Goal: Feedback & Contribution: Contribute content

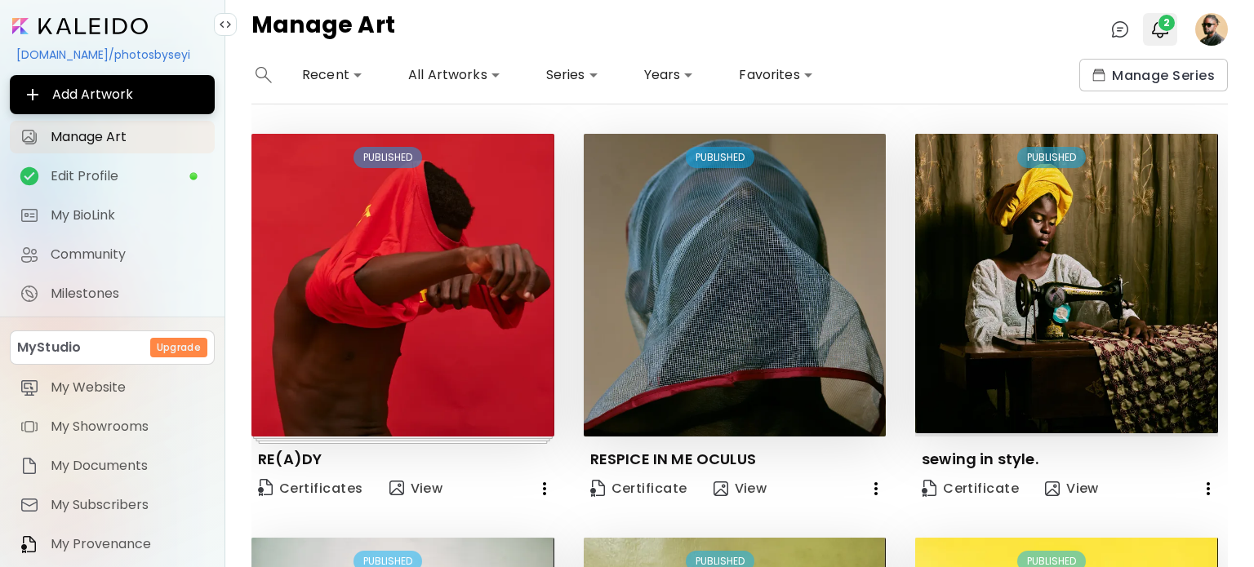
click at [1172, 20] on span "2" at bounding box center [1167, 23] width 16 height 16
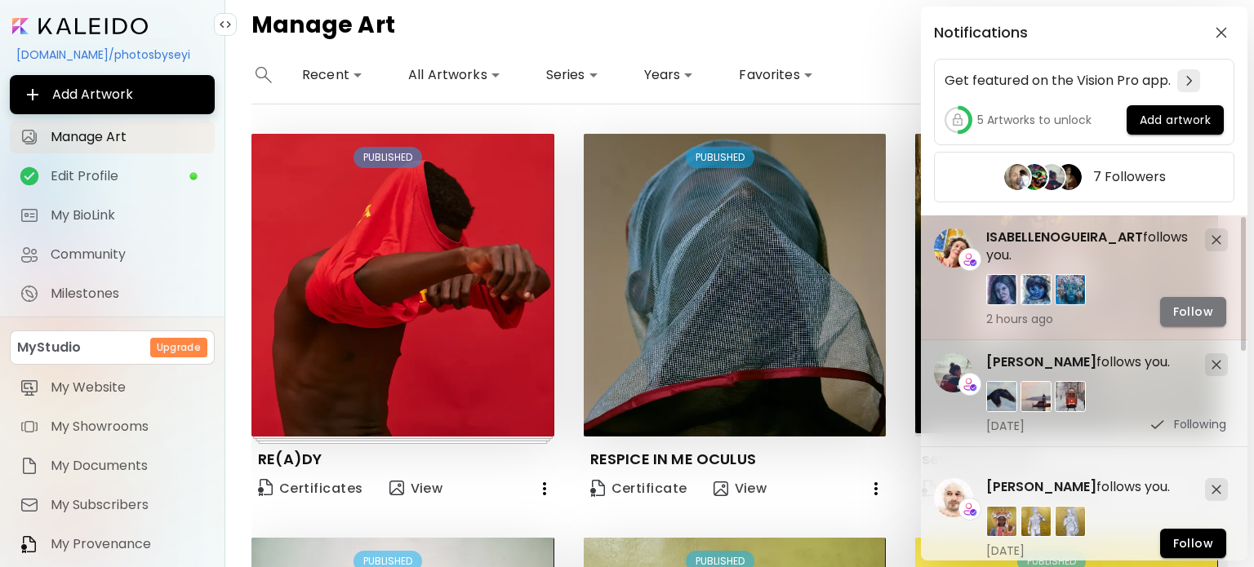
click at [1174, 297] on button "Follow" at bounding box center [1193, 311] width 66 height 29
click at [781, 12] on div "Notifications Get featured on the Vision Pro app. 5 Artworks to unlock Add artw…" at bounding box center [627, 283] width 1254 height 567
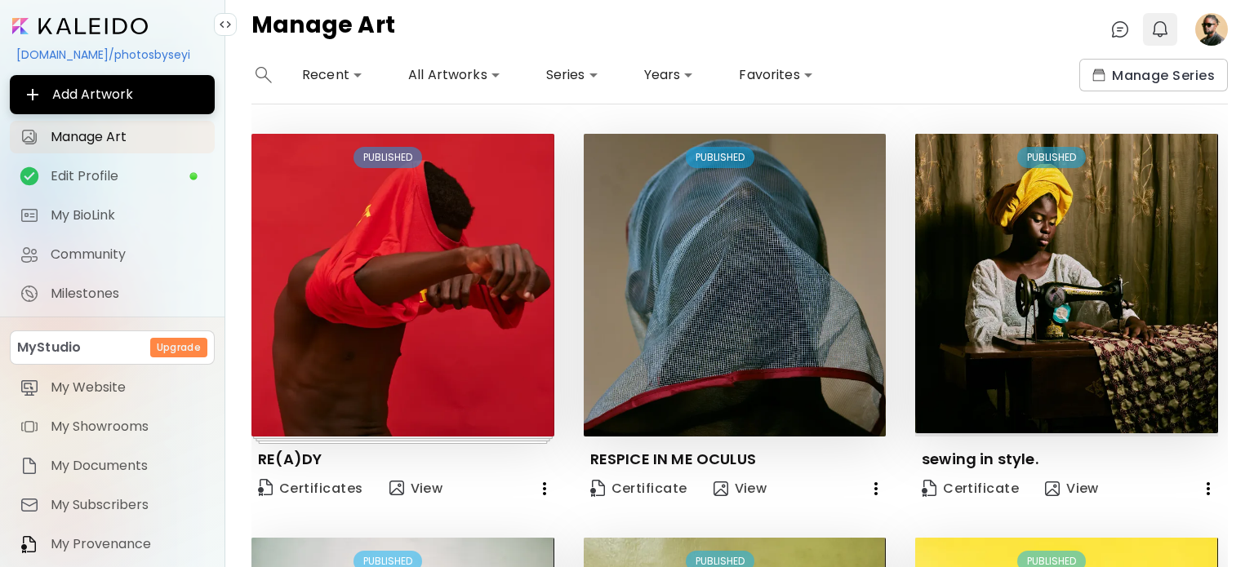
click at [1162, 42] on button "0" at bounding box center [1160, 30] width 28 height 28
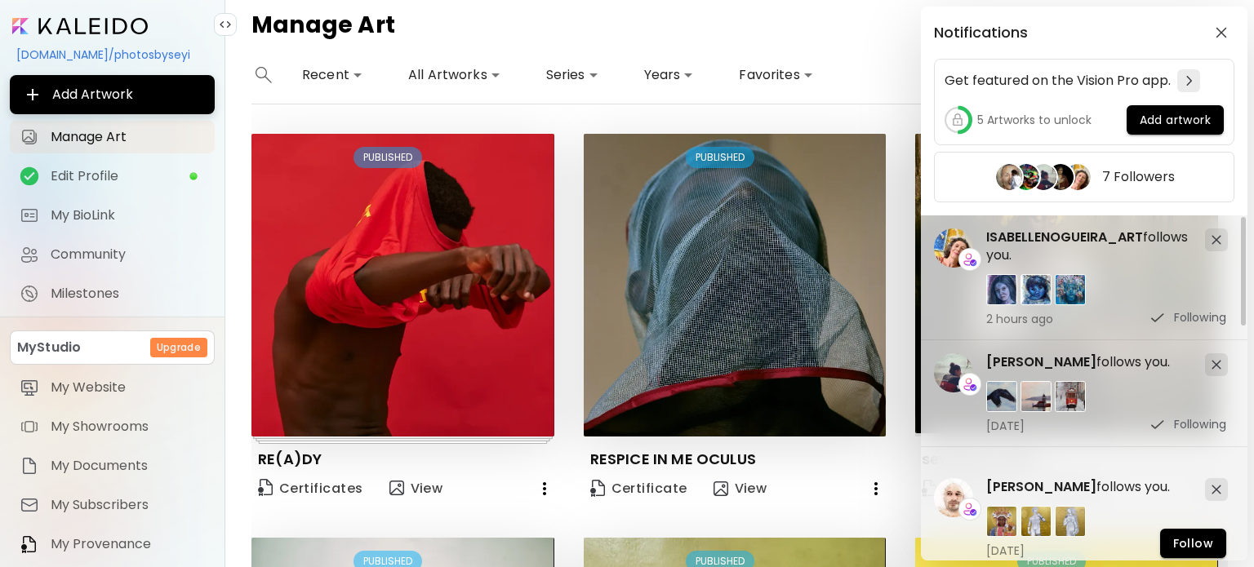
click at [864, 21] on div "Notifications Get featured on the Vision Pro app. 5 Artworks to unlock Add artw…" at bounding box center [627, 283] width 1254 height 567
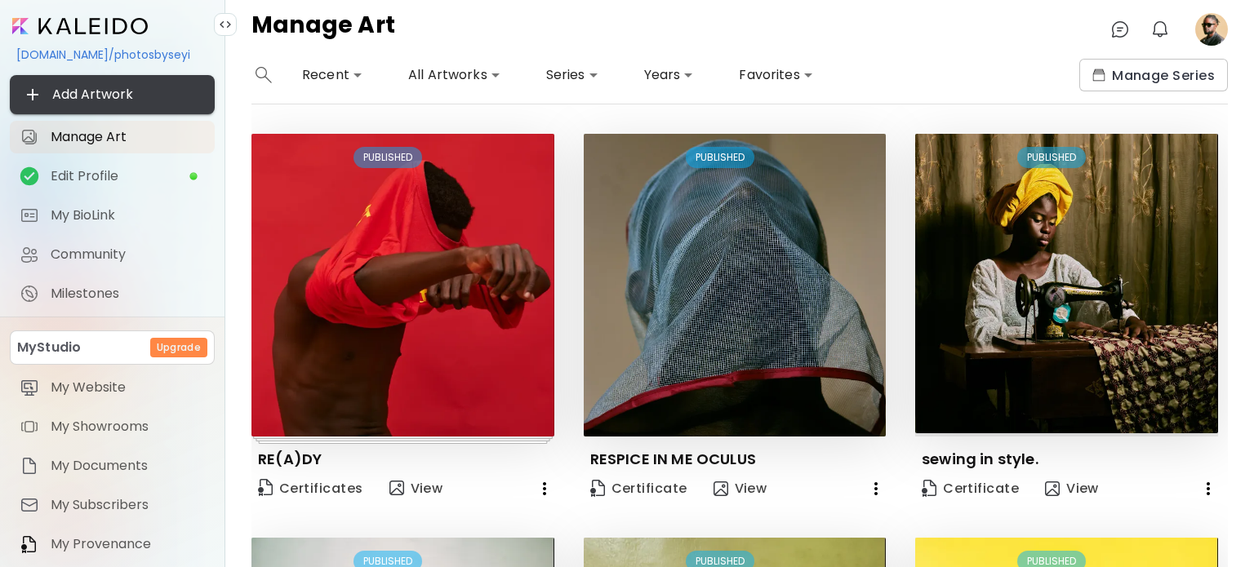
click at [151, 93] on span "Add Artwork" at bounding box center [112, 95] width 179 height 20
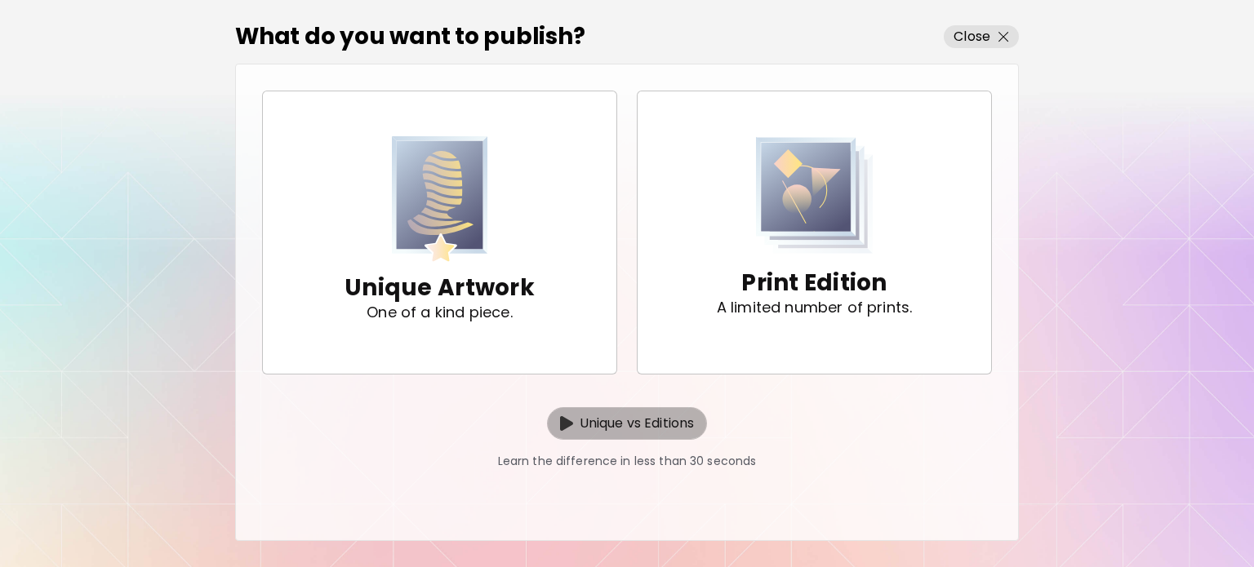
click at [588, 427] on p "Unique vs Editions" at bounding box center [637, 424] width 115 height 20
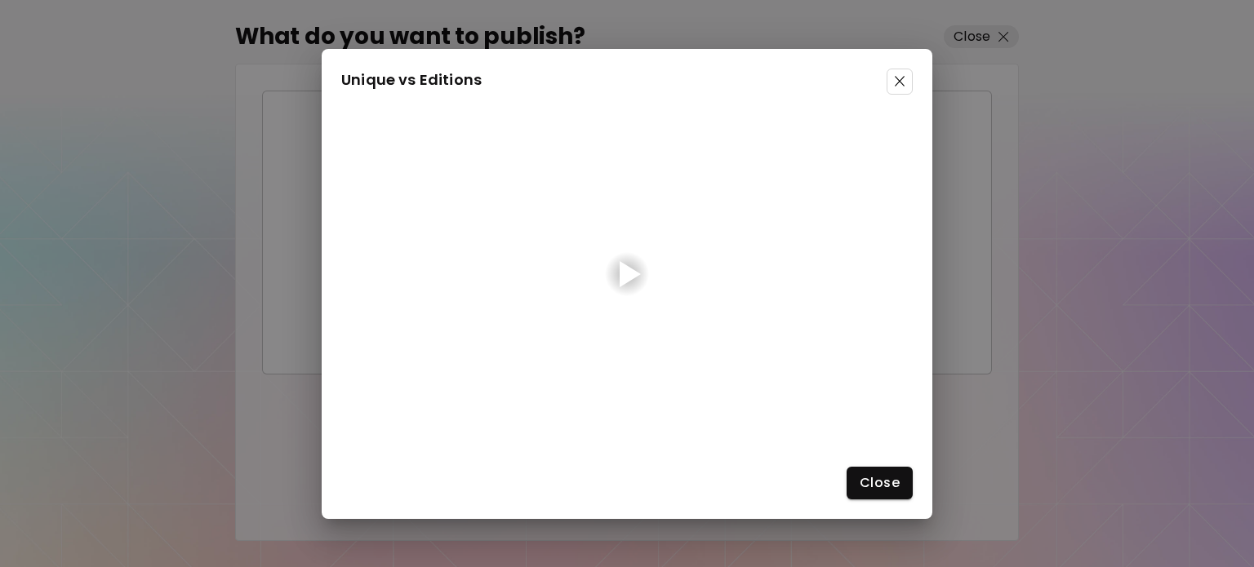
click at [639, 270] on div at bounding box center [630, 274] width 21 height 26
click at [899, 72] on span at bounding box center [900, 82] width 26 height 26
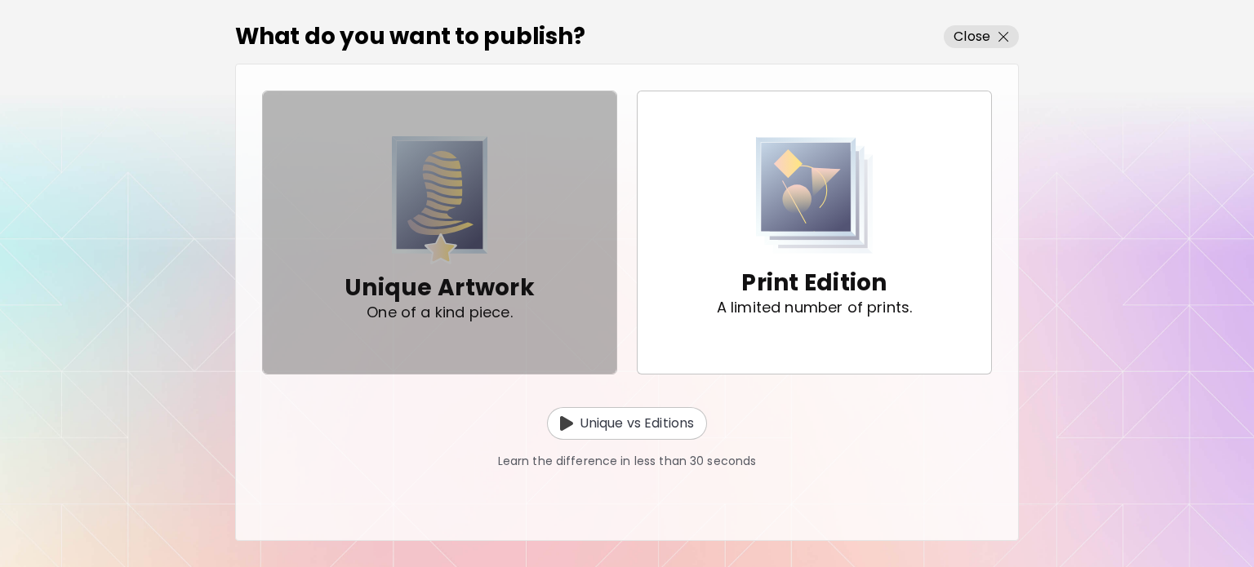
click at [388, 218] on div "Unique Artwork One of a kind piece." at bounding box center [440, 232] width 190 height 192
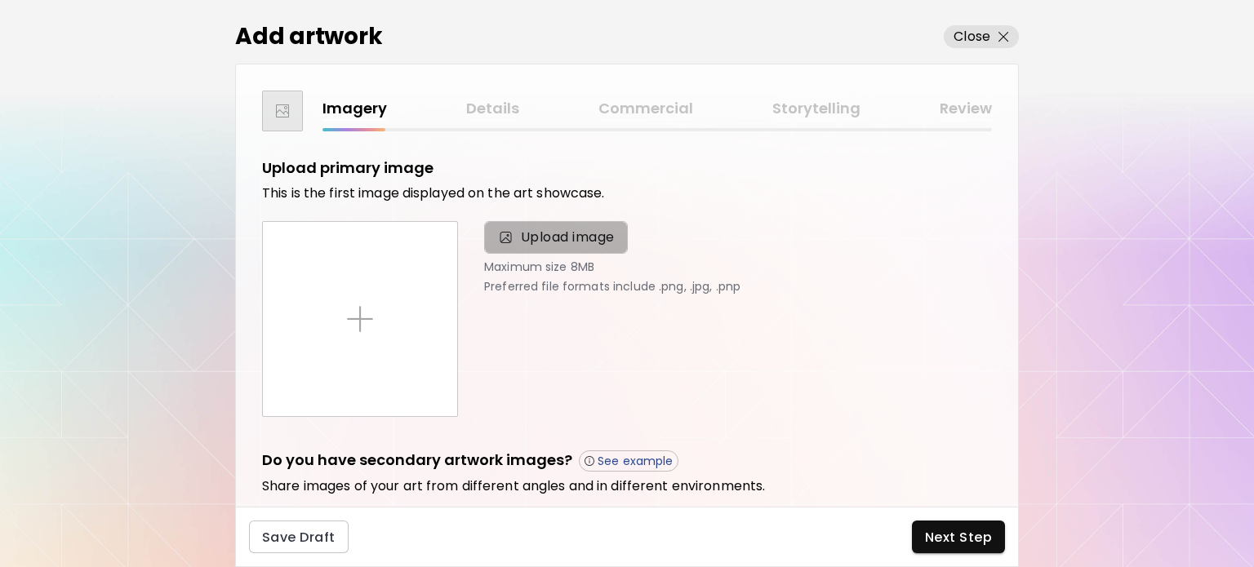
click at [531, 232] on span "Upload image" at bounding box center [568, 238] width 94 height 20
click at [0, 0] on input "Upload image" at bounding box center [0, 0] width 0 height 0
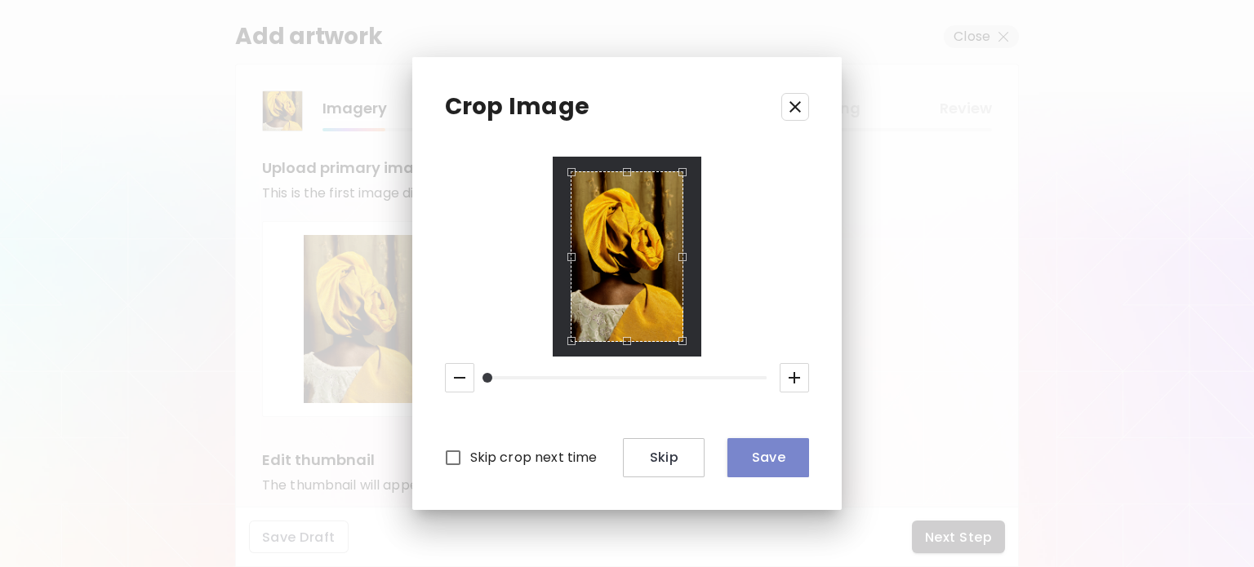
click at [744, 462] on span "Save" at bounding box center [769, 457] width 56 height 17
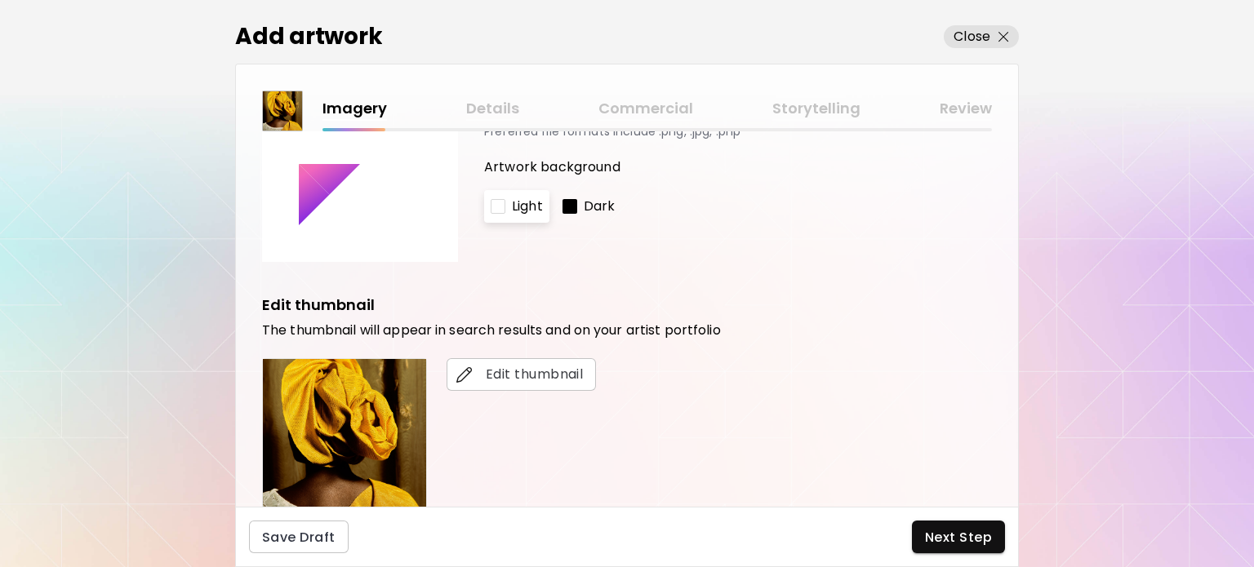
scroll to position [163, 0]
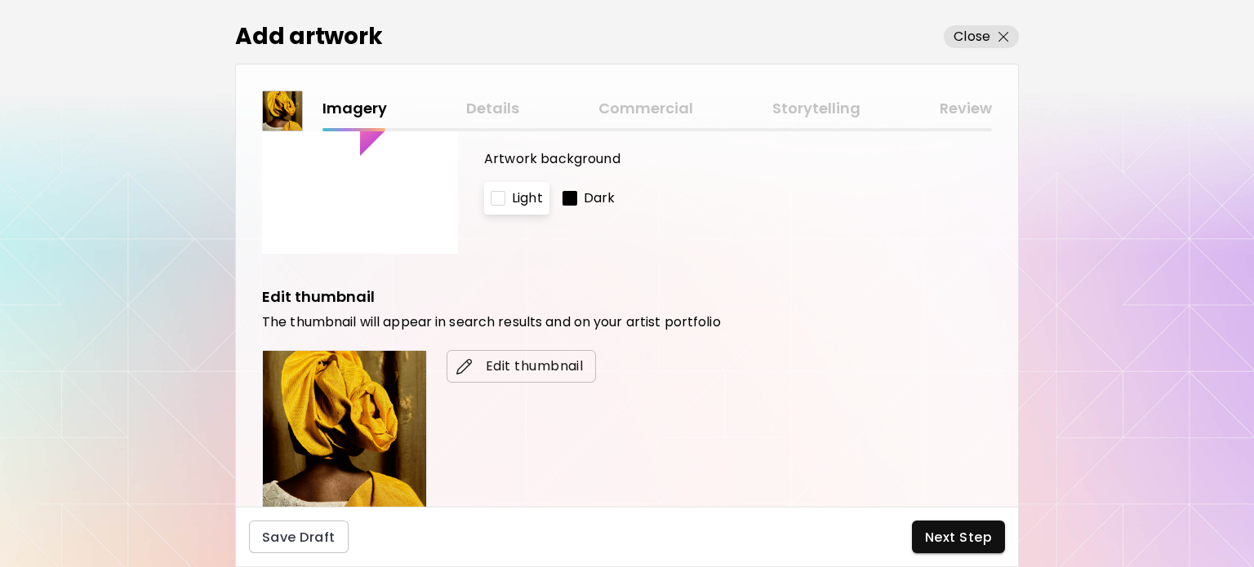
click at [543, 372] on span "Edit thumbnail" at bounding box center [521, 367] width 123 height 20
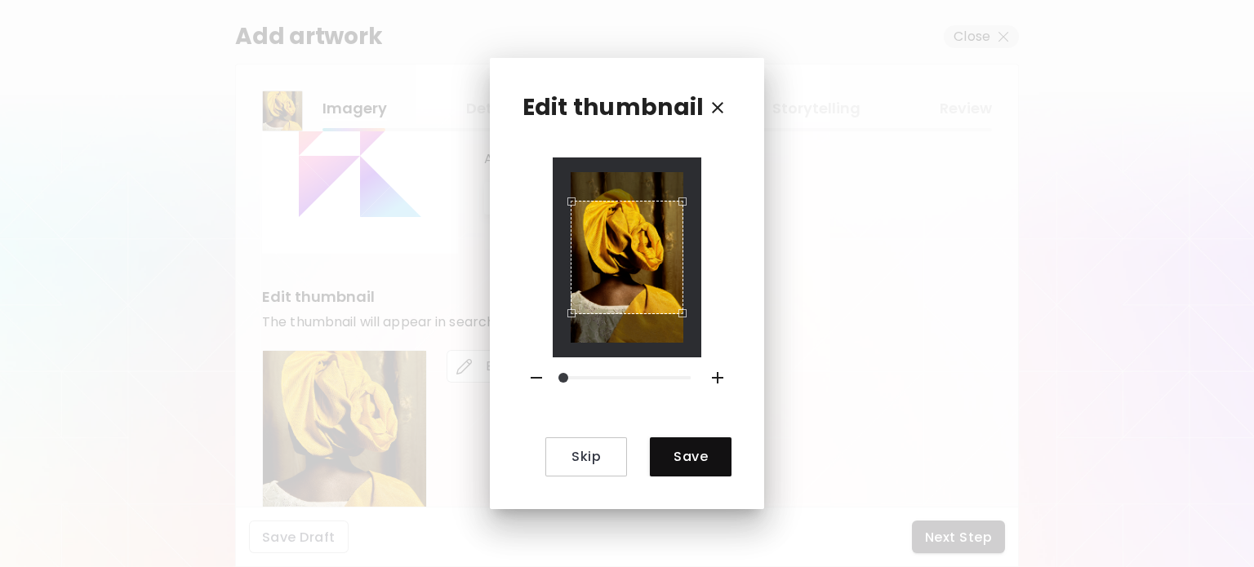
click at [621, 220] on div "Use the arrow keys to move the crop selection area" at bounding box center [627, 257] width 113 height 113
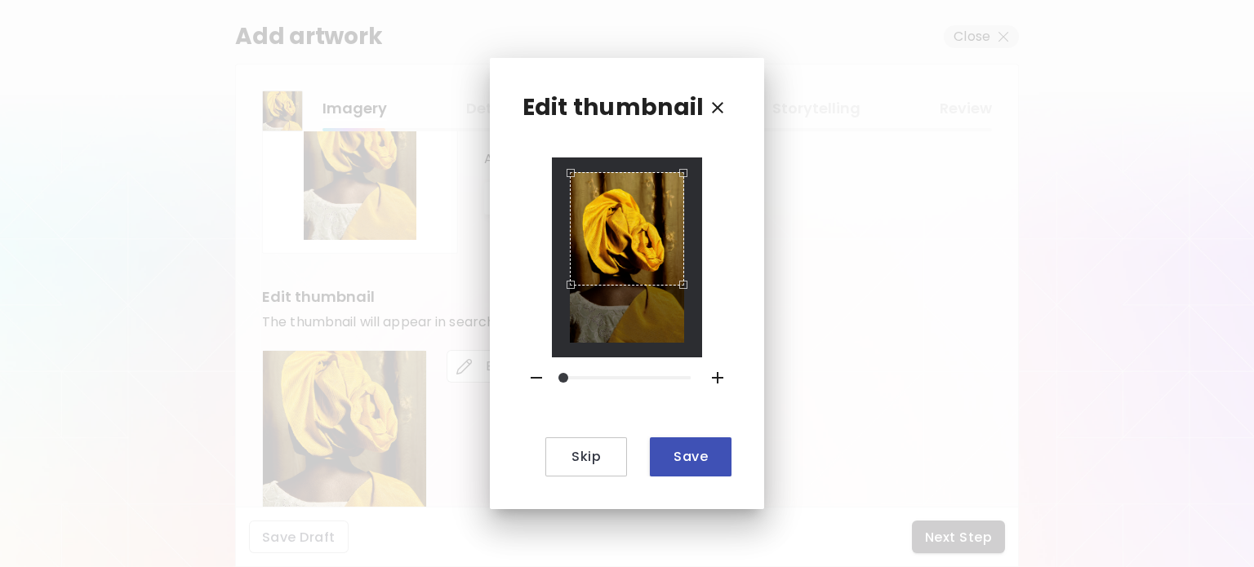
click at [686, 456] on span "Save" at bounding box center [691, 456] width 56 height 17
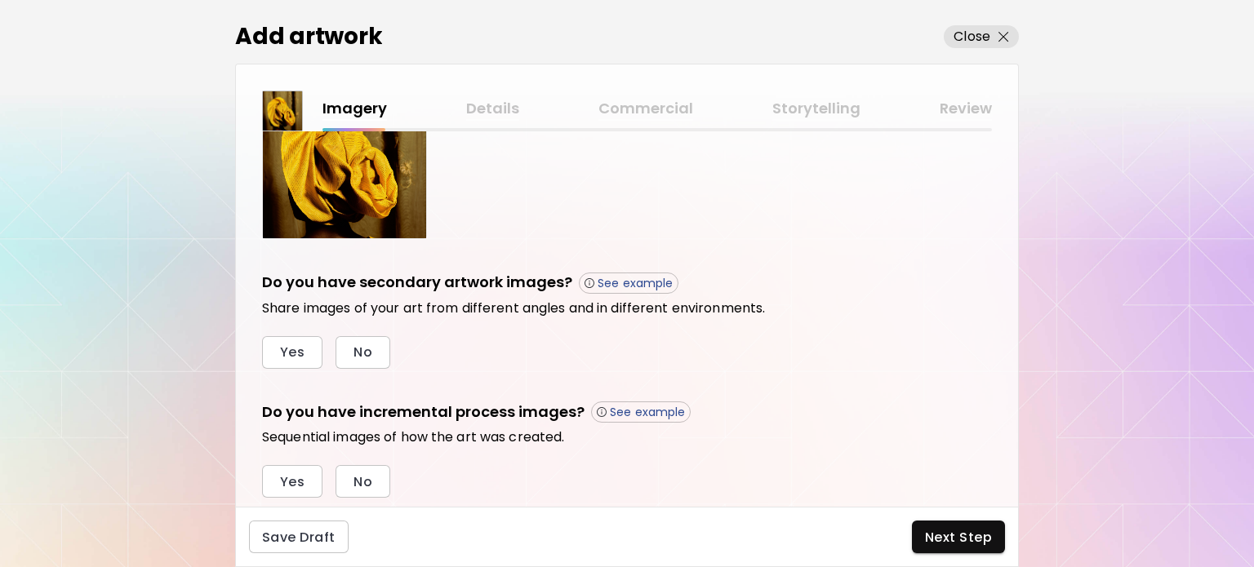
scroll to position [487, 0]
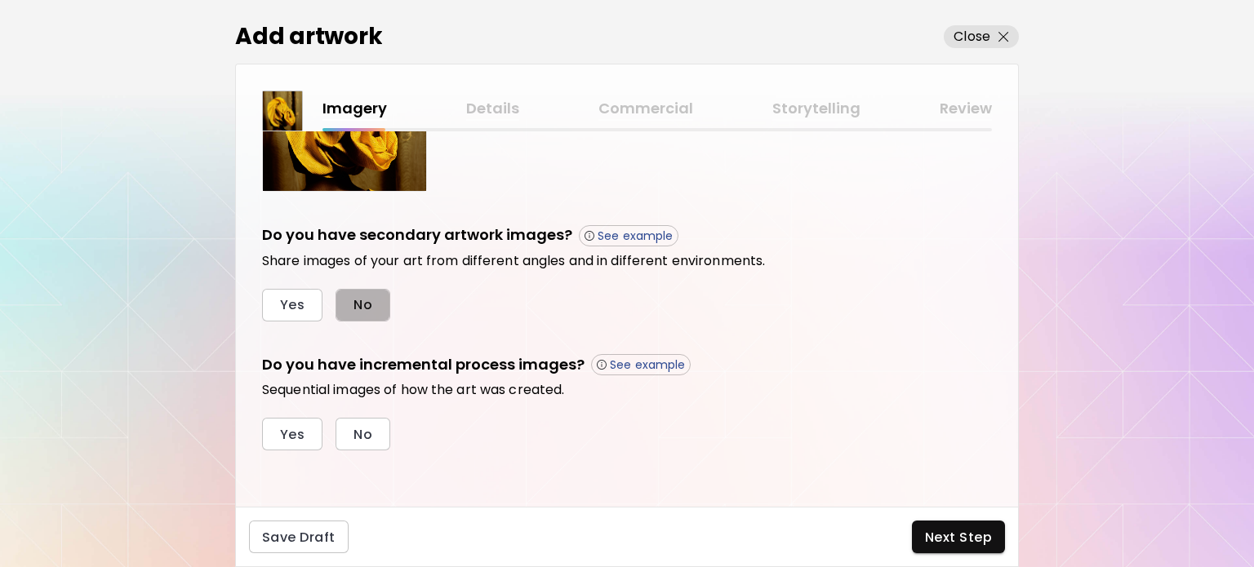
click at [380, 289] on button "No" at bounding box center [363, 305] width 55 height 33
click at [376, 429] on button "No" at bounding box center [363, 434] width 55 height 33
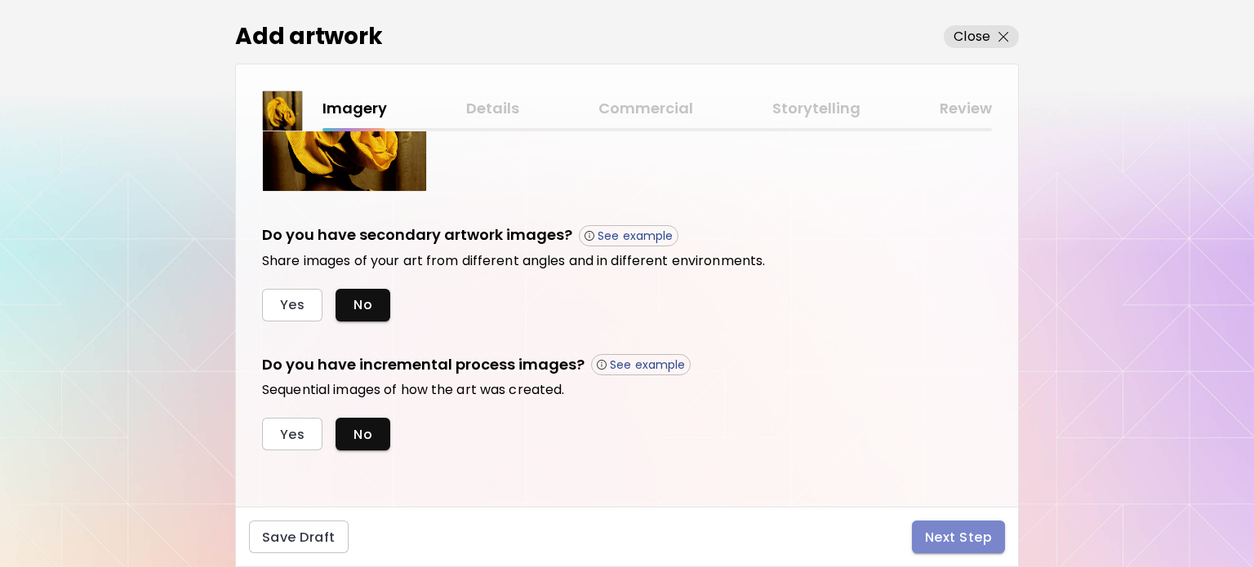
click at [960, 522] on button "Next Step" at bounding box center [958, 537] width 93 height 33
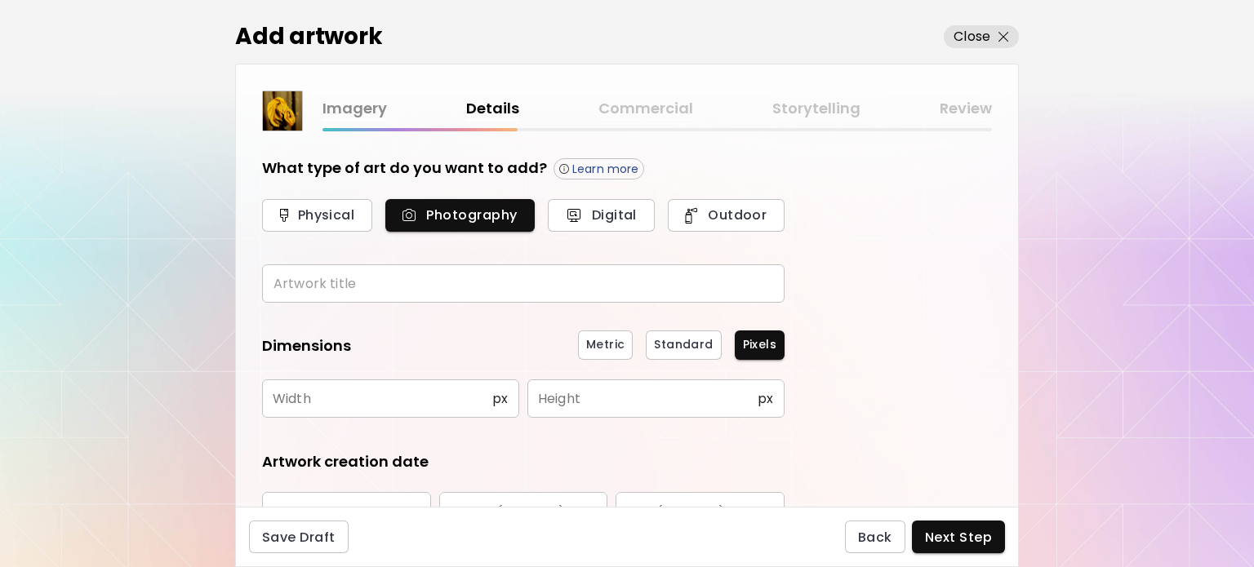
click at [421, 276] on input "text" at bounding box center [523, 284] width 523 height 38
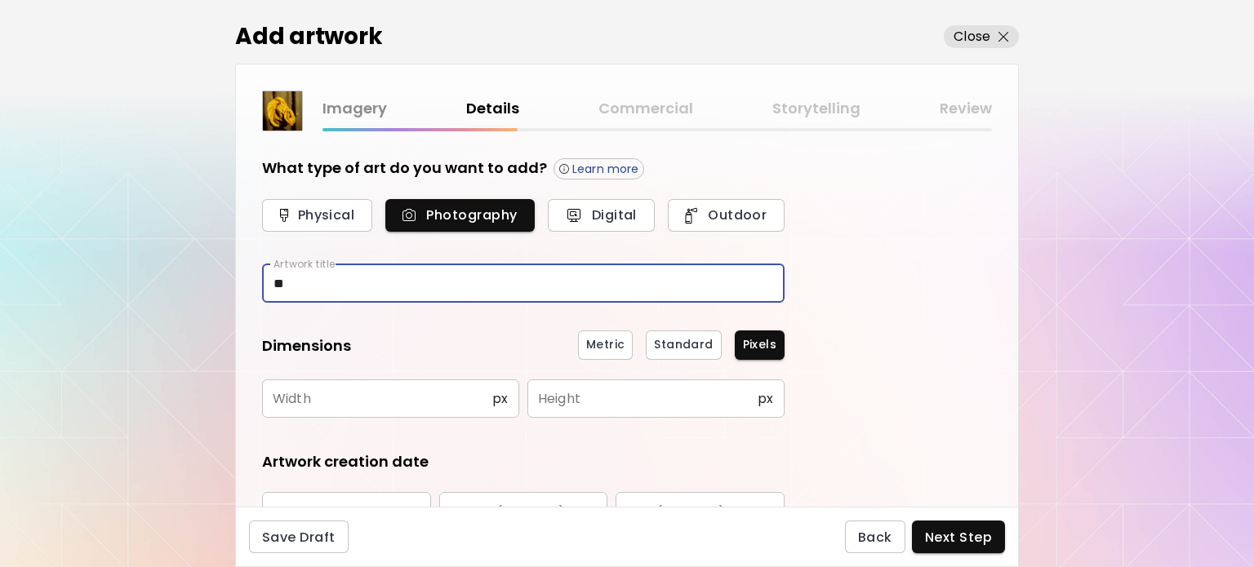
type input "*"
type input "**********"
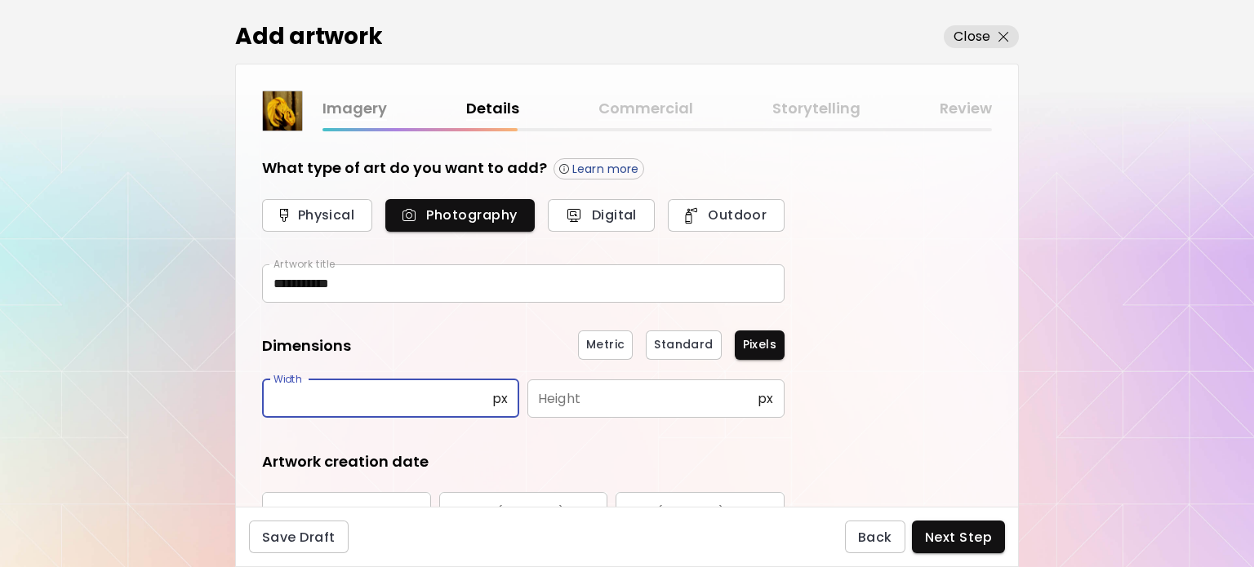
click at [317, 400] on input "text" at bounding box center [377, 399] width 230 height 38
type input "*****"
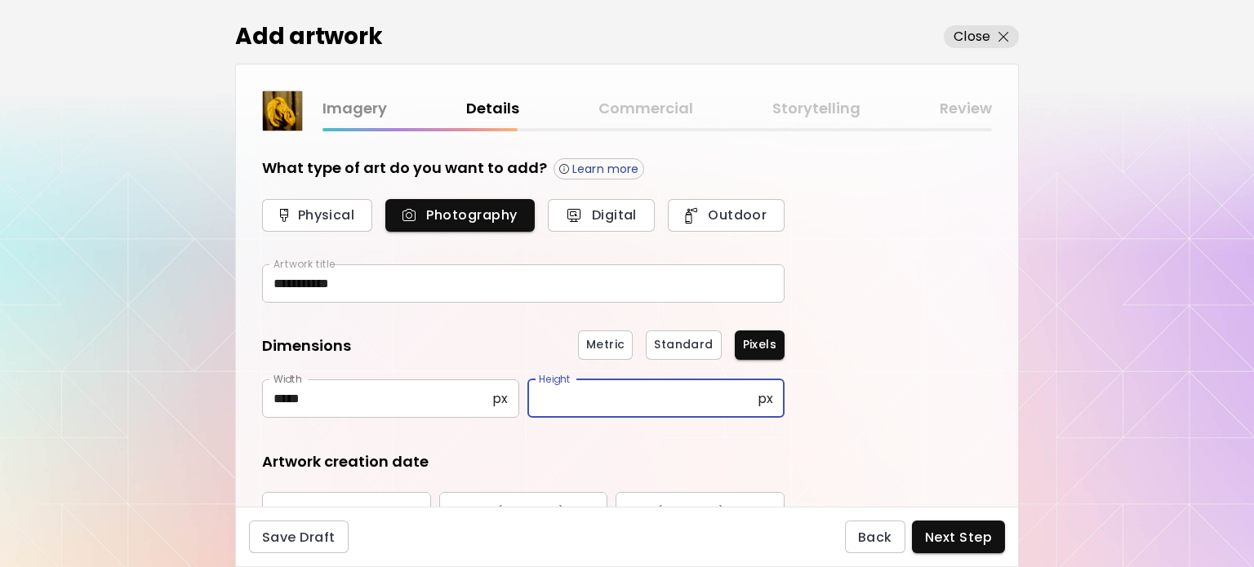
click at [701, 407] on input "text" at bounding box center [642, 399] width 230 height 38
type input "*****"
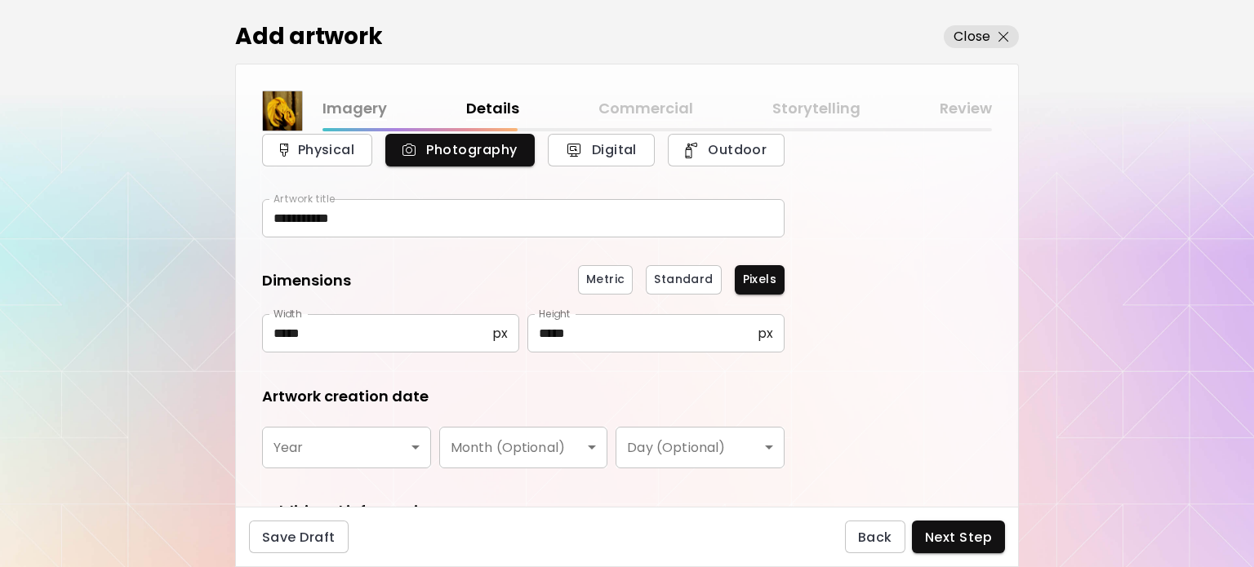
scroll to position [82, 0]
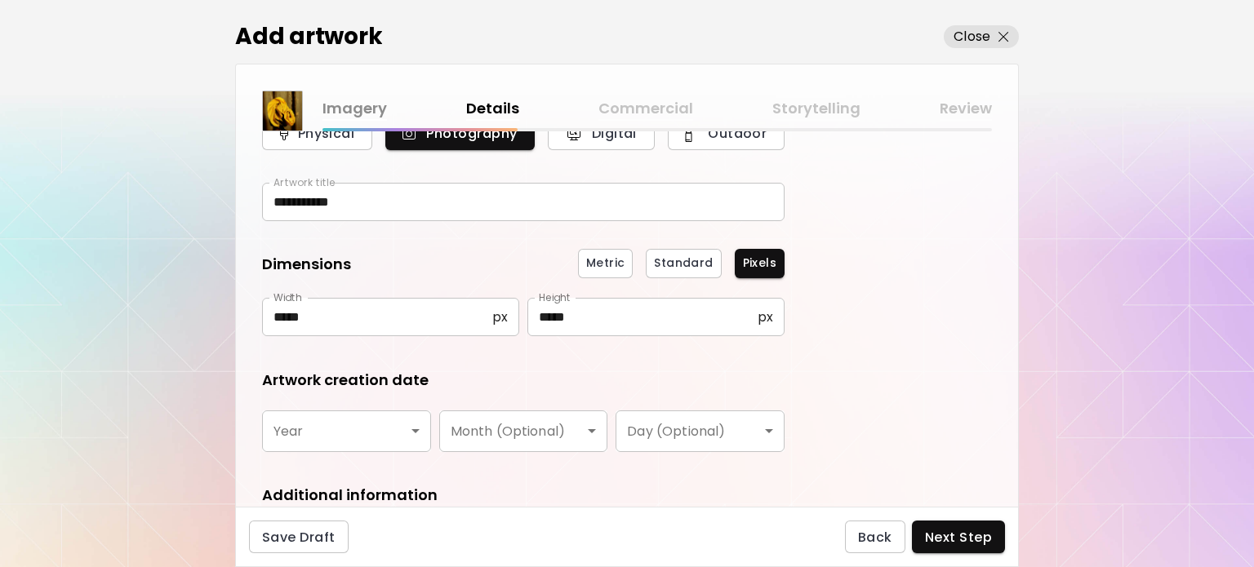
click at [375, 421] on body "**********" at bounding box center [627, 283] width 1254 height 567
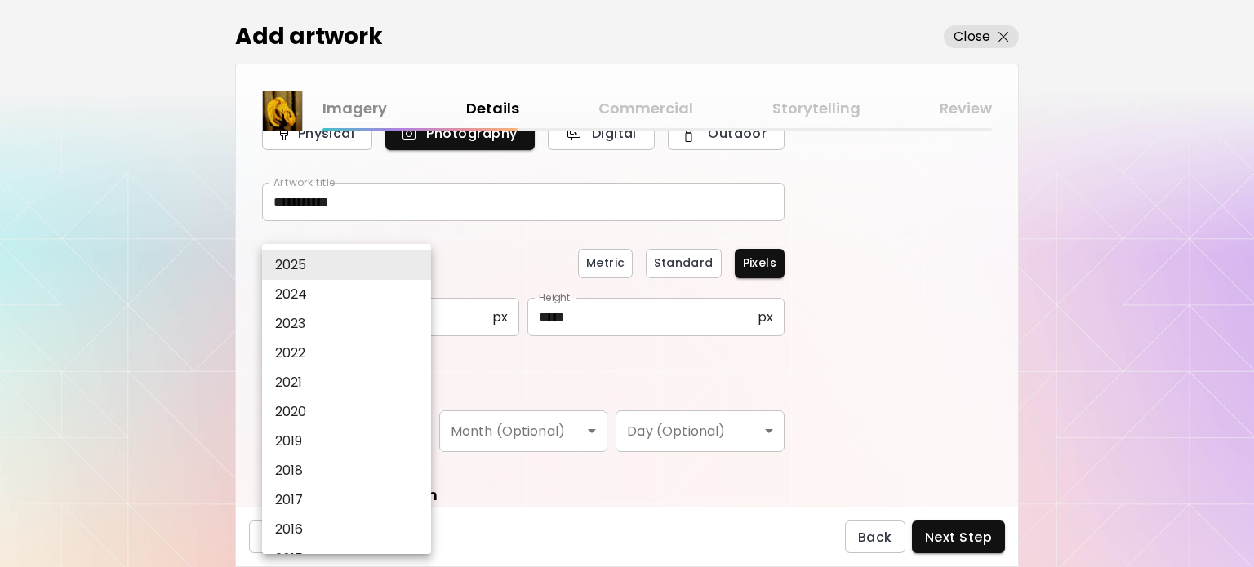
click at [361, 293] on li "2024" at bounding box center [350, 294] width 177 height 29
type input "****"
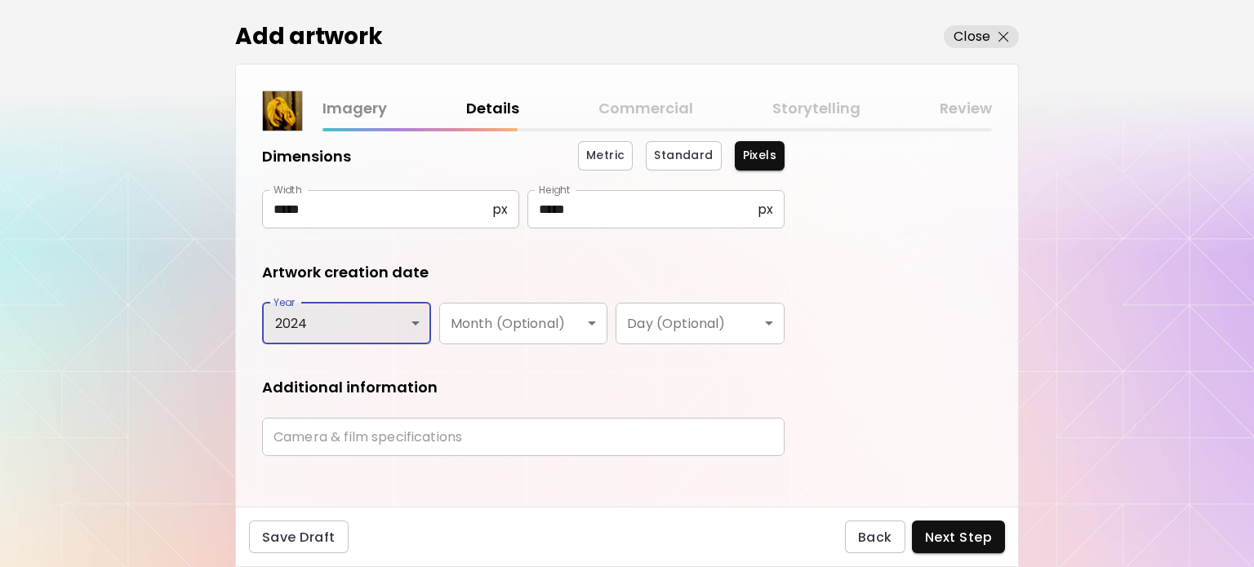
scroll to position [202, 0]
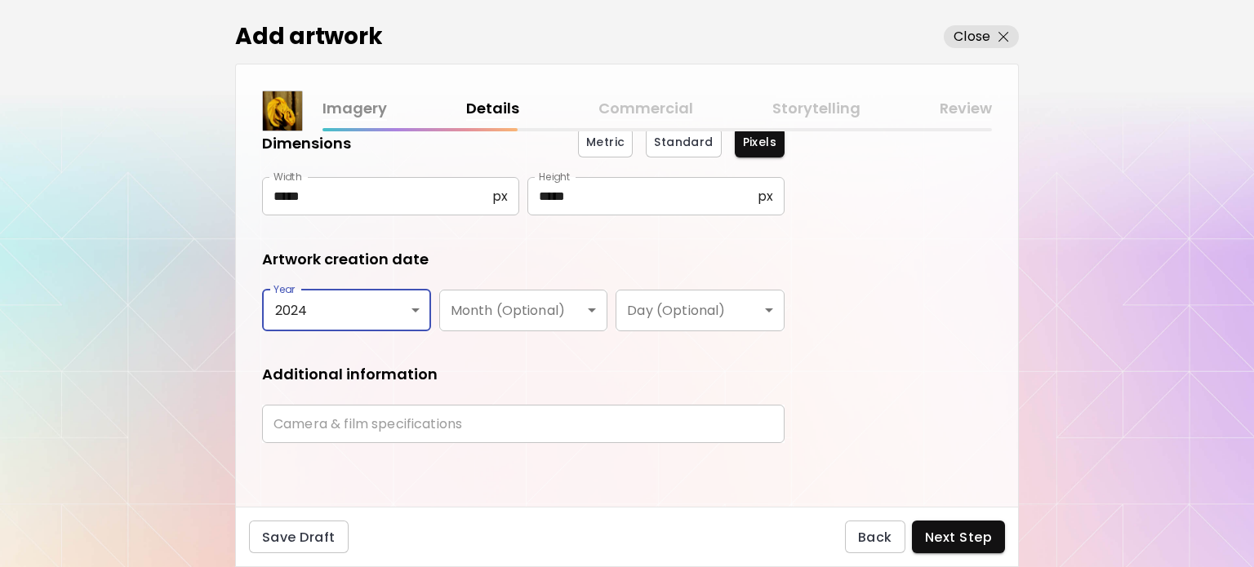
click at [377, 416] on input "text" at bounding box center [523, 424] width 523 height 38
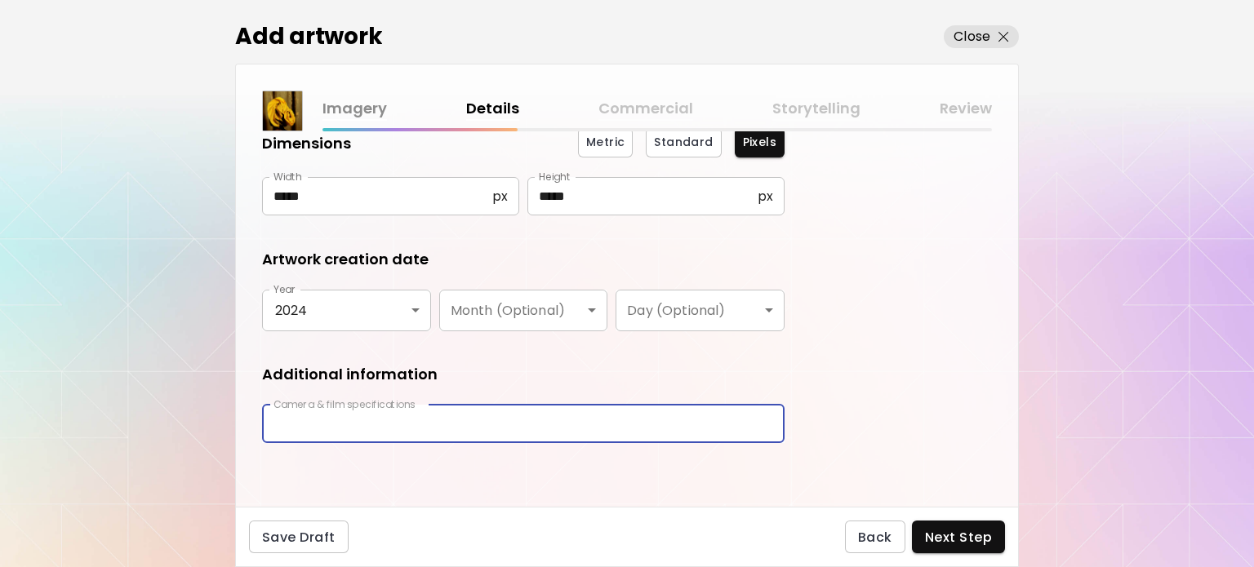
type input "**********"
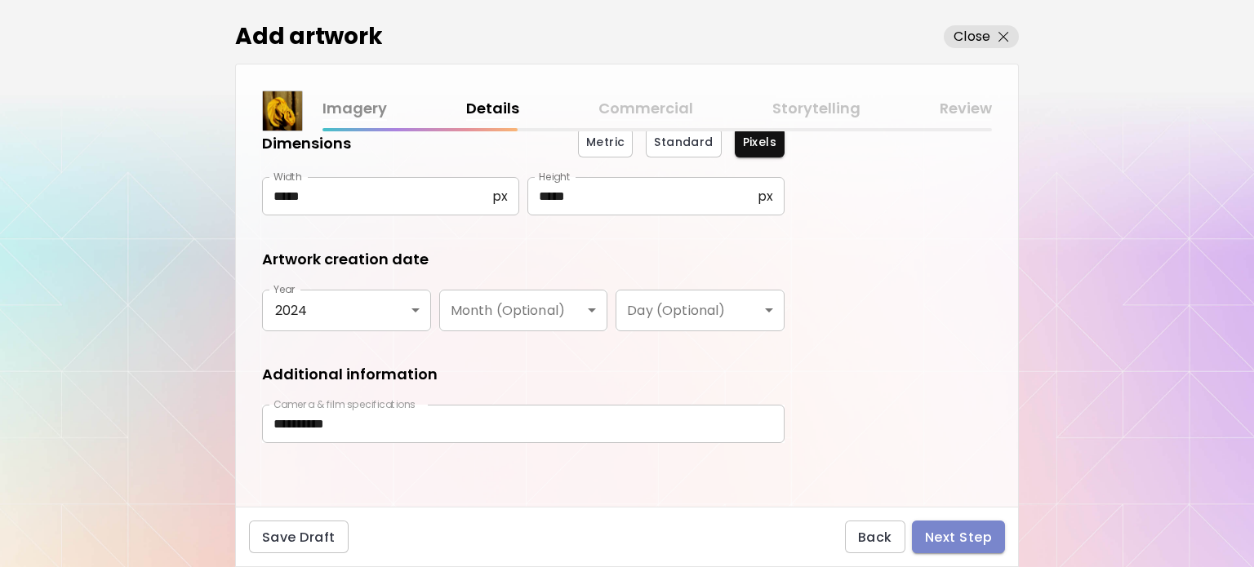
click at [936, 534] on span "Next Step" at bounding box center [958, 537] width 67 height 17
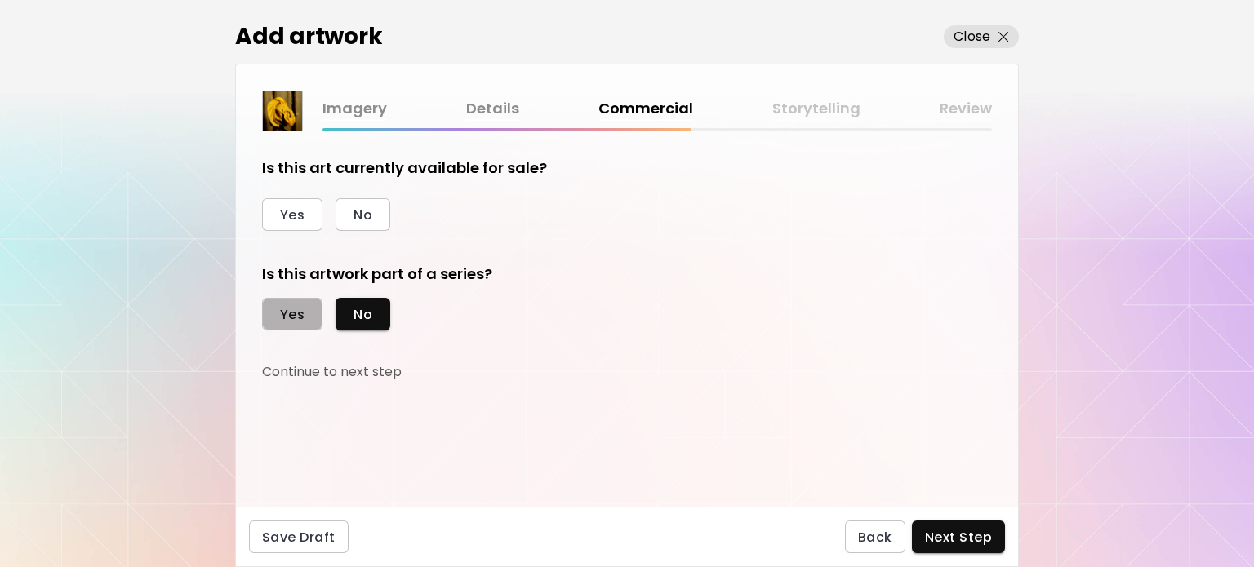
click at [309, 319] on button "Yes" at bounding box center [292, 314] width 60 height 33
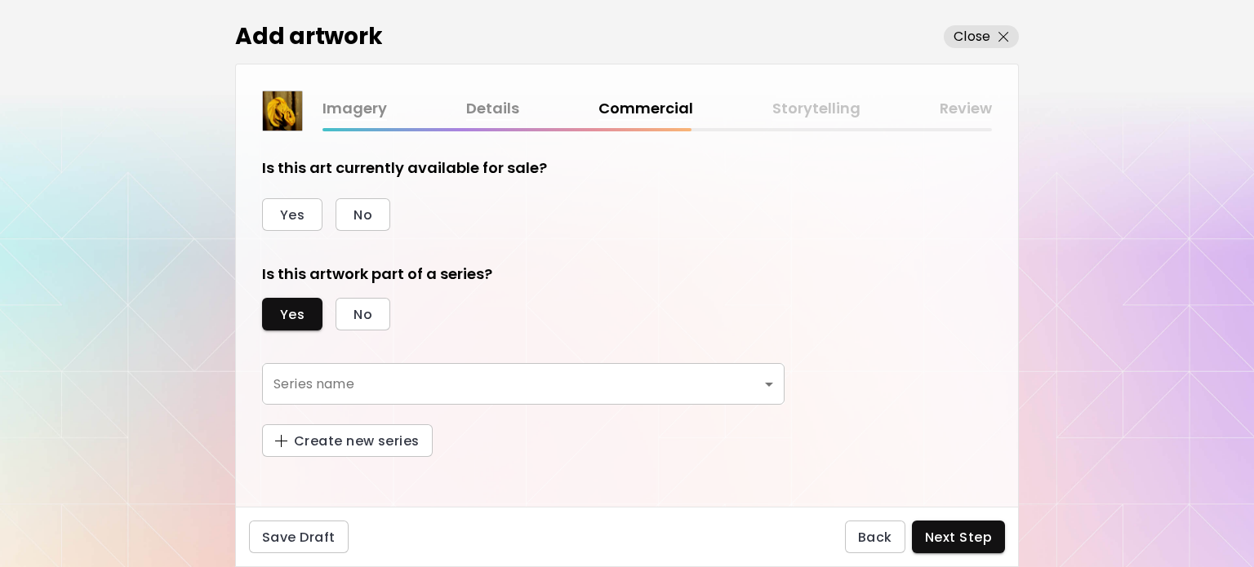
click at [484, 374] on body "kaleido.art/photosbyseyi Add Artwork Manage Art Edit Profile My BioLink Communi…" at bounding box center [627, 283] width 1254 height 567
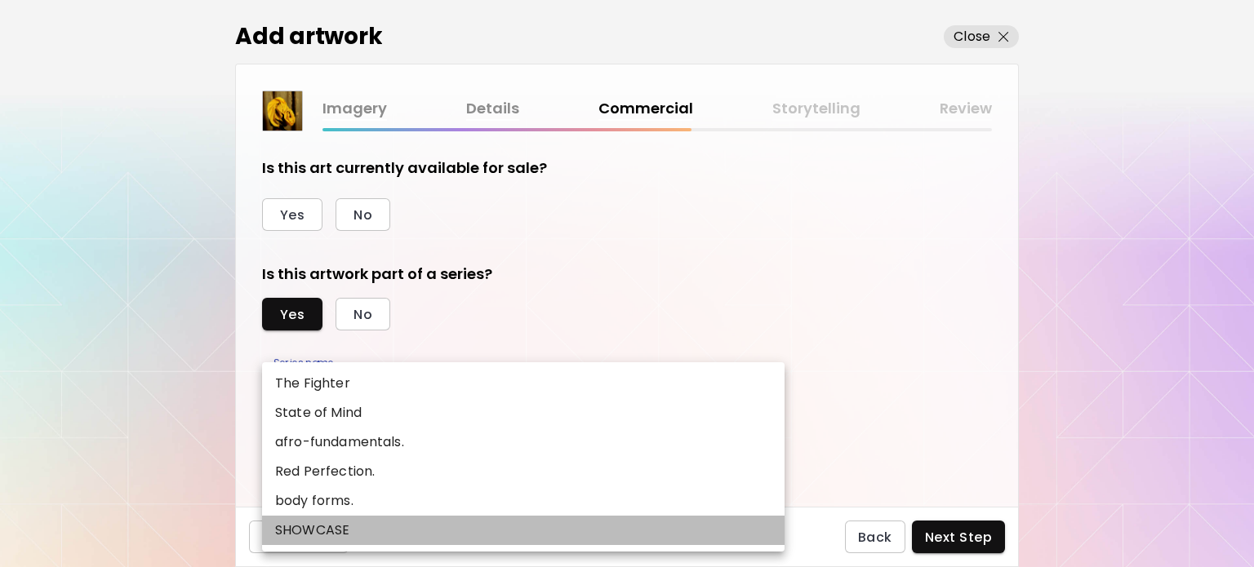
click at [330, 527] on p "SHOWCASE" at bounding box center [312, 531] width 74 height 20
type input "********"
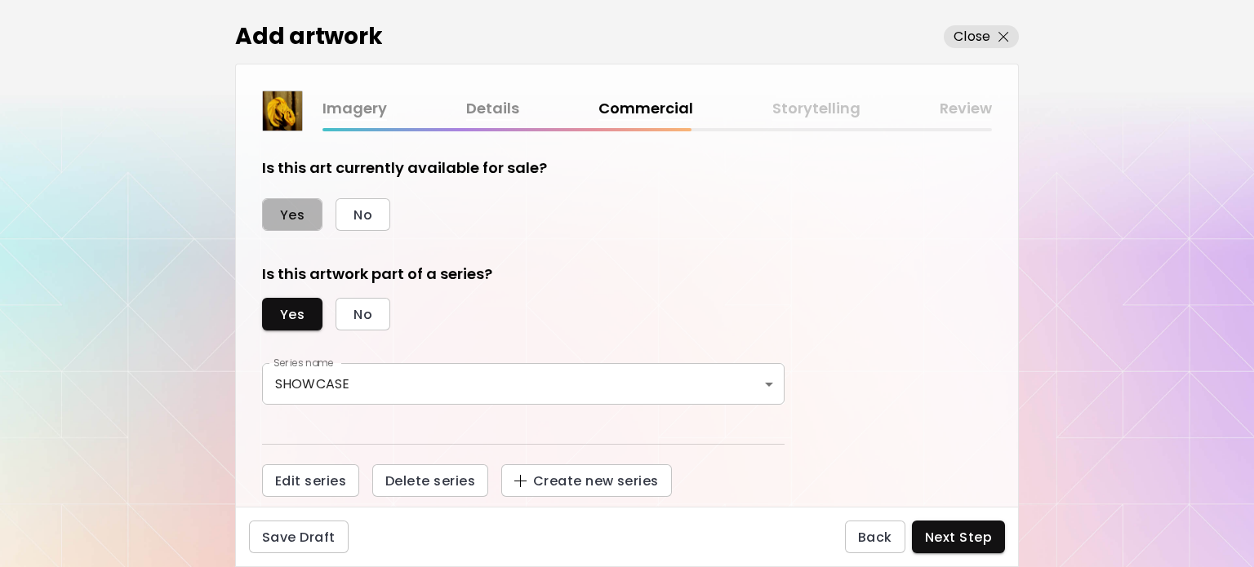
click at [303, 222] on span "Yes" at bounding box center [292, 215] width 24 height 17
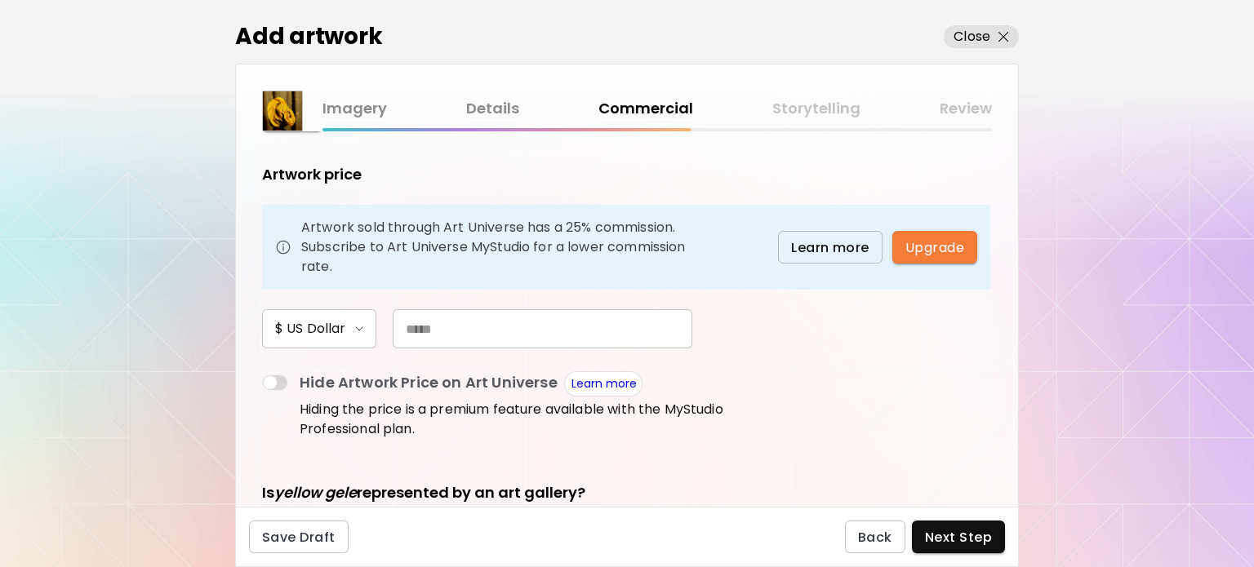
scroll to position [163, 0]
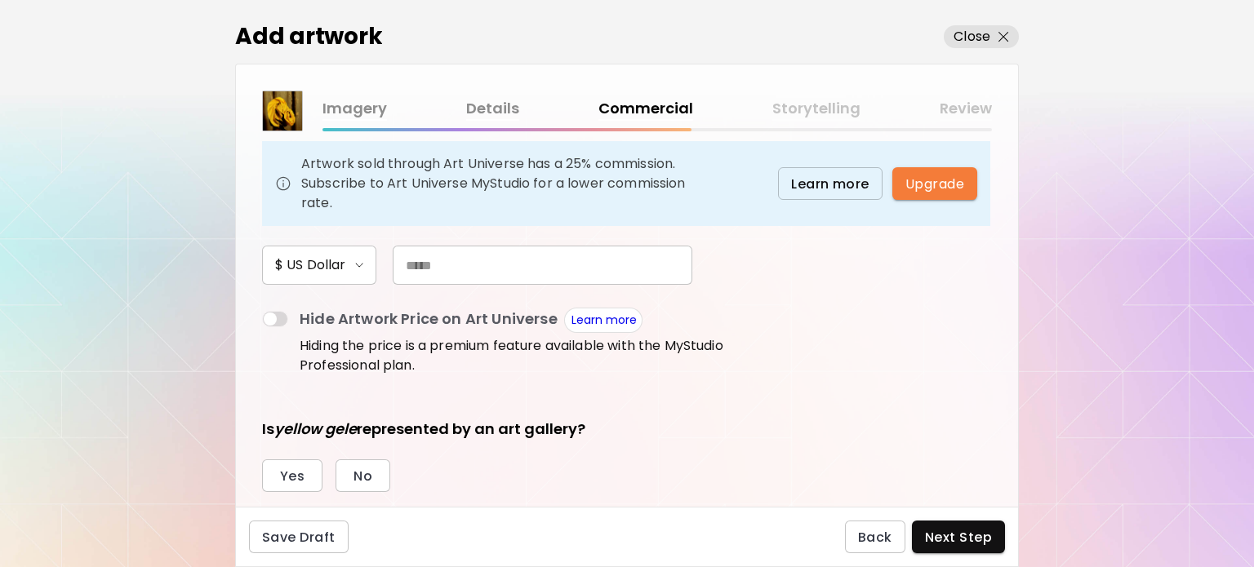
click at [487, 274] on input "text" at bounding box center [543, 265] width 300 height 39
type input "*****"
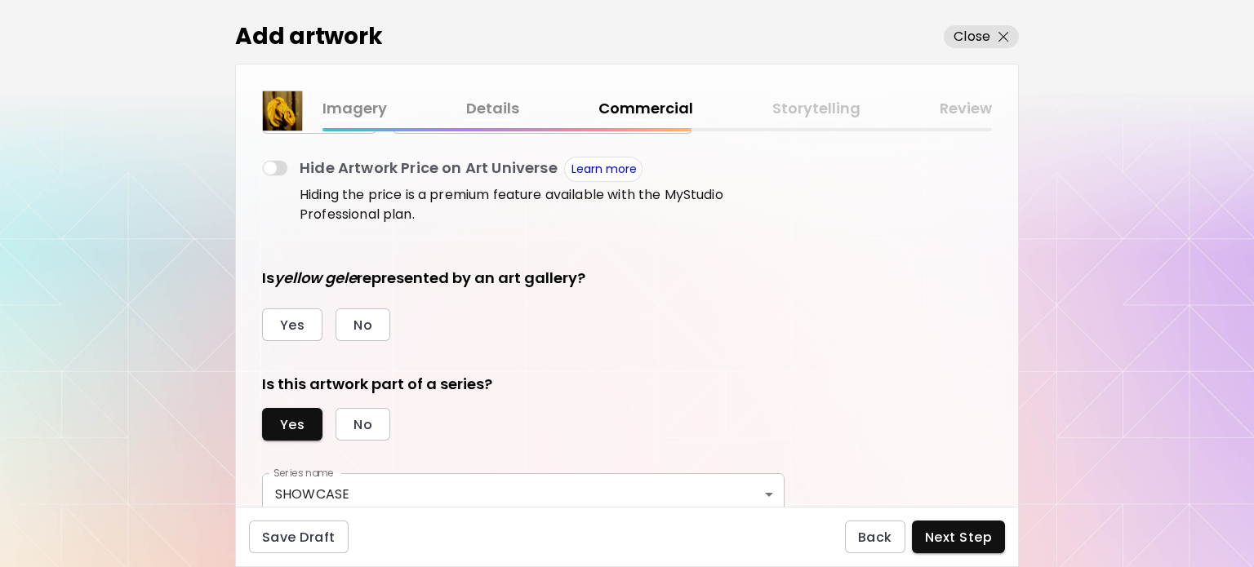
scroll to position [327, 0]
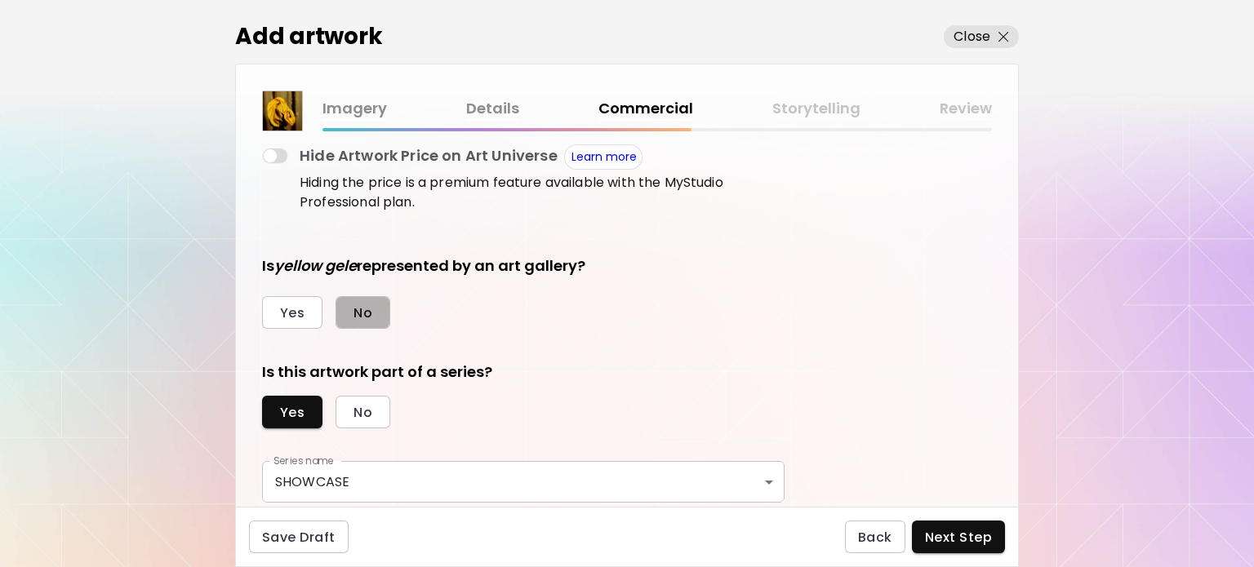
click at [371, 313] on span "No" at bounding box center [363, 313] width 19 height 17
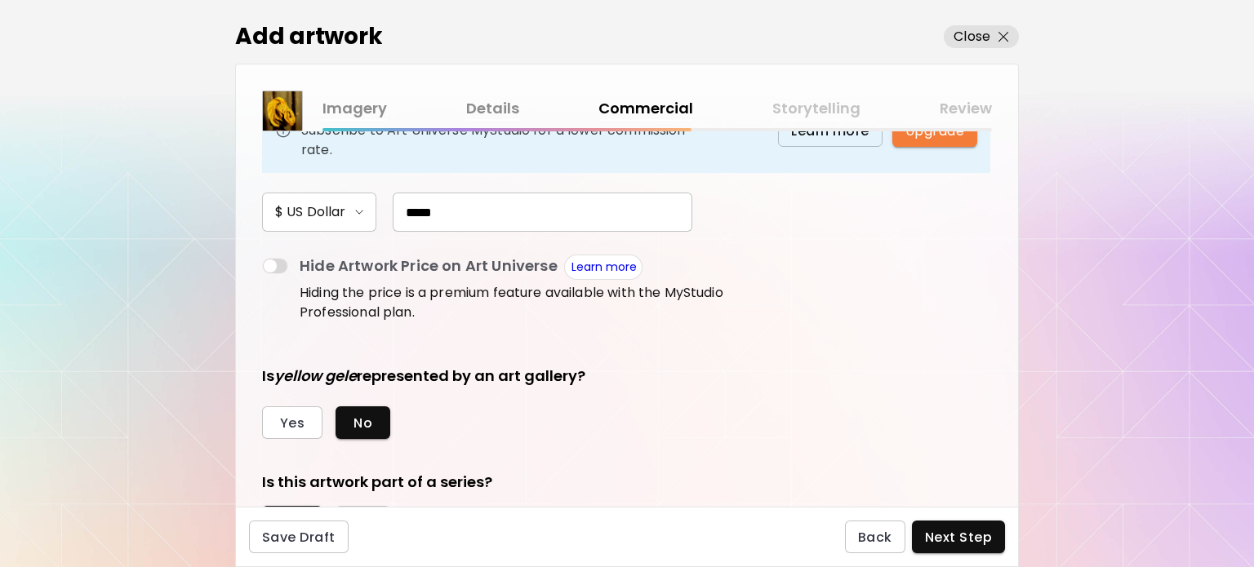
scroll to position [413, 0]
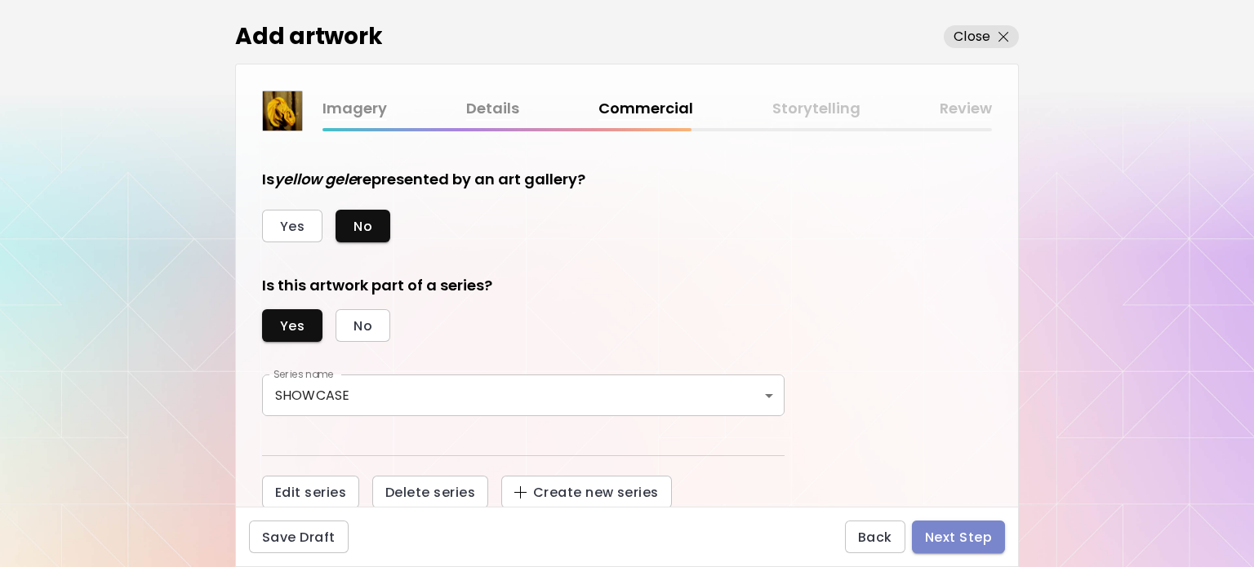
click at [941, 542] on span "Next Step" at bounding box center [958, 537] width 67 height 17
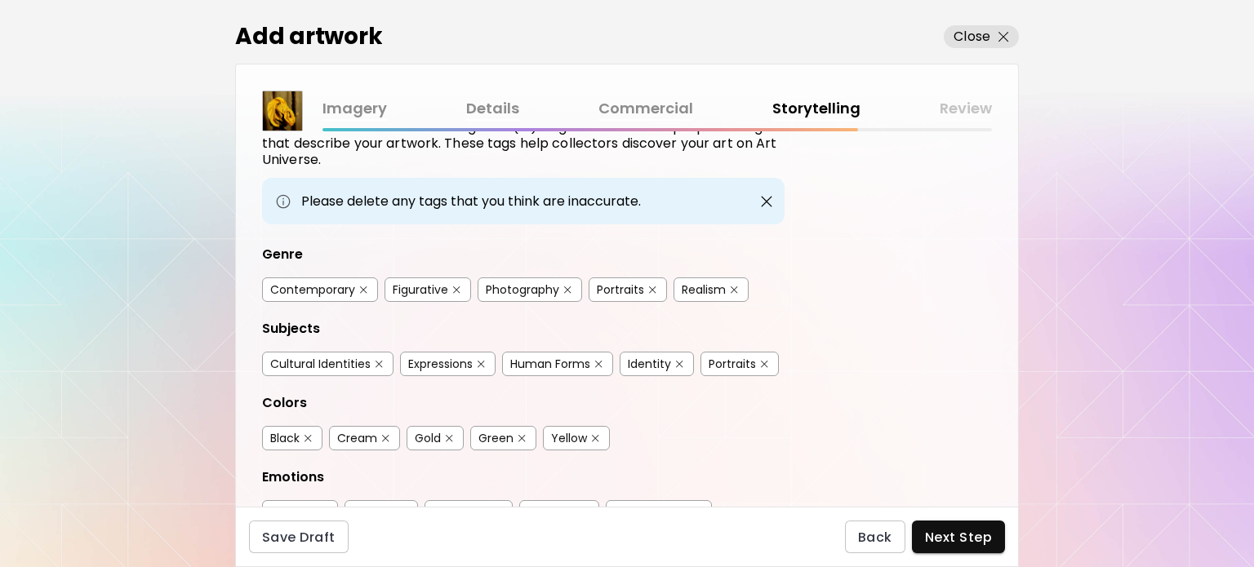
scroll to position [163, 0]
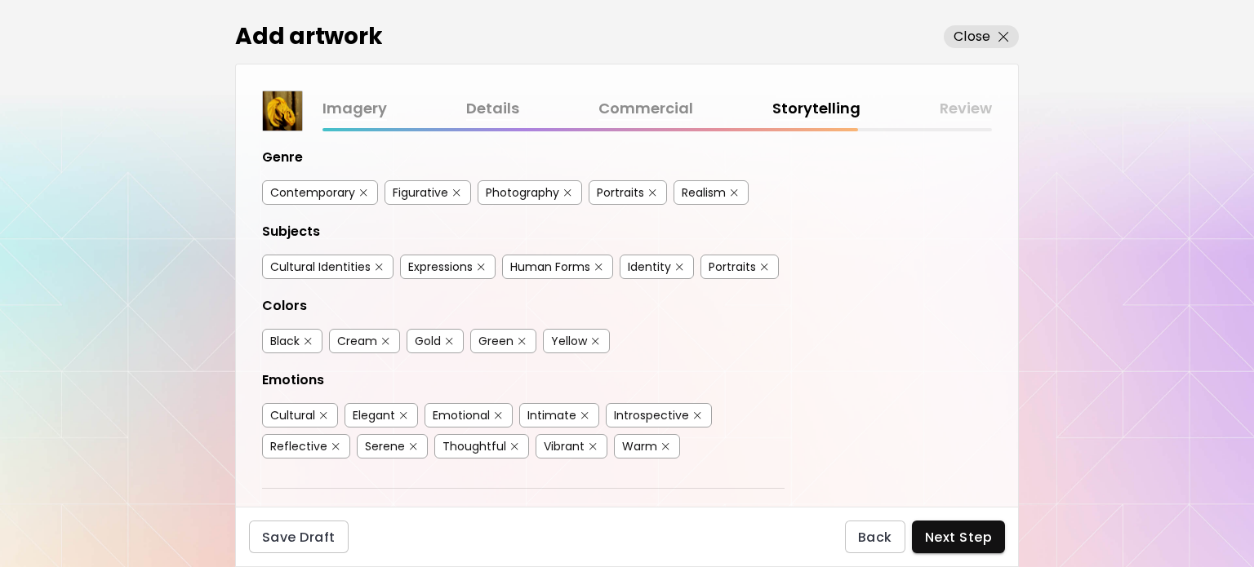
click at [406, 410] on button "button" at bounding box center [404, 416] width 12 height 12
click at [447, 338] on img "button" at bounding box center [449, 341] width 7 height 7
click at [483, 265] on img "button" at bounding box center [481, 267] width 7 height 7
click at [678, 264] on img "button" at bounding box center [679, 267] width 7 height 7
click at [587, 441] on button "button" at bounding box center [593, 447] width 12 height 12
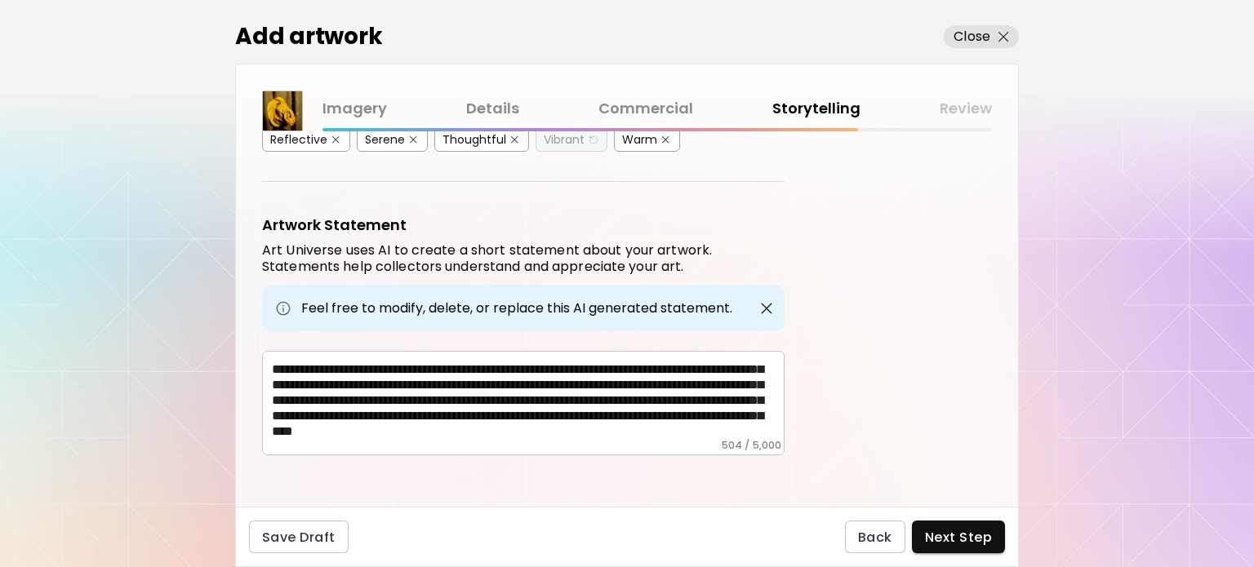
scroll to position [0, 0]
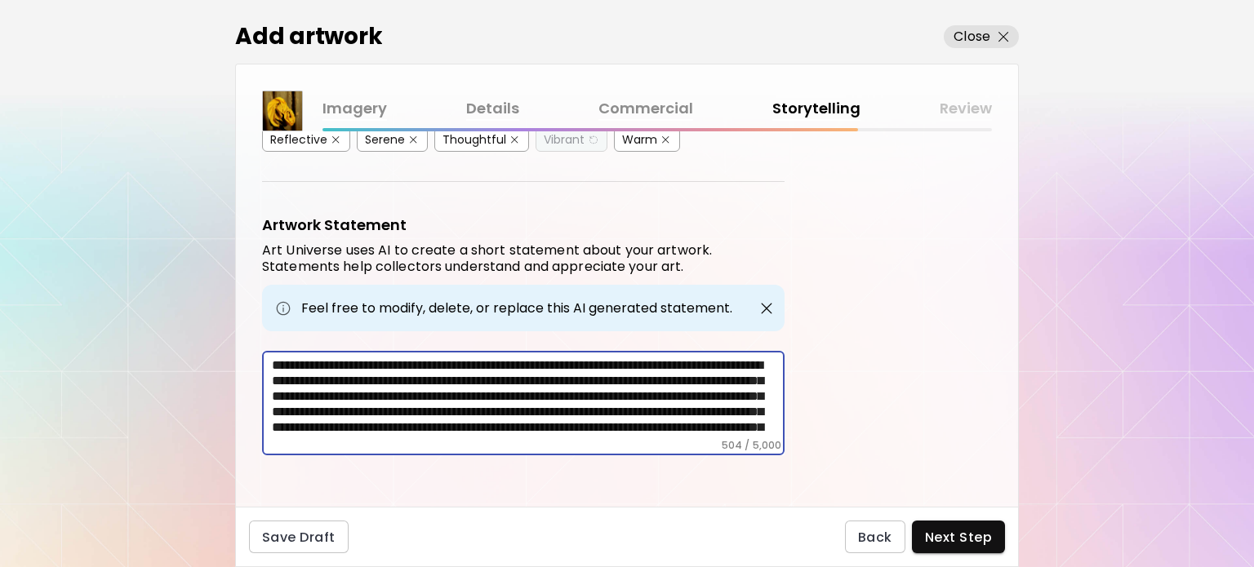
drag, startPoint x: 679, startPoint y: 372, endPoint x: 412, endPoint y: 387, distance: 267.5
click at [412, 387] on textarea "**********" at bounding box center [528, 399] width 513 height 82
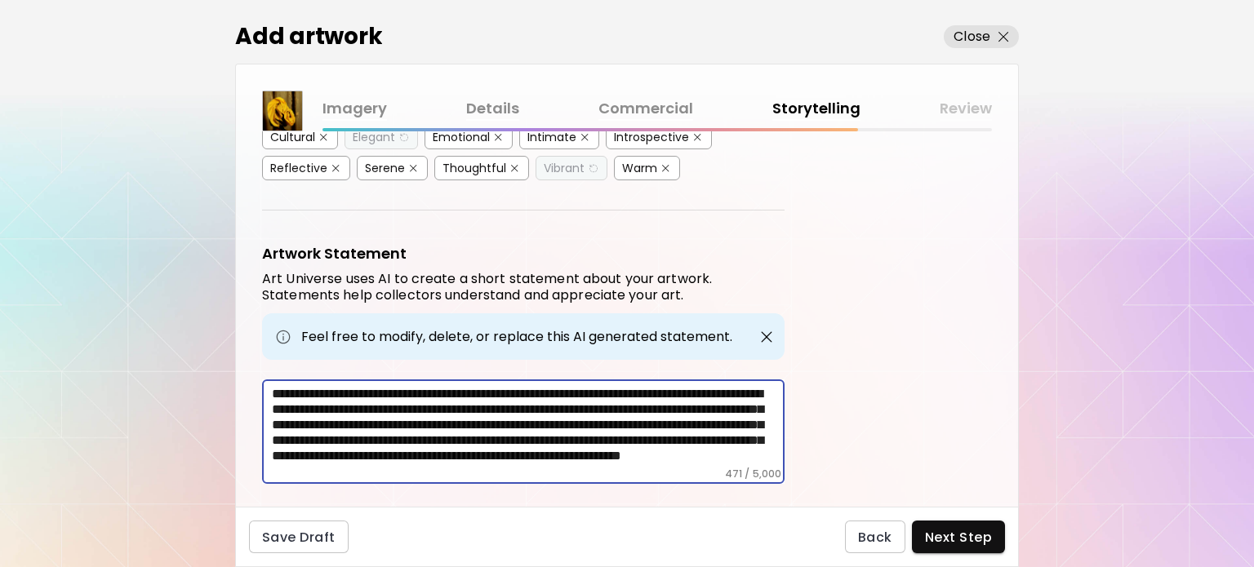
scroll to position [470, 0]
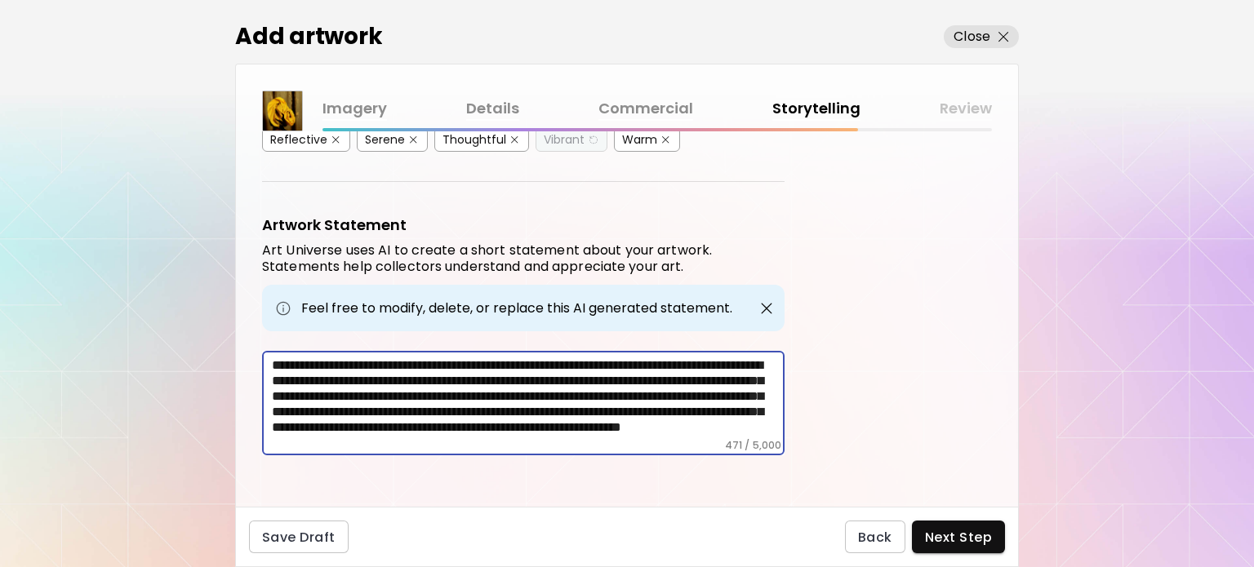
click at [461, 372] on textarea "**********" at bounding box center [528, 399] width 513 height 82
click at [481, 373] on textarea "**********" at bounding box center [528, 399] width 513 height 82
click at [338, 376] on textarea "**********" at bounding box center [528, 399] width 513 height 82
click at [346, 376] on textarea "**********" at bounding box center [528, 399] width 513 height 82
click at [603, 371] on textarea "**********" at bounding box center [528, 399] width 513 height 82
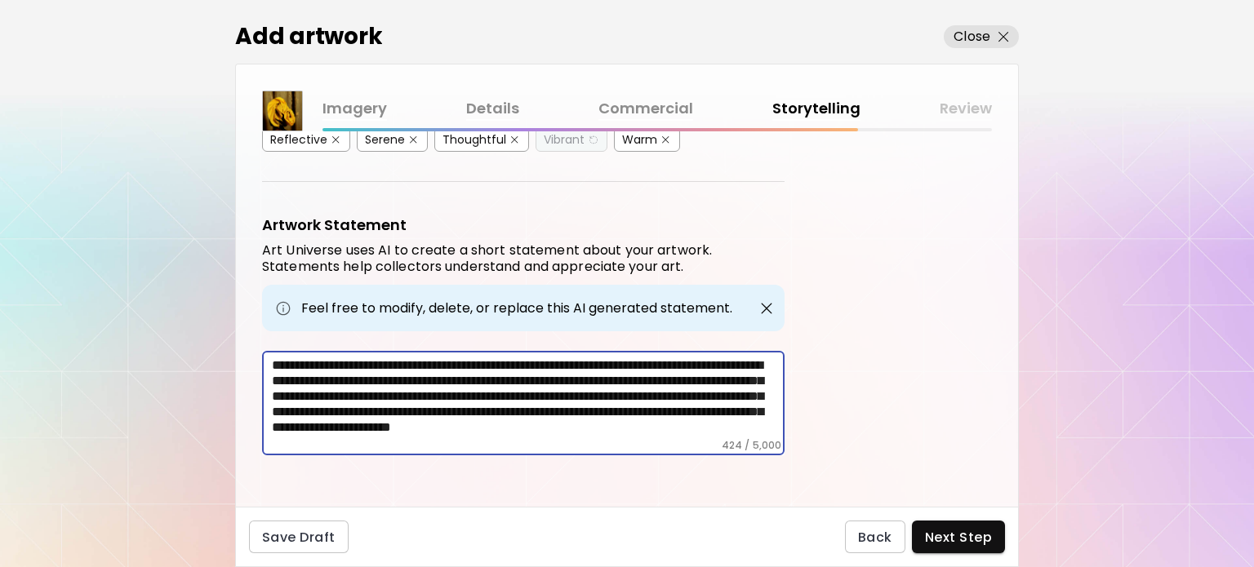
scroll to position [28, 0]
drag, startPoint x: 590, startPoint y: 359, endPoint x: 596, endPoint y: 393, distance: 34.0
click at [596, 393] on textarea "**********" at bounding box center [528, 399] width 513 height 82
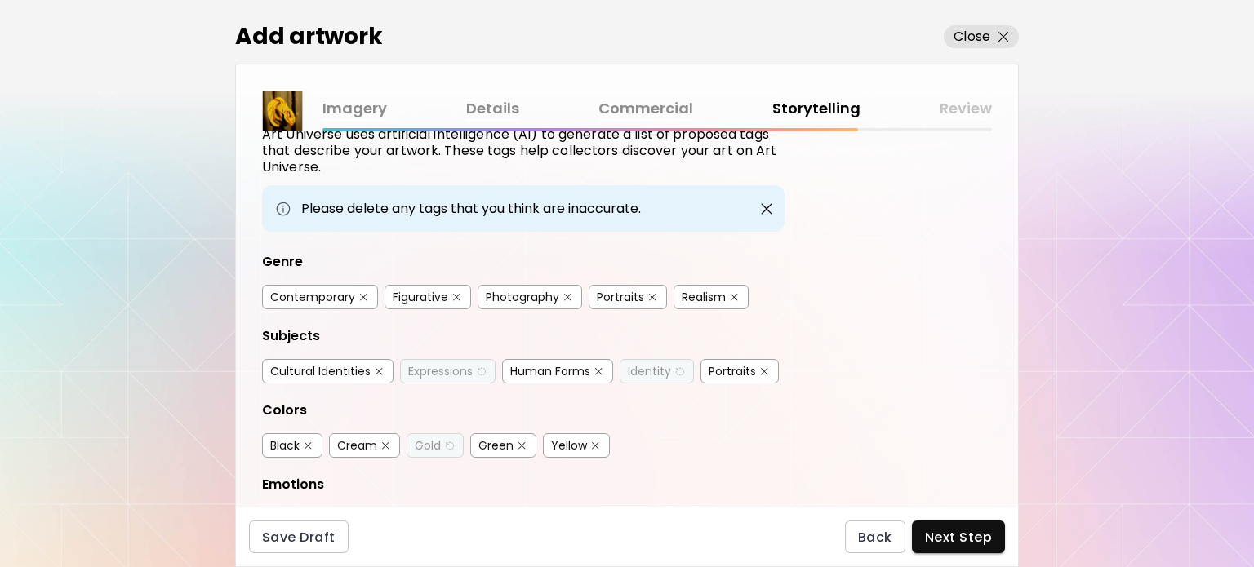
scroll to position [140, 0]
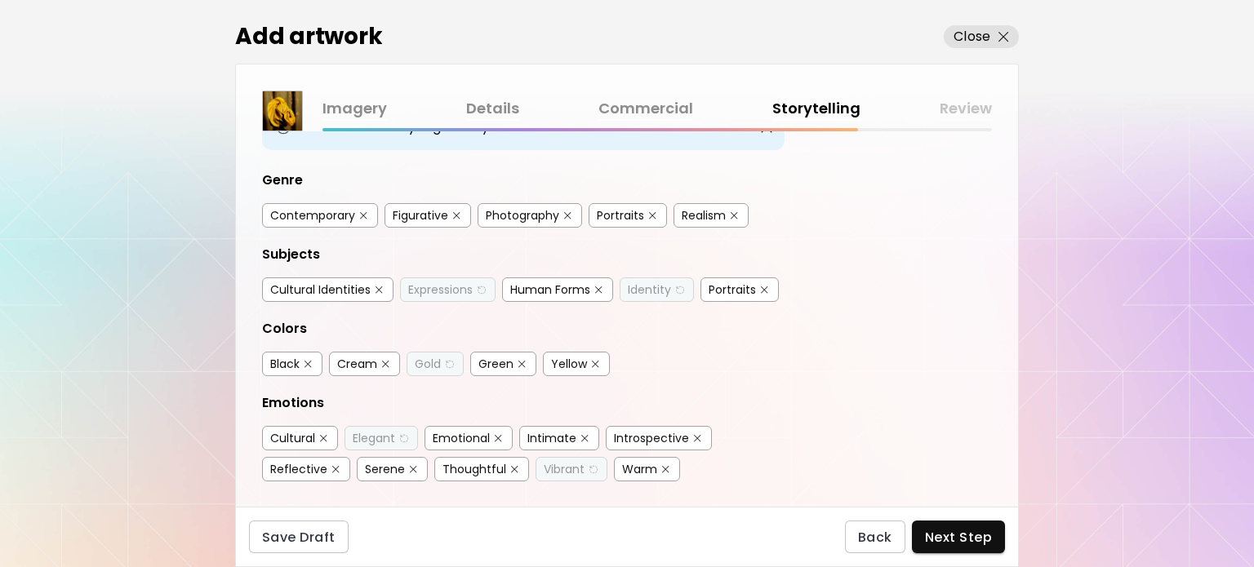
type textarea "**********"
click at [521, 361] on img "button" at bounding box center [521, 364] width 7 height 7
click at [385, 361] on img "button" at bounding box center [385, 364] width 7 height 7
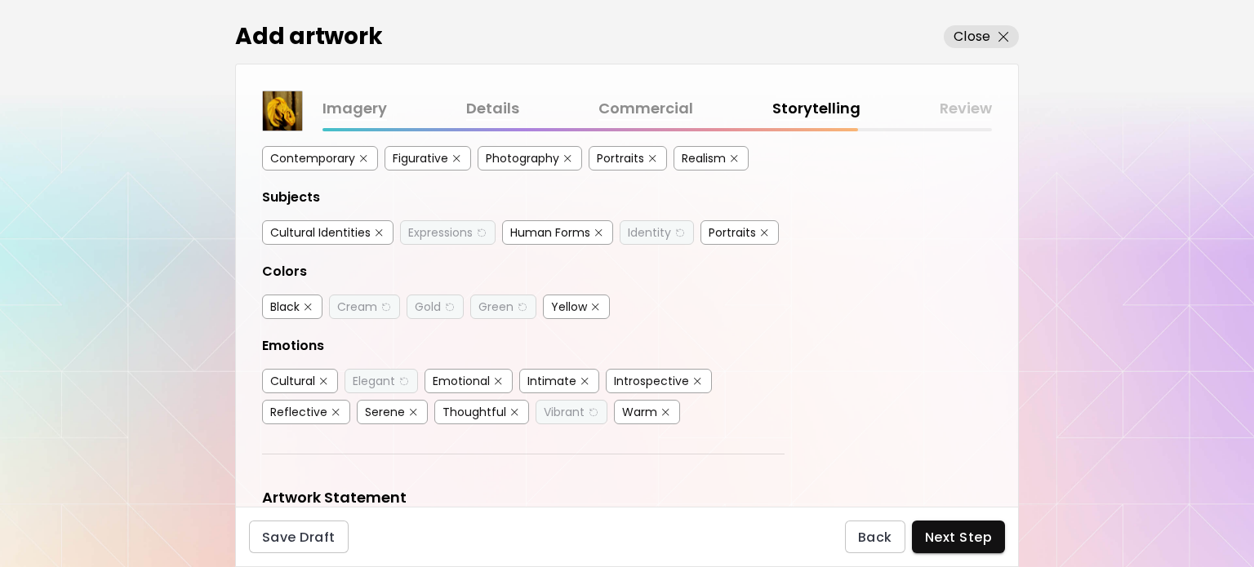
scroll to position [222, 0]
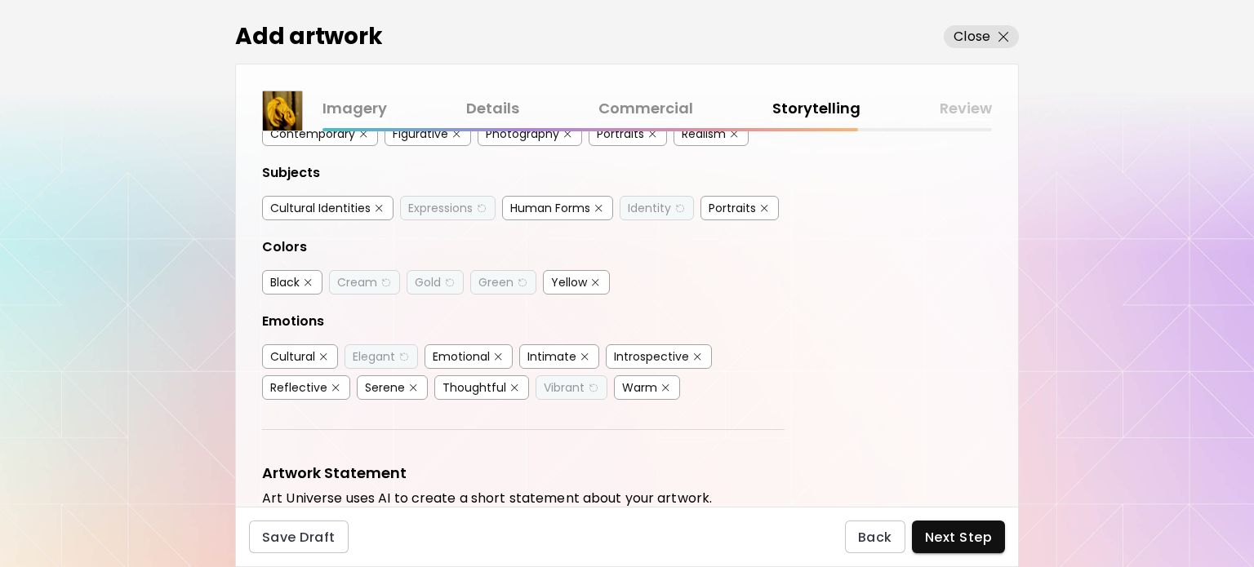
click at [410, 382] on button "button" at bounding box center [413, 388] width 12 height 12
click at [662, 385] on img "button" at bounding box center [665, 388] width 7 height 7
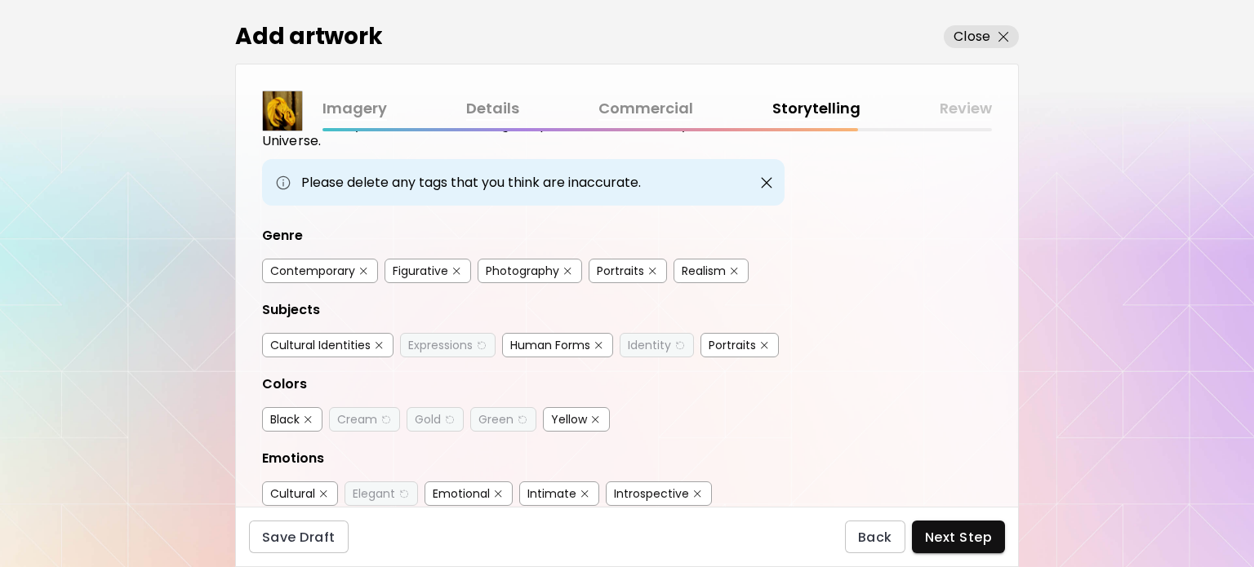
scroll to position [0, 0]
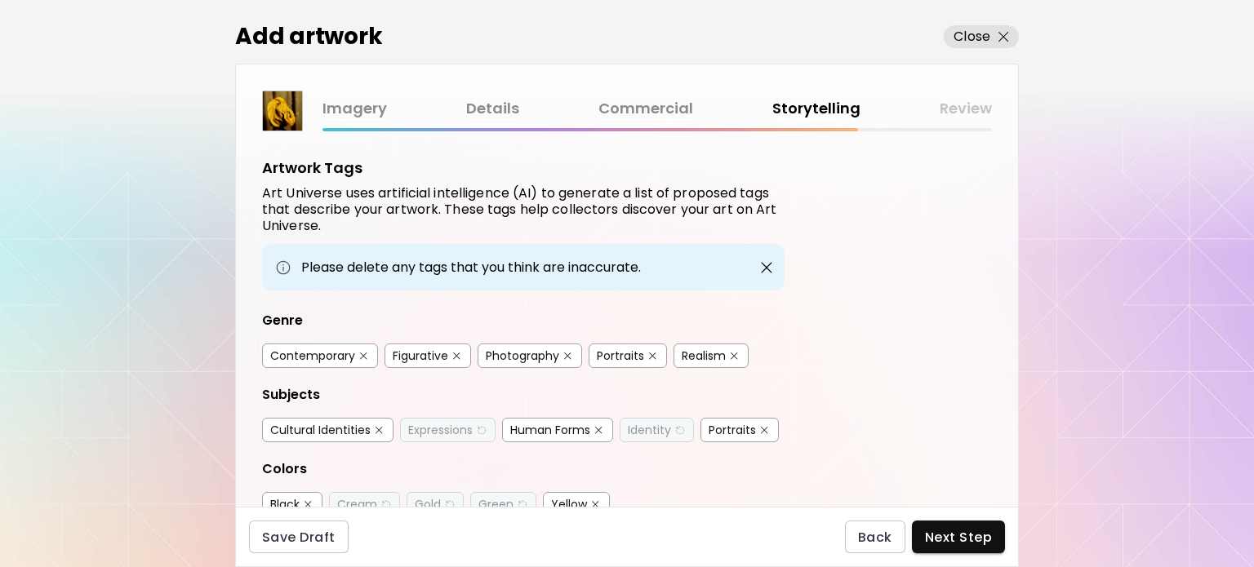
click at [650, 353] on img "button" at bounding box center [652, 356] width 7 height 7
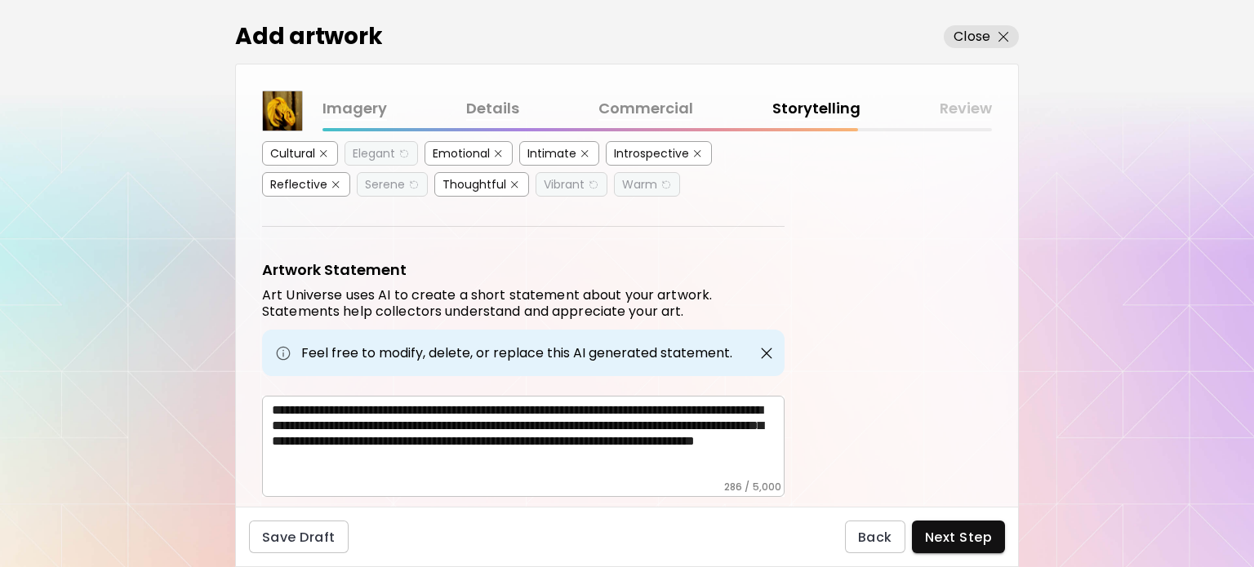
scroll to position [467, 0]
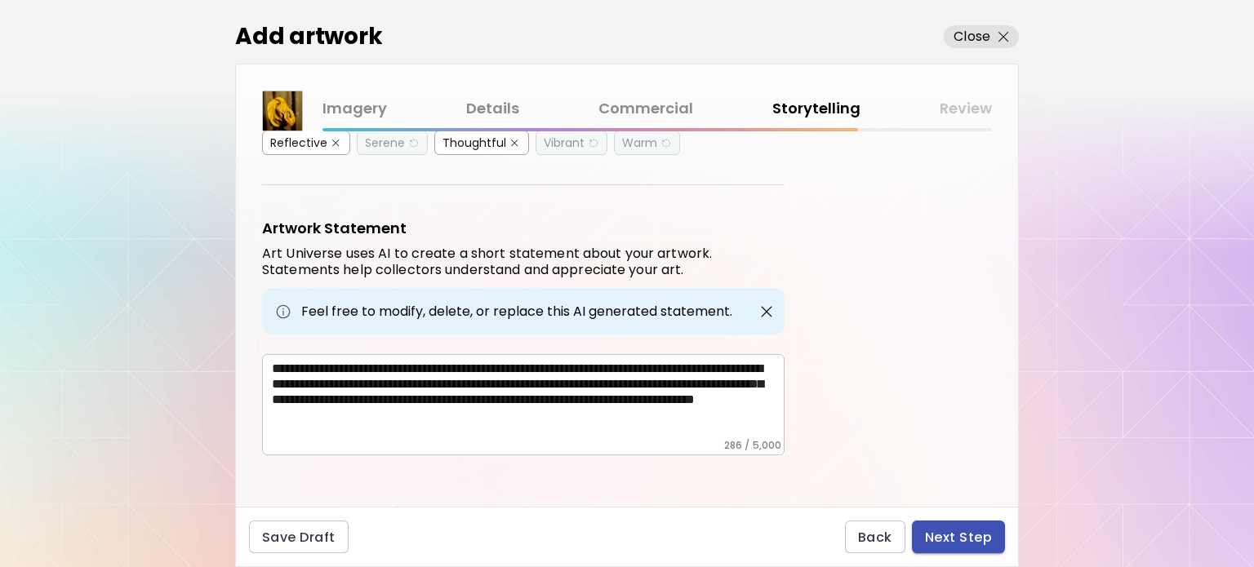
click at [941, 535] on span "Next Step" at bounding box center [958, 537] width 67 height 17
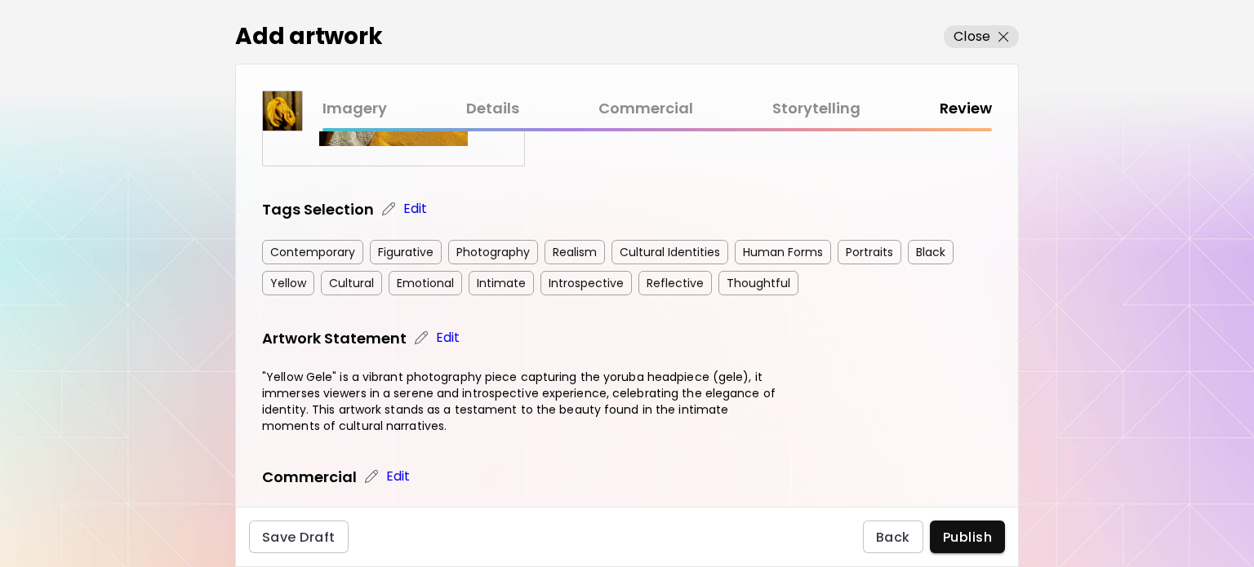
scroll to position [429, 0]
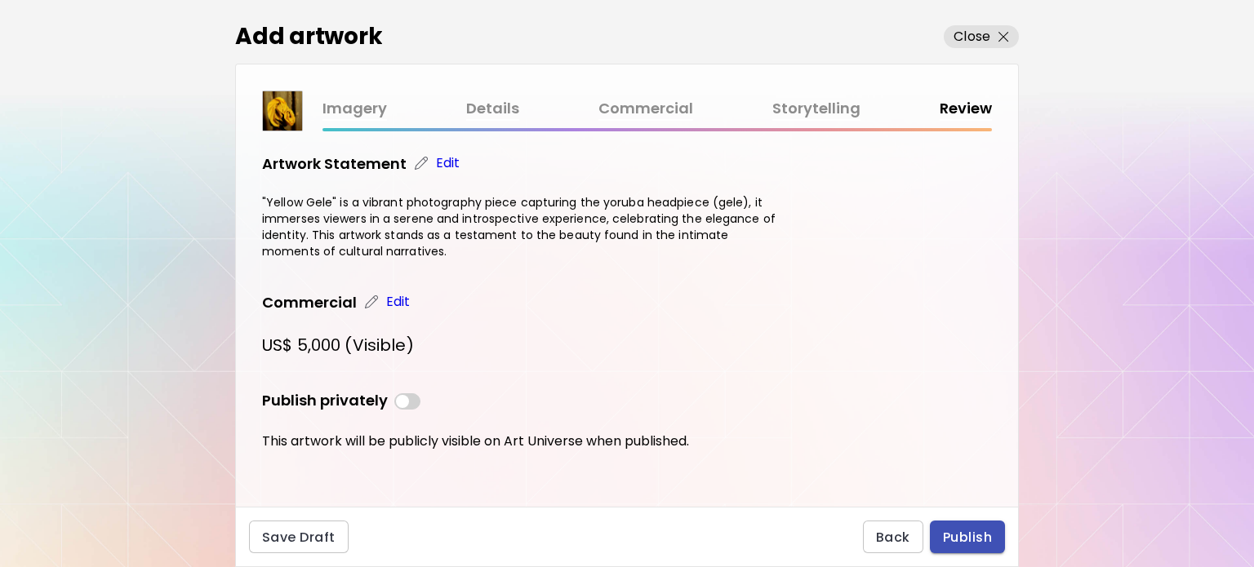
click at [965, 541] on span "Publish" at bounding box center [967, 537] width 49 height 17
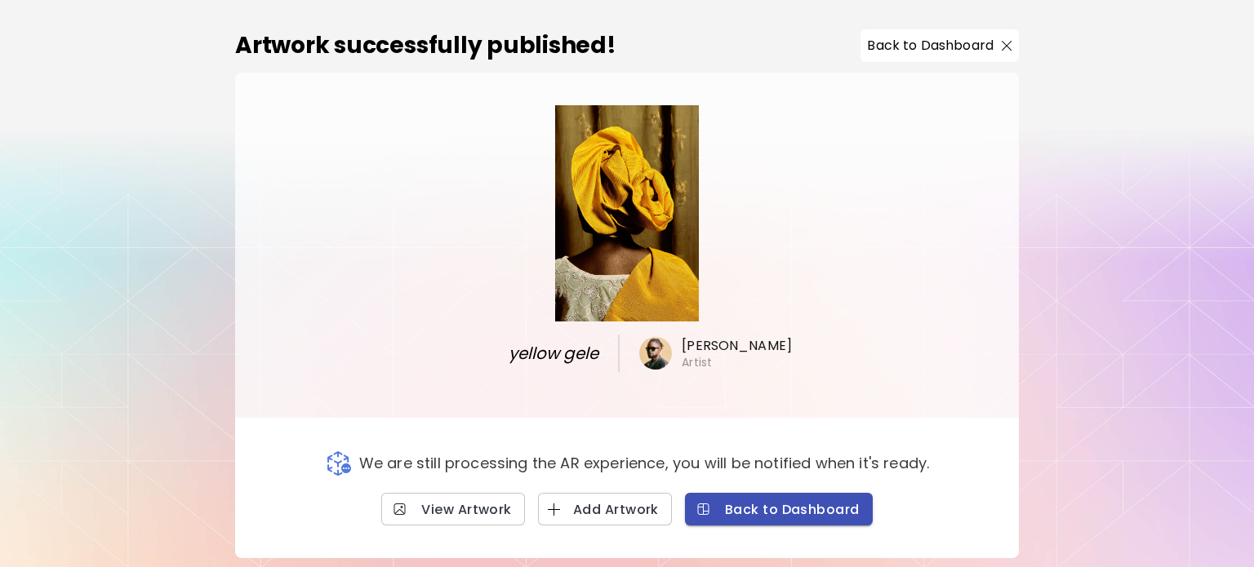
click at [771, 512] on span "Back to Dashboard" at bounding box center [779, 509] width 162 height 17
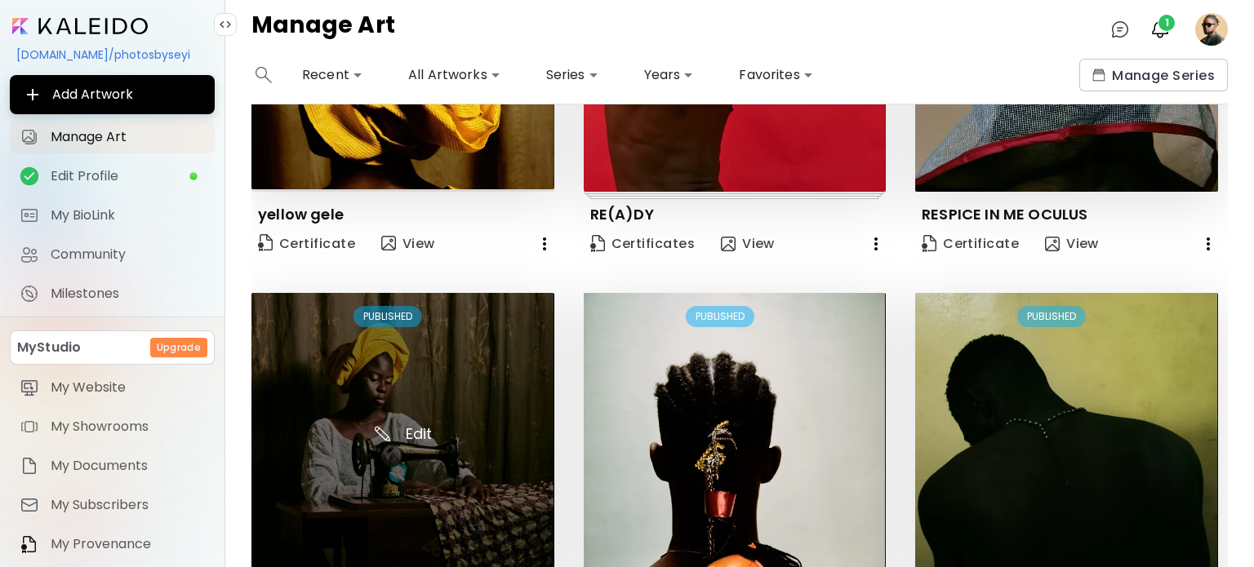
scroll to position [408, 0]
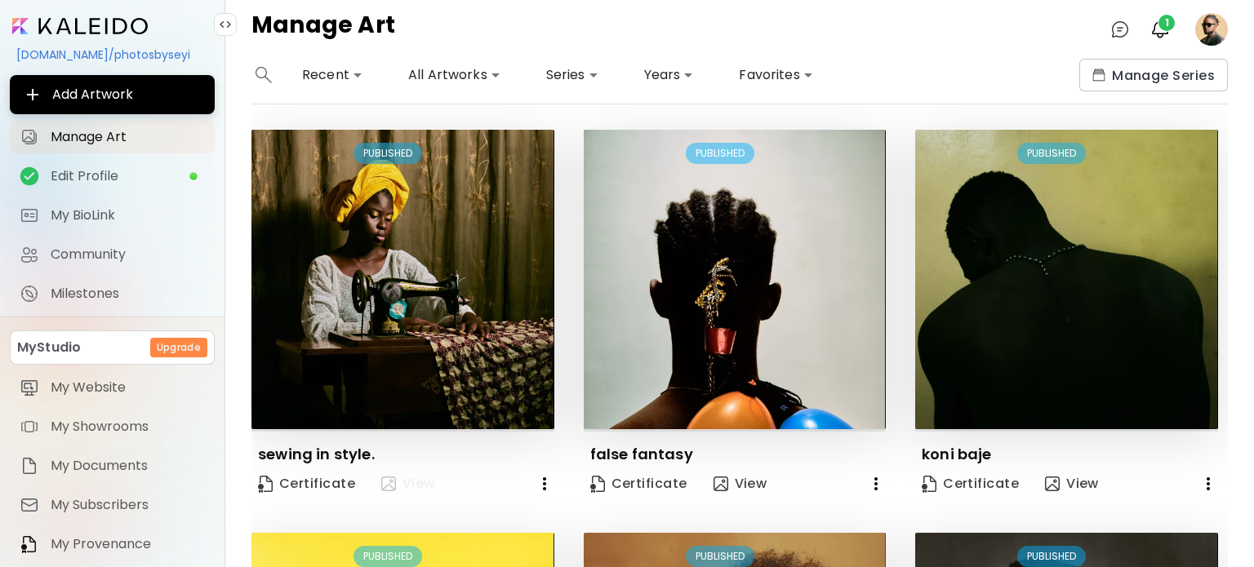
click at [405, 483] on span "View" at bounding box center [408, 484] width 54 height 18
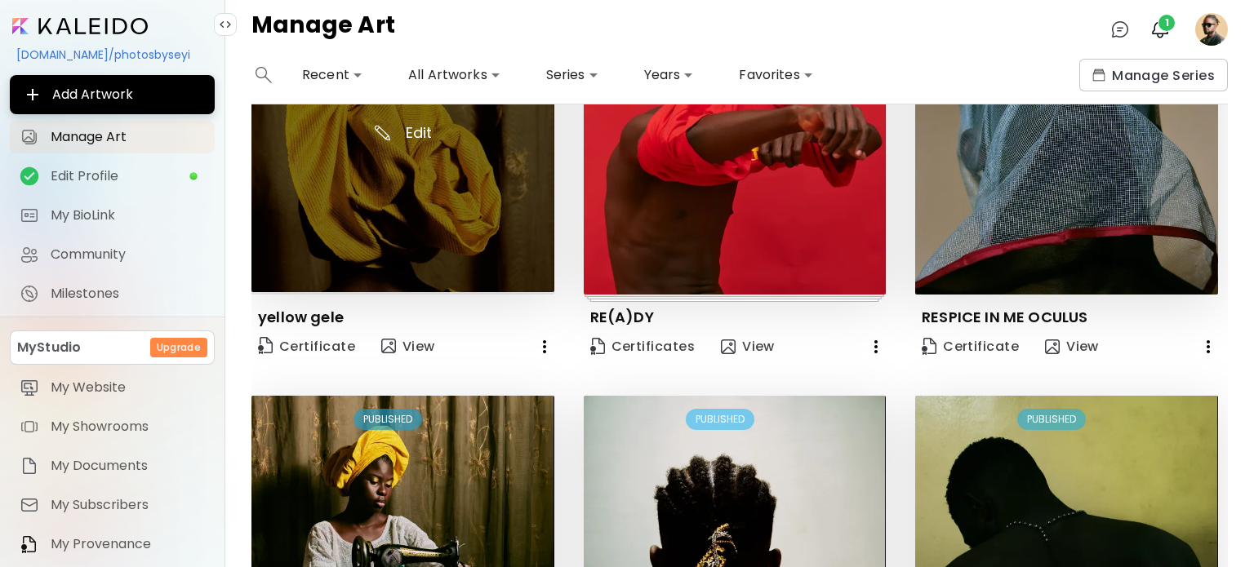
scroll to position [163, 0]
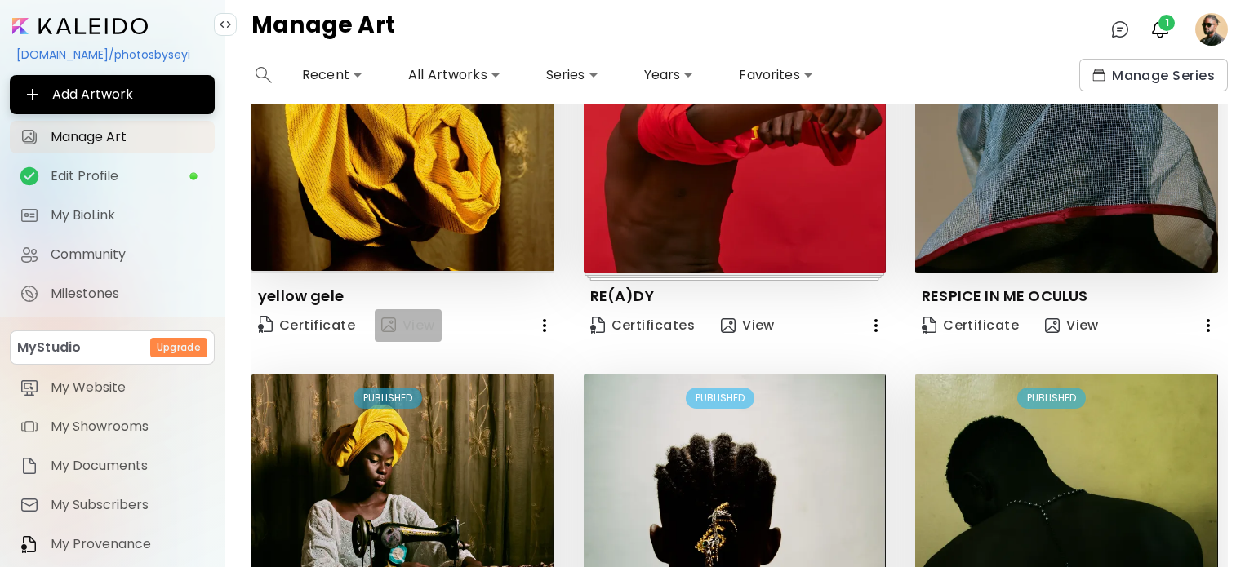
click at [421, 318] on span "View" at bounding box center [408, 326] width 54 height 20
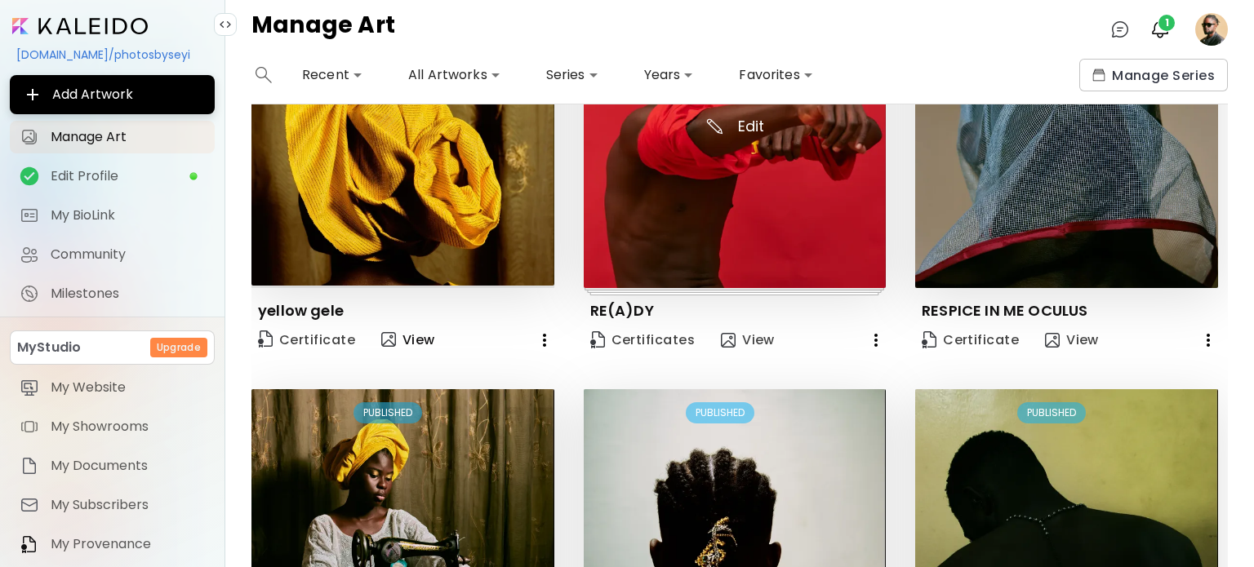
scroll to position [0, 0]
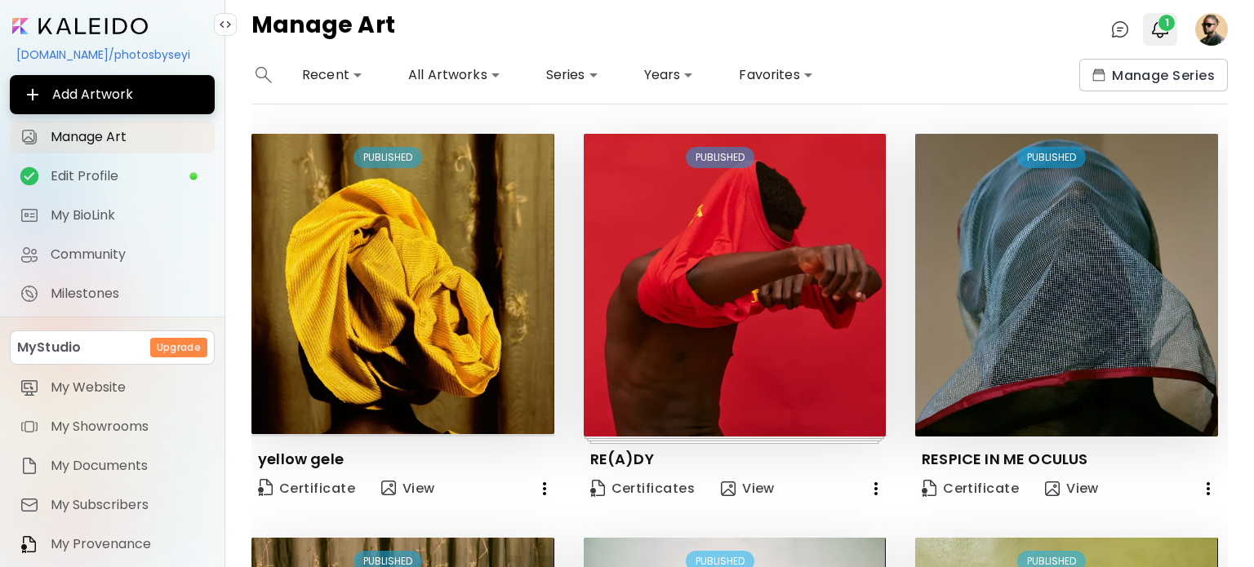
click at [1155, 25] on img "button" at bounding box center [1160, 30] width 20 height 20
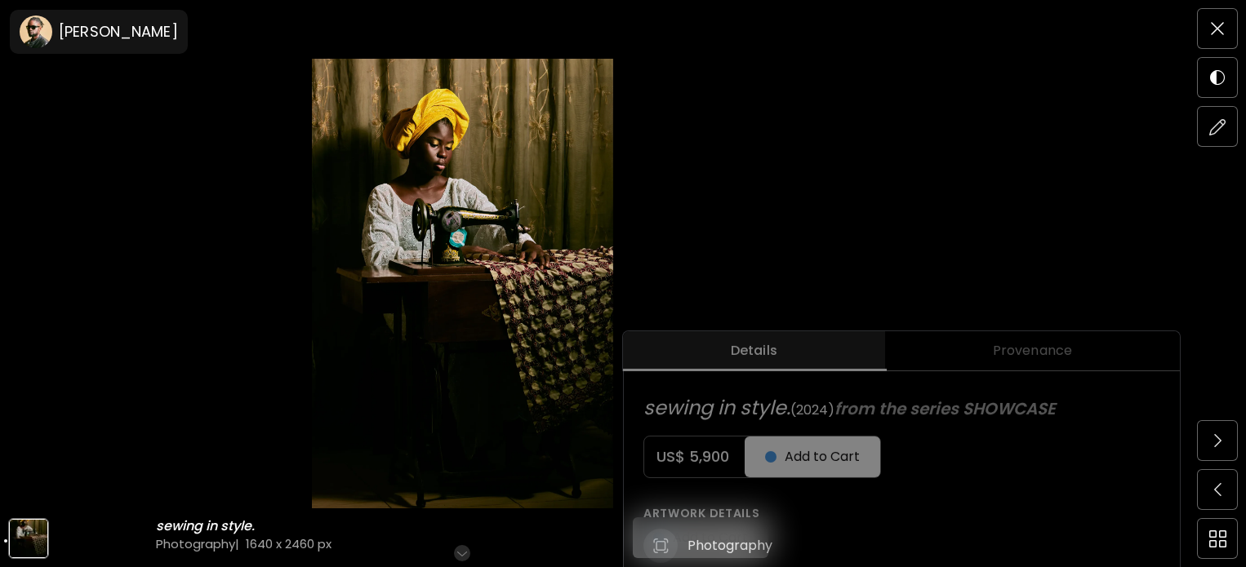
scroll to position [327, 0]
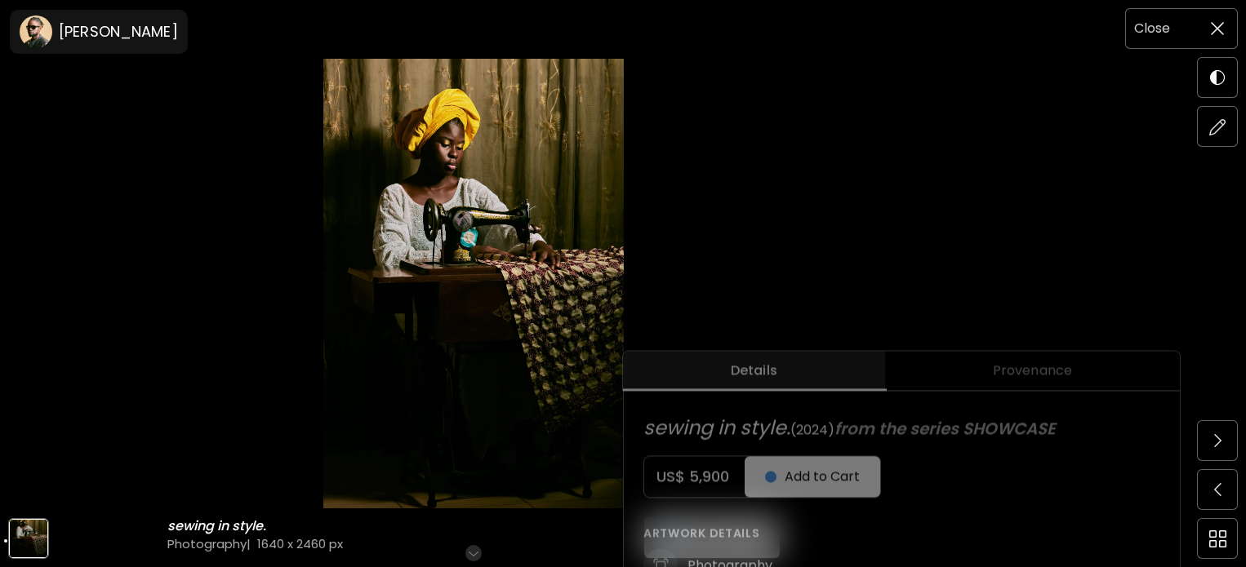
click at [1225, 24] on span at bounding box center [1217, 28] width 34 height 34
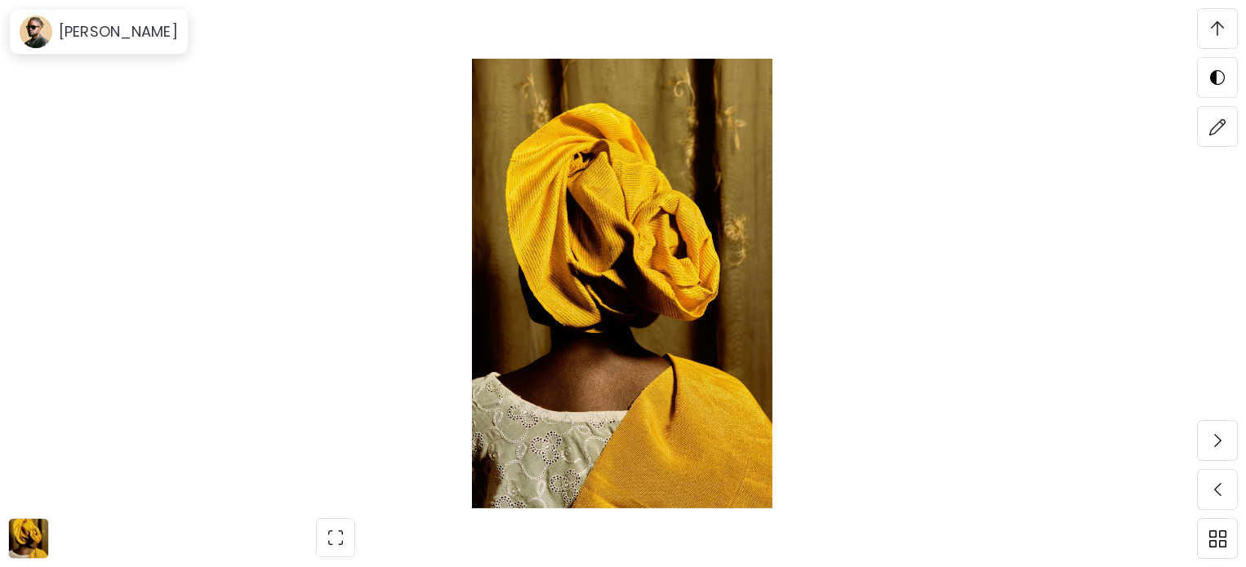
scroll to position [2858, 0]
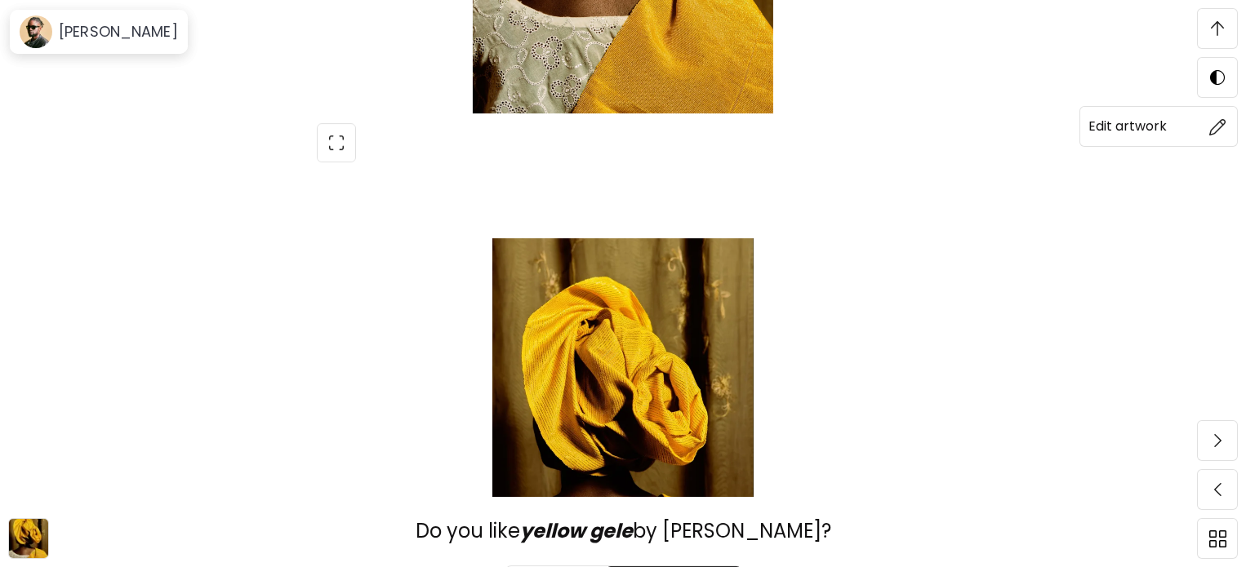
click at [1227, 118] on span at bounding box center [1217, 126] width 34 height 34
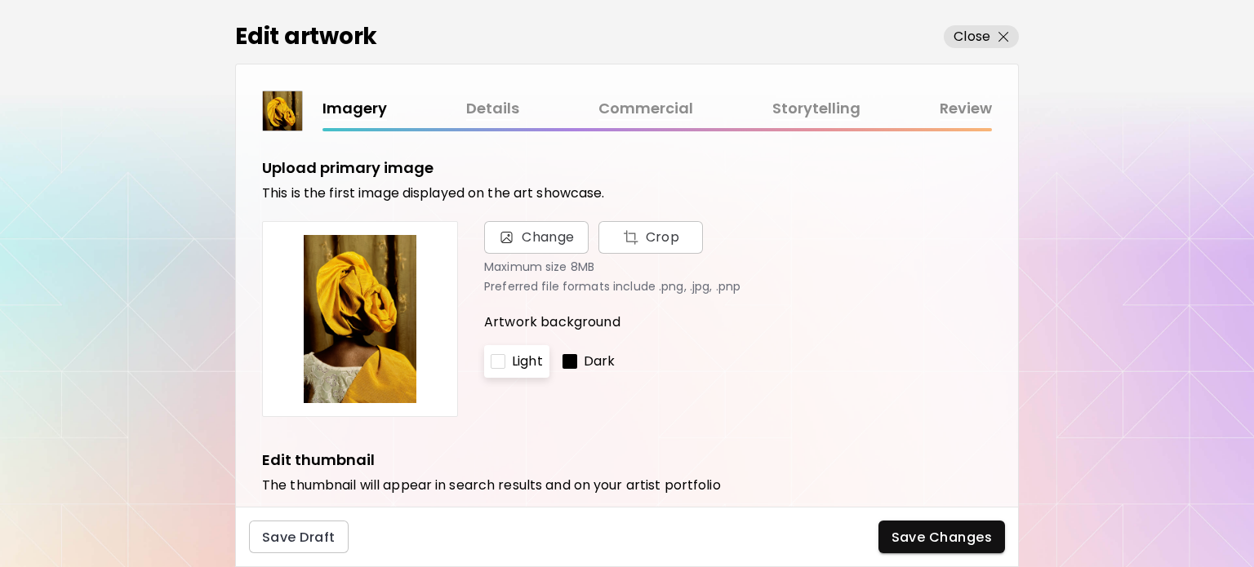
click at [689, 115] on link "Commercial" at bounding box center [646, 109] width 95 height 24
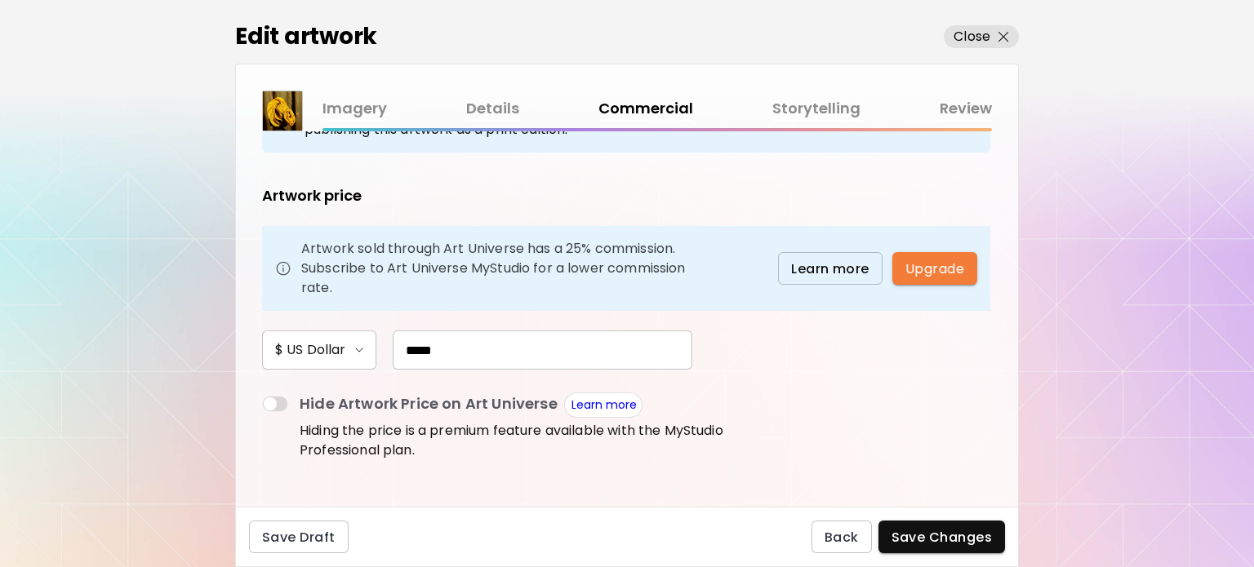
scroll to position [245, 0]
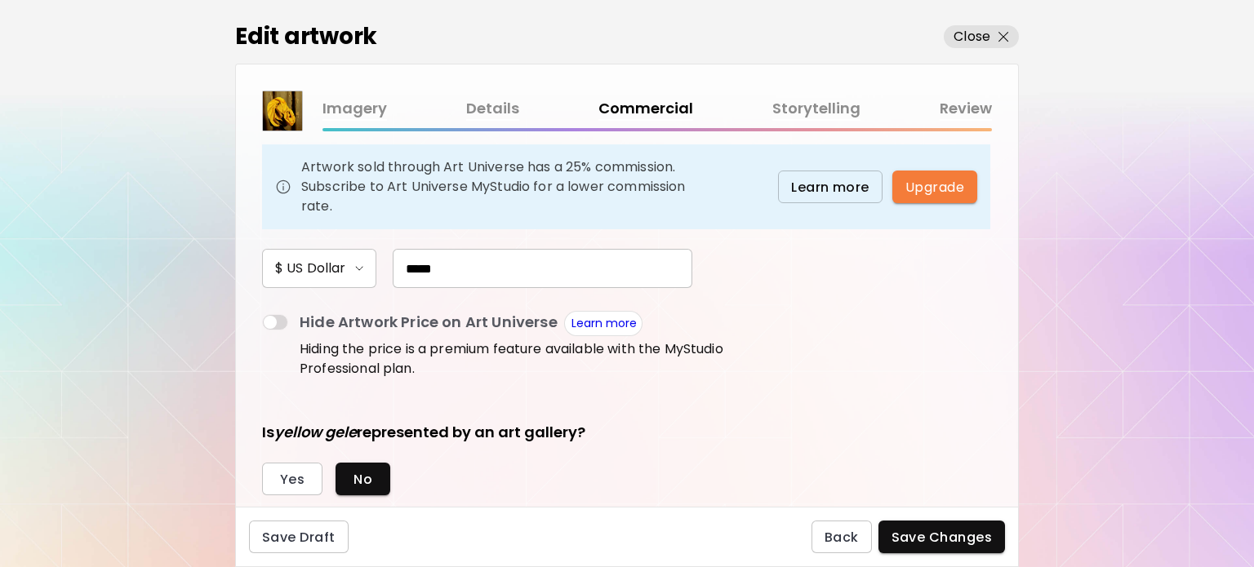
click at [425, 266] on input "*****" at bounding box center [543, 268] width 300 height 39
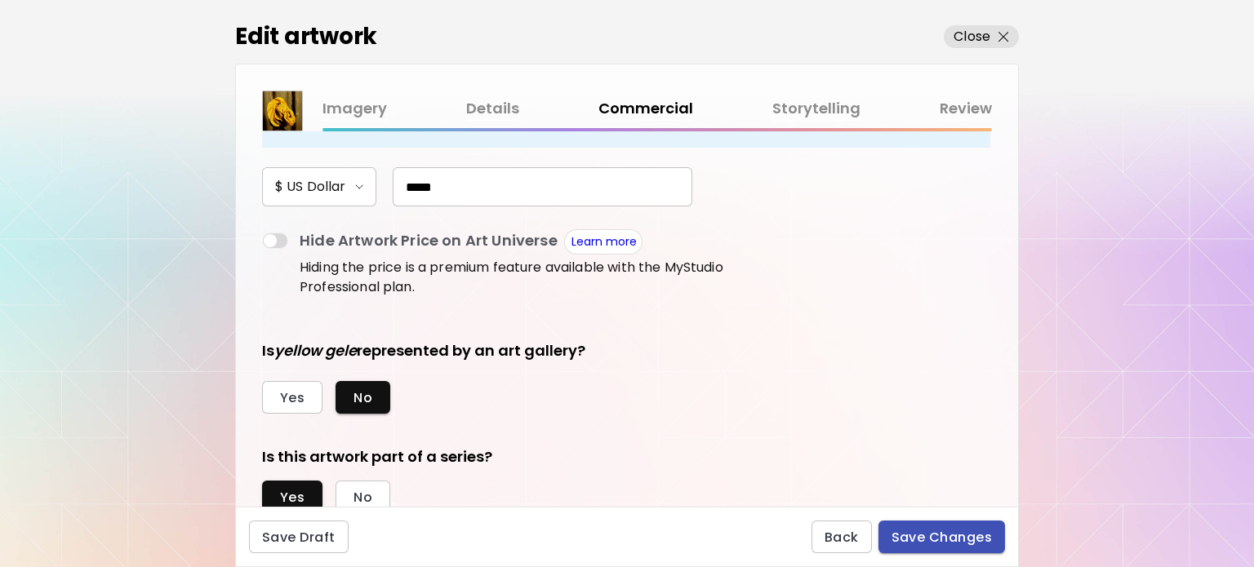
type input "*****"
click at [978, 532] on span "Save Changes" at bounding box center [942, 537] width 101 height 17
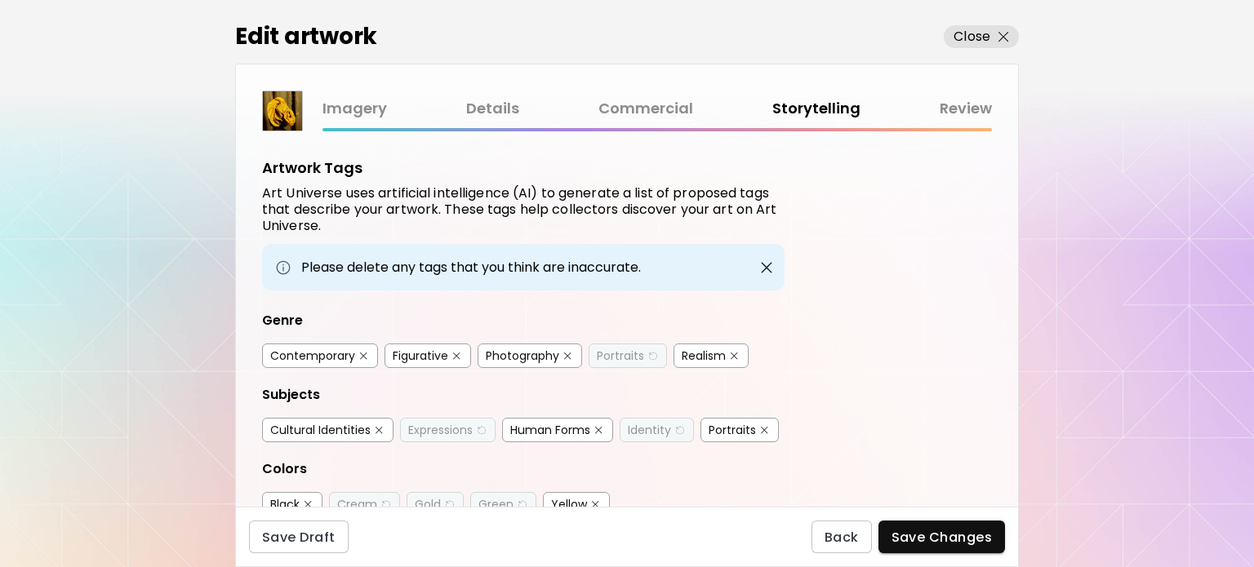
scroll to position [467, 0]
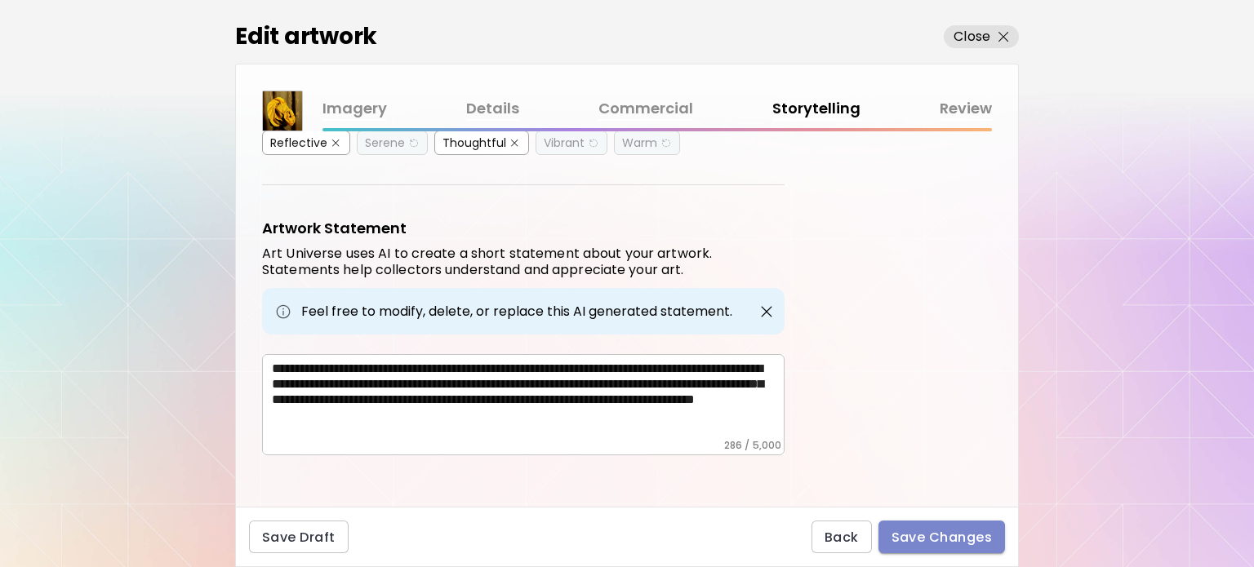
click at [937, 541] on span "Save Changes" at bounding box center [942, 537] width 101 height 17
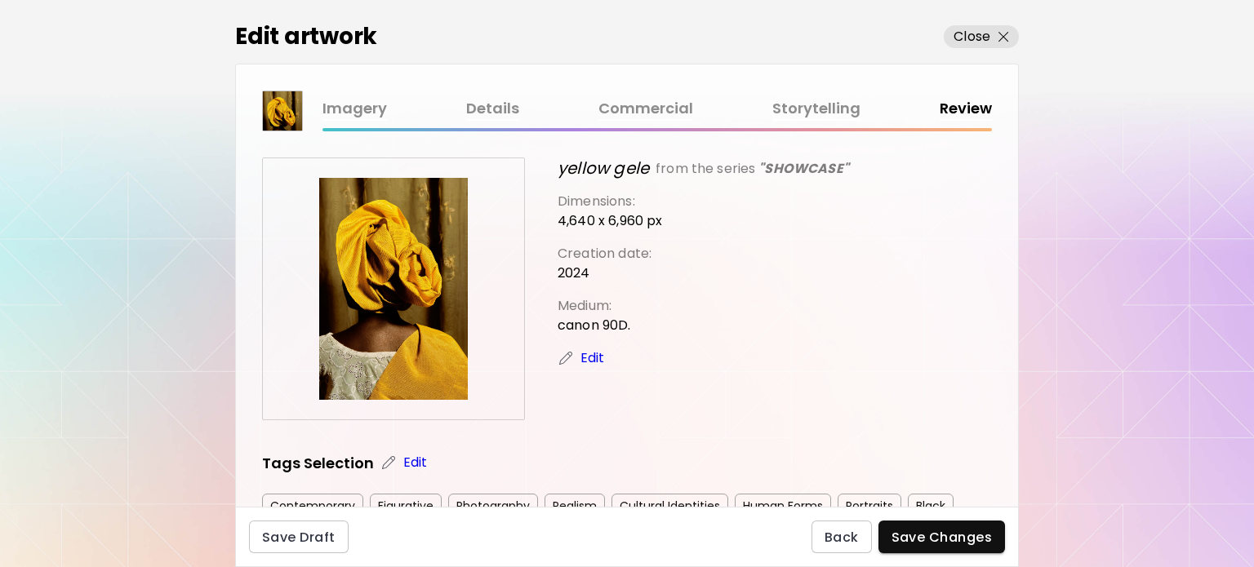
scroll to position [336, 0]
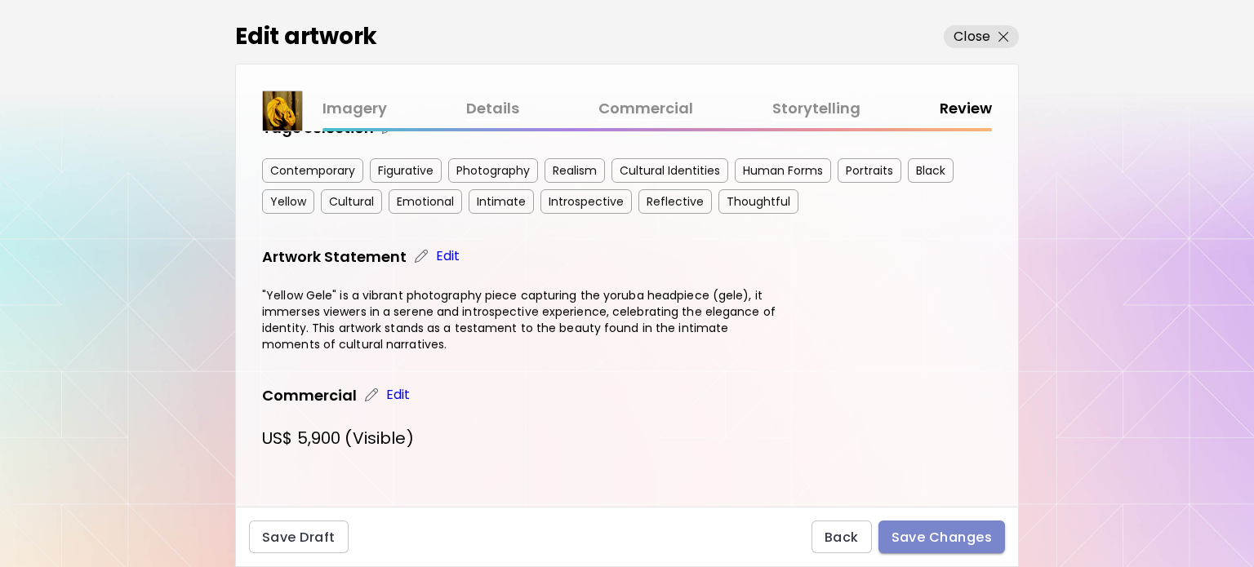
click at [932, 527] on button "Save Changes" at bounding box center [942, 537] width 127 height 33
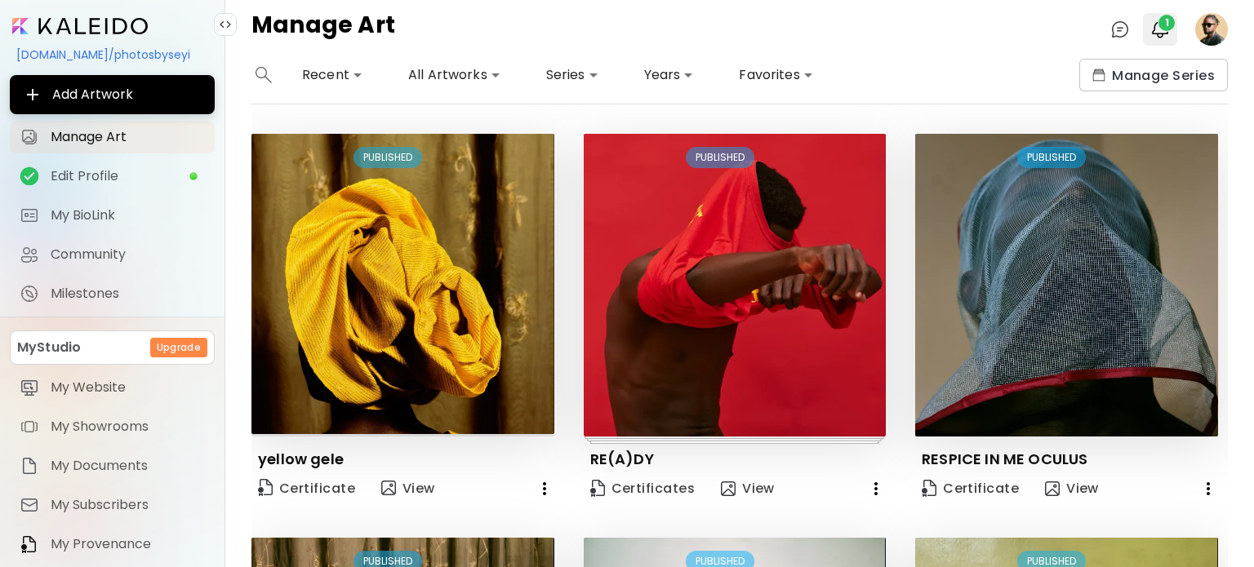
click at [1155, 38] on img "button" at bounding box center [1160, 30] width 20 height 20
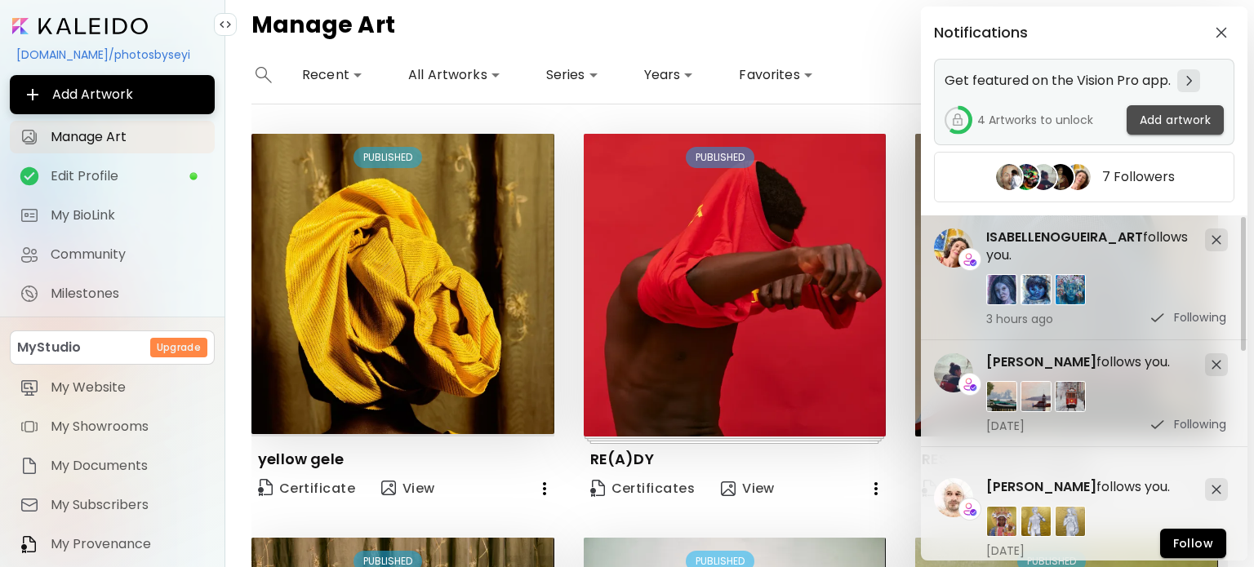
click at [1177, 118] on span "Add artwork" at bounding box center [1175, 120] width 71 height 17
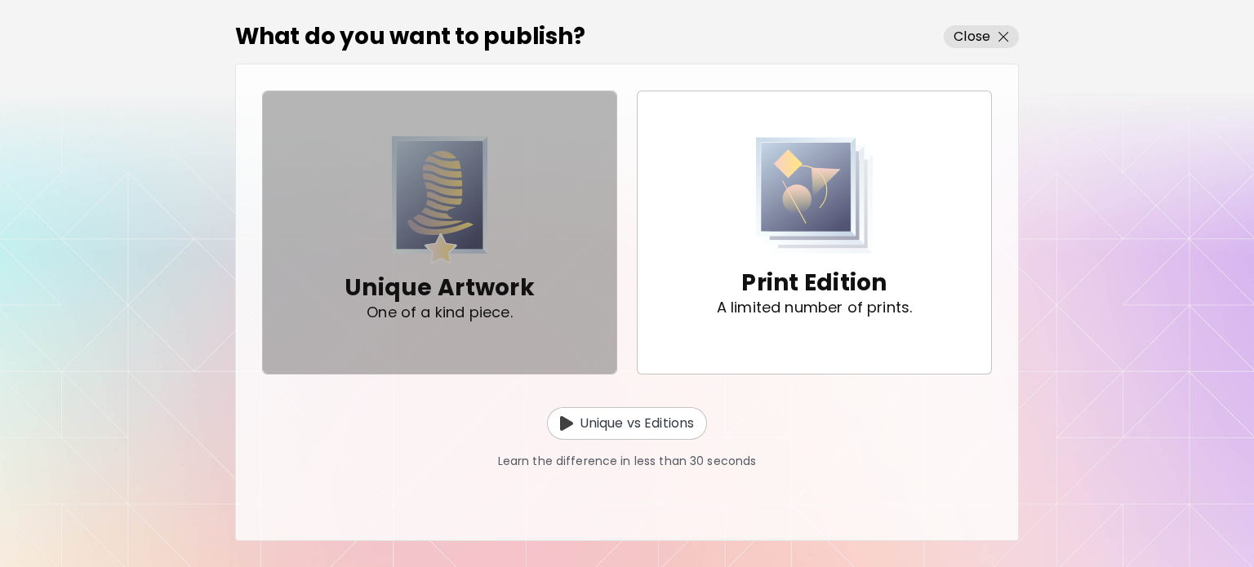
click at [484, 216] on img "button" at bounding box center [440, 200] width 96 height 128
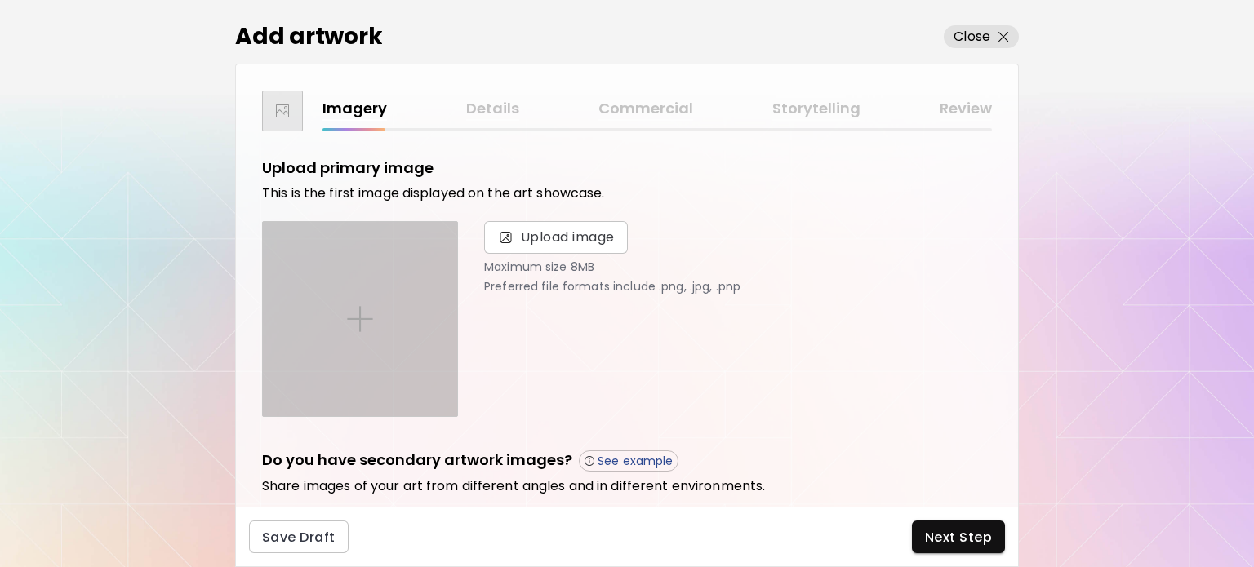
click at [394, 307] on div at bounding box center [360, 319] width 194 height 194
click at [0, 0] on input "file" at bounding box center [0, 0] width 0 height 0
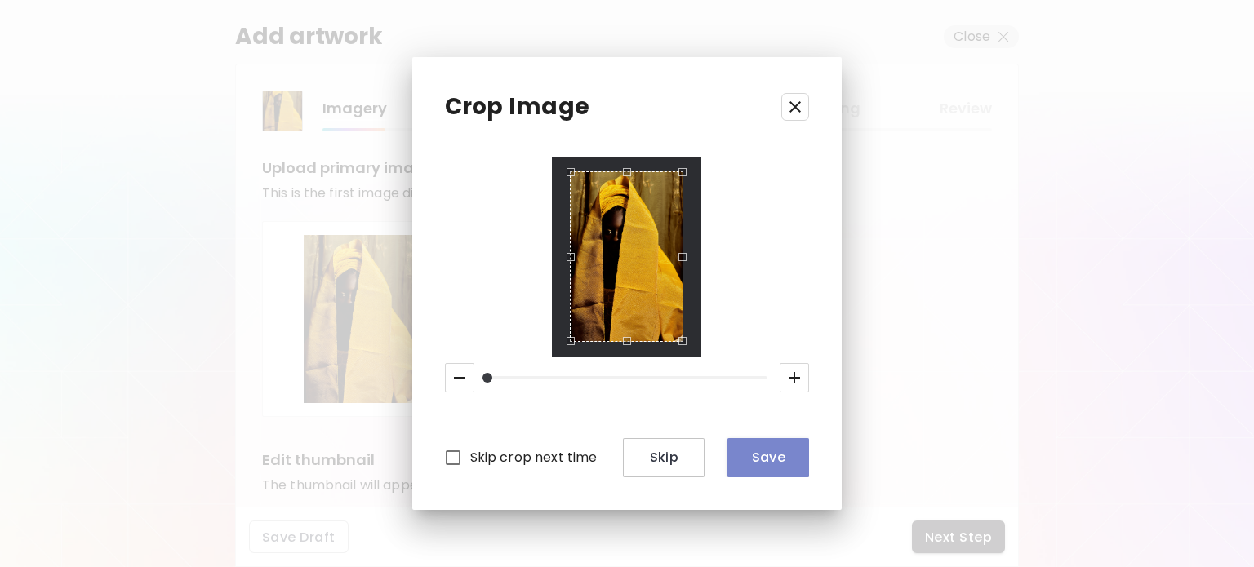
click at [774, 459] on span "Save" at bounding box center [769, 457] width 56 height 17
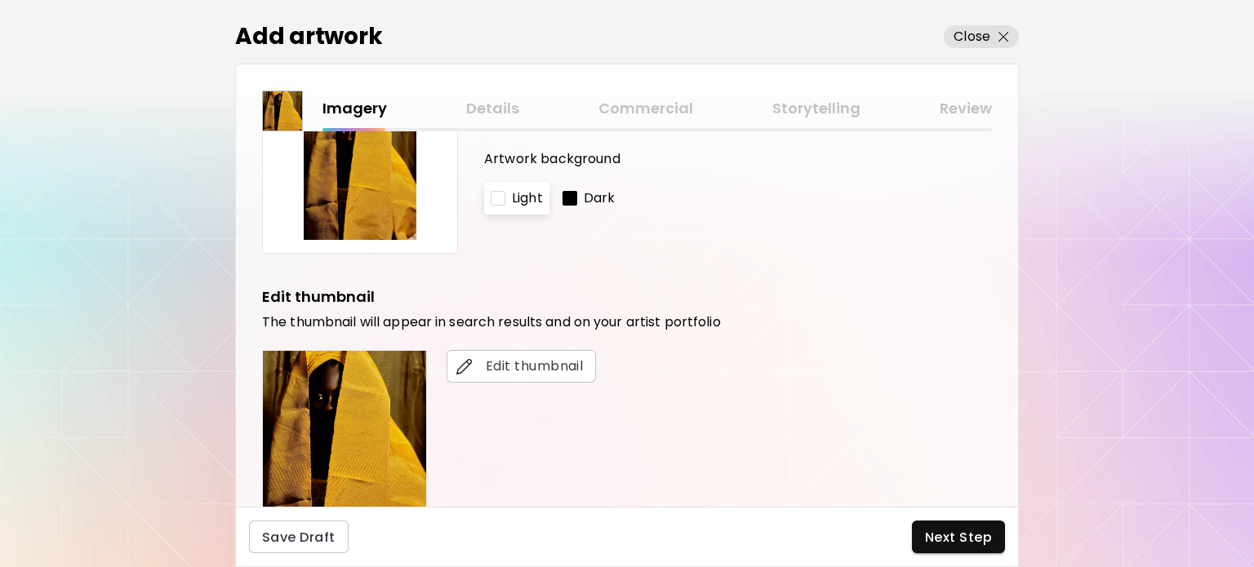
scroll to position [245, 0]
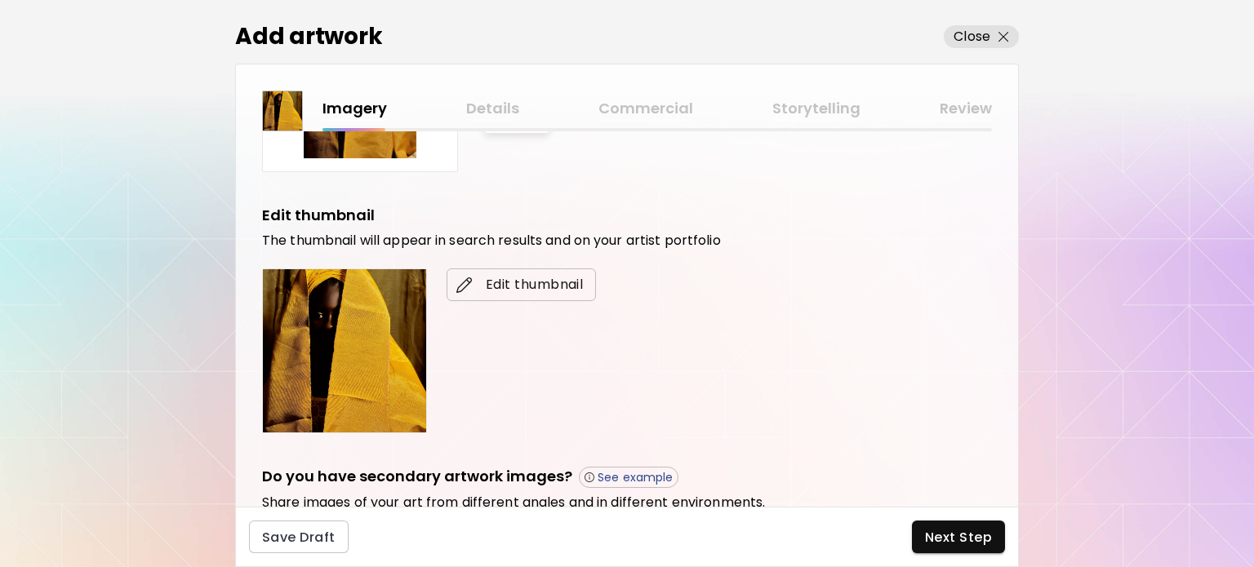
click at [529, 281] on span "Edit thumbnail" at bounding box center [521, 285] width 123 height 20
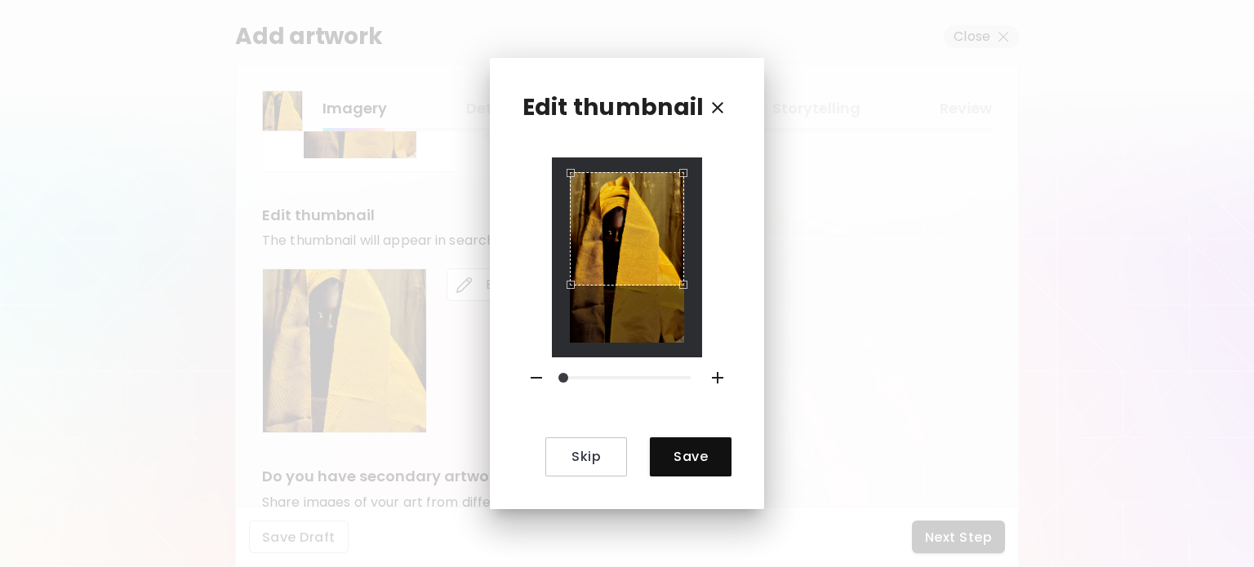
click at [623, 229] on div "Use the arrow keys to move the crop selection area" at bounding box center [626, 228] width 113 height 113
click at [678, 456] on span "Save" at bounding box center [691, 456] width 56 height 17
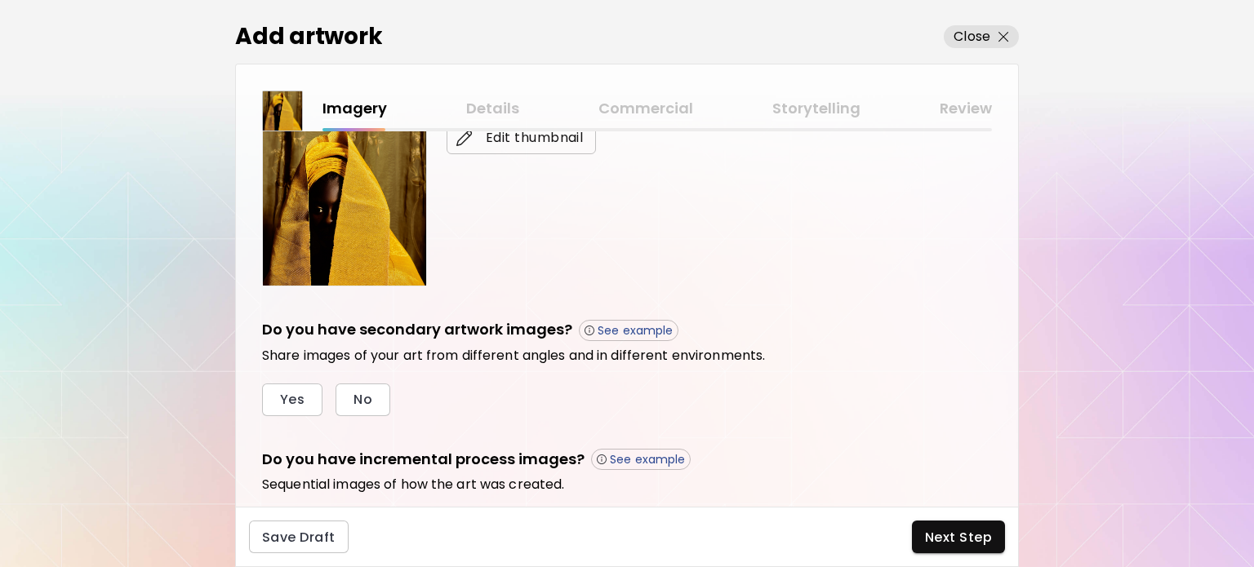
scroll to position [487, 0]
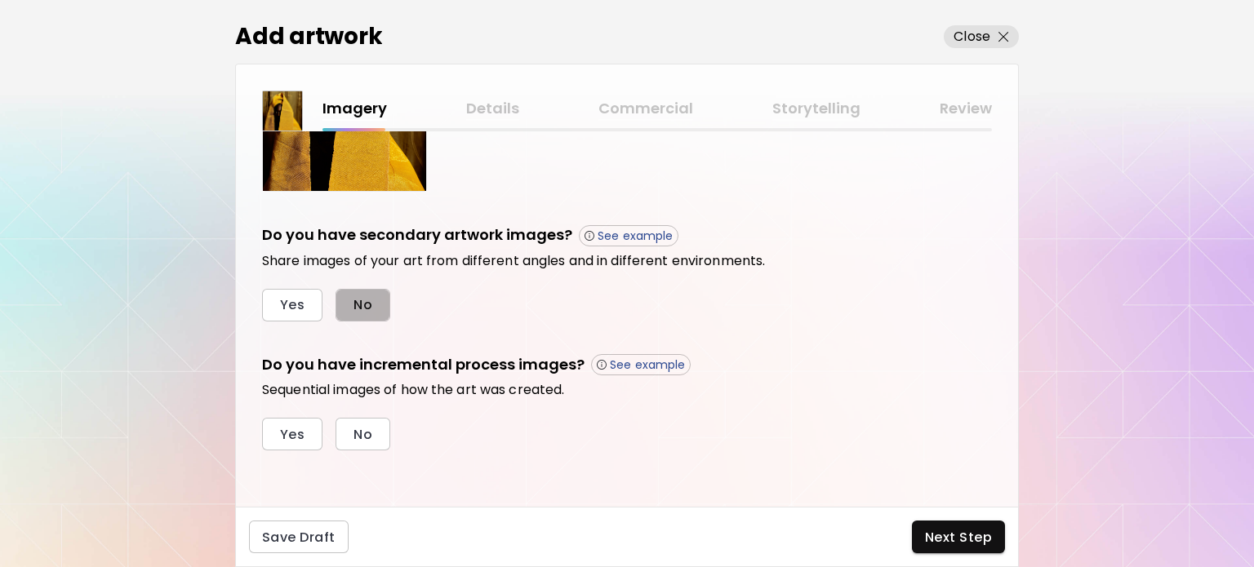
click at [363, 309] on span "No" at bounding box center [363, 304] width 19 height 17
click at [373, 435] on button "No" at bounding box center [363, 434] width 55 height 33
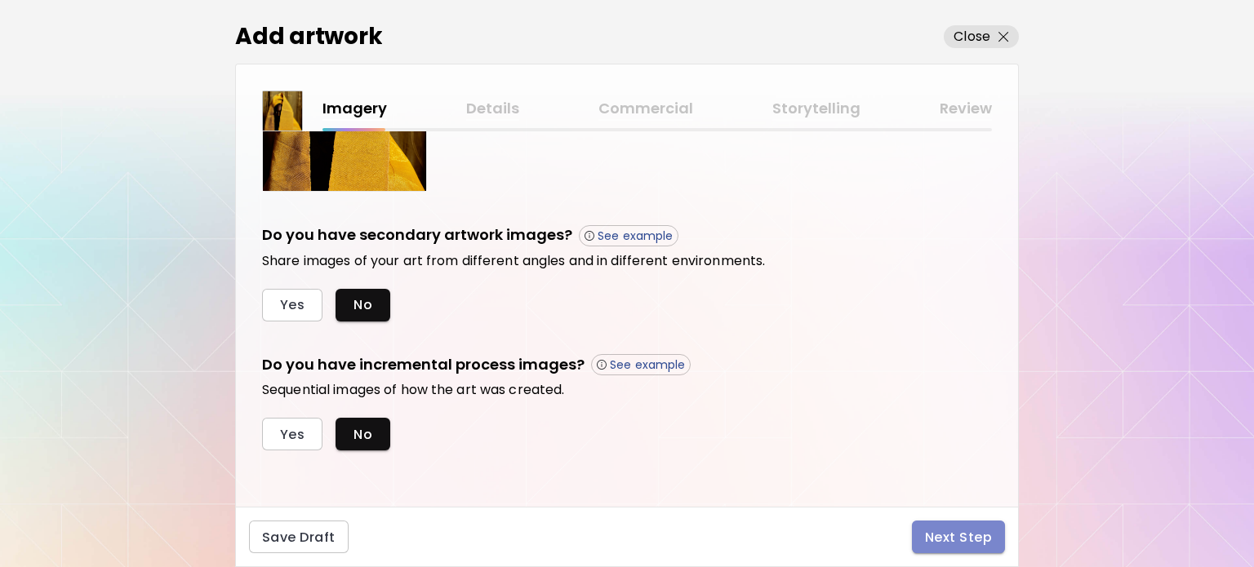
click at [969, 539] on span "Next Step" at bounding box center [958, 537] width 67 height 17
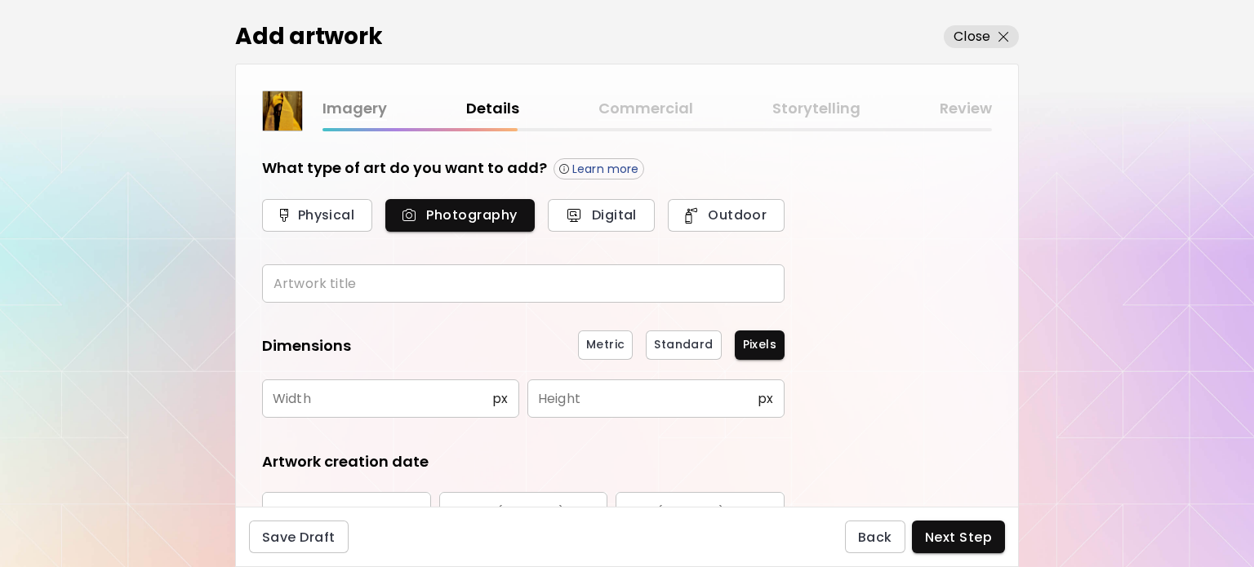
click at [363, 275] on input "text" at bounding box center [523, 284] width 523 height 38
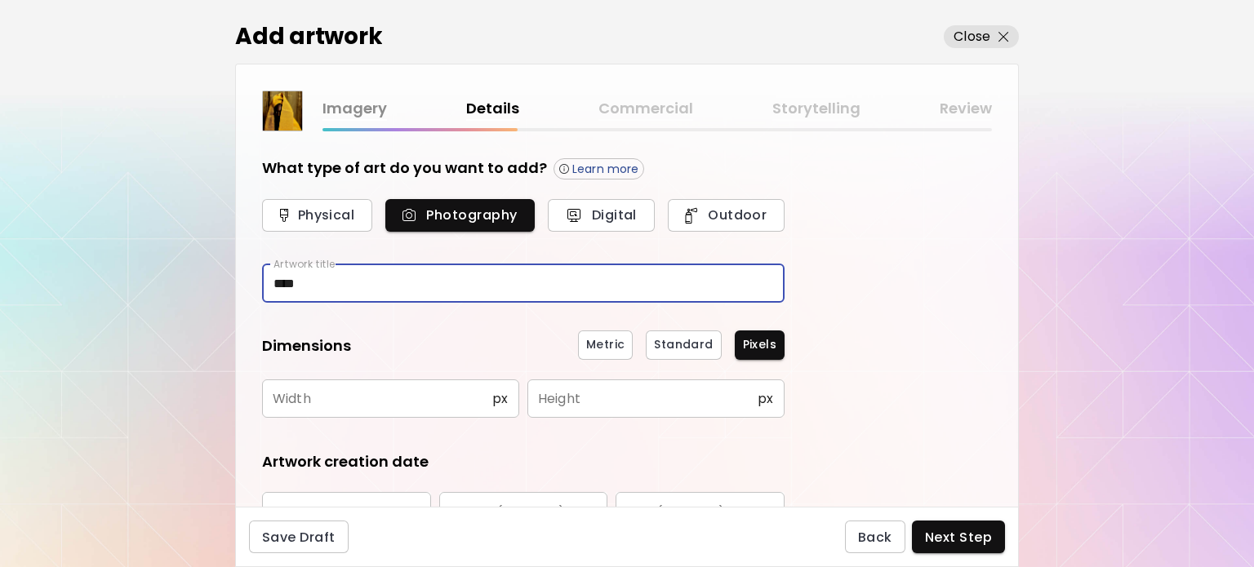
type input "****"
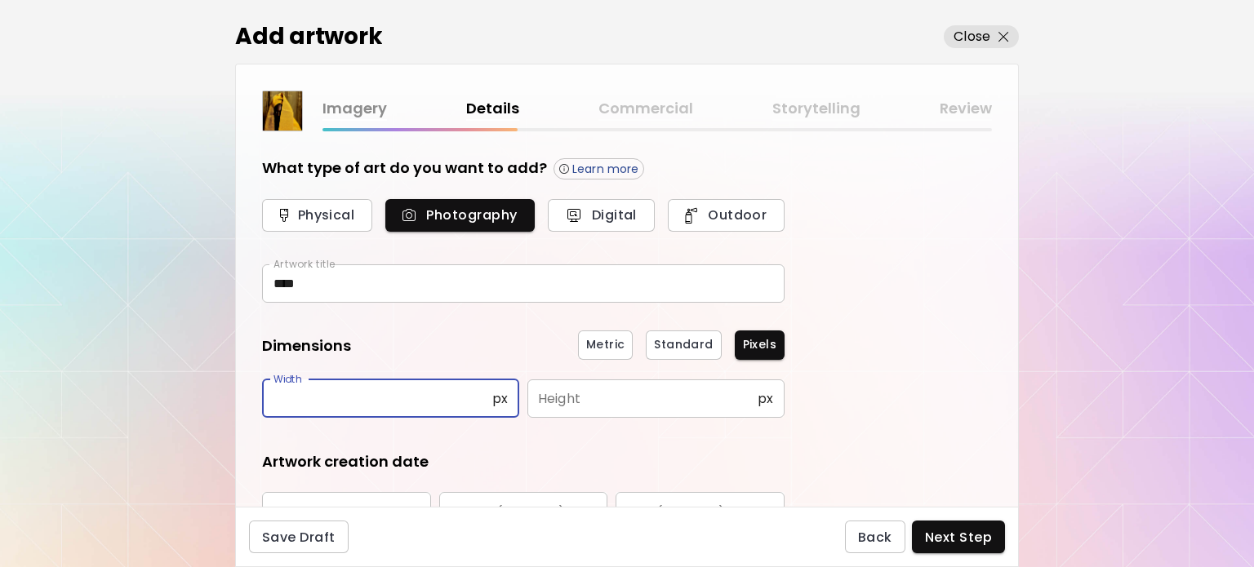
click at [340, 398] on input "text" at bounding box center [377, 399] width 230 height 38
type input "*****"
click at [580, 388] on input "text" at bounding box center [642, 399] width 230 height 38
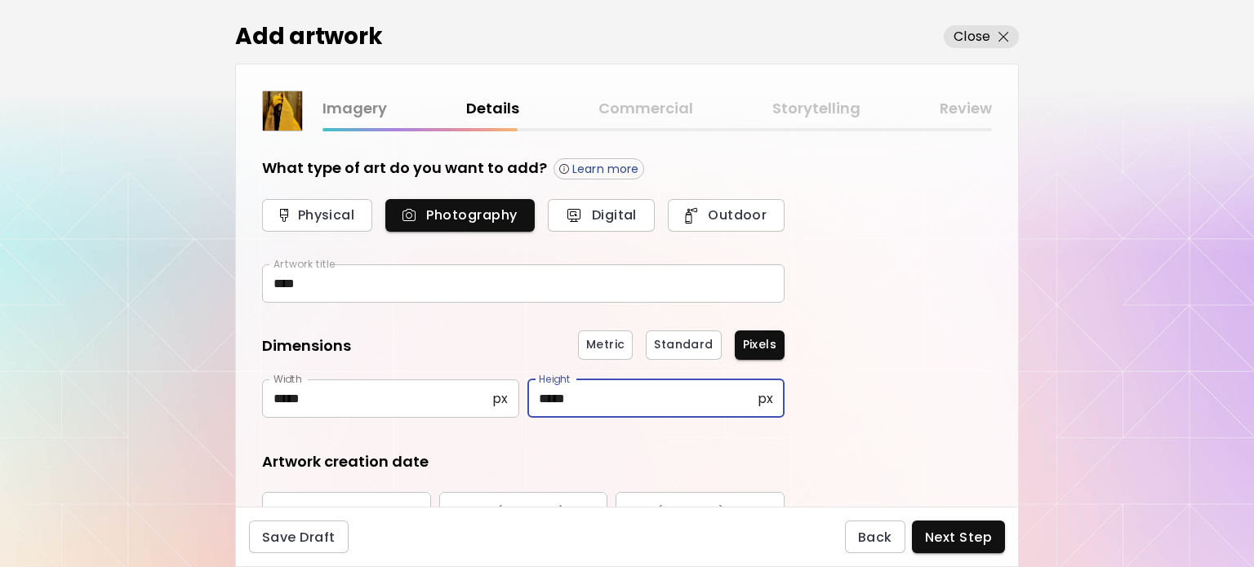
type input "*****"
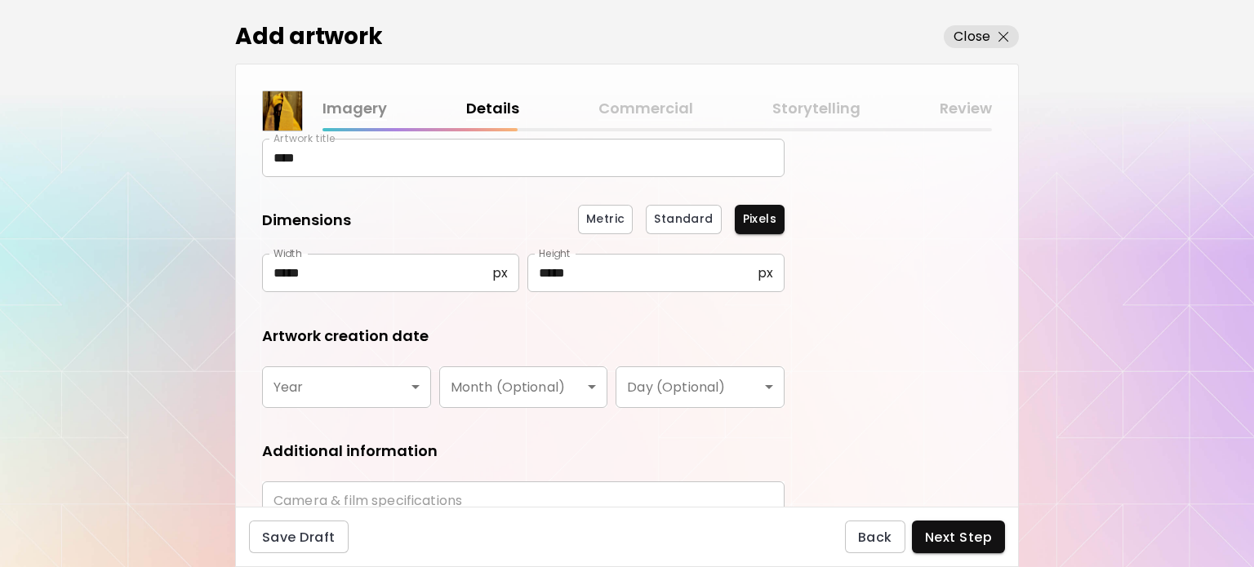
scroll to position [163, 0]
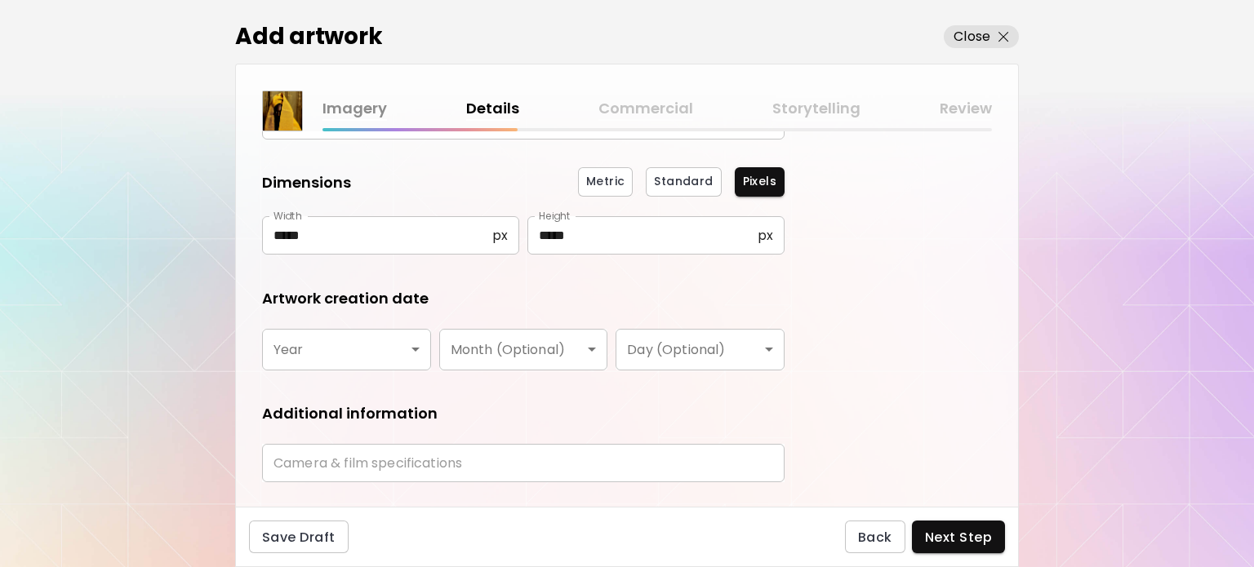
click at [401, 363] on body "kaleido.art/photosbyseyi Add Artwork Manage Art Edit Profile My BioLink Communi…" at bounding box center [627, 283] width 1254 height 567
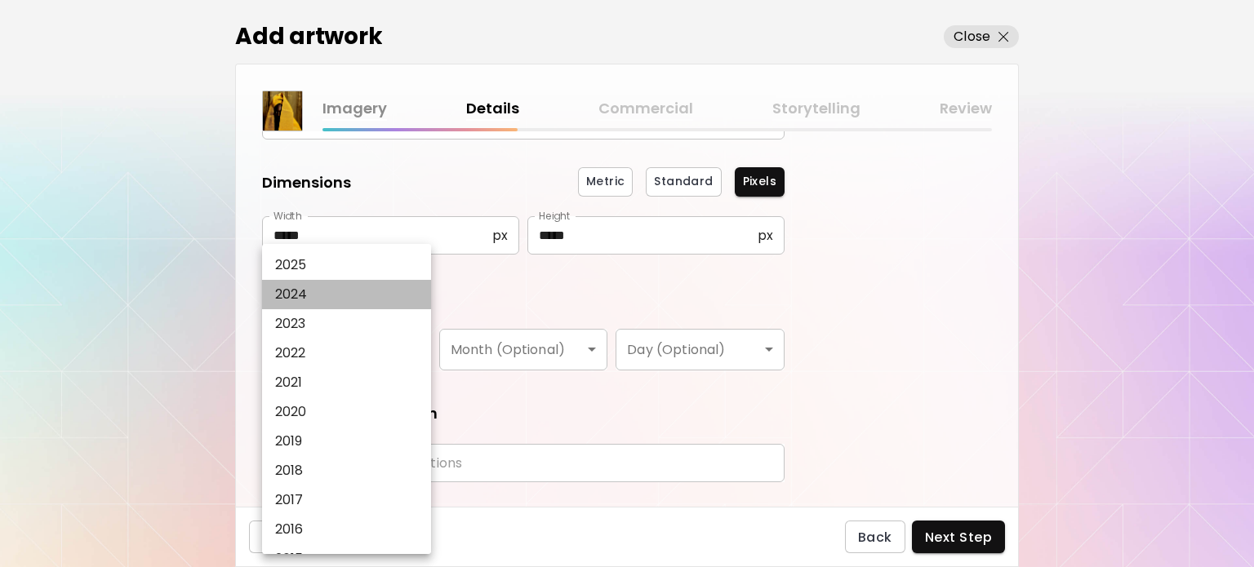
click at [335, 291] on li "2024" at bounding box center [350, 294] width 177 height 29
type input "****"
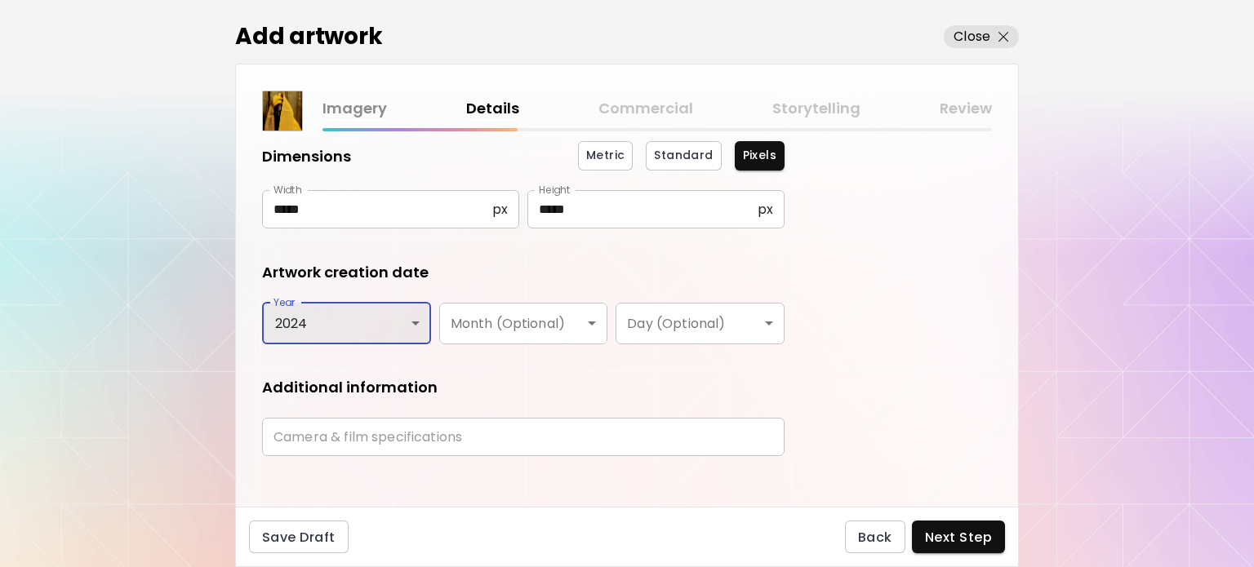
scroll to position [202, 0]
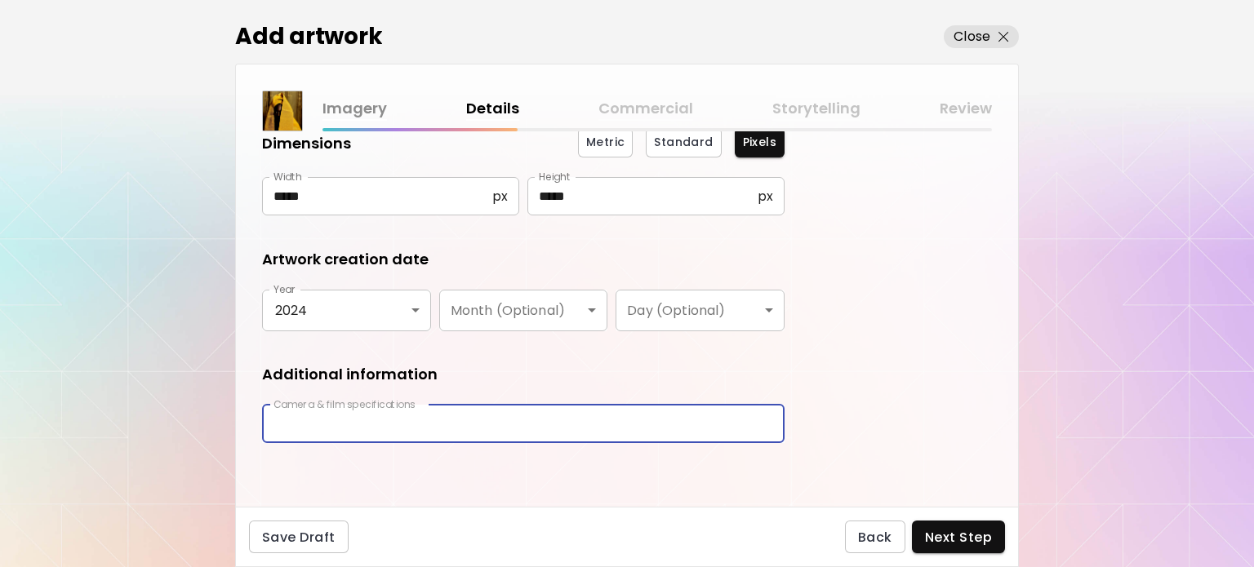
click at [448, 421] on input "text" at bounding box center [523, 424] width 523 height 38
type input "**********"
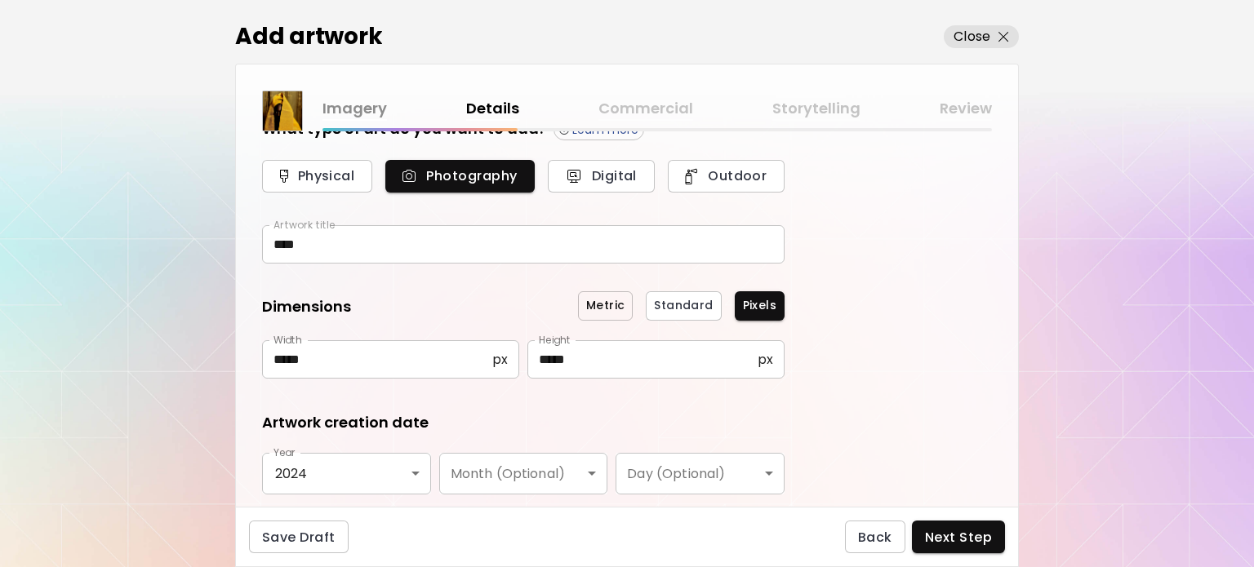
scroll to position [0, 0]
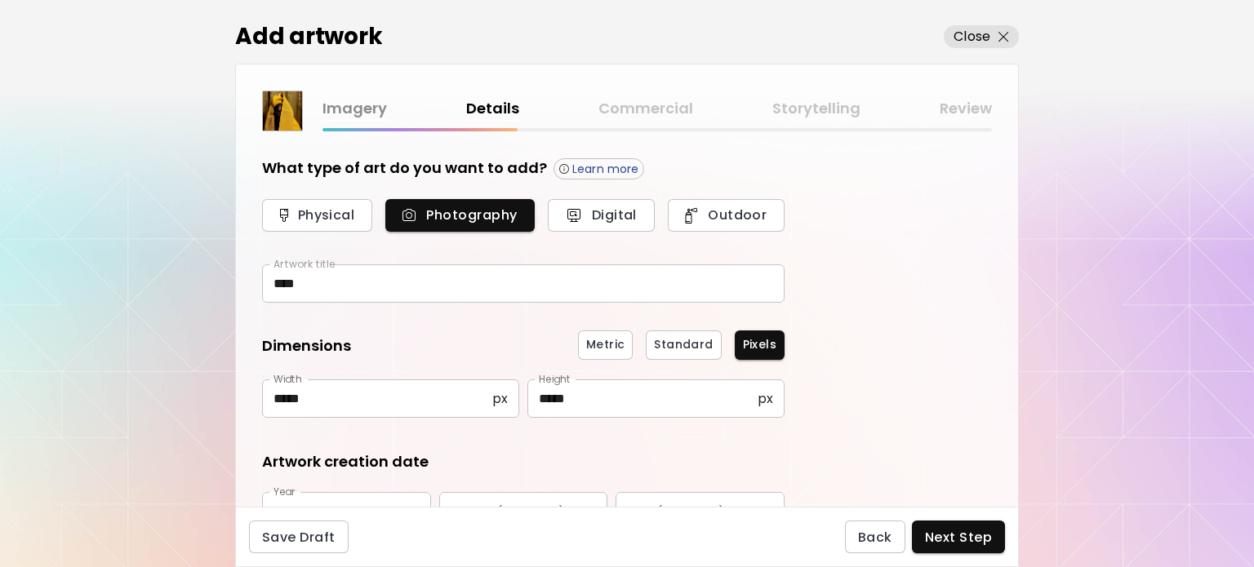
click at [304, 277] on input "****" at bounding box center [523, 284] width 523 height 38
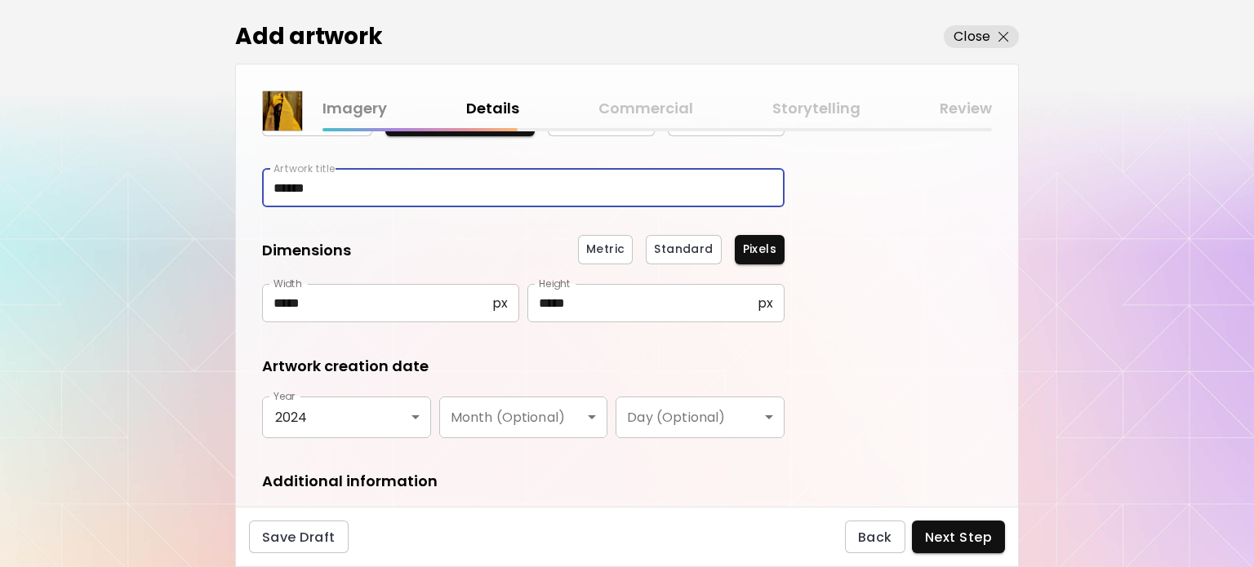
scroll to position [202, 0]
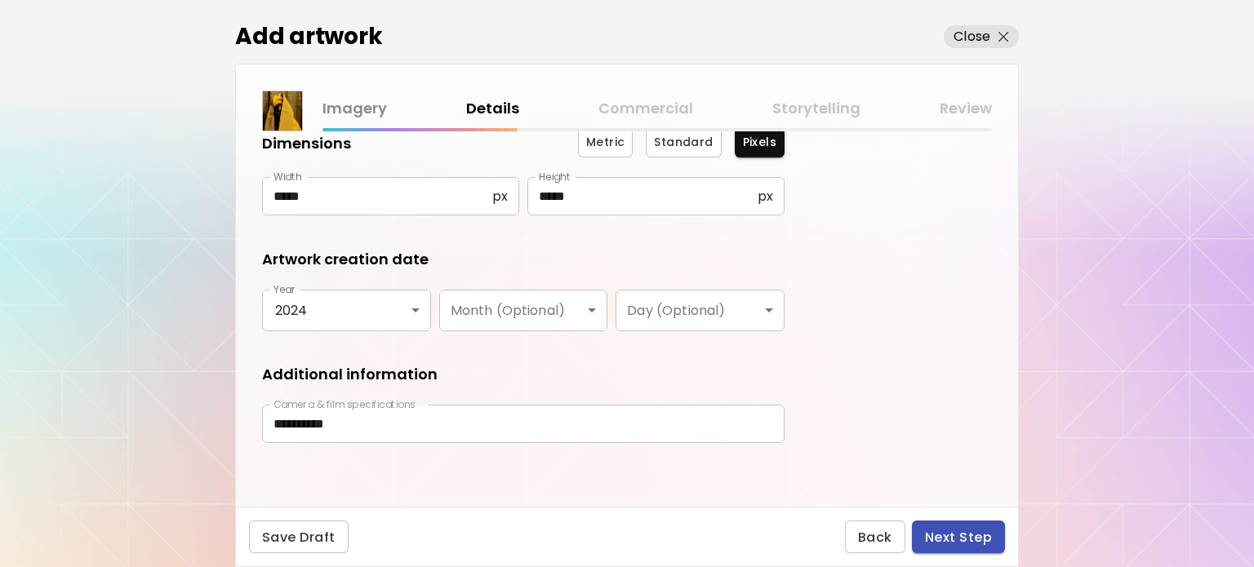
type input "******"
click at [968, 538] on span "Next Step" at bounding box center [958, 537] width 67 height 17
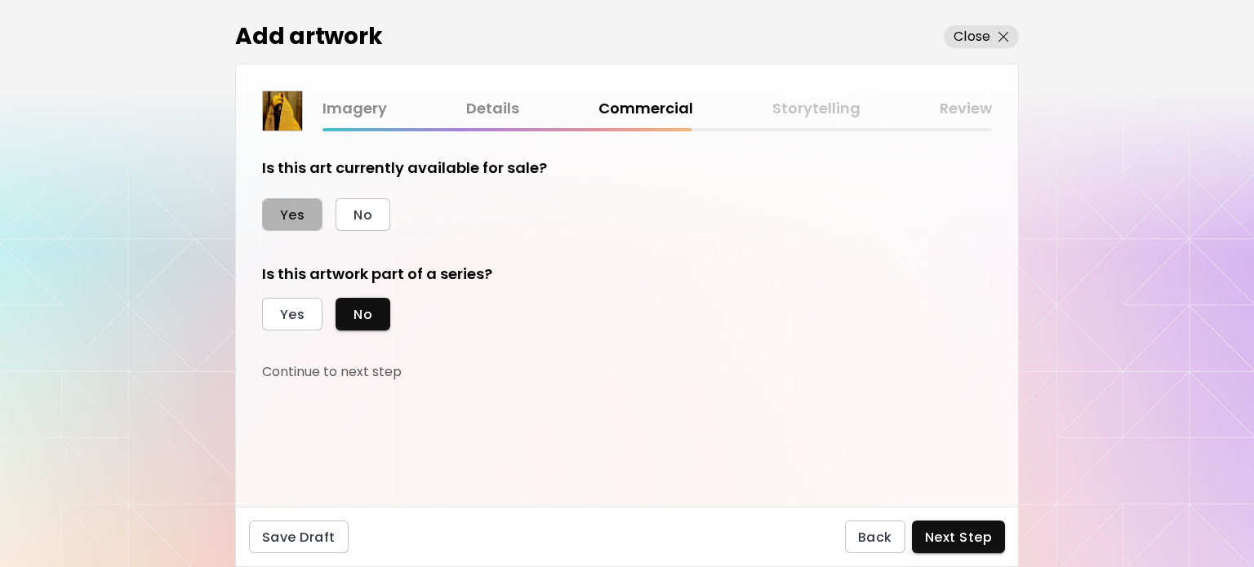
click at [310, 211] on button "Yes" at bounding box center [292, 214] width 60 height 33
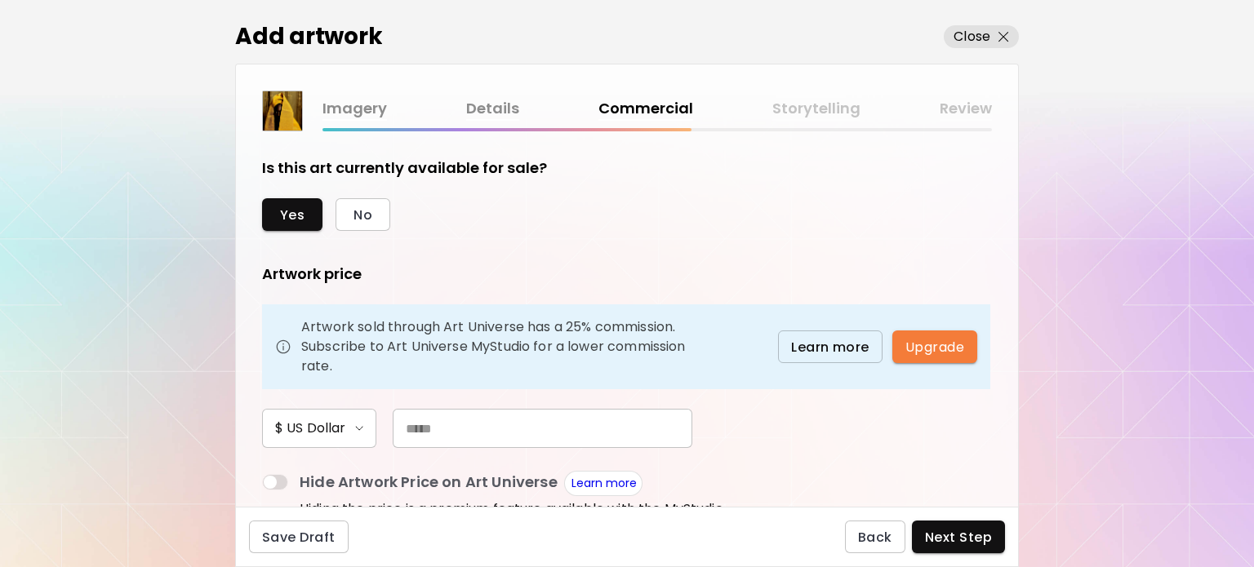
click at [443, 426] on input "text" at bounding box center [543, 428] width 300 height 39
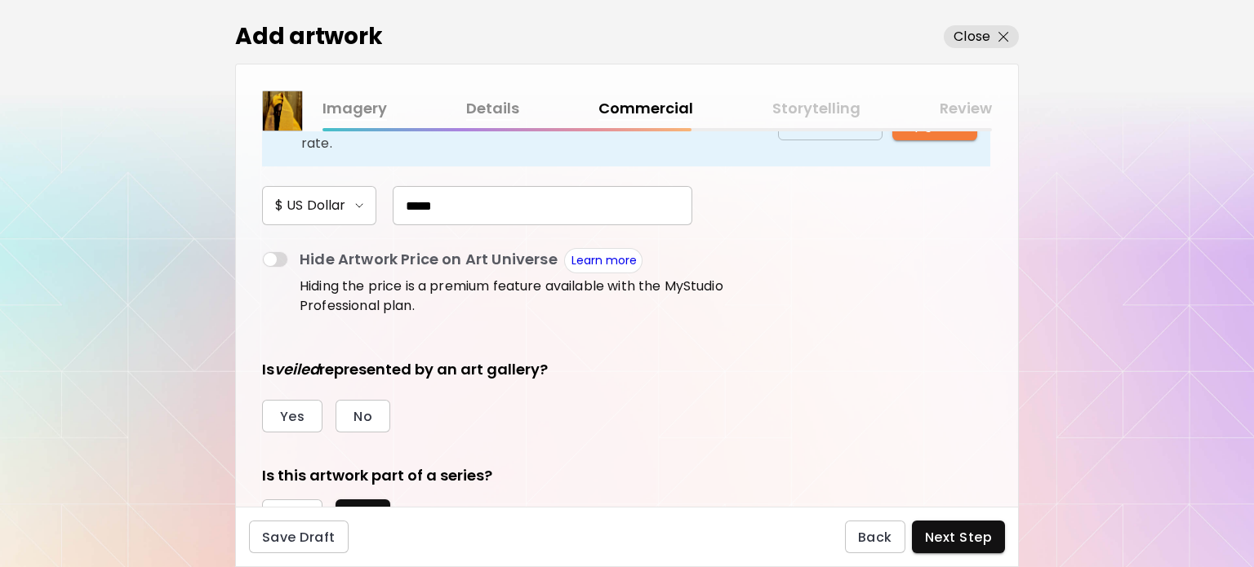
scroll to position [245, 0]
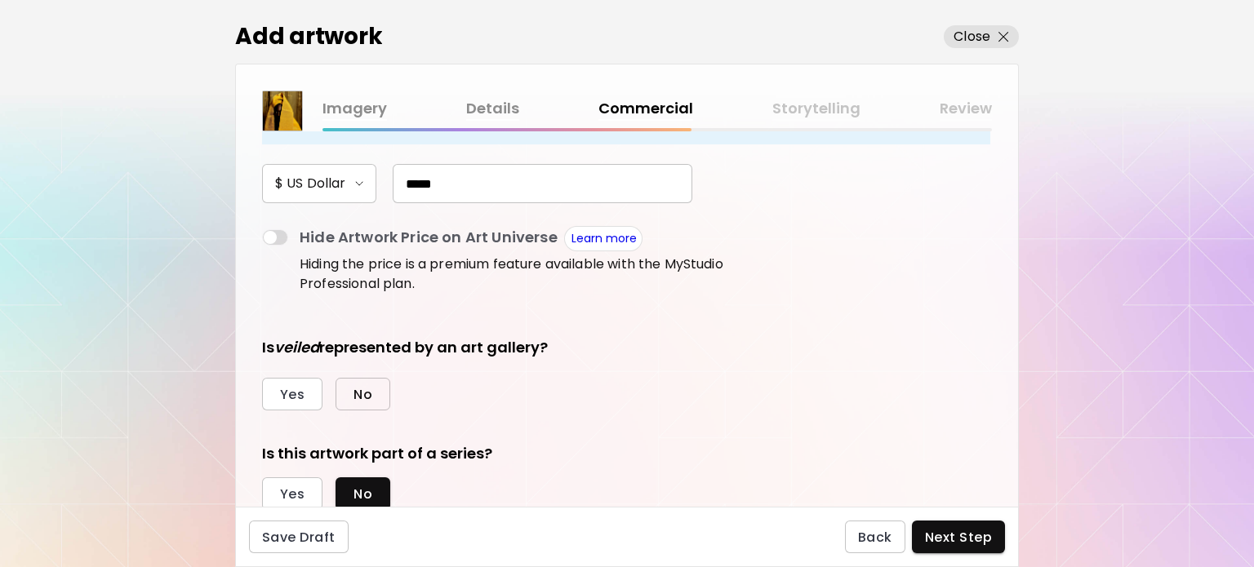
type input "*****"
click at [367, 398] on span "No" at bounding box center [363, 394] width 19 height 17
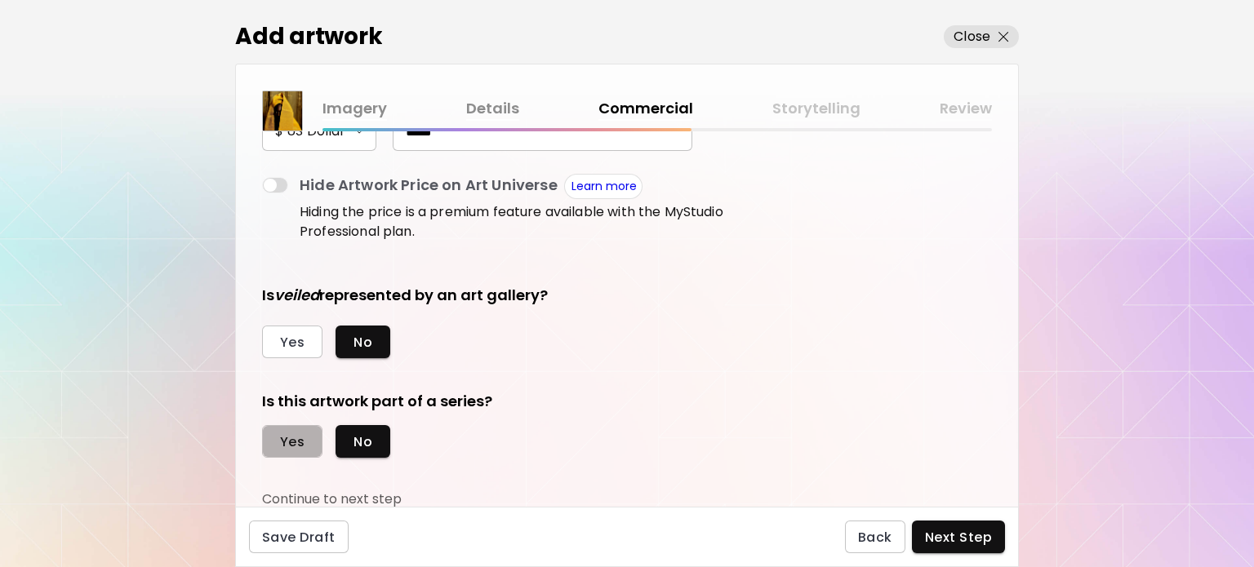
click at [309, 437] on button "Yes" at bounding box center [292, 441] width 60 height 33
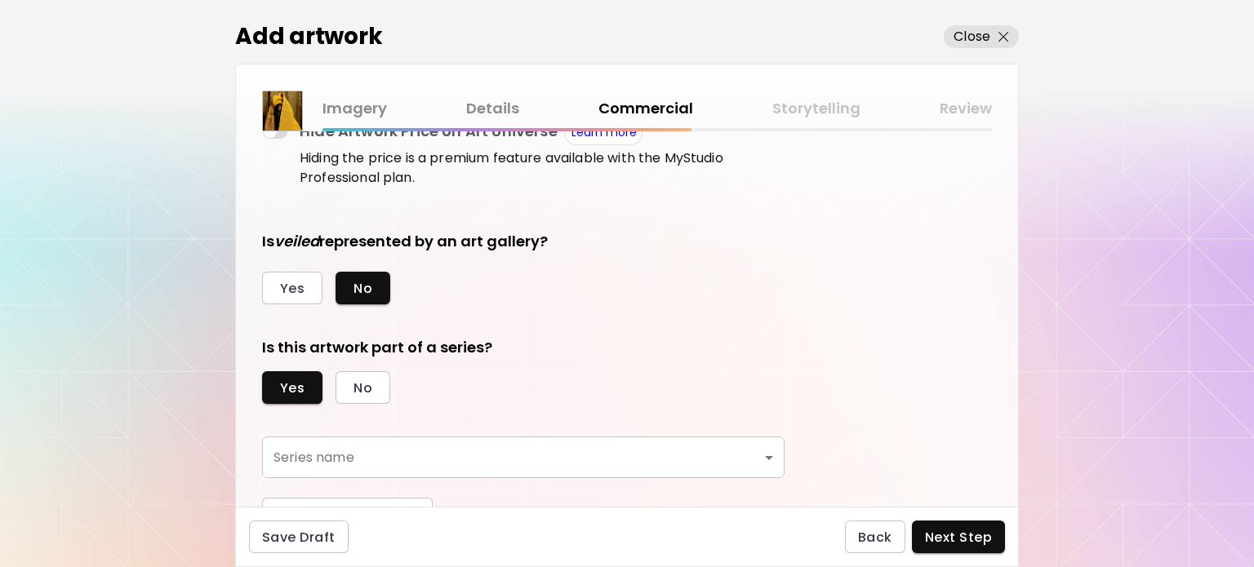
scroll to position [374, 0]
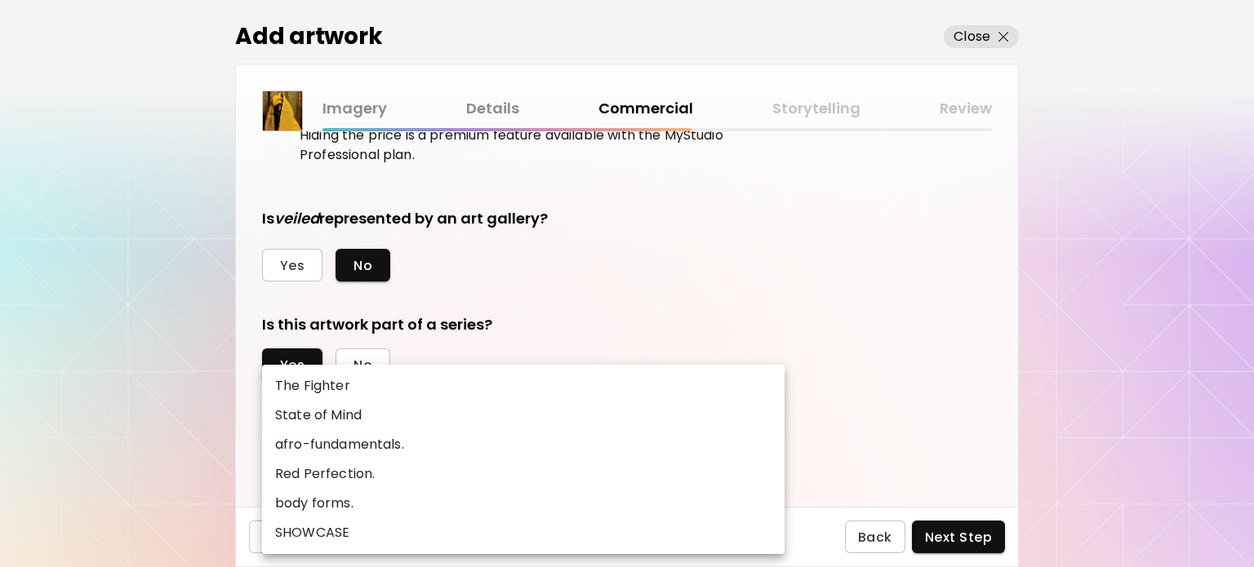
click at [463, 428] on body "kaleido.art/photosbyseyi Add Artwork Manage Art Edit Profile My BioLink Communi…" at bounding box center [627, 283] width 1254 height 567
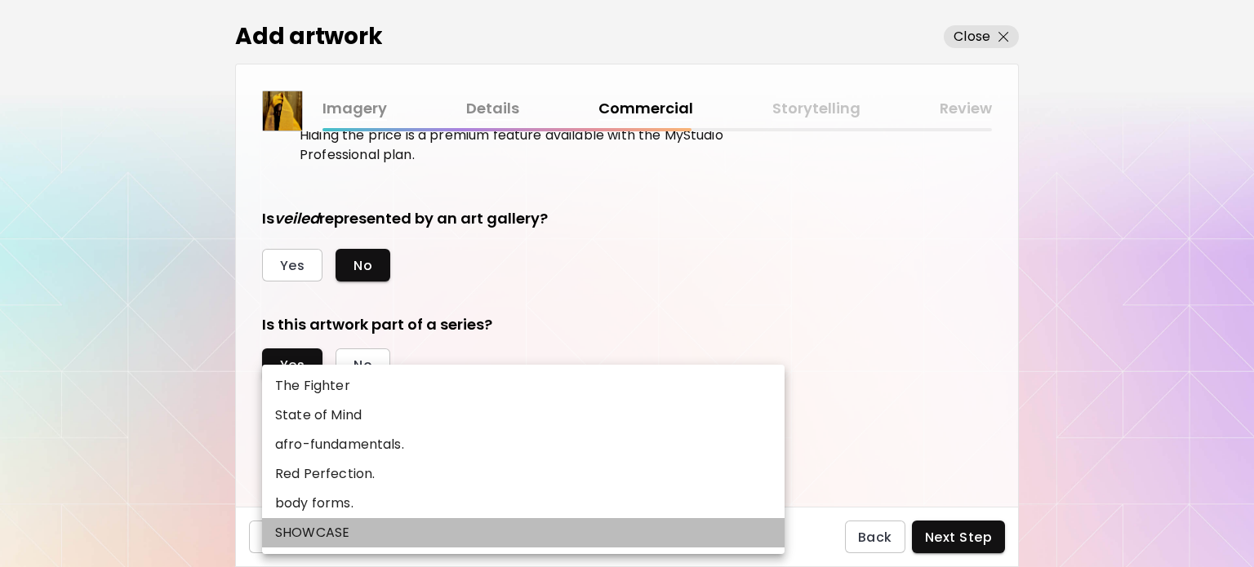
click at [366, 530] on li "SHOWCASE" at bounding box center [523, 532] width 523 height 29
type input "********"
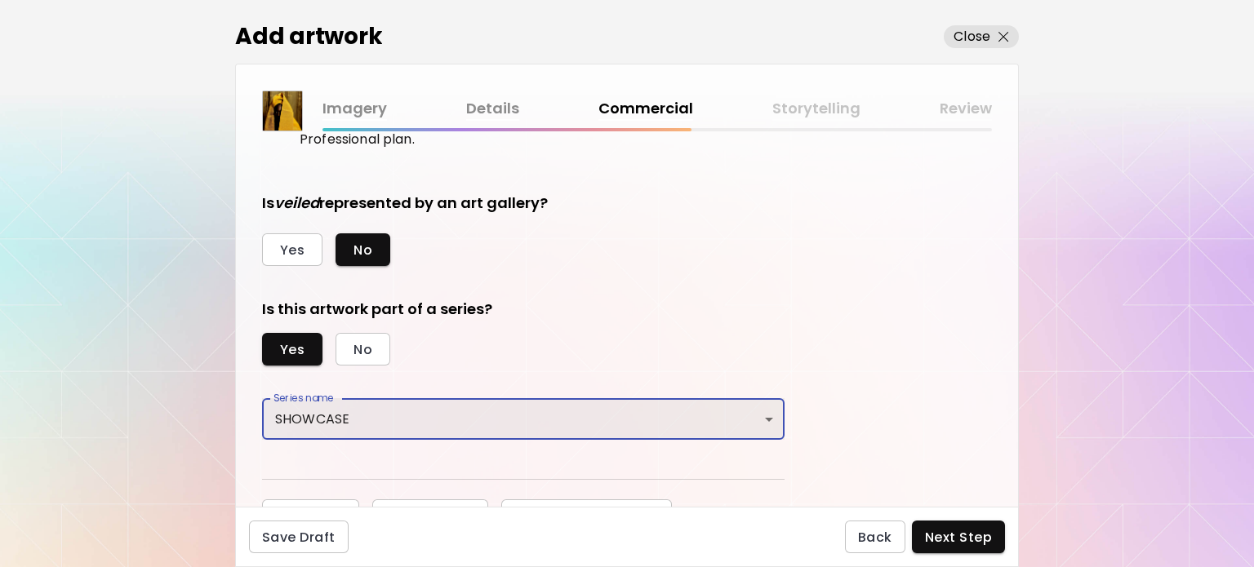
scroll to position [413, 0]
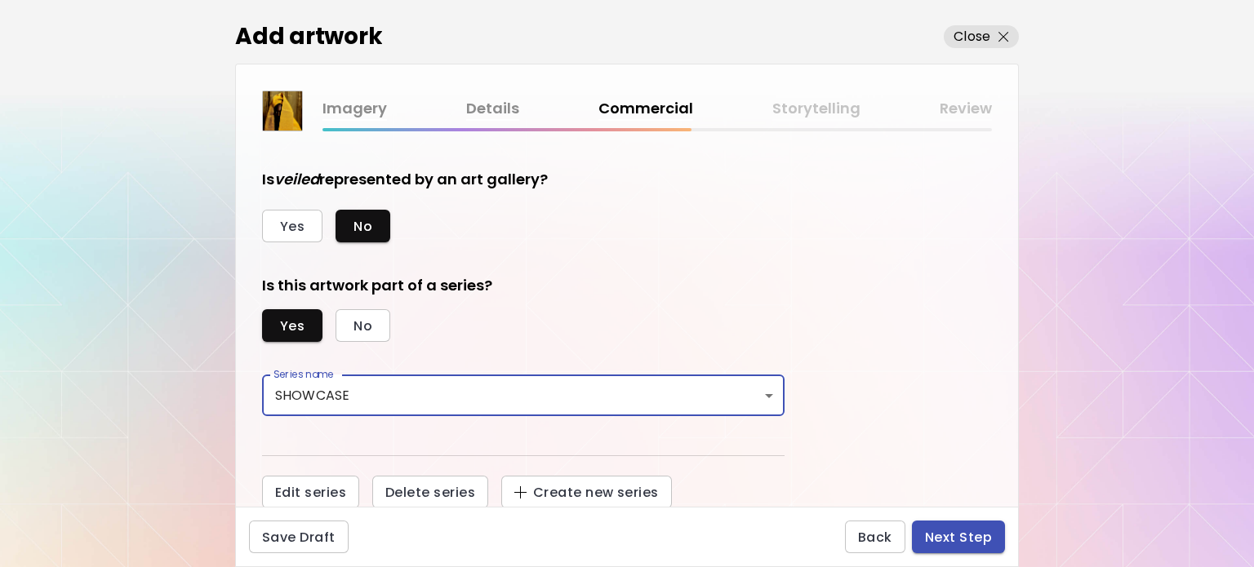
click at [988, 541] on span "Next Step" at bounding box center [958, 537] width 67 height 17
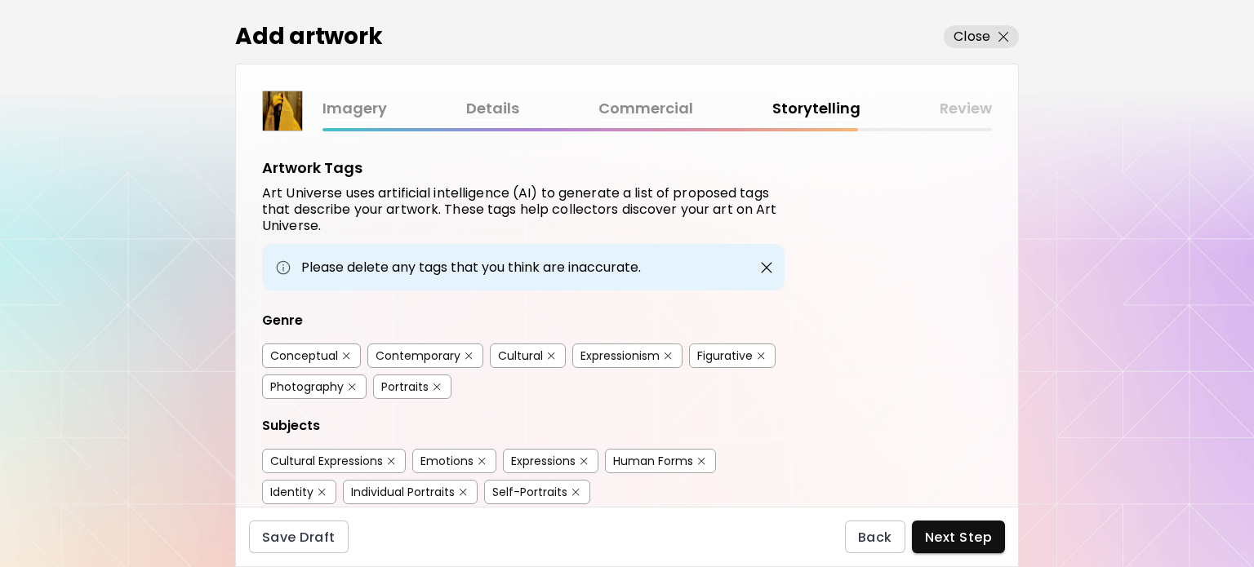
scroll to position [82, 0]
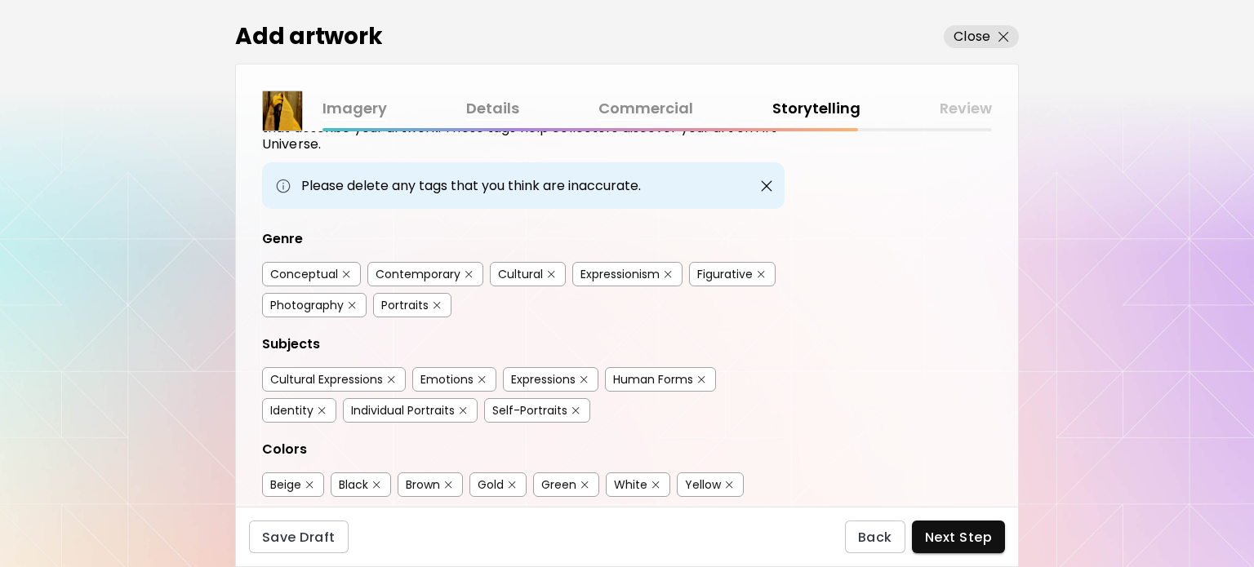
click at [443, 301] on div "Portraits" at bounding box center [412, 305] width 78 height 24
click at [465, 407] on img "button" at bounding box center [463, 410] width 7 height 7
click at [465, 407] on img "button" at bounding box center [462, 411] width 11 height 12
click at [573, 407] on img "button" at bounding box center [575, 410] width 7 height 7
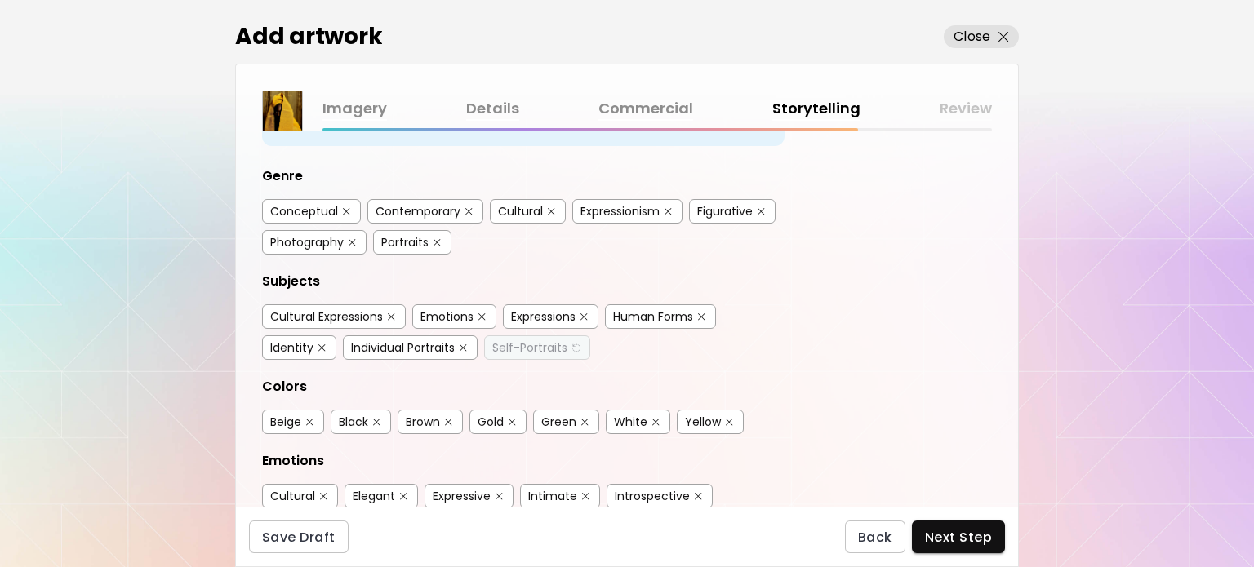
scroll to position [245, 0]
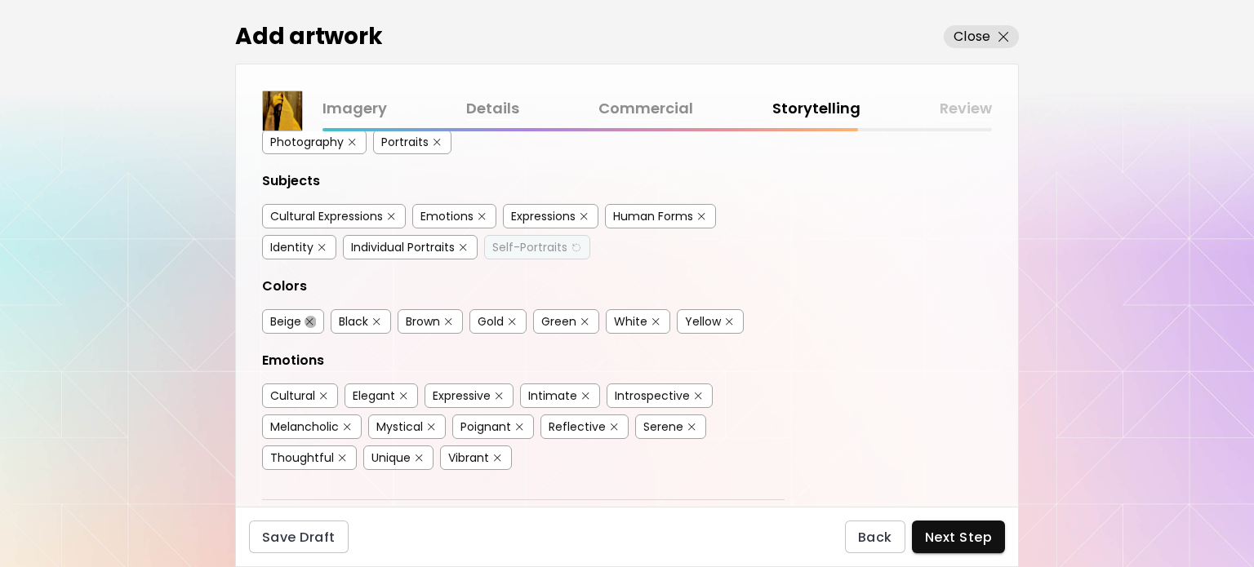
click at [310, 316] on button "button" at bounding box center [310, 322] width 12 height 12
click at [581, 318] on button "button" at bounding box center [585, 322] width 12 height 12
click at [434, 421] on button "button" at bounding box center [431, 427] width 12 height 12
click at [522, 415] on div "Poignant" at bounding box center [493, 427] width 82 height 24
click at [522, 424] on img "button" at bounding box center [519, 427] width 7 height 7
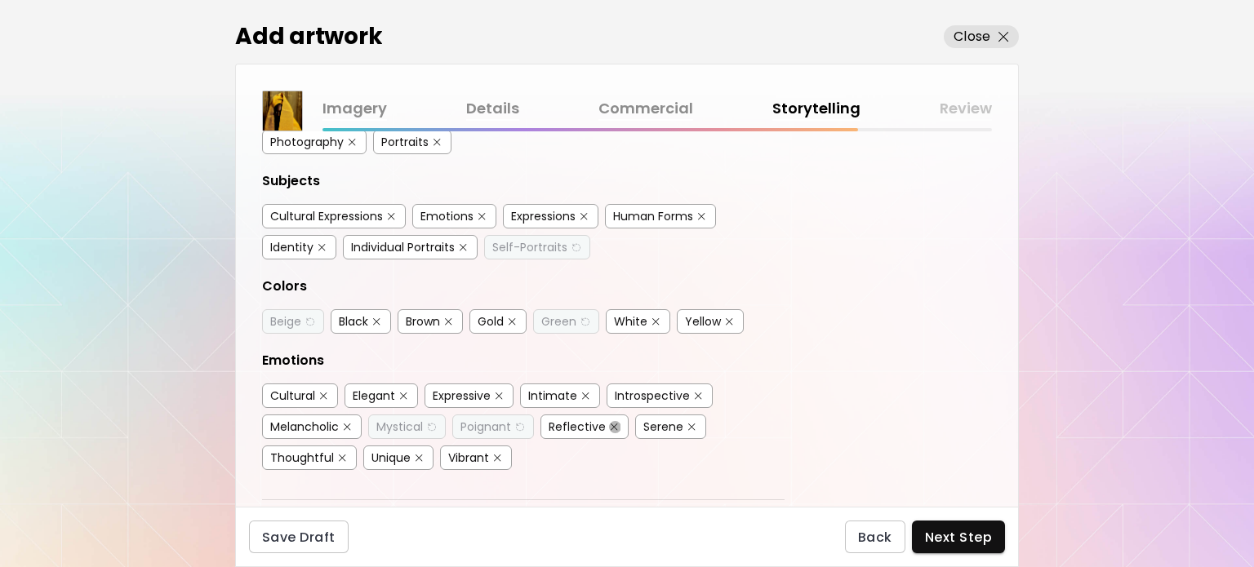
click at [611, 424] on img "button" at bounding box center [614, 427] width 7 height 7
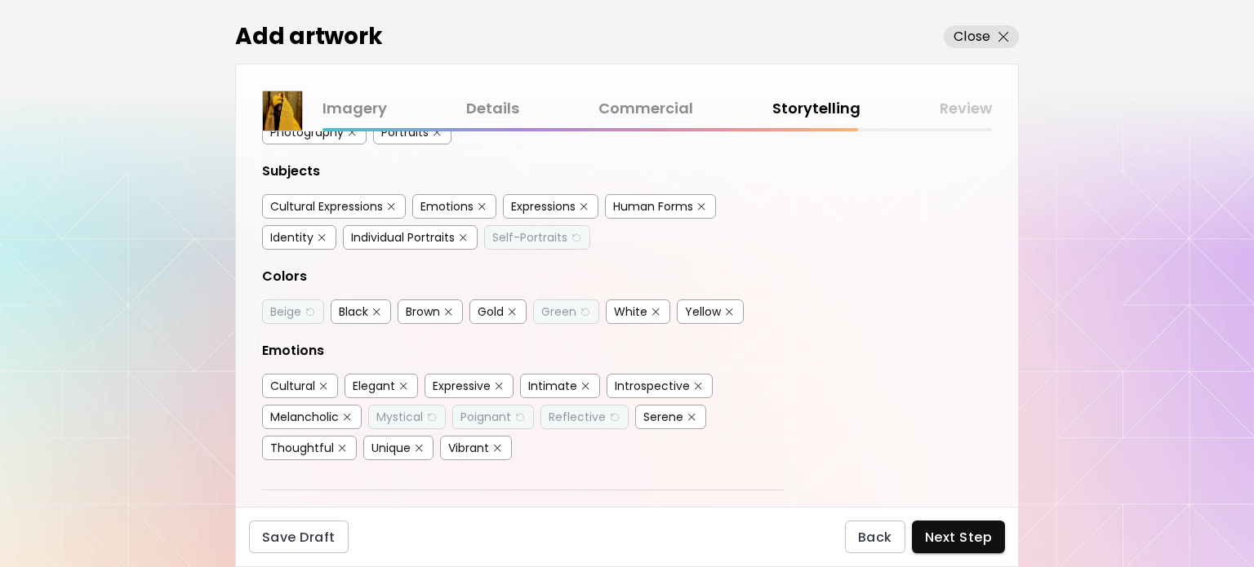
scroll to position [163, 0]
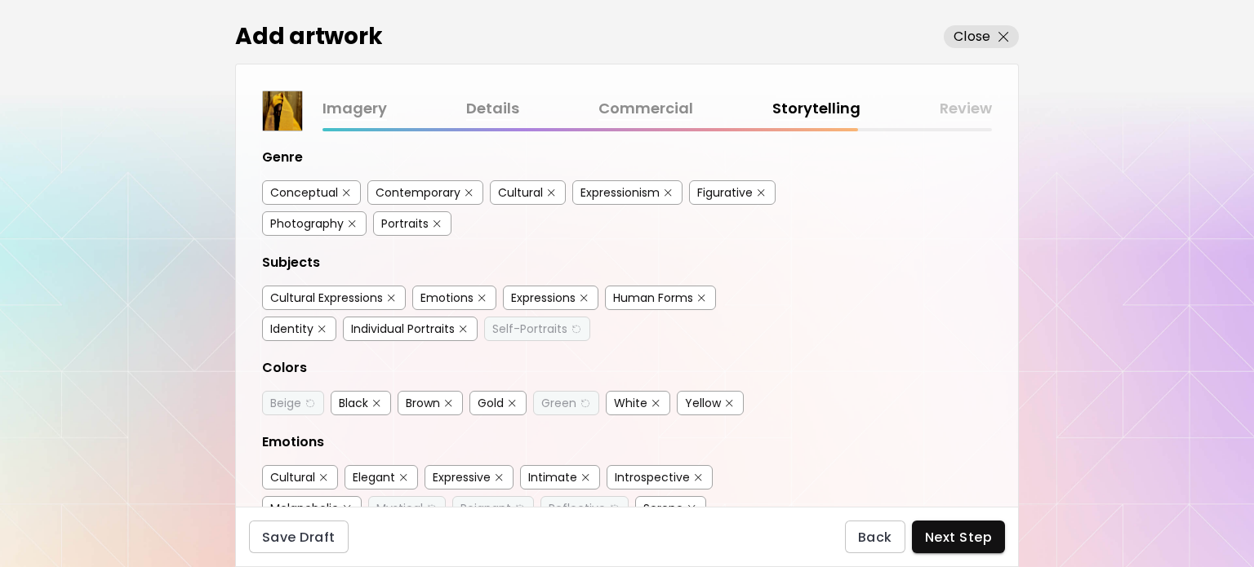
click at [656, 400] on img "button" at bounding box center [655, 403] width 7 height 7
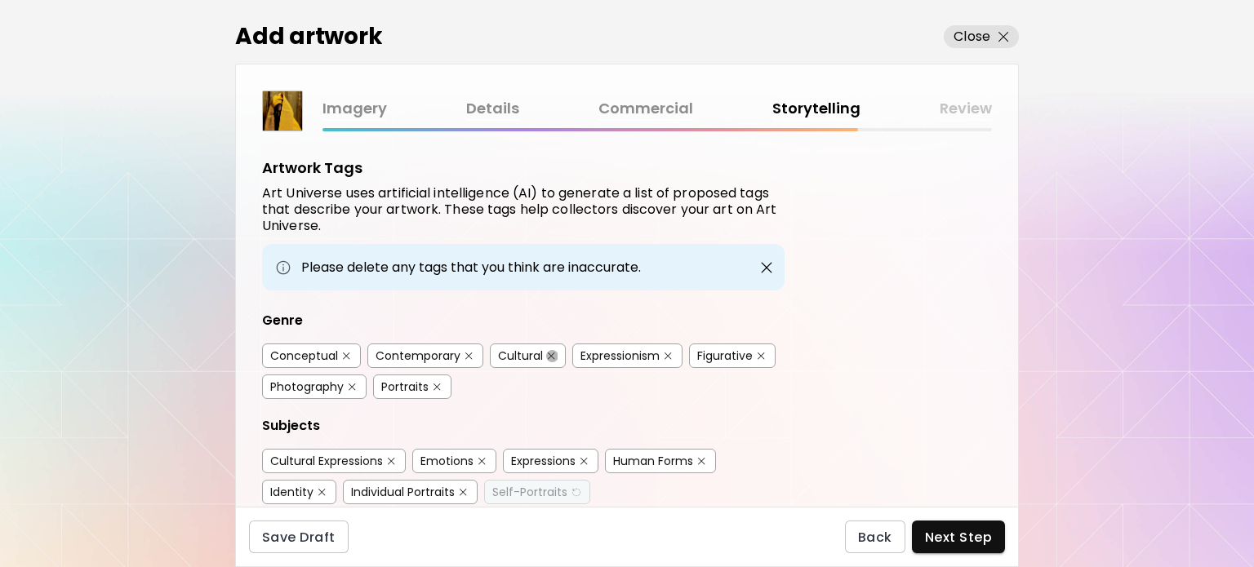
click at [549, 355] on img "button" at bounding box center [551, 356] width 7 height 7
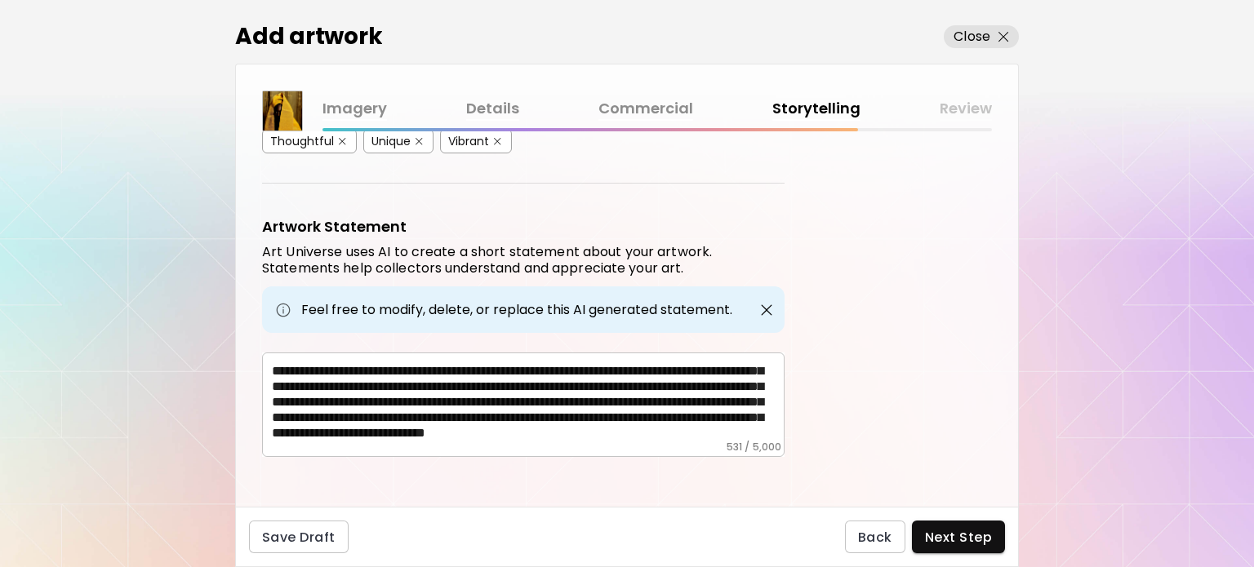
scroll to position [43, 0]
click at [406, 394] on textarea "**********" at bounding box center [528, 400] width 513 height 82
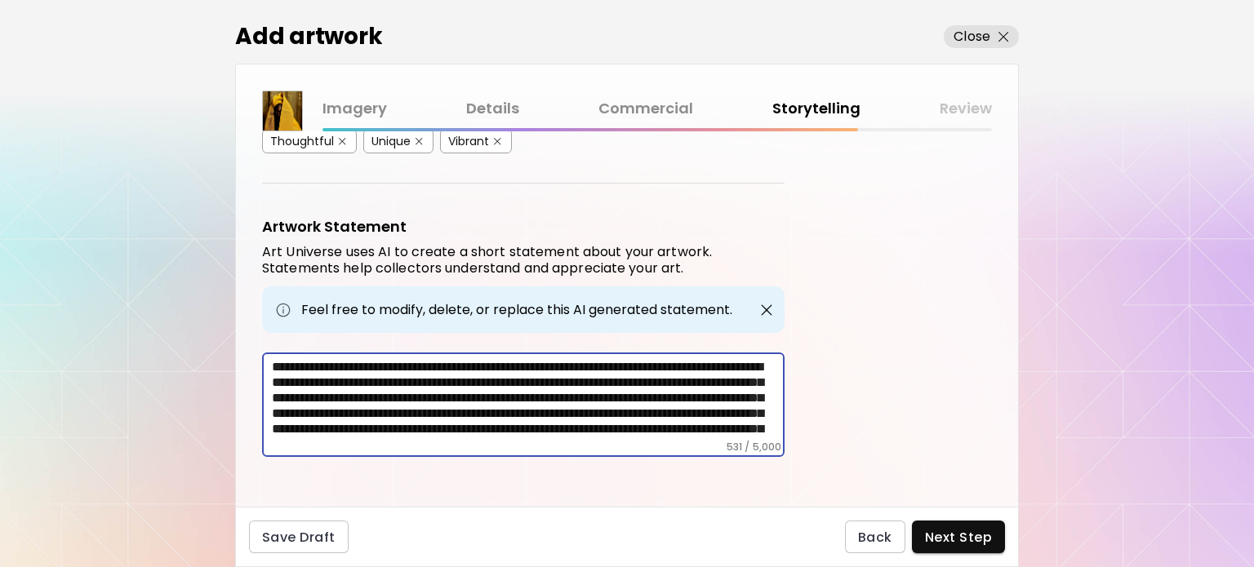
scroll to position [0, 0]
drag, startPoint x: 673, startPoint y: 354, endPoint x: 496, endPoint y: 373, distance: 178.3
click at [496, 373] on textarea "**********" at bounding box center [528, 400] width 513 height 82
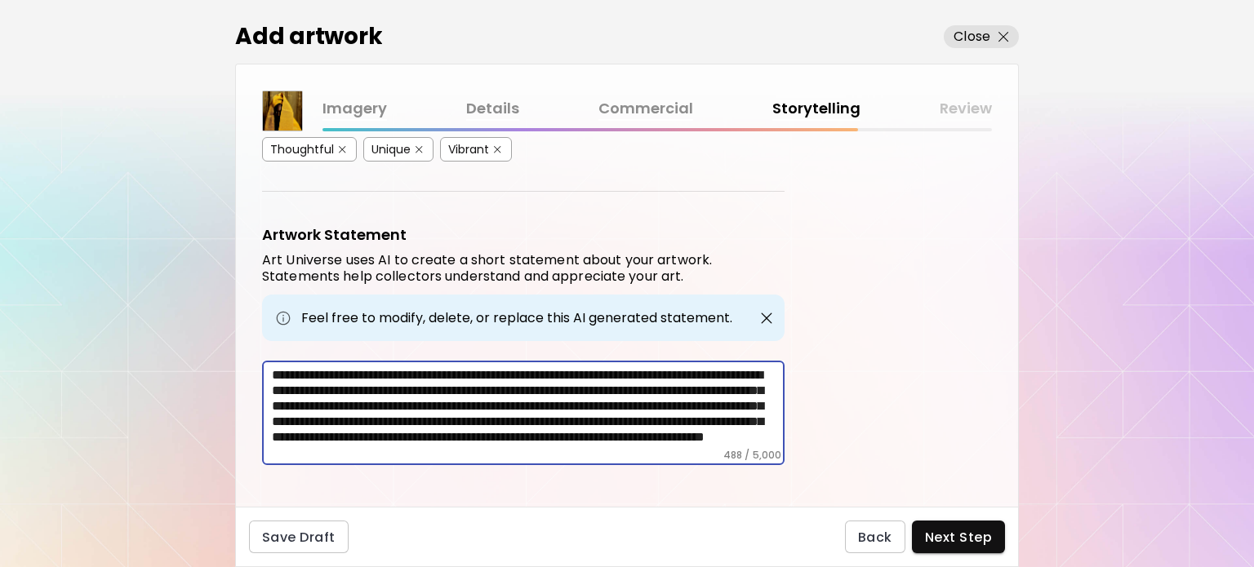
scroll to position [562, 0]
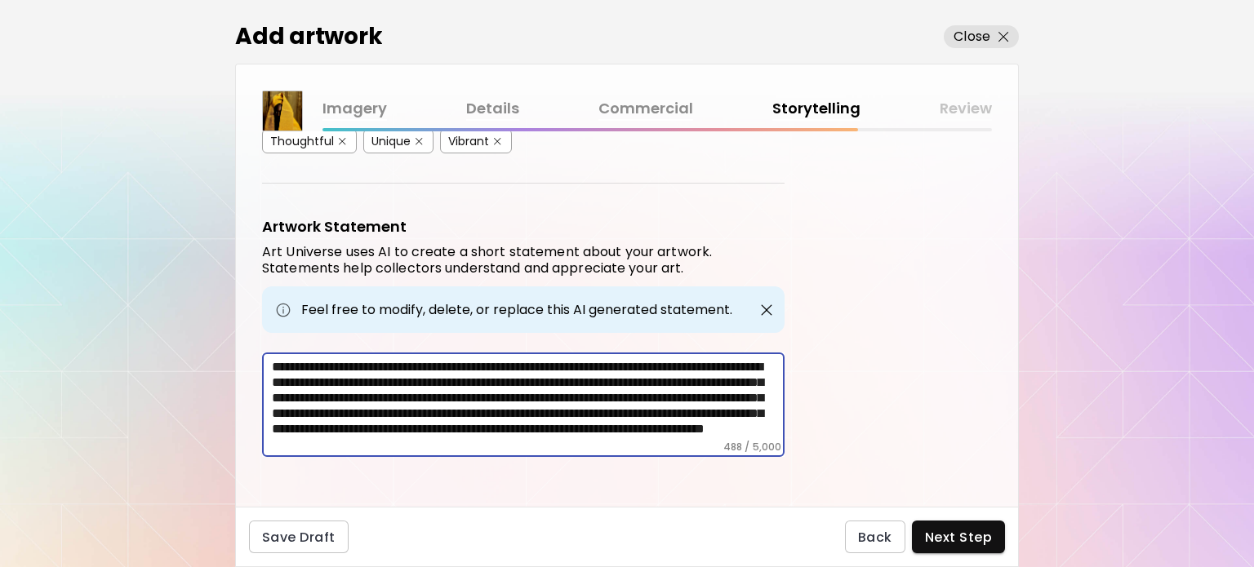
click at [539, 391] on textarea "**********" at bounding box center [528, 400] width 513 height 82
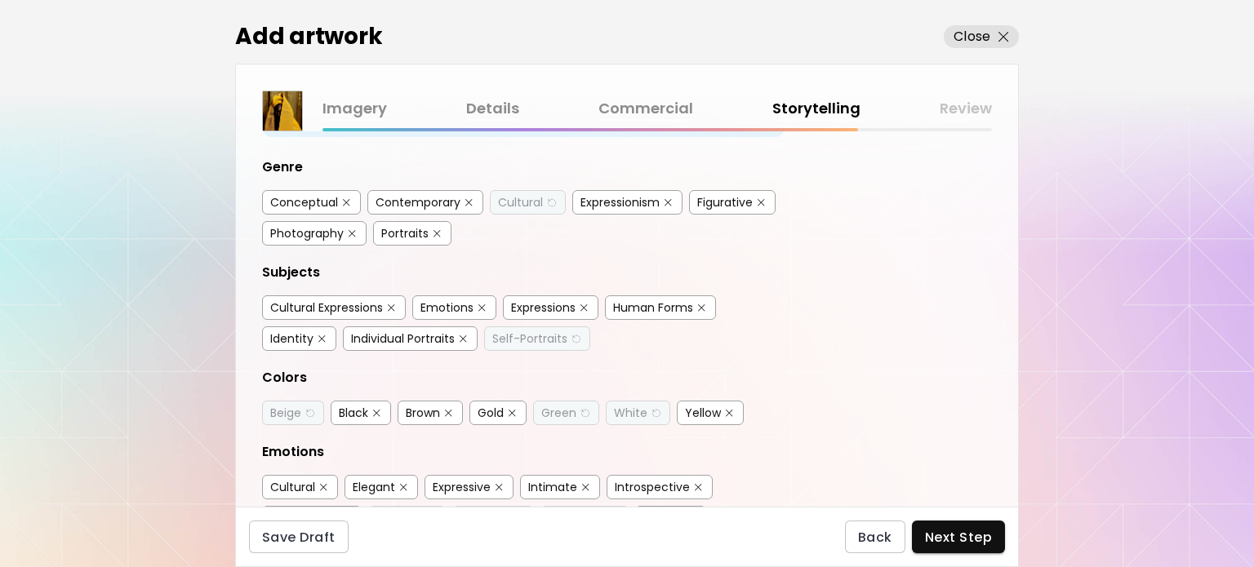
scroll to position [0, 0]
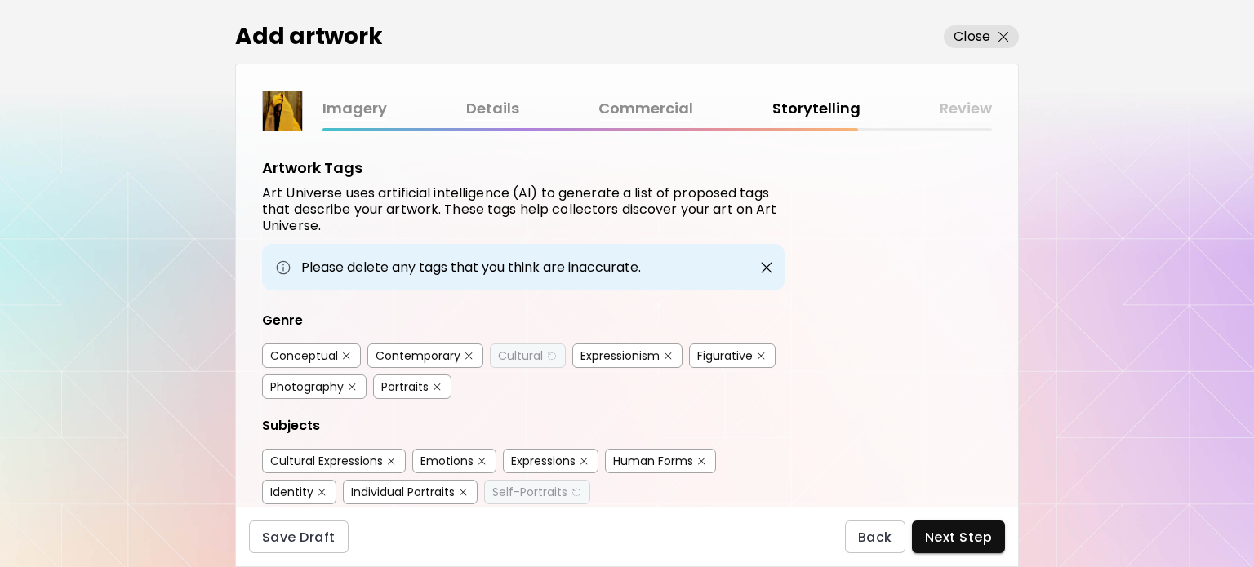
click at [554, 350] on img "button" at bounding box center [550, 356] width 11 height 12
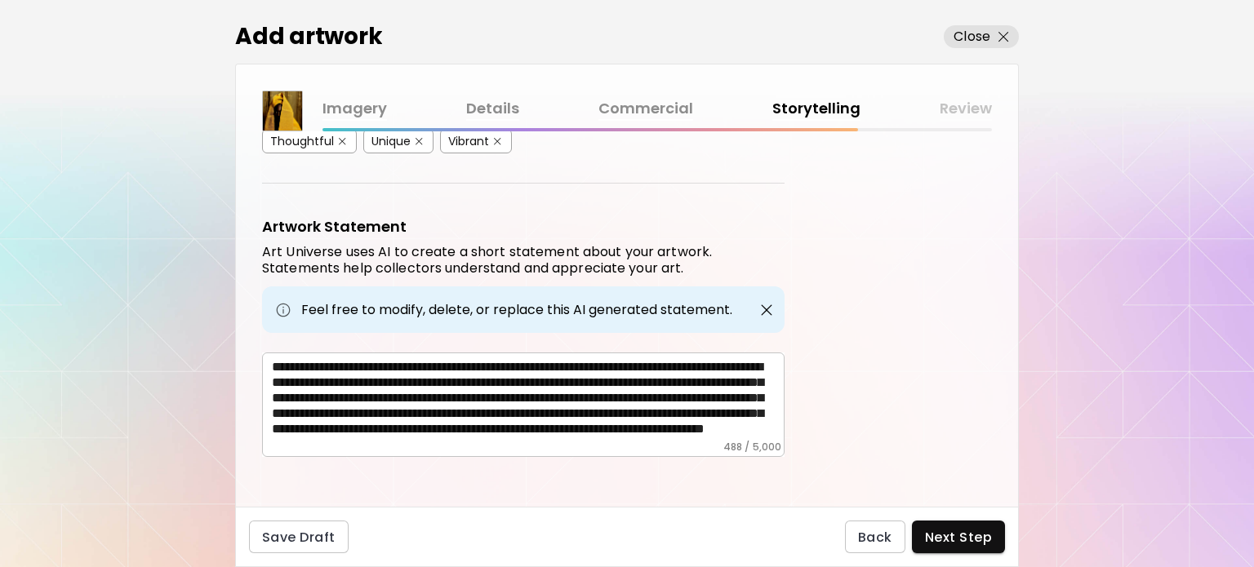
scroll to position [28, 0]
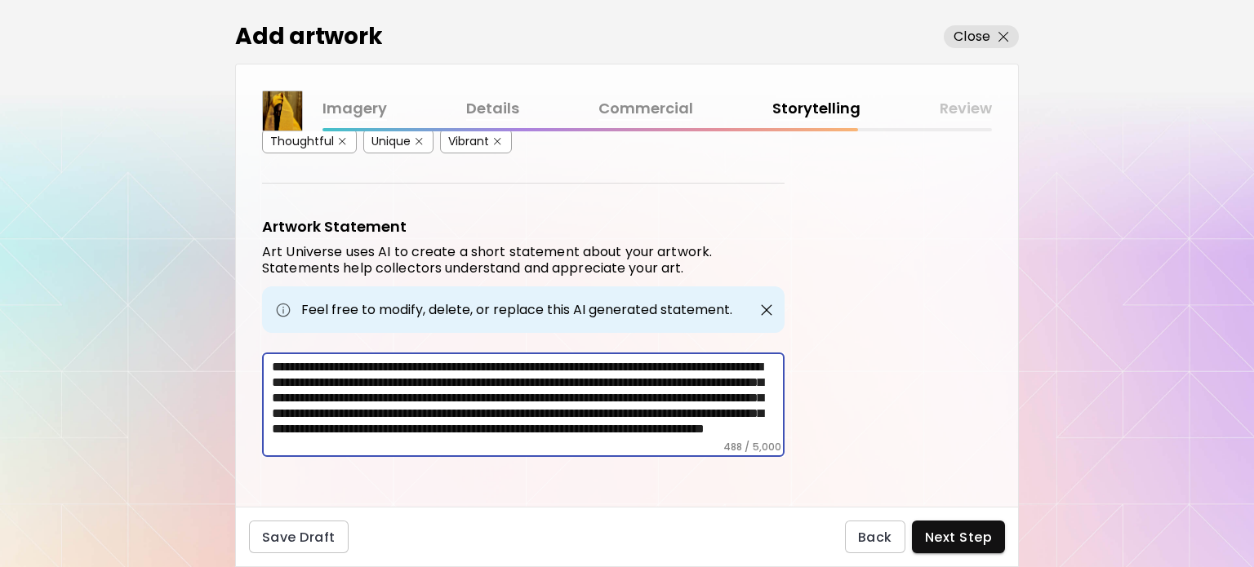
drag, startPoint x: 540, startPoint y: 359, endPoint x: 560, endPoint y: 394, distance: 39.9
click at [560, 394] on textarea "**********" at bounding box center [528, 400] width 513 height 82
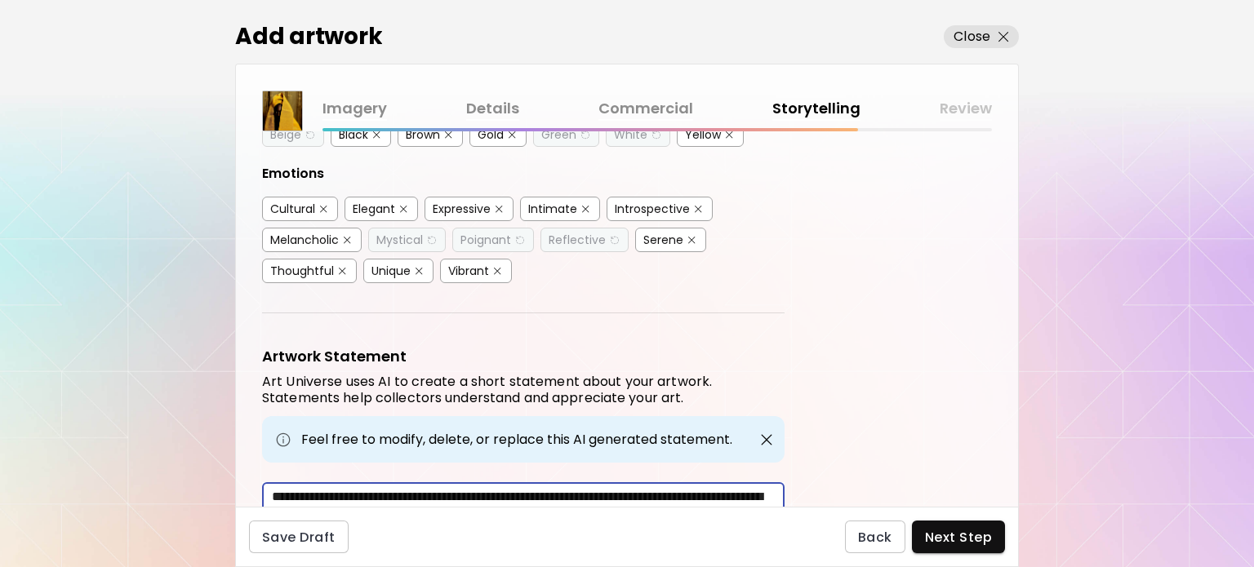
scroll to position [558, 0]
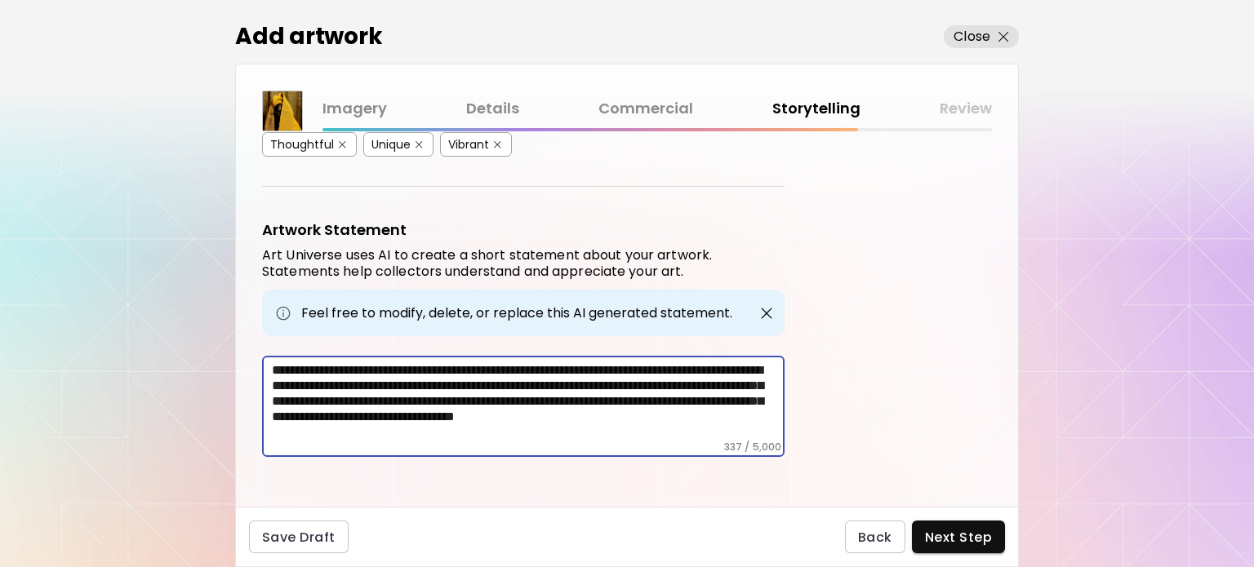
click at [434, 394] on textarea "**********" at bounding box center [528, 402] width 513 height 78
click at [434, 391] on textarea "**********" at bounding box center [528, 402] width 513 height 78
click at [456, 401] on textarea "**********" at bounding box center [528, 402] width 513 height 78
click at [430, 389] on textarea "**********" at bounding box center [528, 402] width 513 height 78
type textarea "**********"
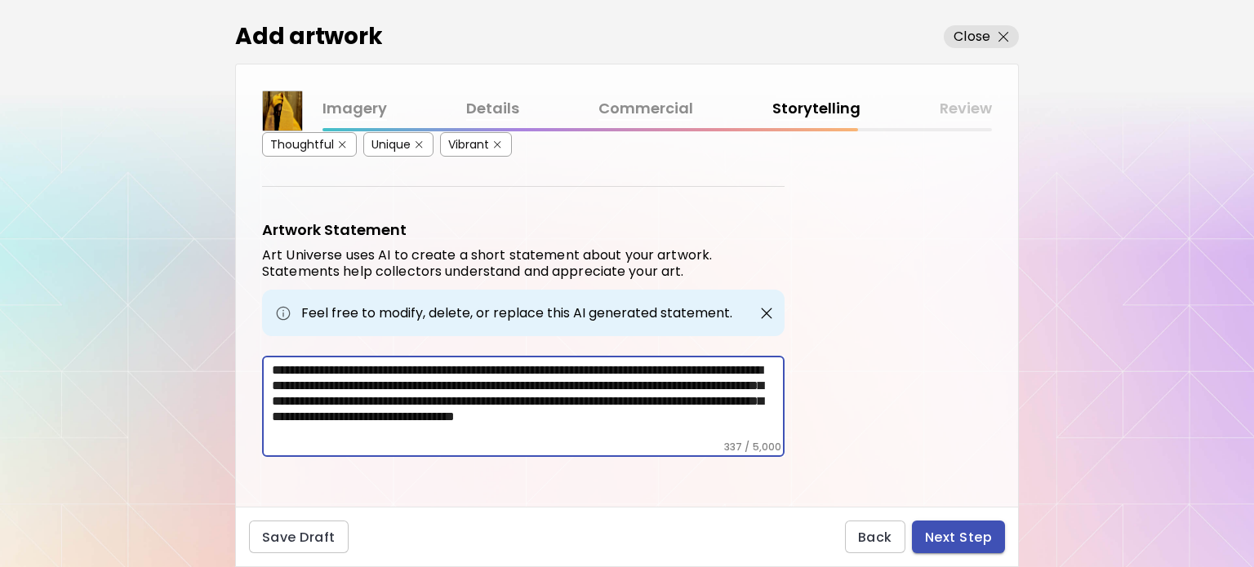
click at [956, 536] on span "Next Step" at bounding box center [958, 537] width 67 height 17
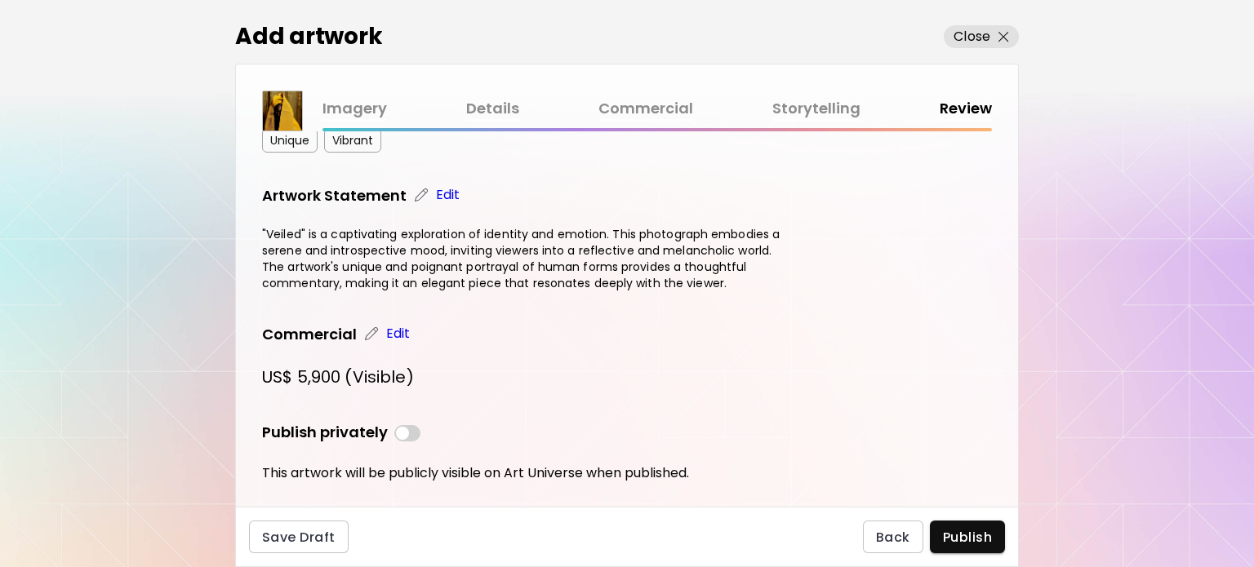
scroll to position [490, 0]
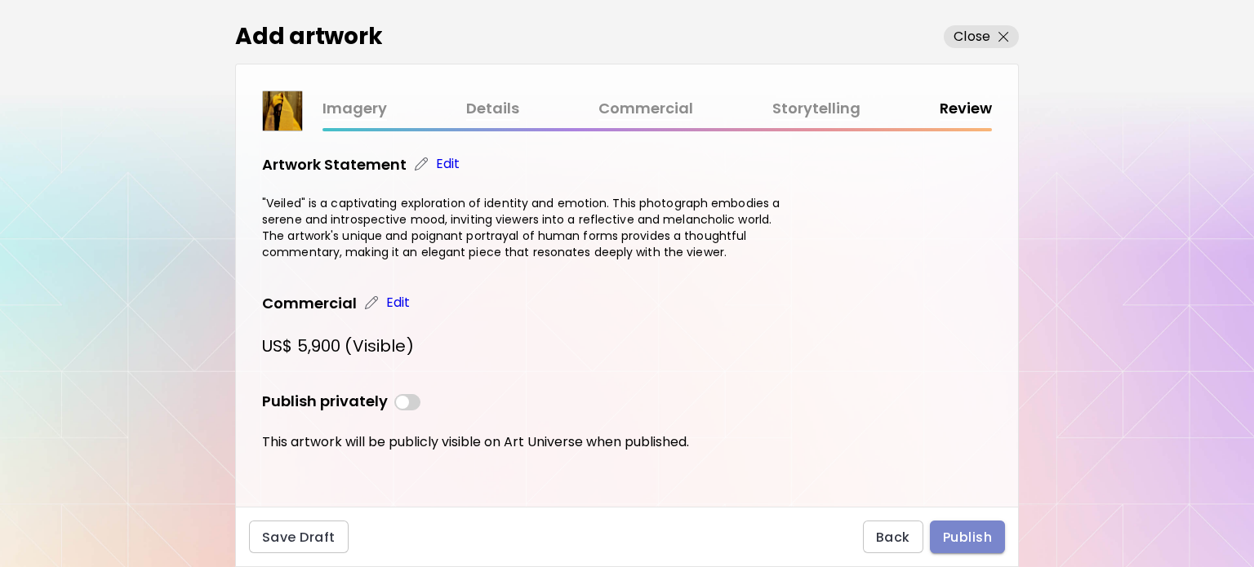
click at [976, 545] on span "Publish" at bounding box center [967, 537] width 49 height 17
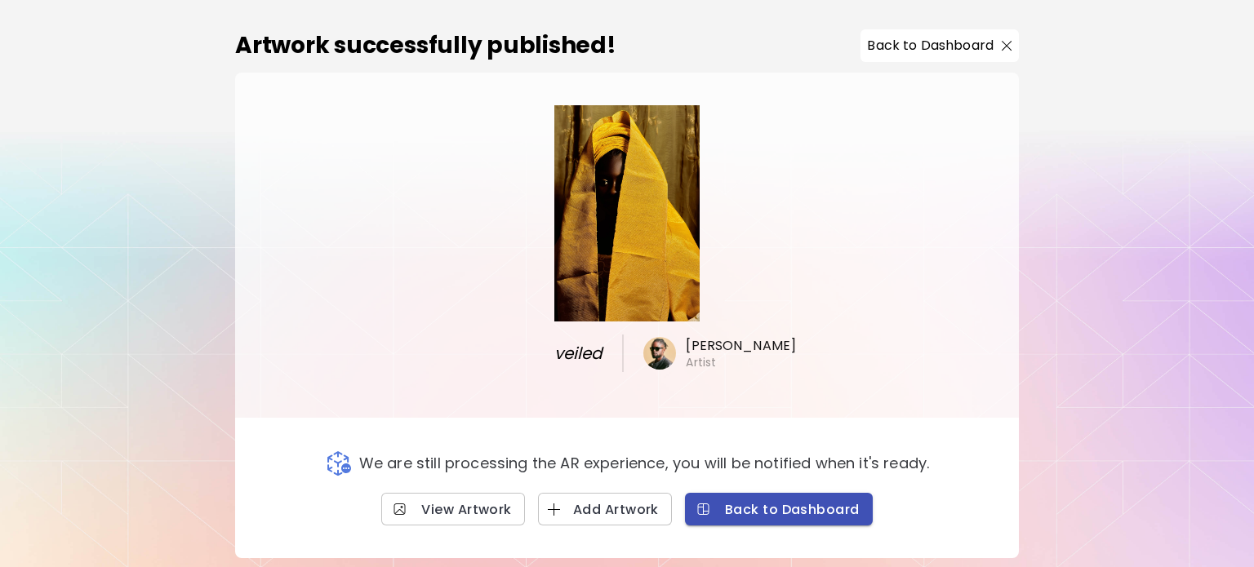
click at [769, 500] on button "Back to Dashboard" at bounding box center [779, 509] width 188 height 33
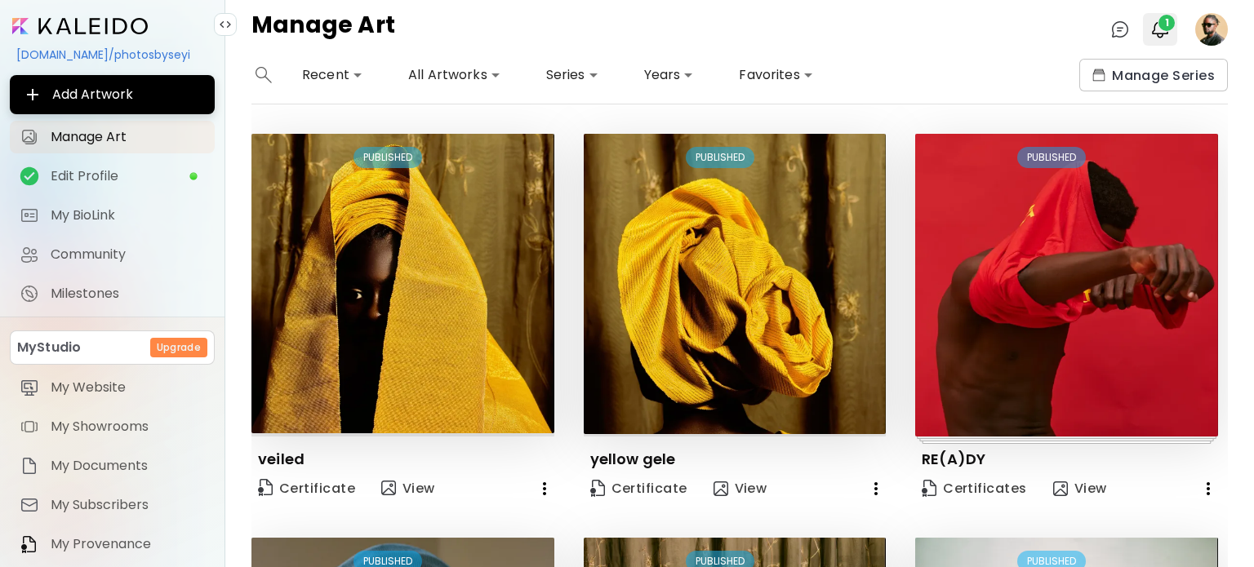
click at [1156, 32] on img "button" at bounding box center [1160, 30] width 20 height 20
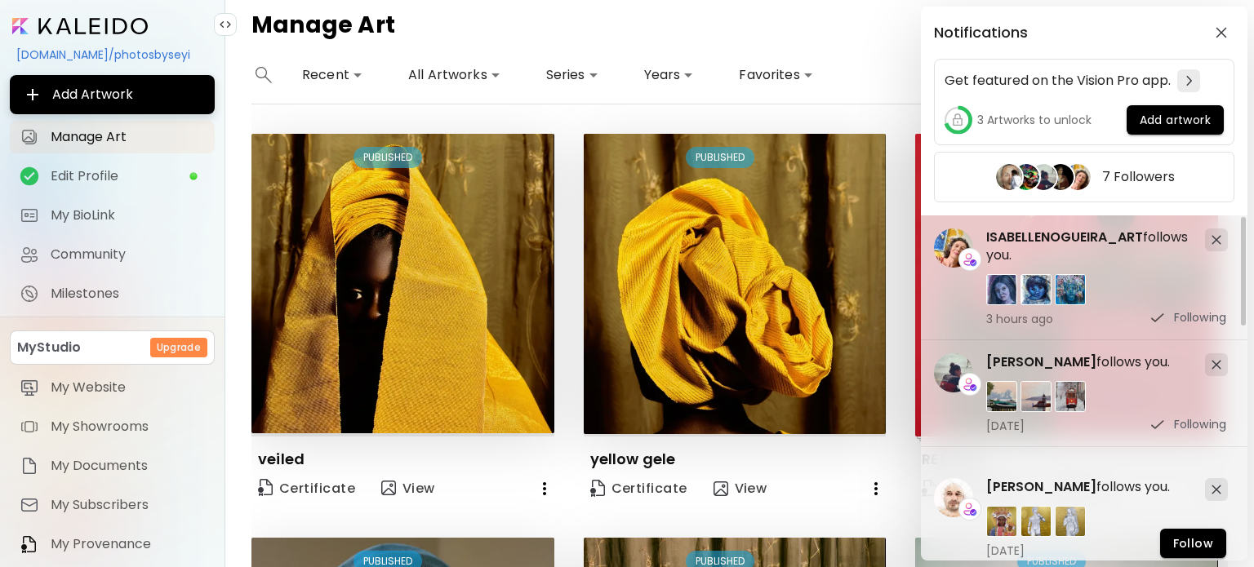
click at [900, 38] on div "Notifications Get featured on the Vision Pro app. 3 Artworks to unlock Add artw…" at bounding box center [627, 283] width 1254 height 567
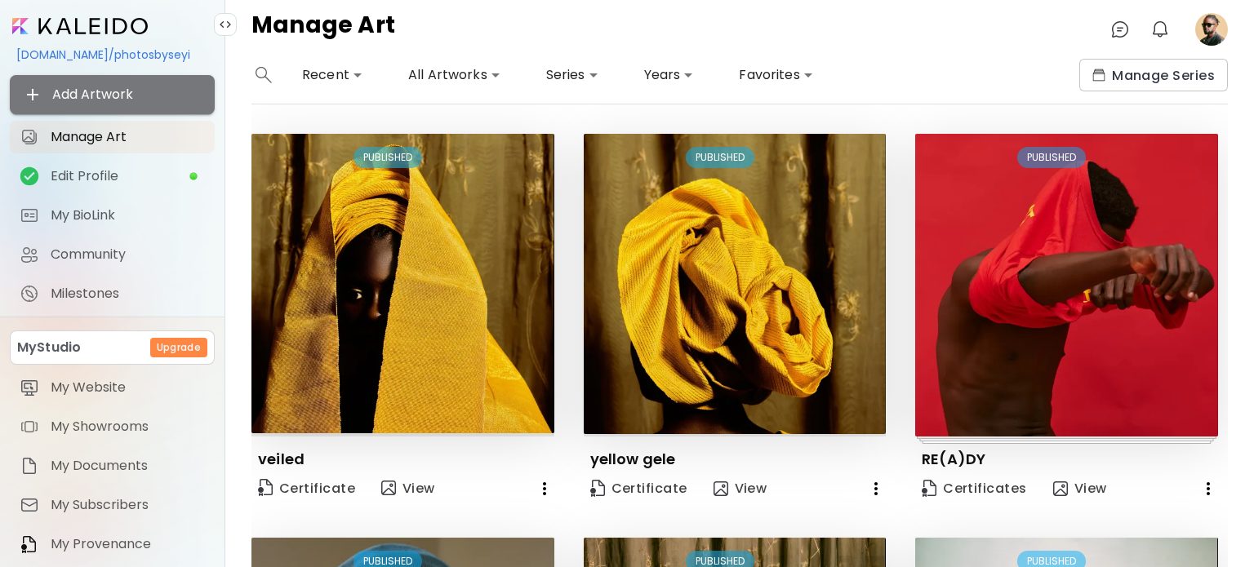
click at [124, 98] on span "Add Artwork" at bounding box center [112, 95] width 179 height 20
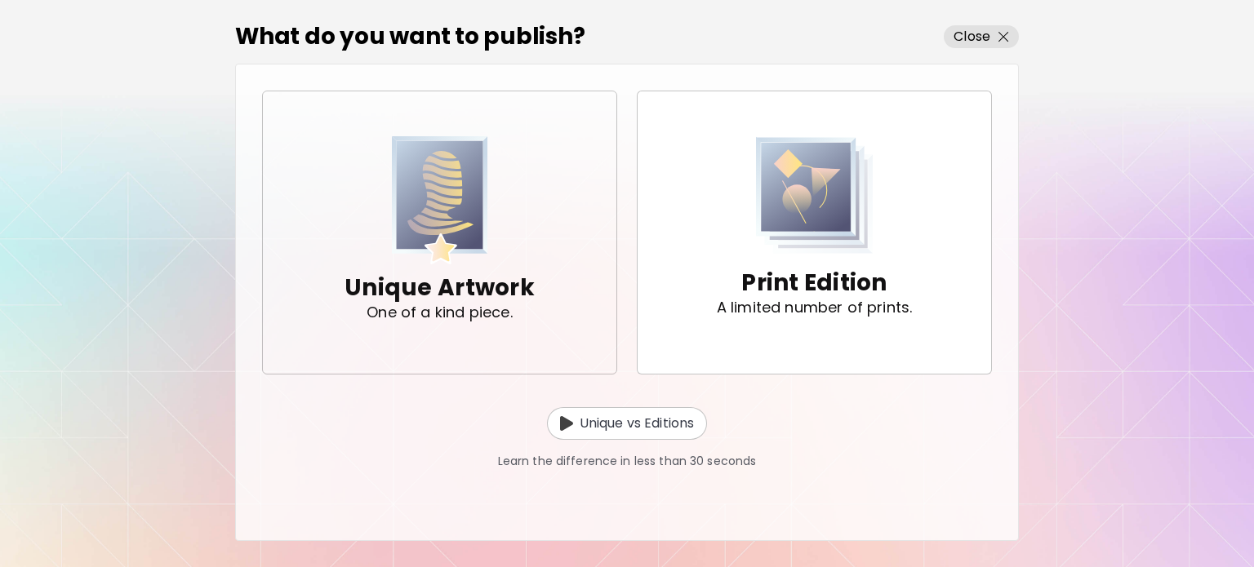
click at [458, 222] on img "button" at bounding box center [440, 200] width 96 height 128
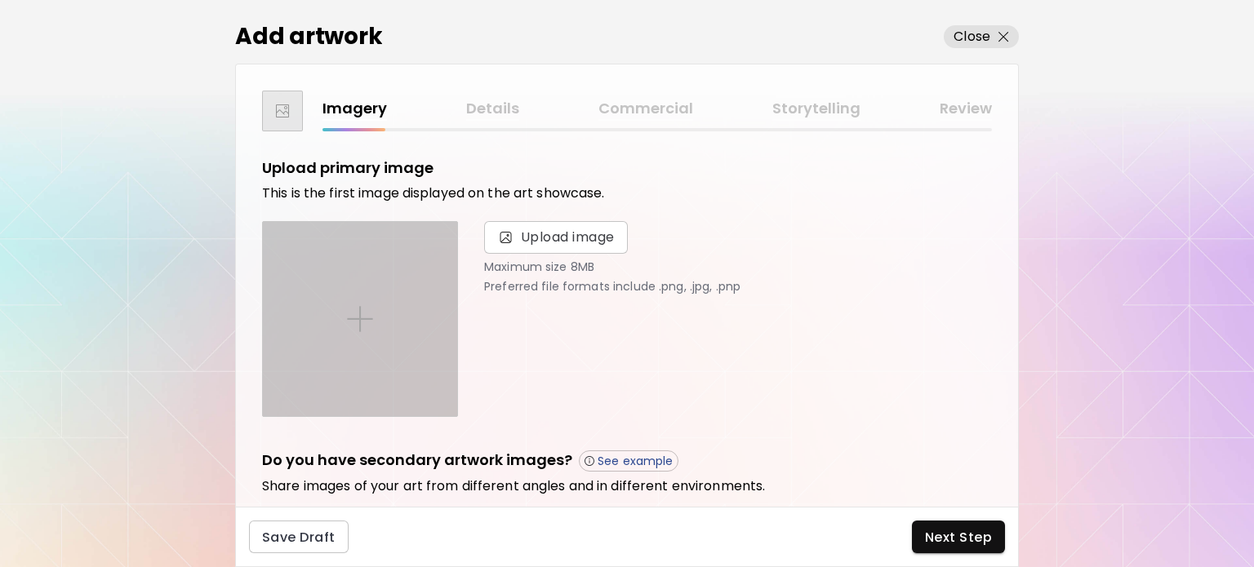
click at [398, 305] on div at bounding box center [360, 319] width 194 height 194
click at [0, 0] on input "file" at bounding box center [0, 0] width 0 height 0
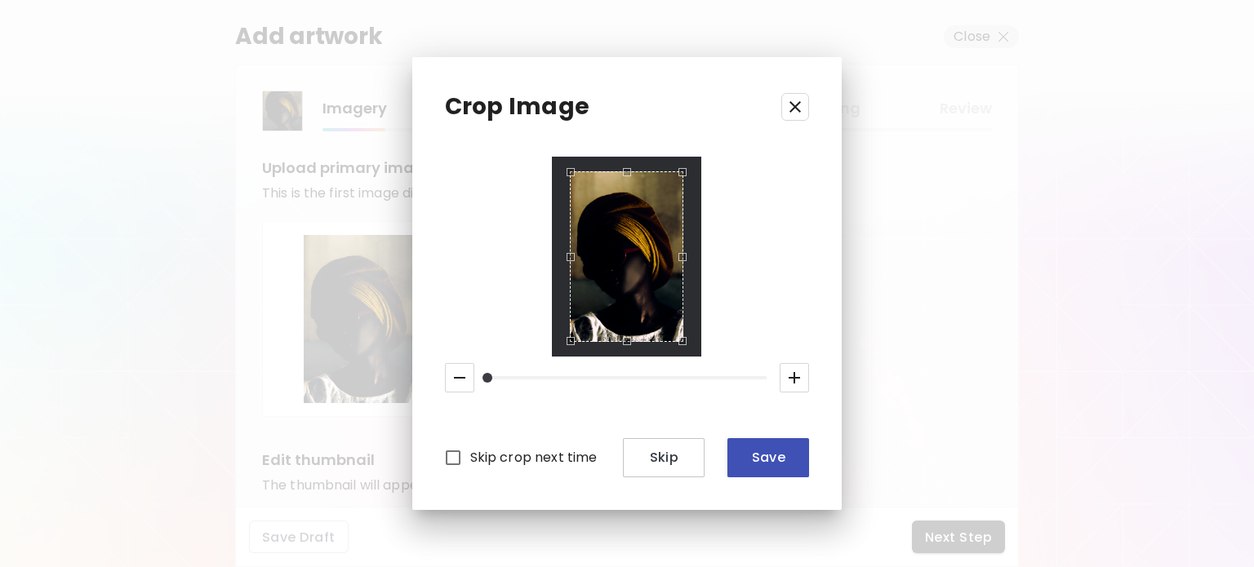
click at [781, 455] on span "Save" at bounding box center [769, 457] width 56 height 17
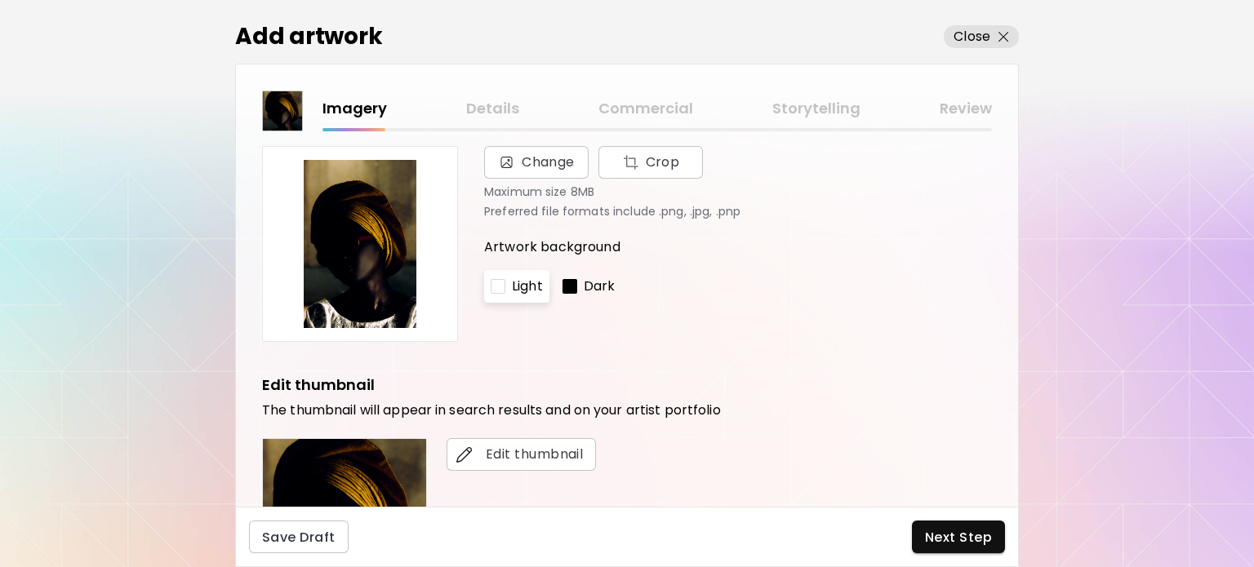
scroll to position [82, 0]
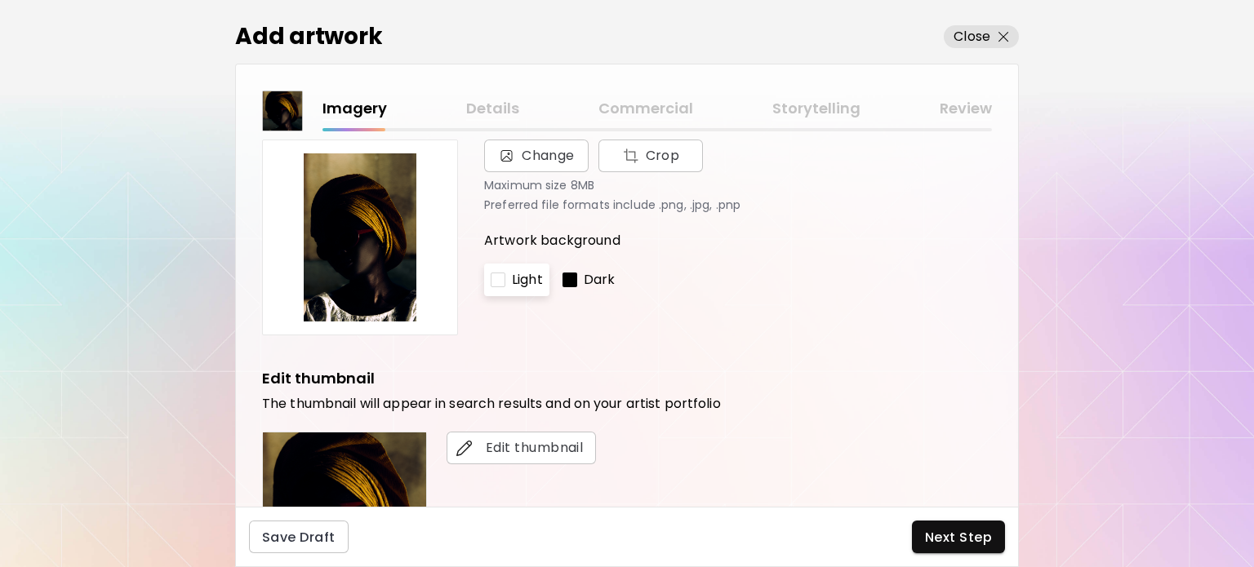
click at [571, 274] on div at bounding box center [570, 280] width 15 height 15
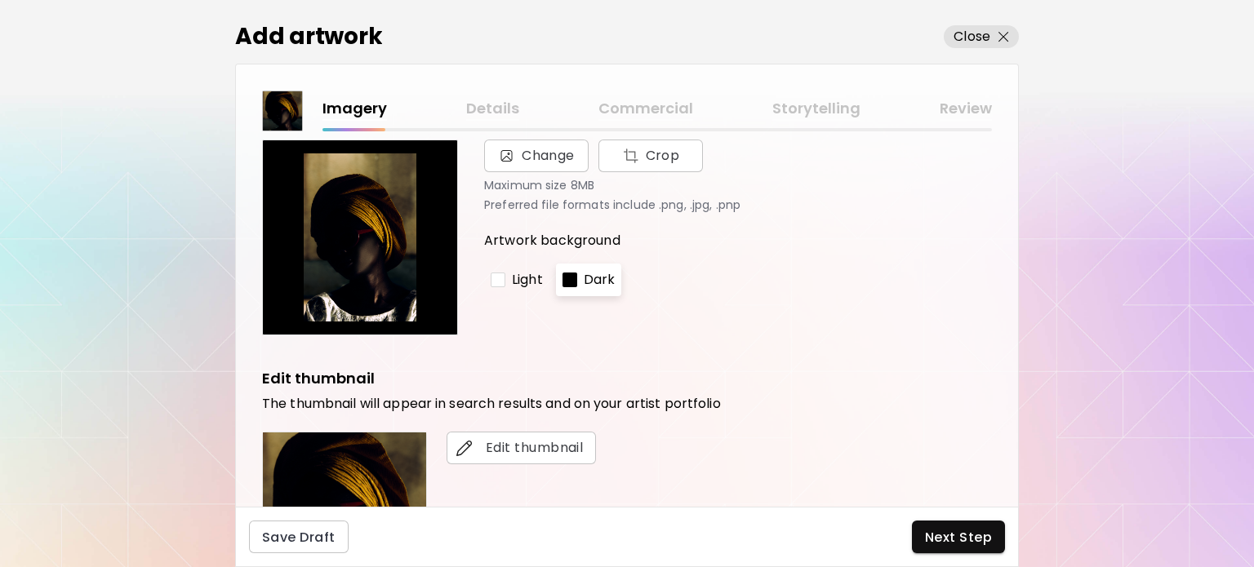
click at [571, 274] on div at bounding box center [570, 280] width 15 height 15
click at [523, 290] on div "Light" at bounding box center [516, 280] width 65 height 33
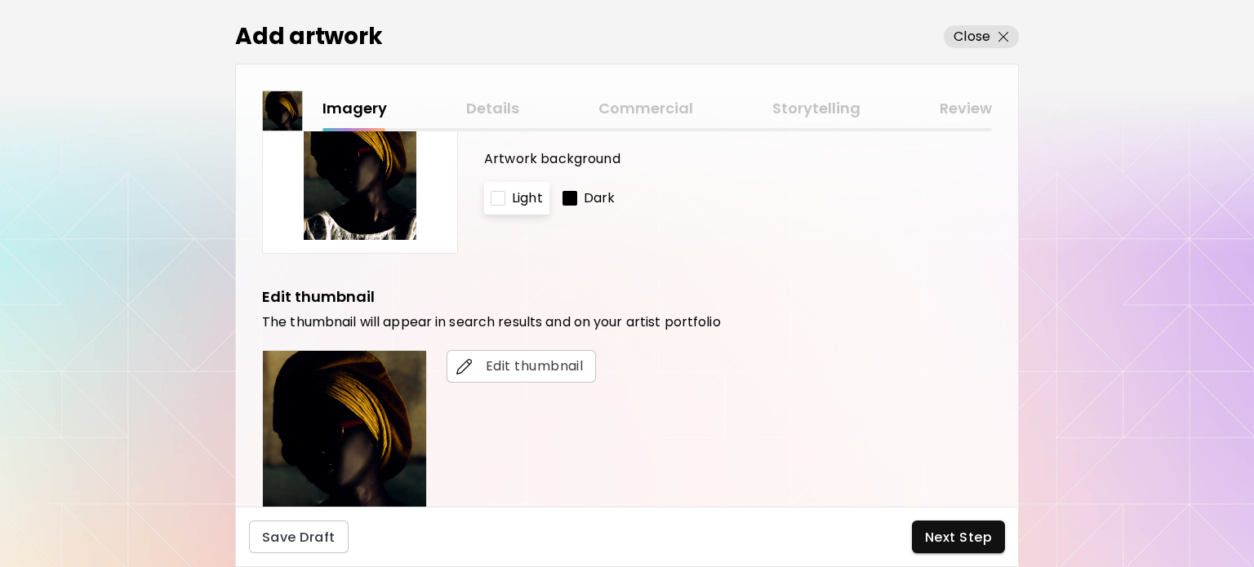
scroll to position [245, 0]
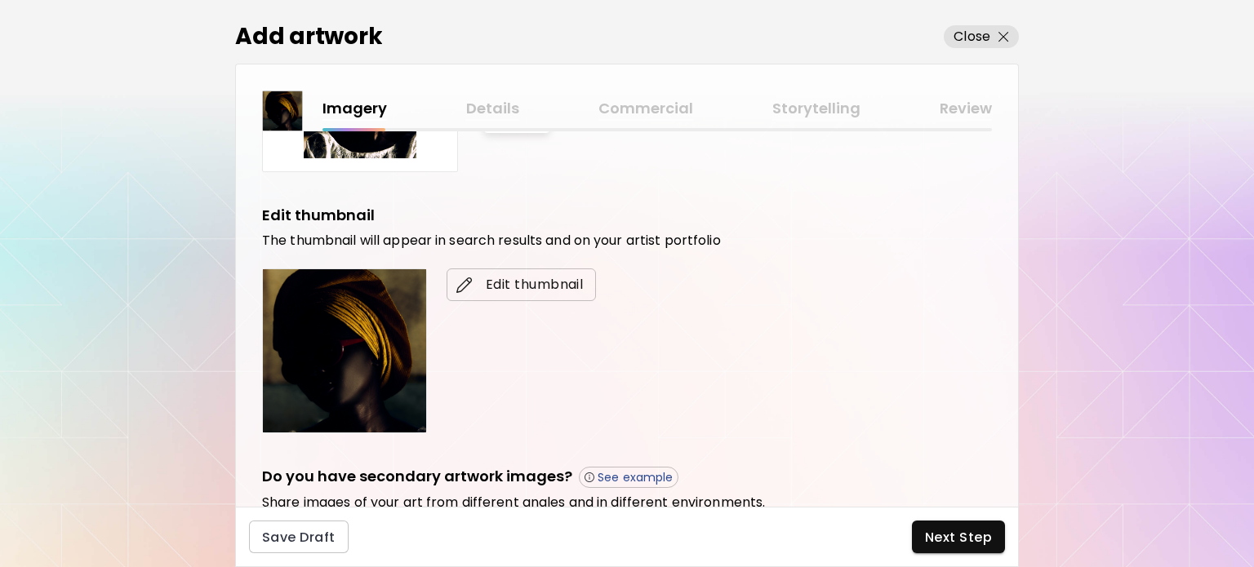
click at [542, 276] on span "Edit thumbnail" at bounding box center [521, 285] width 123 height 20
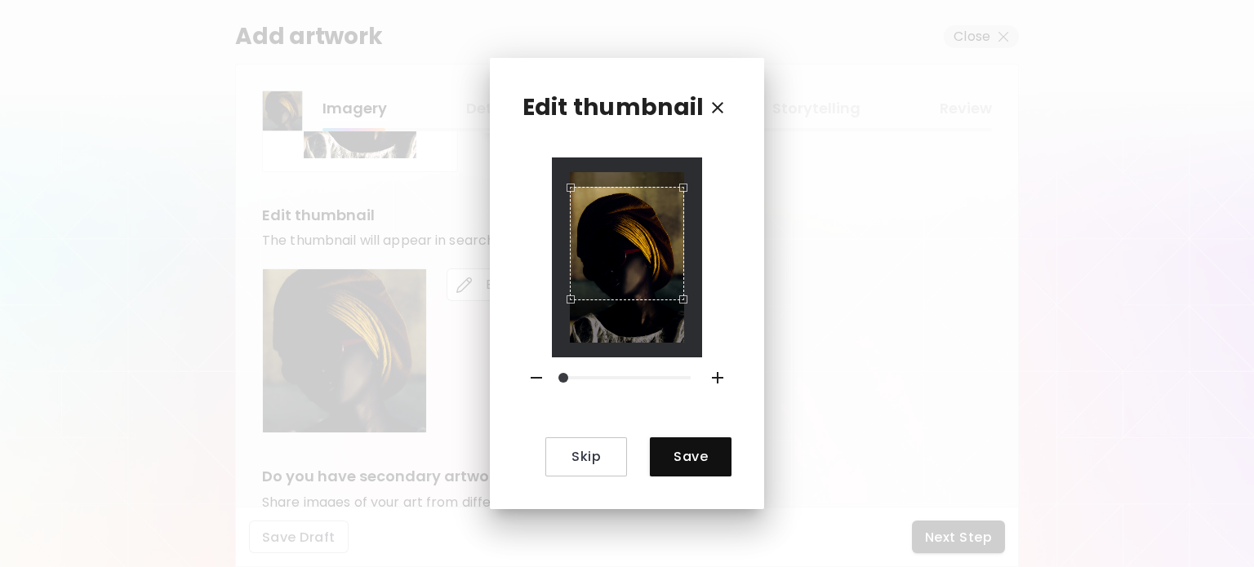
click at [641, 230] on div "Use the arrow keys to move the crop selection area" at bounding box center [626, 243] width 113 height 113
drag, startPoint x: 672, startPoint y: 439, endPoint x: 655, endPoint y: 433, distance: 18.3
click at [673, 439] on button "Save" at bounding box center [691, 457] width 82 height 39
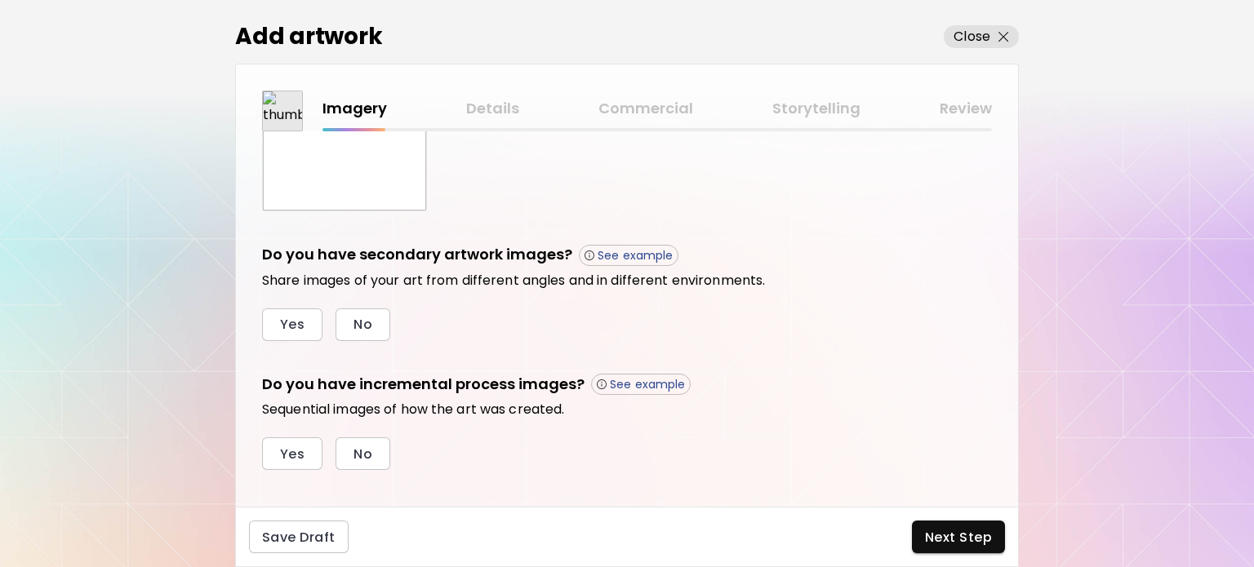
scroll to position [487, 0]
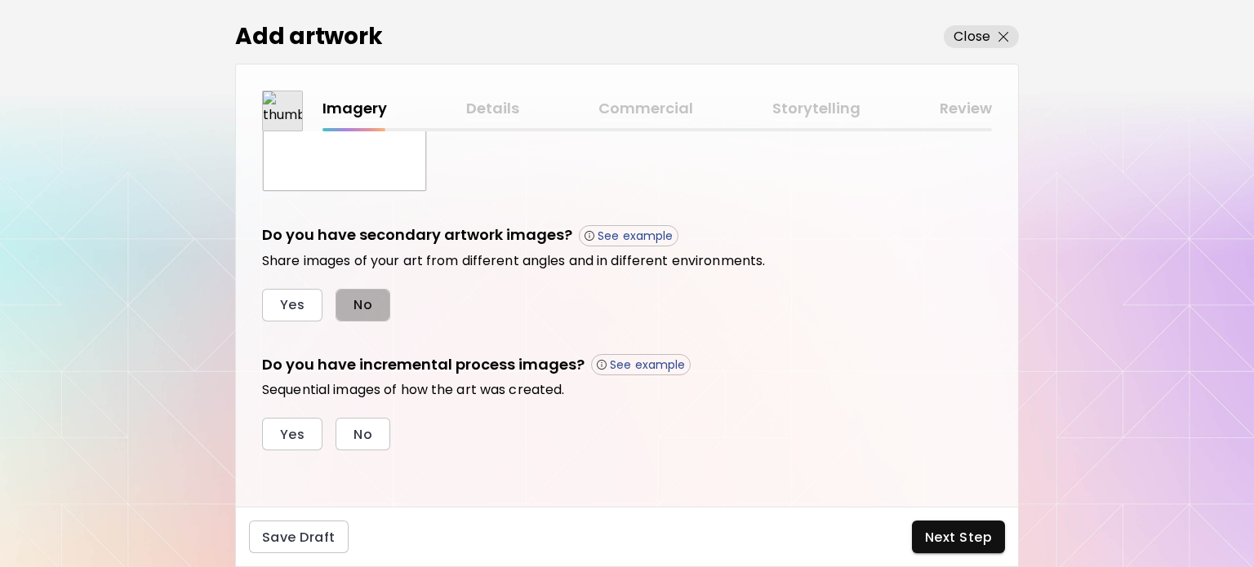
click at [367, 306] on span "No" at bounding box center [363, 304] width 19 height 17
click at [376, 433] on button "No" at bounding box center [363, 434] width 55 height 33
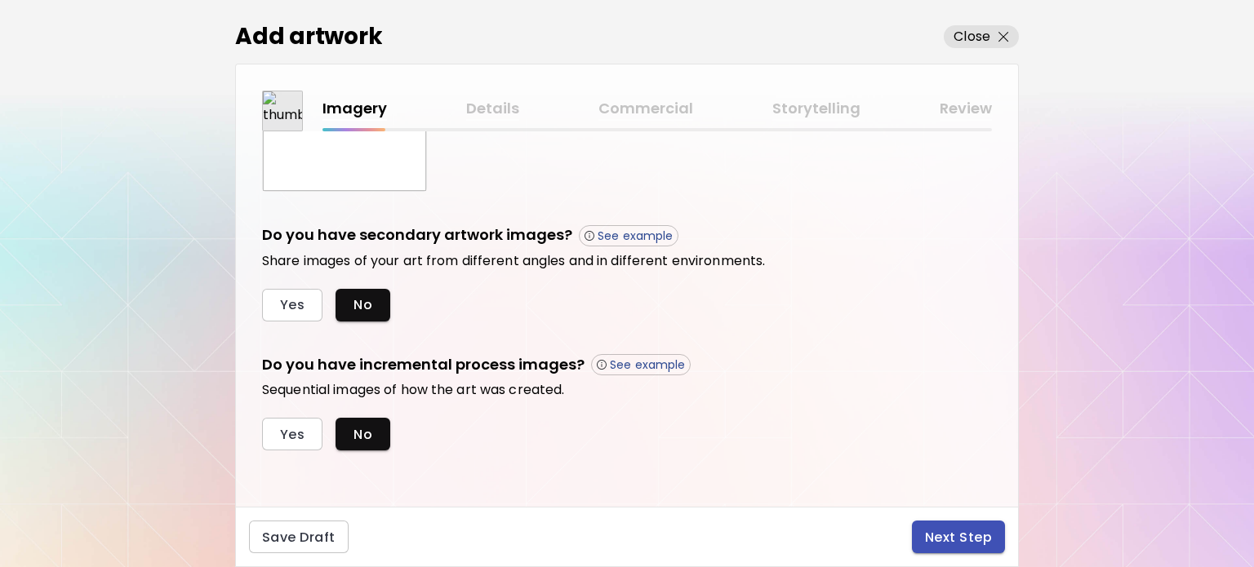
click at [932, 523] on button "Next Step" at bounding box center [958, 537] width 93 height 33
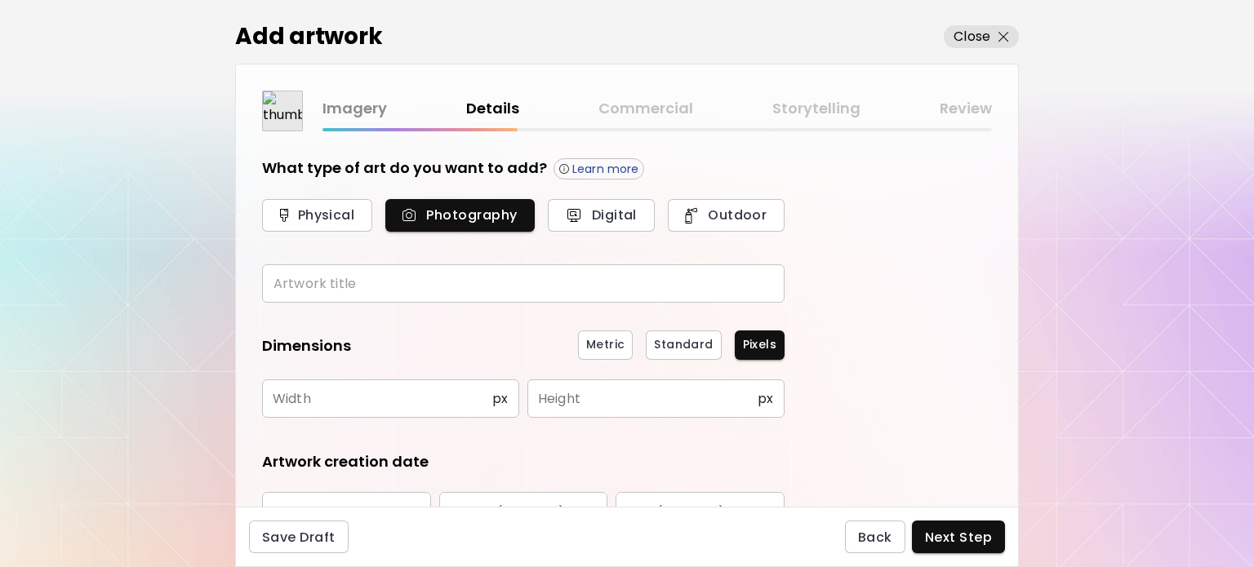
click at [409, 305] on form "What type of art do you want to add? Learn more Physical Photography Digital Ou…" at bounding box center [523, 408] width 523 height 501
click at [410, 290] on input "text" at bounding box center [523, 284] width 523 height 38
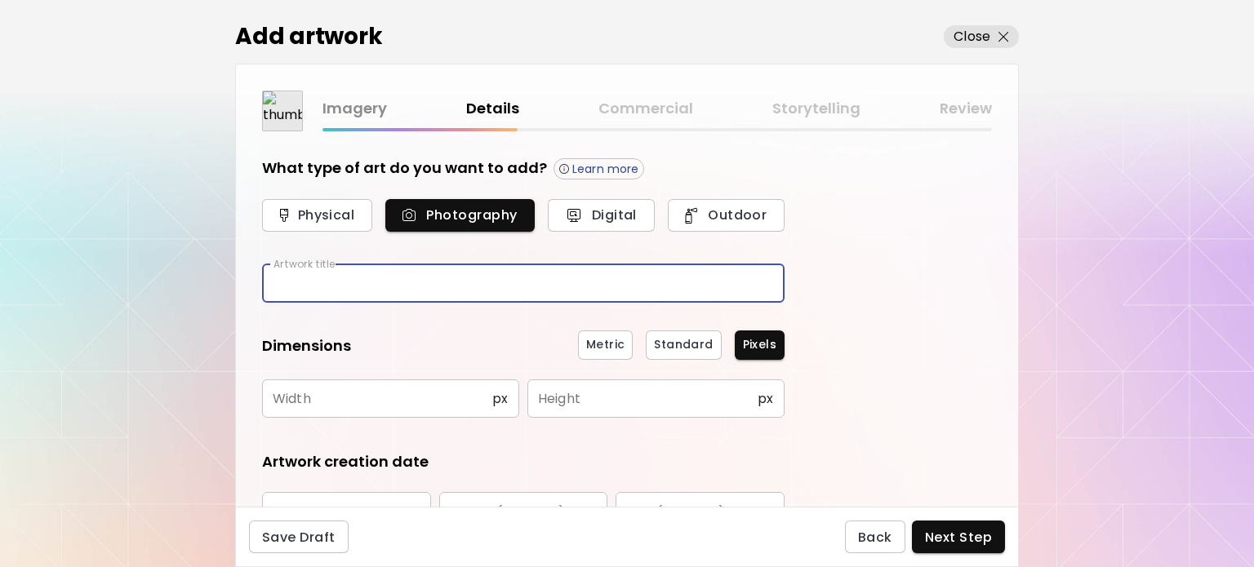
type input "*"
type input "**********"
click at [366, 398] on input "text" at bounding box center [377, 399] width 230 height 38
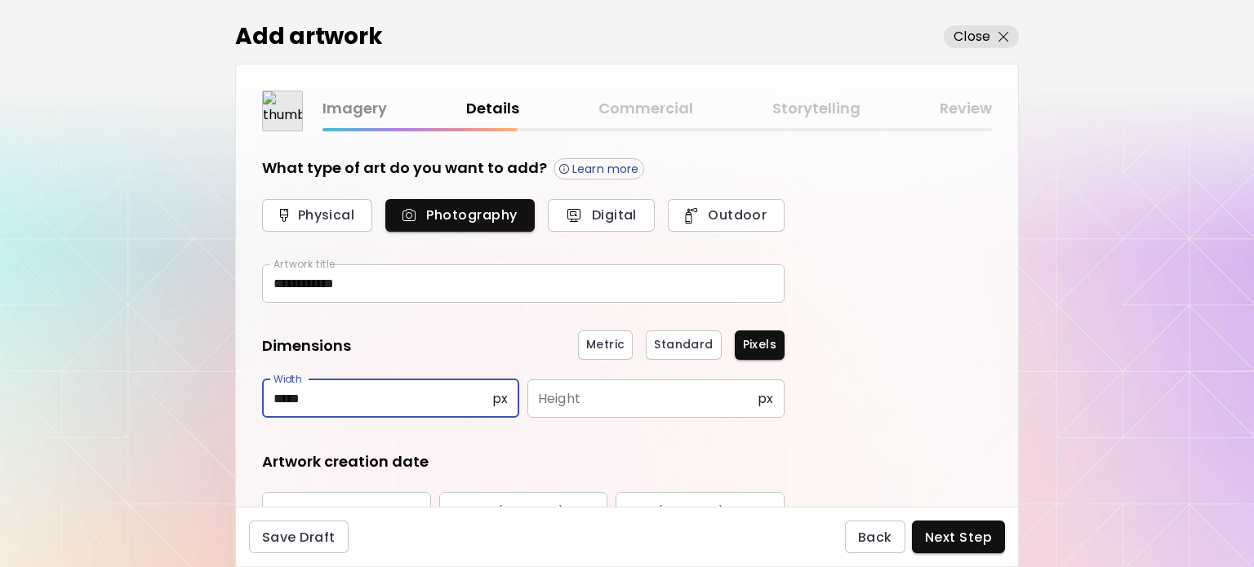
type input "*****"
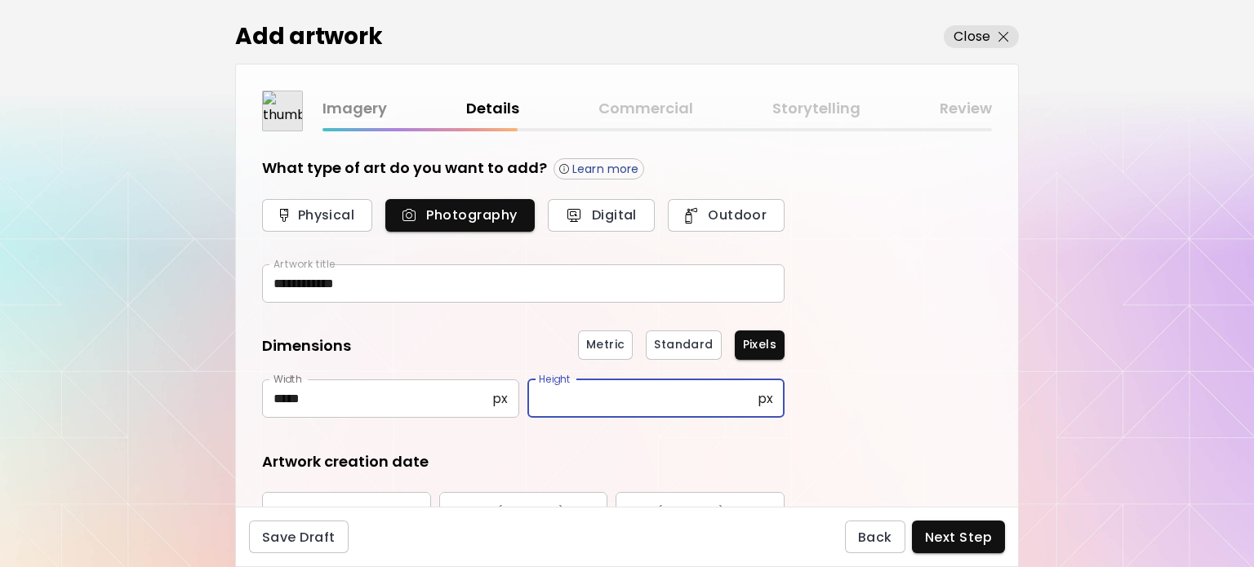
click at [621, 392] on input "text" at bounding box center [642, 399] width 230 height 38
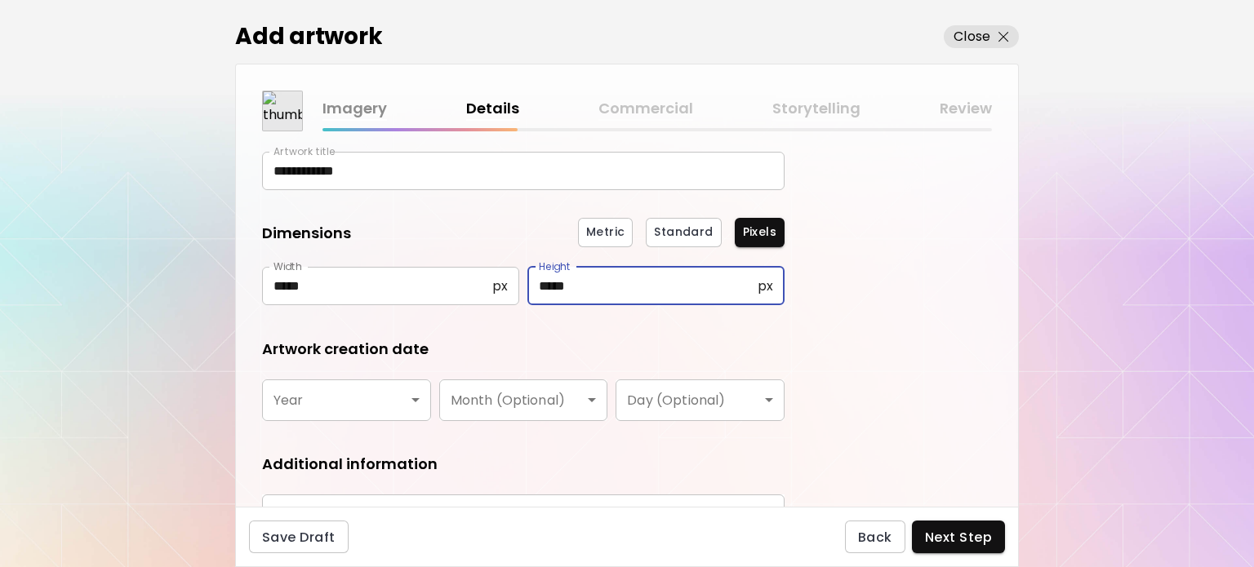
scroll to position [163, 0]
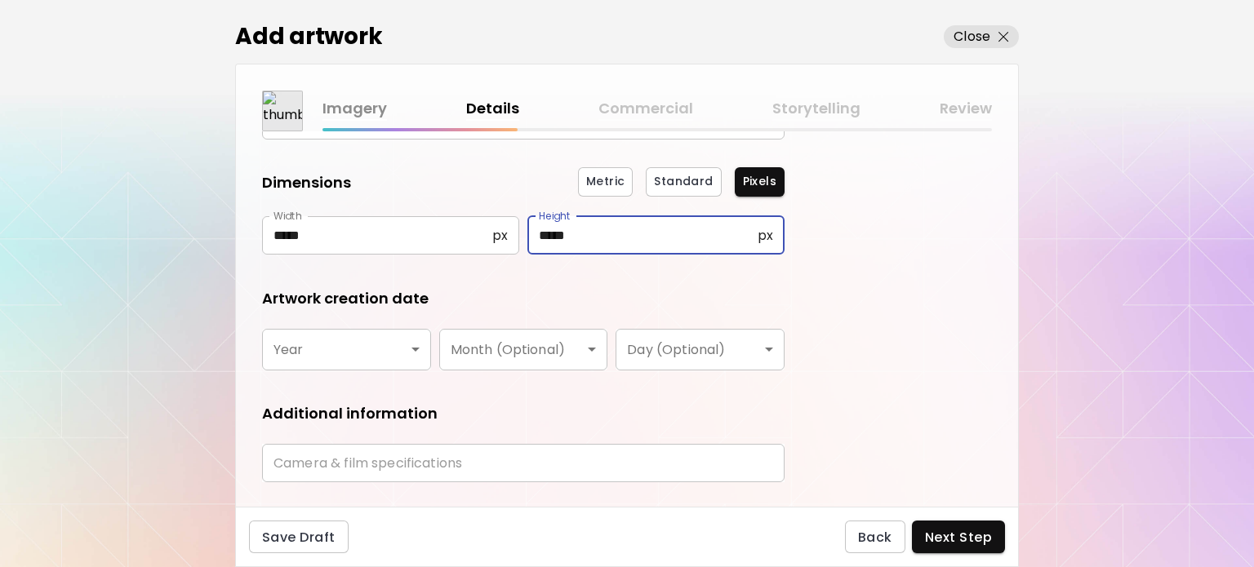
type input "*****"
click at [340, 336] on body "**********" at bounding box center [627, 283] width 1254 height 567
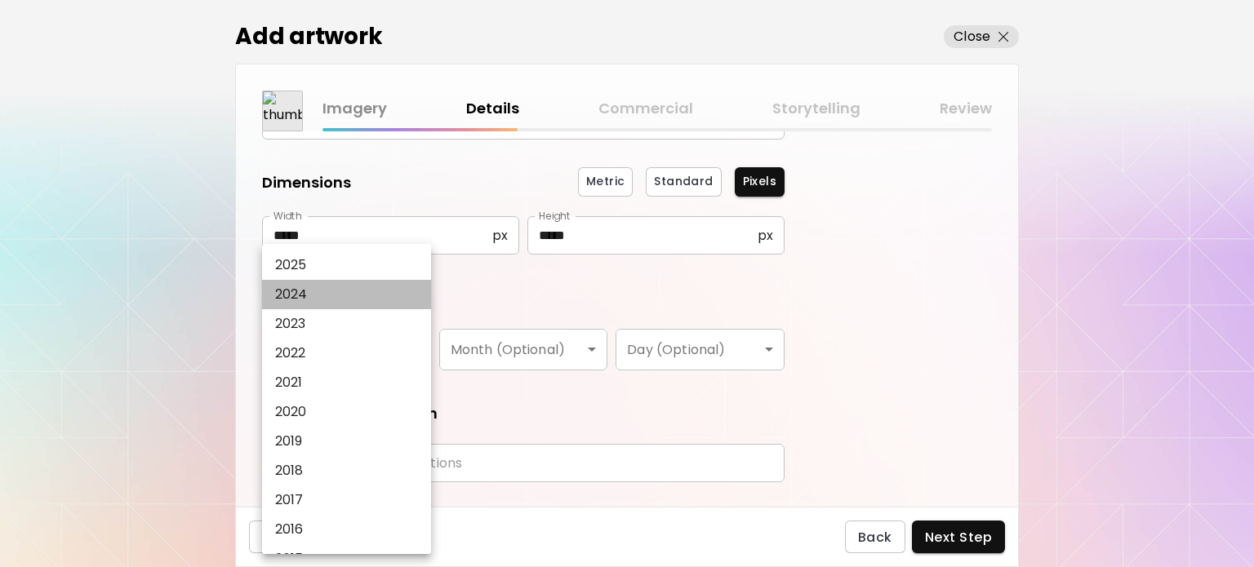
click at [326, 287] on li "2024" at bounding box center [350, 294] width 177 height 29
type input "****"
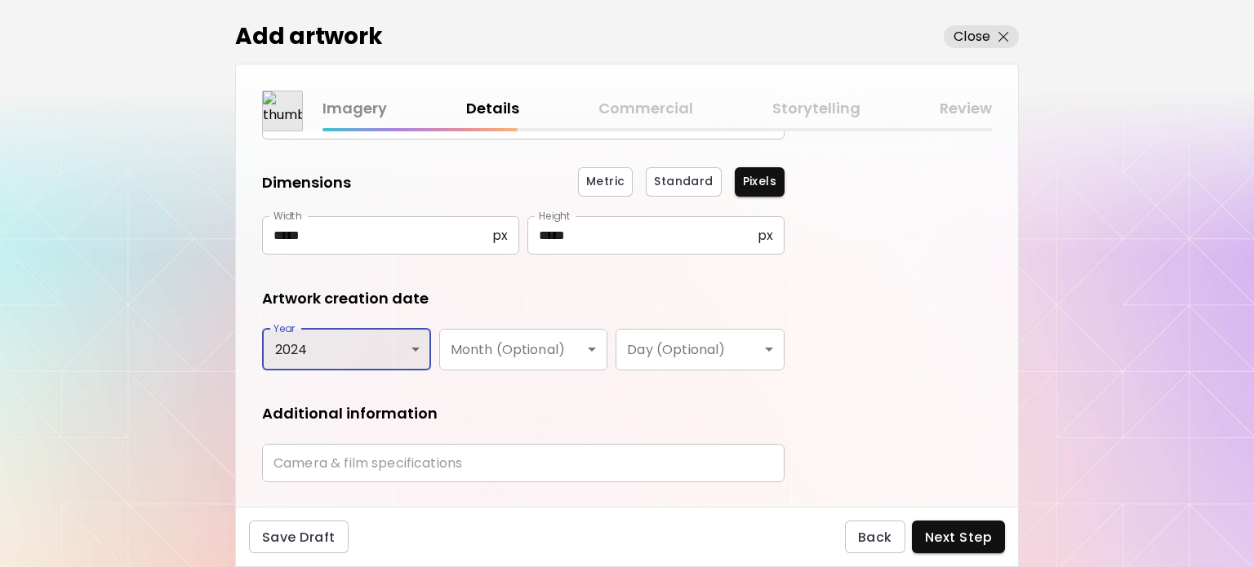
scroll to position [0, 0]
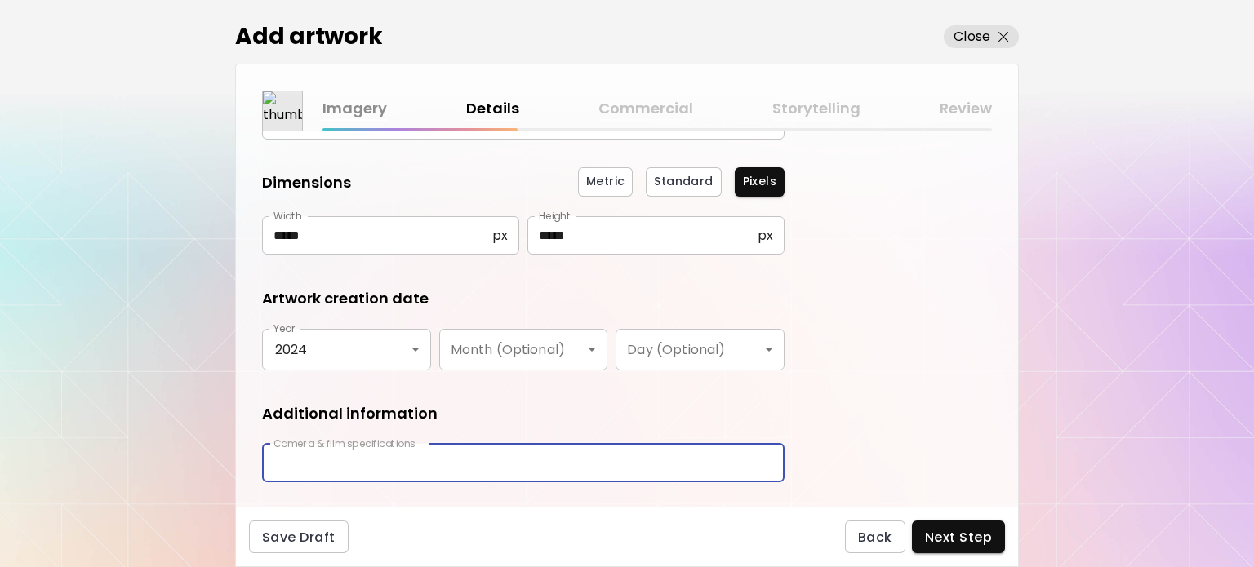
click at [495, 478] on input "text" at bounding box center [523, 463] width 523 height 38
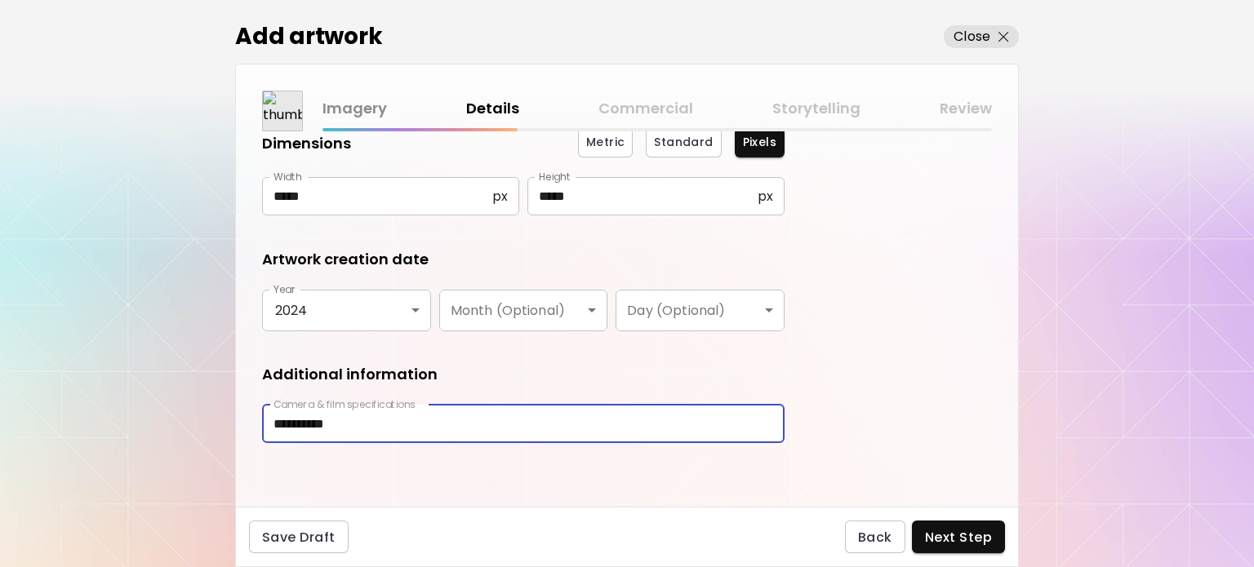
click at [695, 424] on input "**********" at bounding box center [523, 424] width 523 height 38
type input "**********"
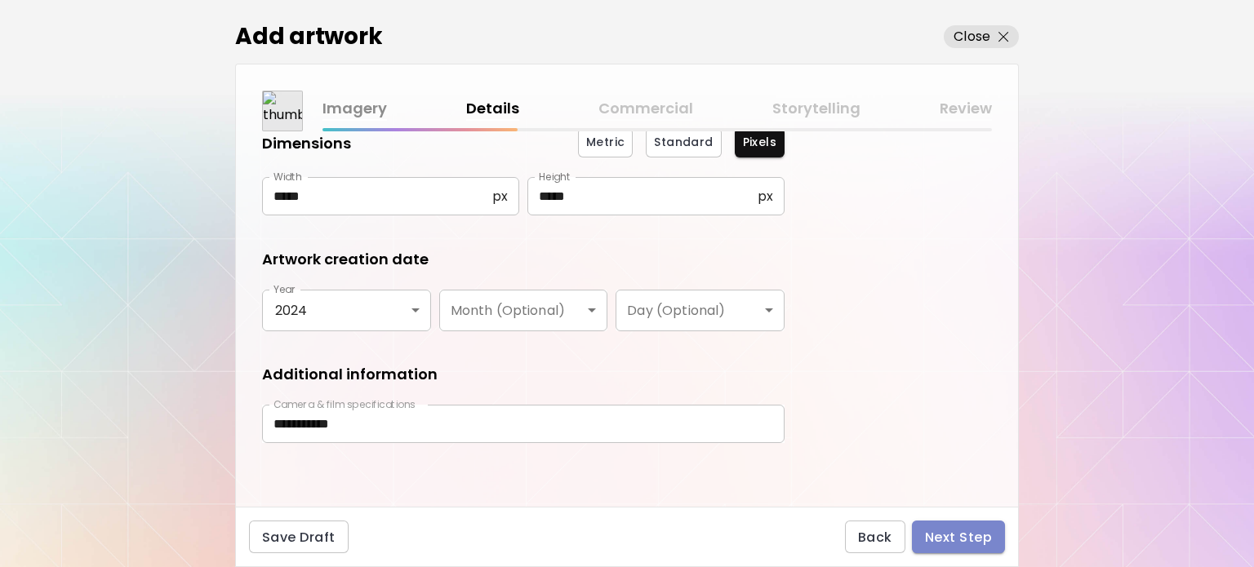
click at [935, 539] on span "Next Step" at bounding box center [958, 537] width 67 height 17
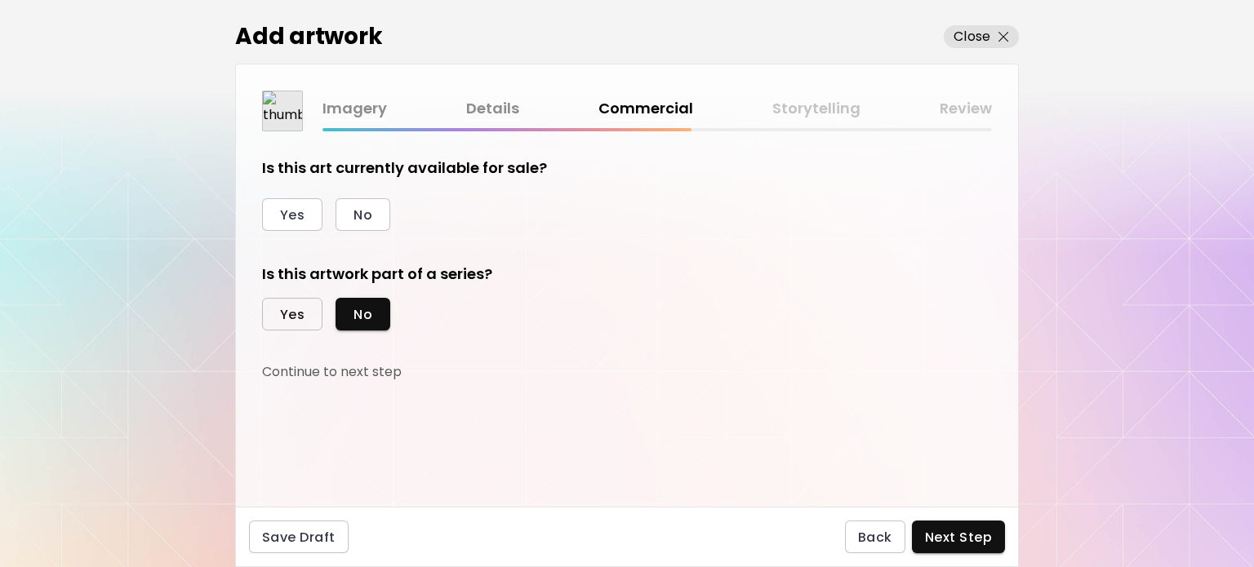
click at [287, 313] on span "Yes" at bounding box center [292, 314] width 24 height 17
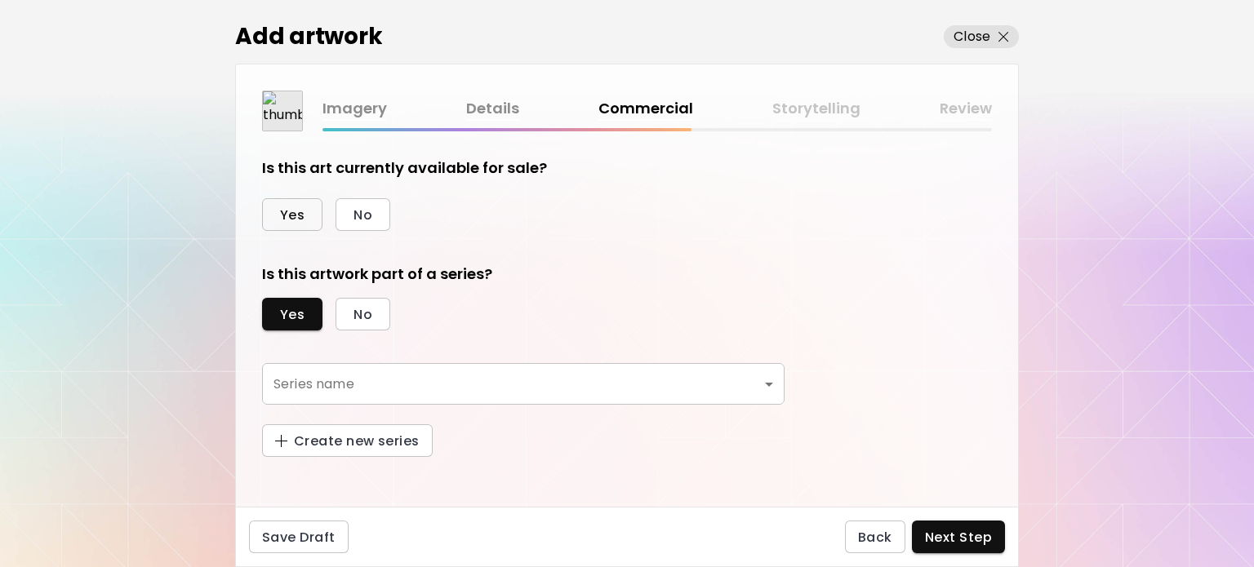
click at [316, 207] on button "Yes" at bounding box center [292, 214] width 60 height 33
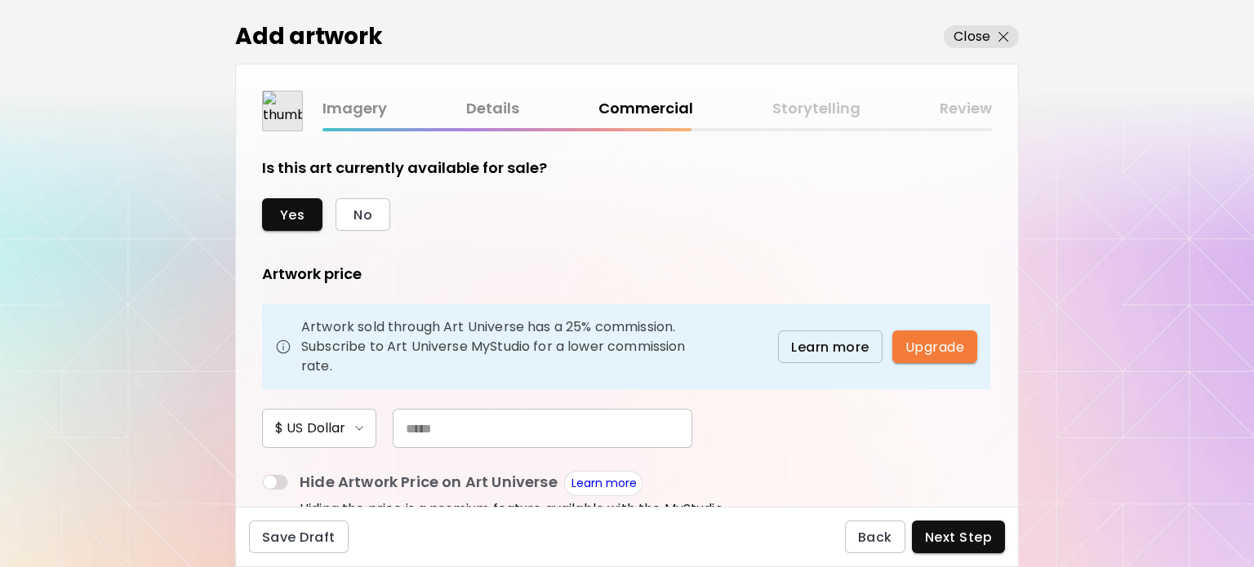
click at [456, 419] on input "text" at bounding box center [543, 428] width 300 height 39
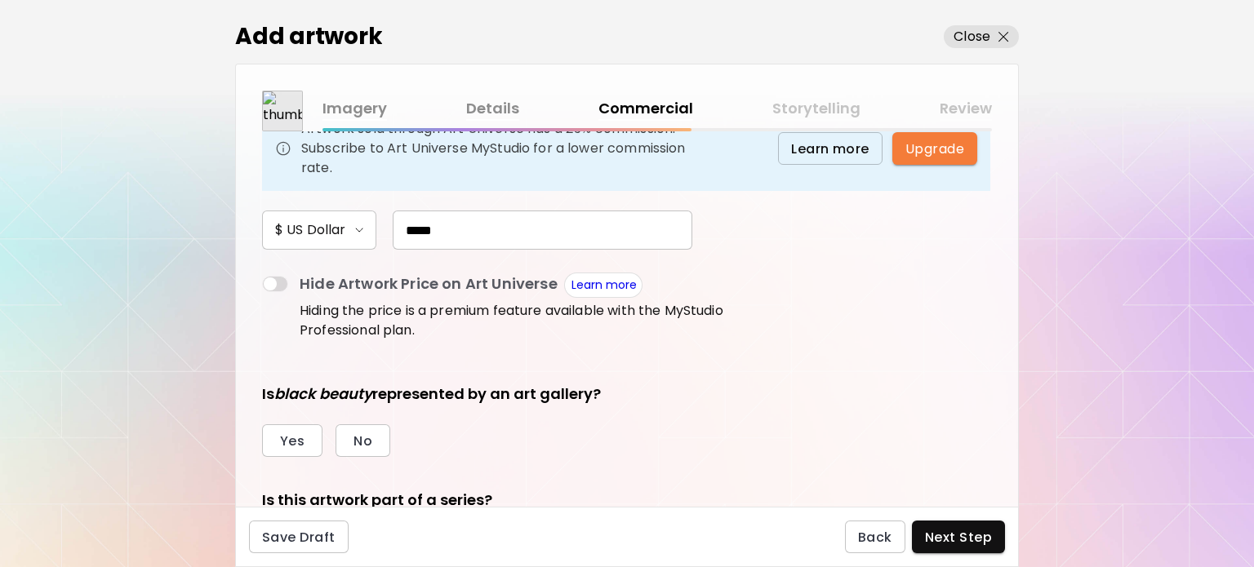
scroll to position [245, 0]
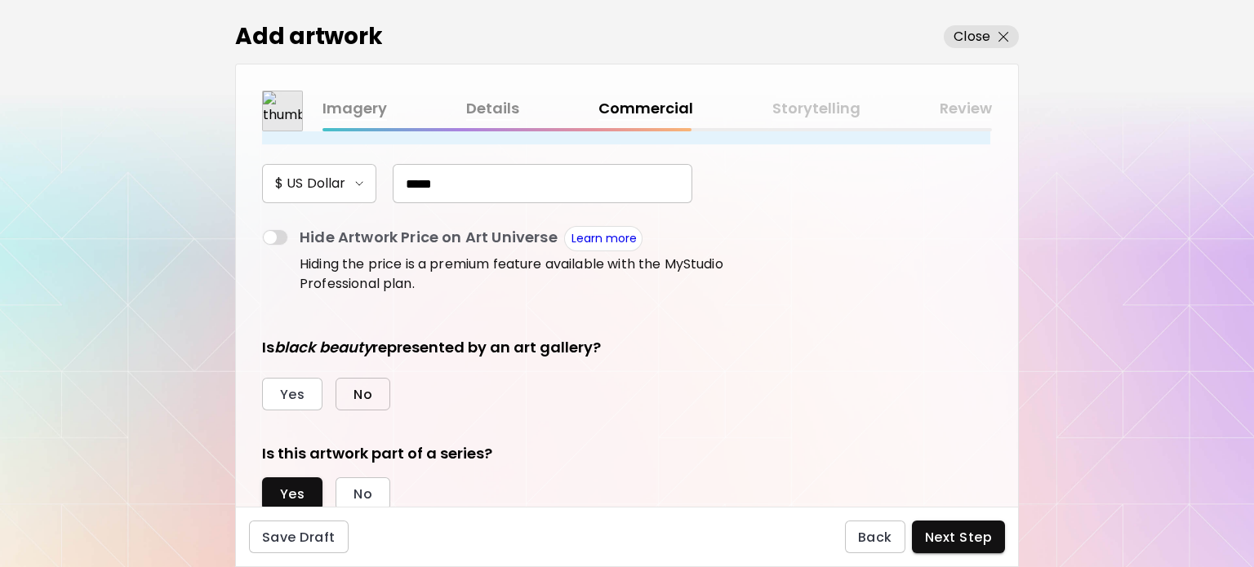
type input "*****"
click at [354, 386] on span "No" at bounding box center [363, 394] width 19 height 17
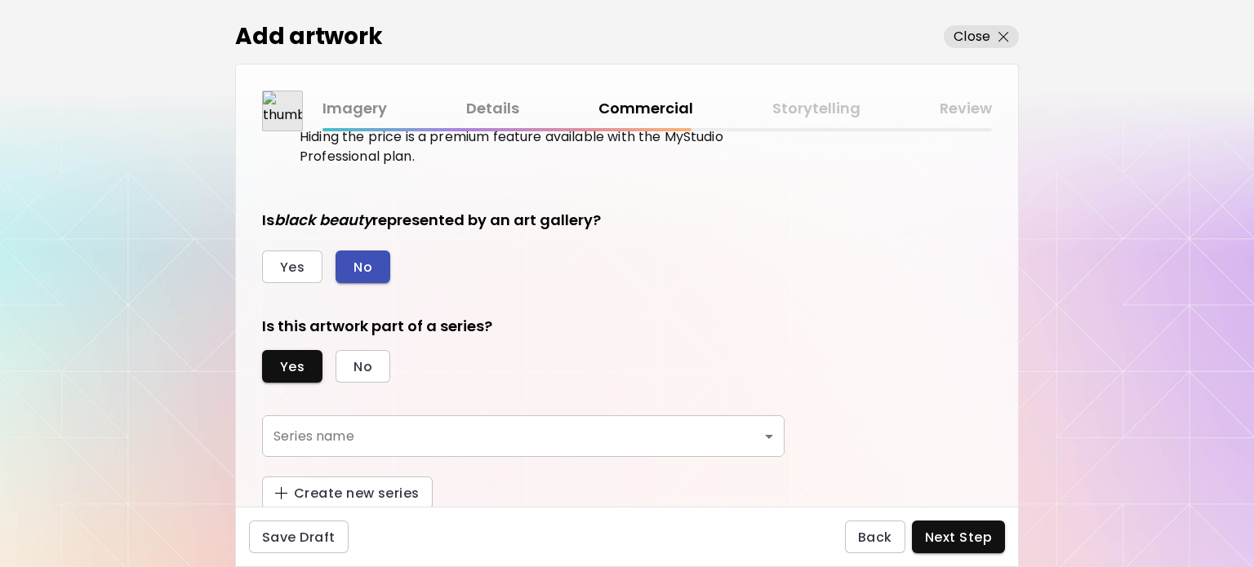
scroll to position [374, 0]
click at [400, 412] on div "Is this artwork part of a series? Yes No Series name ​ Series name Create new s…" at bounding box center [523, 411] width 523 height 194
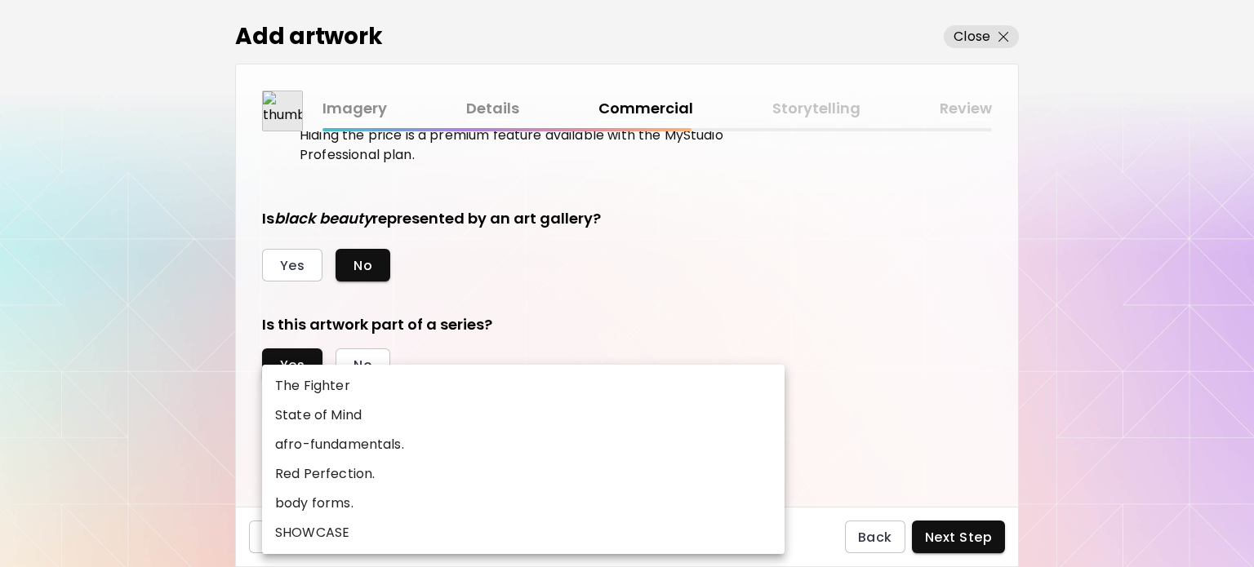
click at [408, 424] on body "kaleido.art/photosbyseyi Add Artwork Manage Art Edit Profile My BioLink Communi…" at bounding box center [627, 283] width 1254 height 567
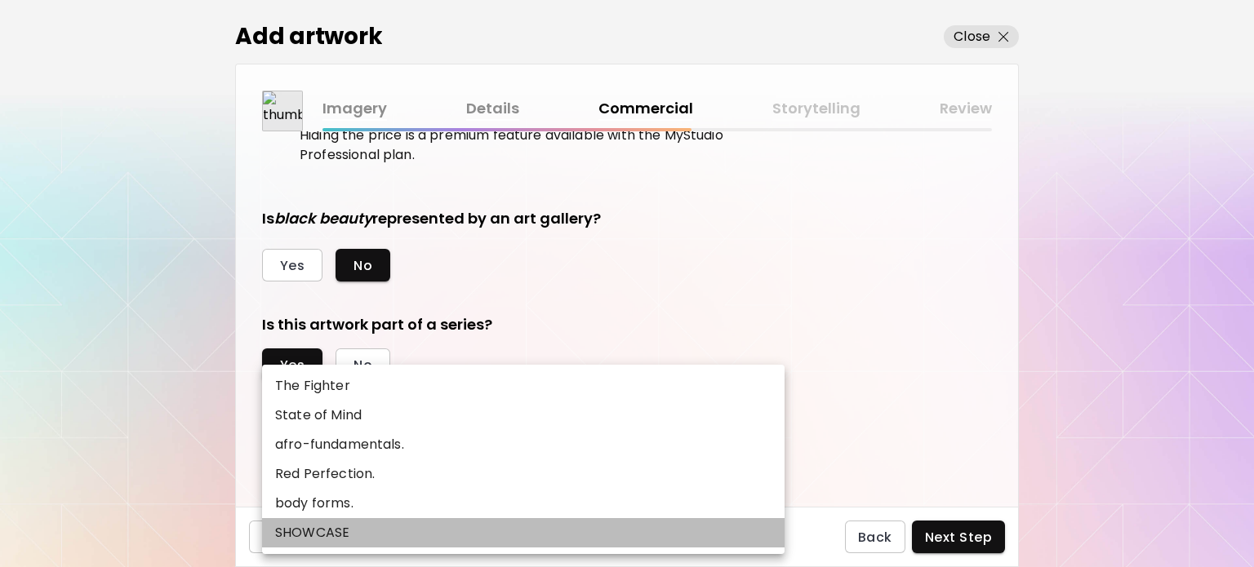
click at [373, 523] on li "SHOWCASE" at bounding box center [523, 532] width 523 height 29
type input "********"
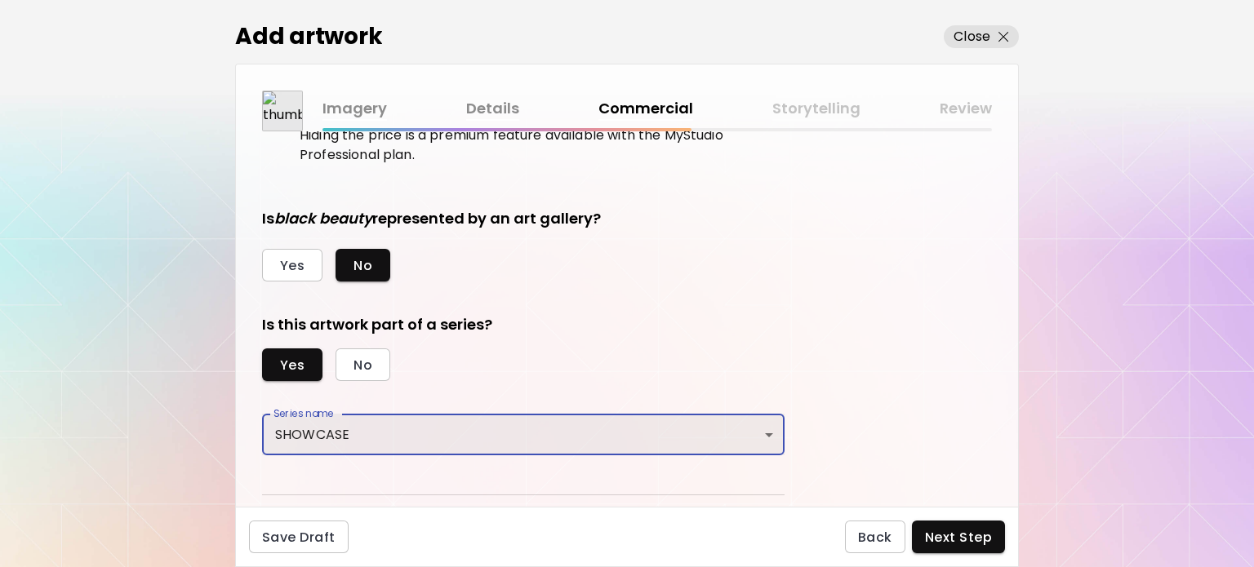
scroll to position [413, 0]
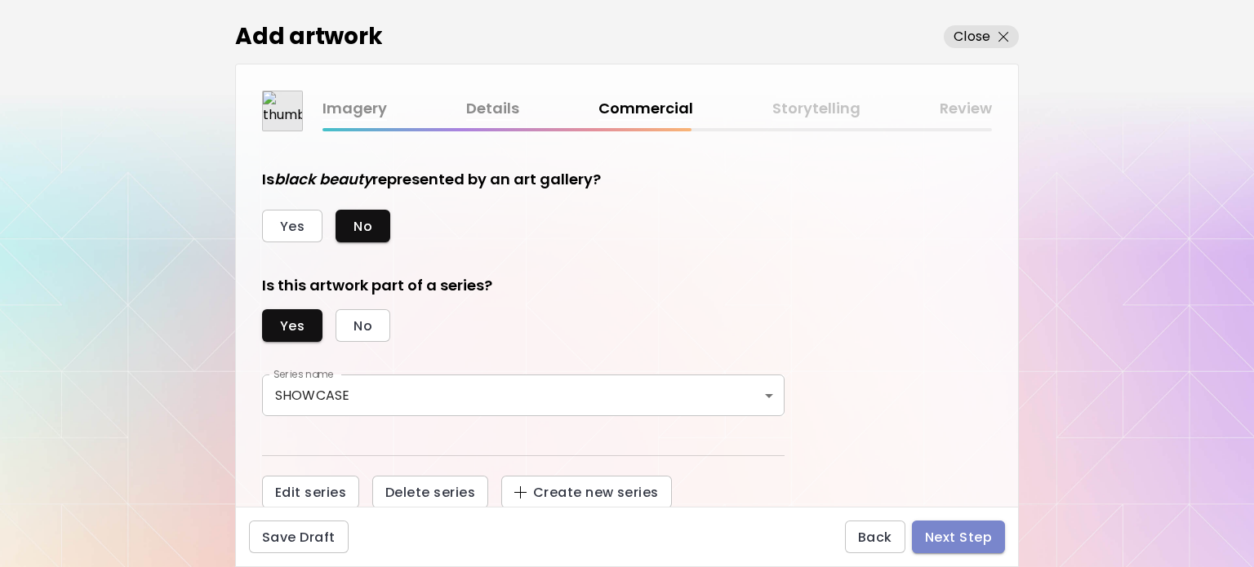
click at [980, 536] on span "Next Step" at bounding box center [958, 537] width 67 height 17
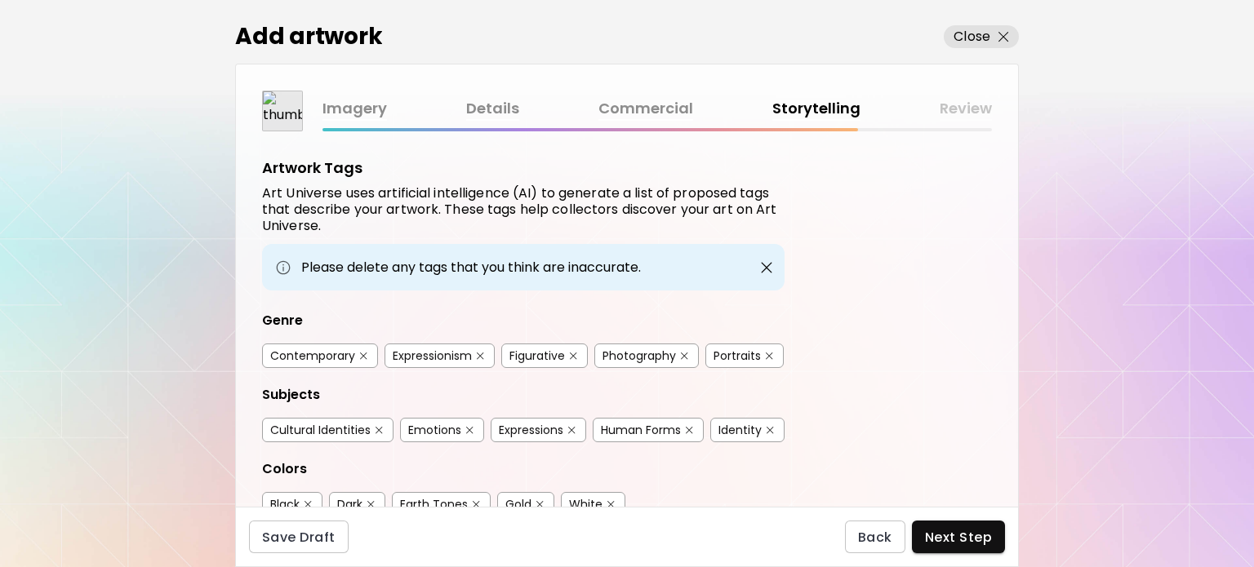
scroll to position [82, 0]
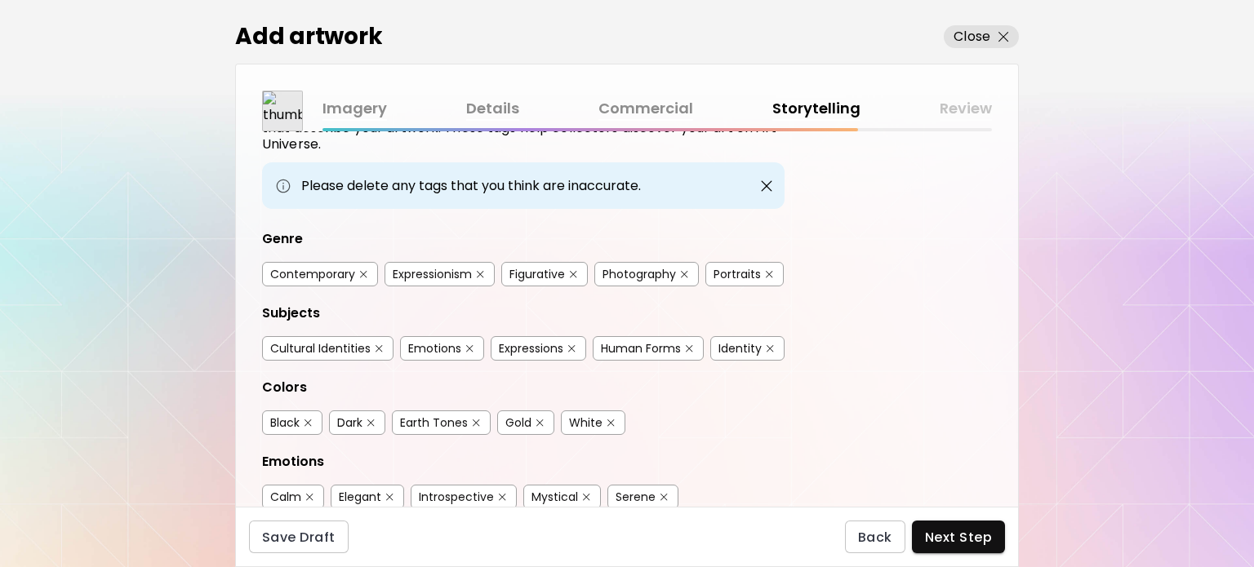
click at [482, 276] on button "button" at bounding box center [480, 275] width 12 height 12
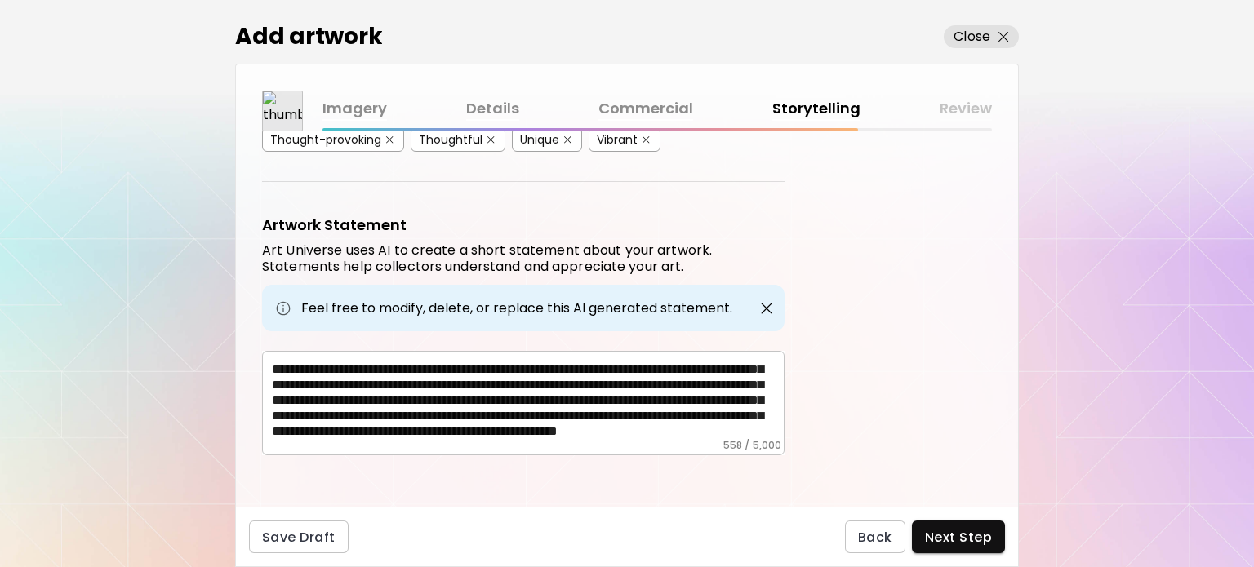
scroll to position [43, 0]
click at [273, 407] on div "**********" at bounding box center [523, 403] width 523 height 105
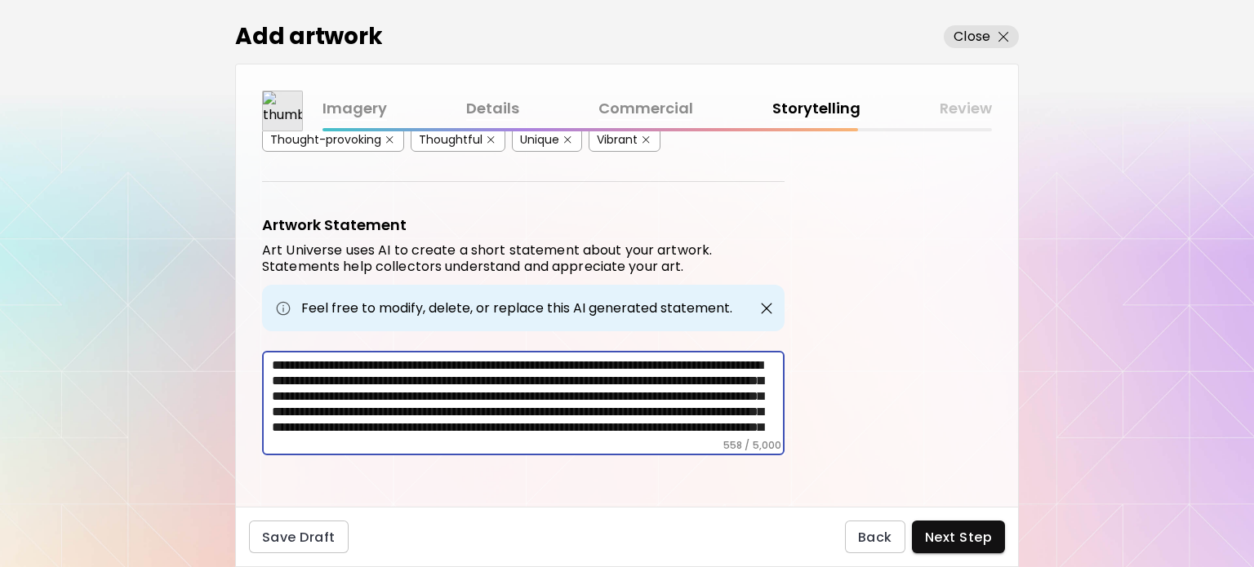
drag, startPoint x: 630, startPoint y: 358, endPoint x: 351, endPoint y: 375, distance: 279.8
click at [351, 375] on textarea "**********" at bounding box center [528, 399] width 513 height 82
drag, startPoint x: 592, startPoint y: 368, endPoint x: 428, endPoint y: 407, distance: 168.7
click at [428, 407] on textarea "**********" at bounding box center [528, 399] width 513 height 82
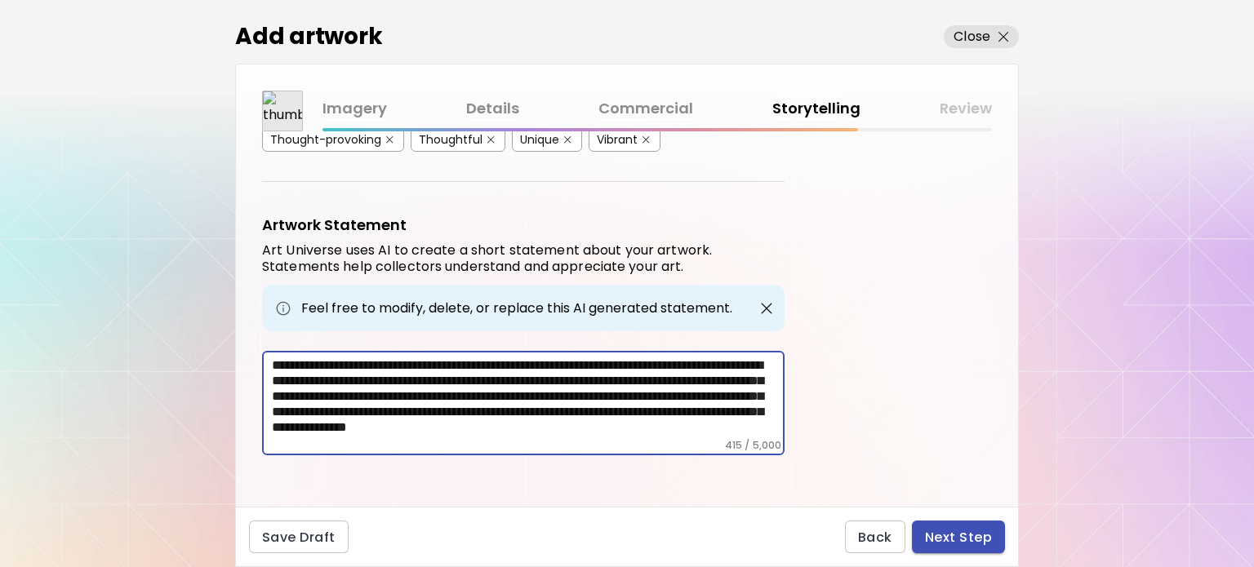
type textarea "**********"
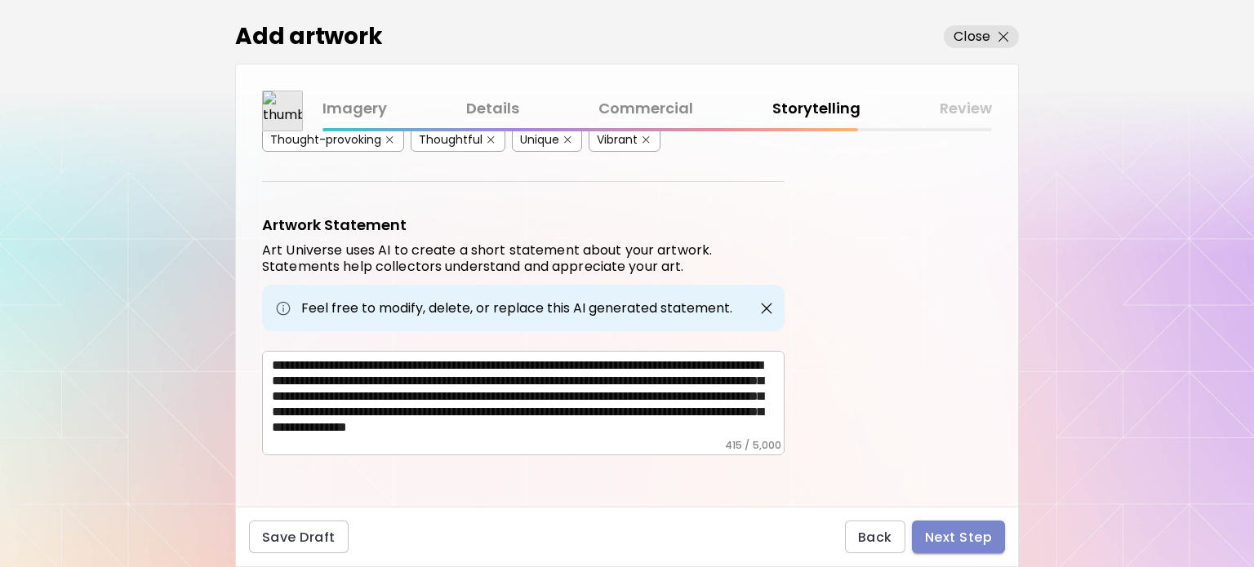
click at [928, 527] on button "Next Step" at bounding box center [958, 537] width 93 height 33
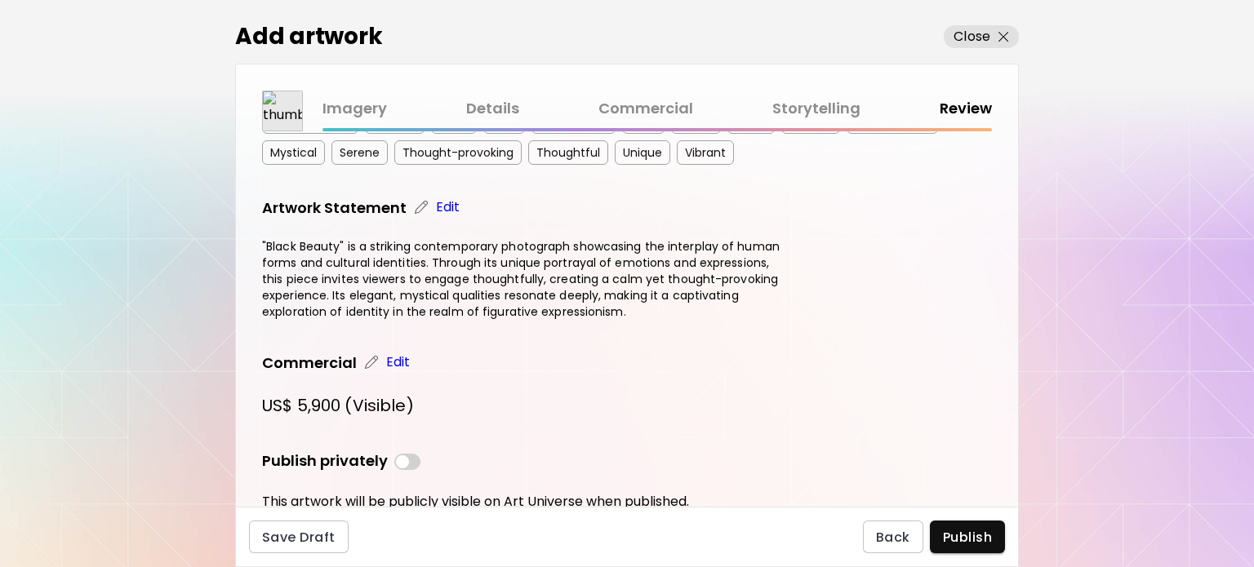
scroll to position [394, 0]
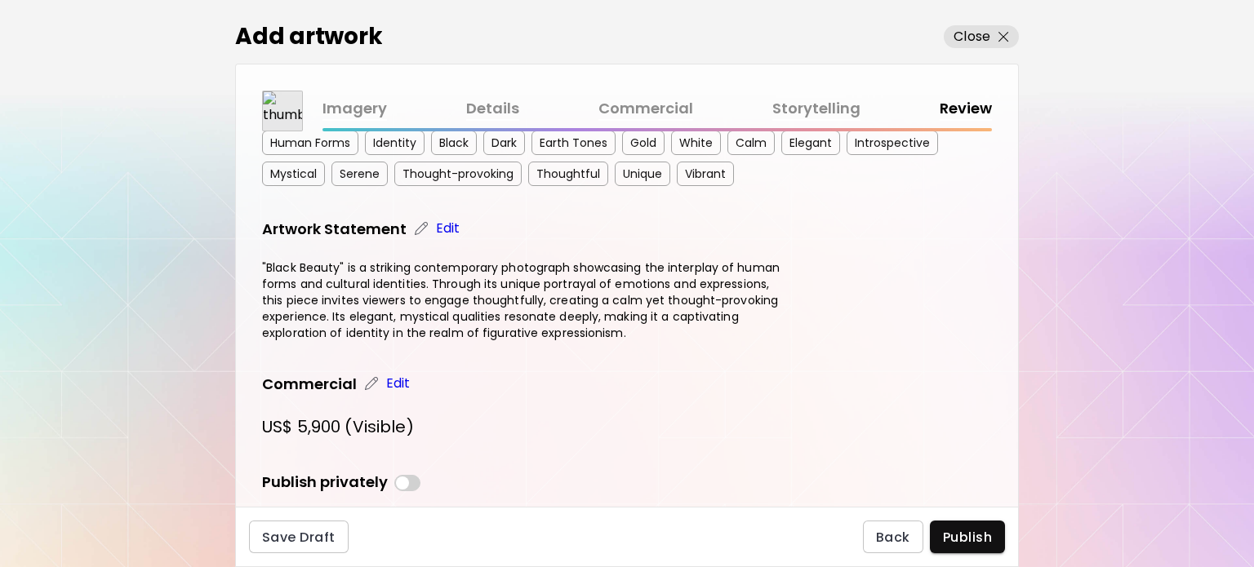
click at [442, 226] on p "Edit" at bounding box center [448, 229] width 24 height 20
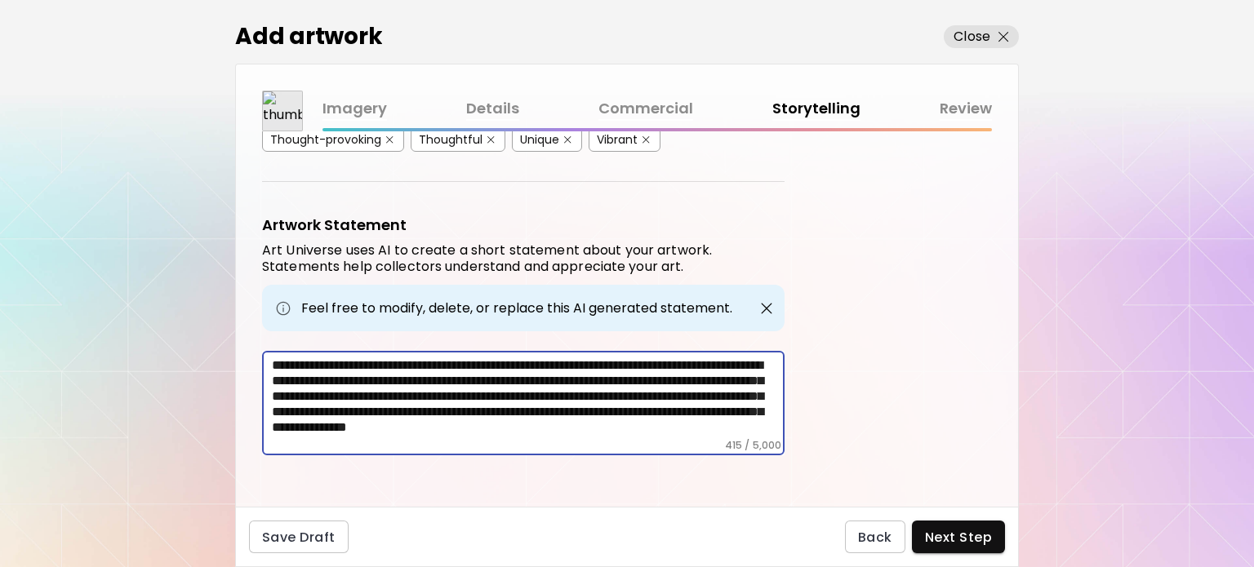
scroll to position [12, 0]
drag, startPoint x: 596, startPoint y: 374, endPoint x: 692, endPoint y: 434, distance: 113.0
click at [692, 434] on div "**********" at bounding box center [523, 403] width 523 height 105
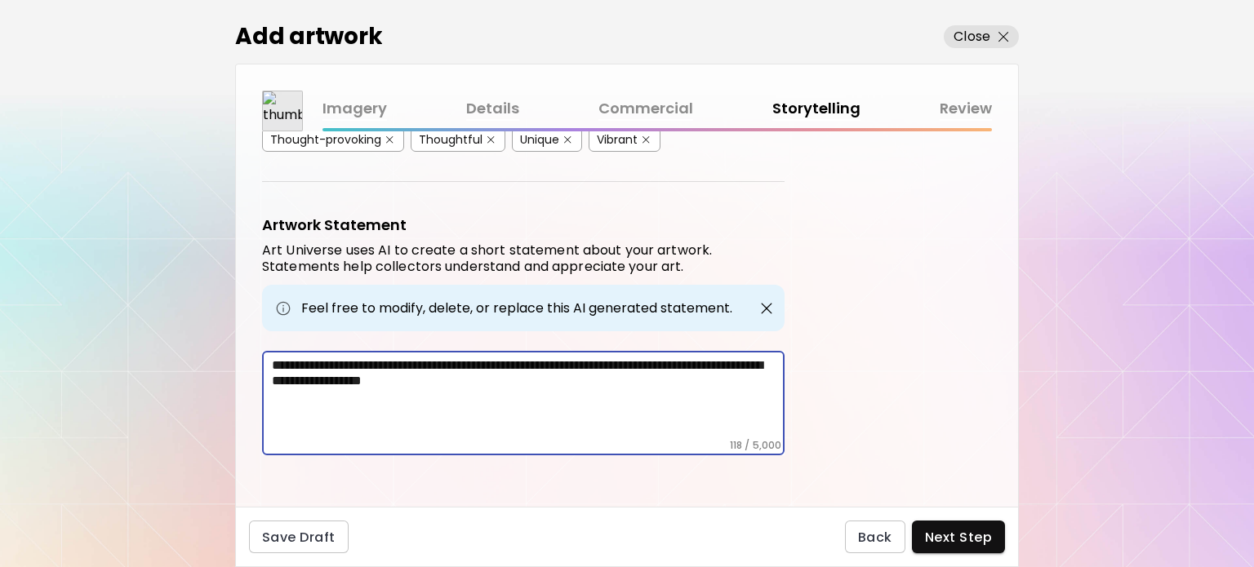
scroll to position [420, 0]
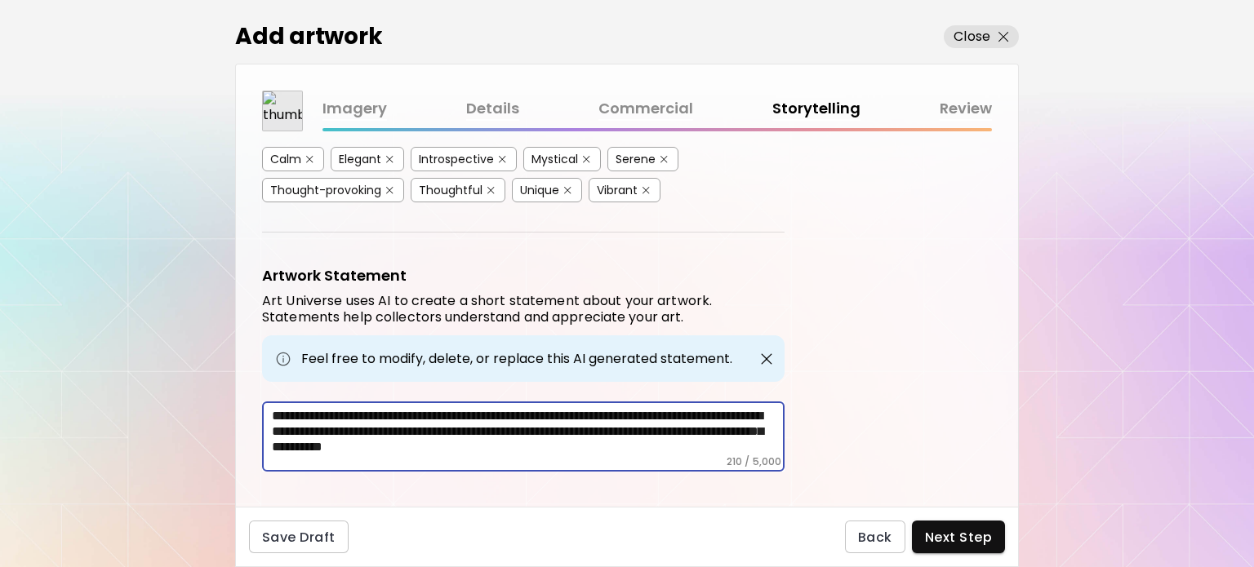
click at [455, 438] on textarea "**********" at bounding box center [528, 431] width 513 height 47
click at [516, 440] on textarea "**********" at bounding box center [528, 431] width 513 height 47
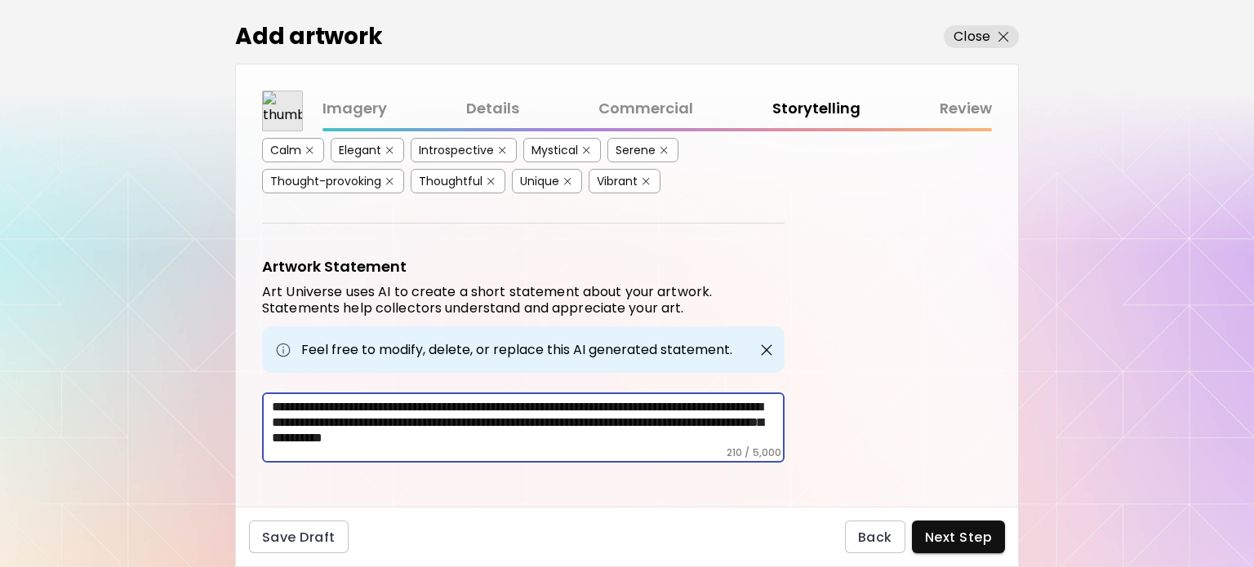
scroll to position [436, 0]
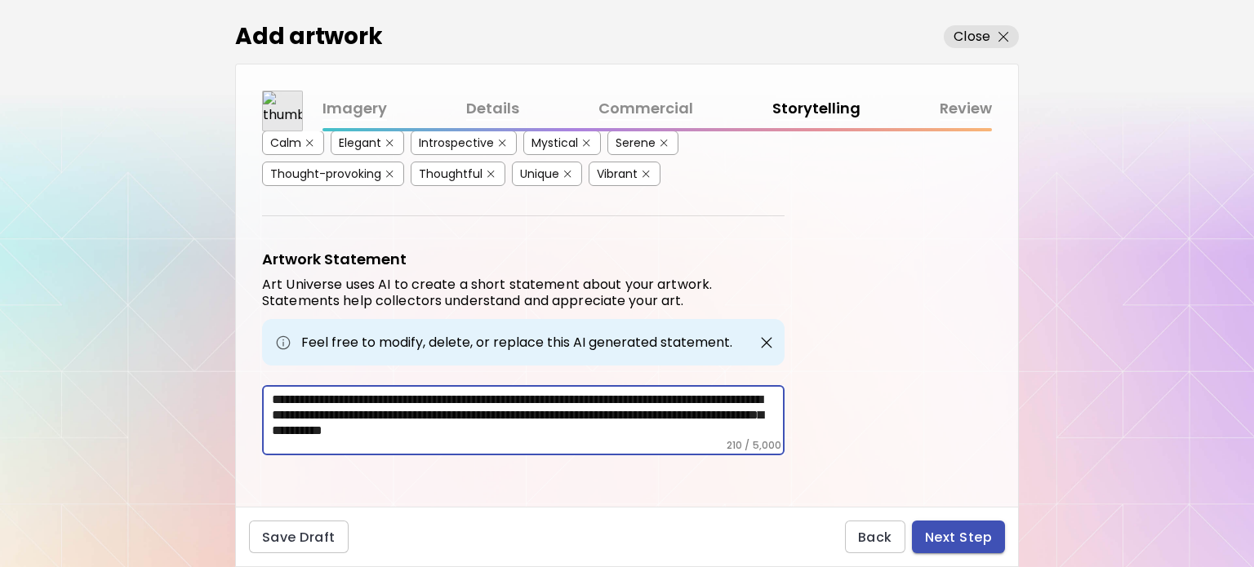
type textarea "**********"
click at [978, 543] on span "Next Step" at bounding box center [958, 537] width 67 height 17
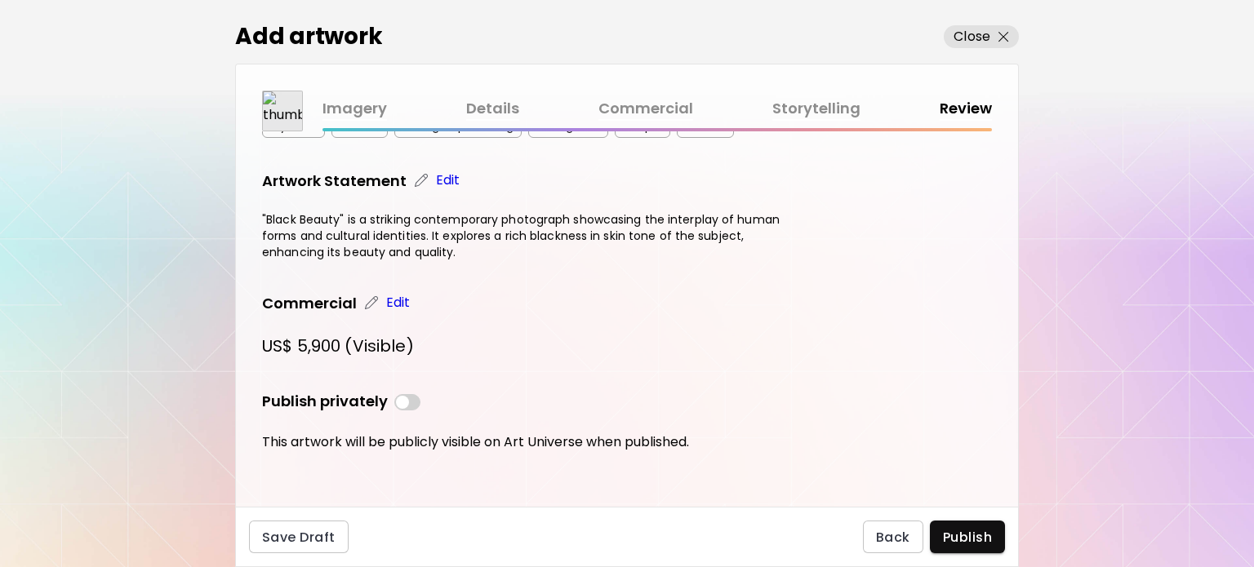
scroll to position [443, 0]
click at [972, 537] on span "Publish" at bounding box center [967, 537] width 49 height 17
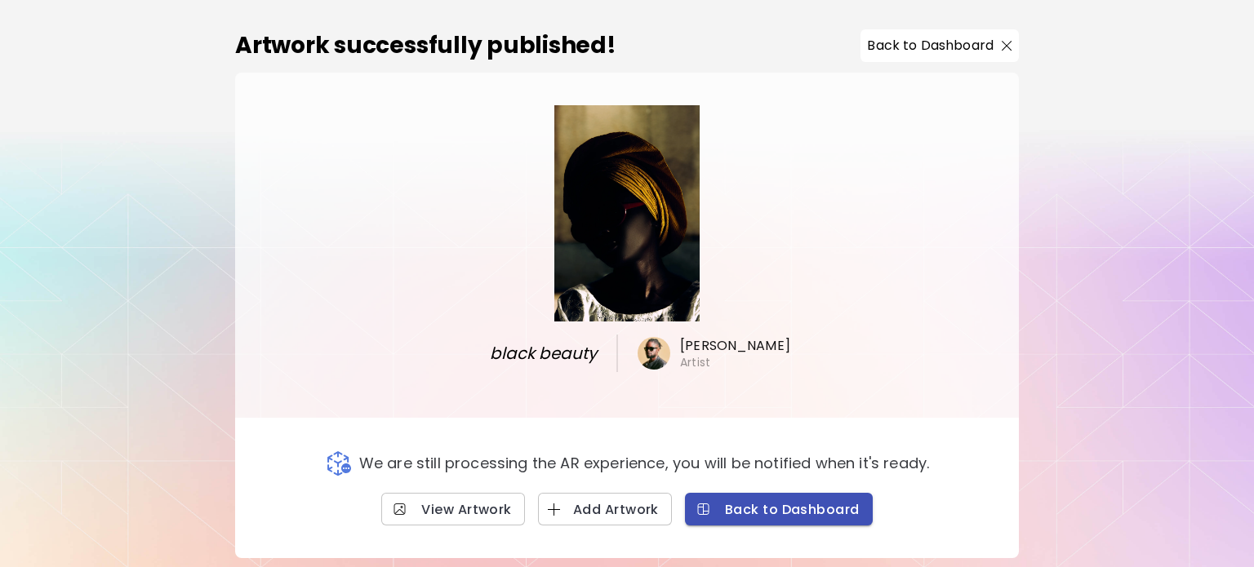
click at [817, 510] on span "Back to Dashboard" at bounding box center [779, 509] width 162 height 17
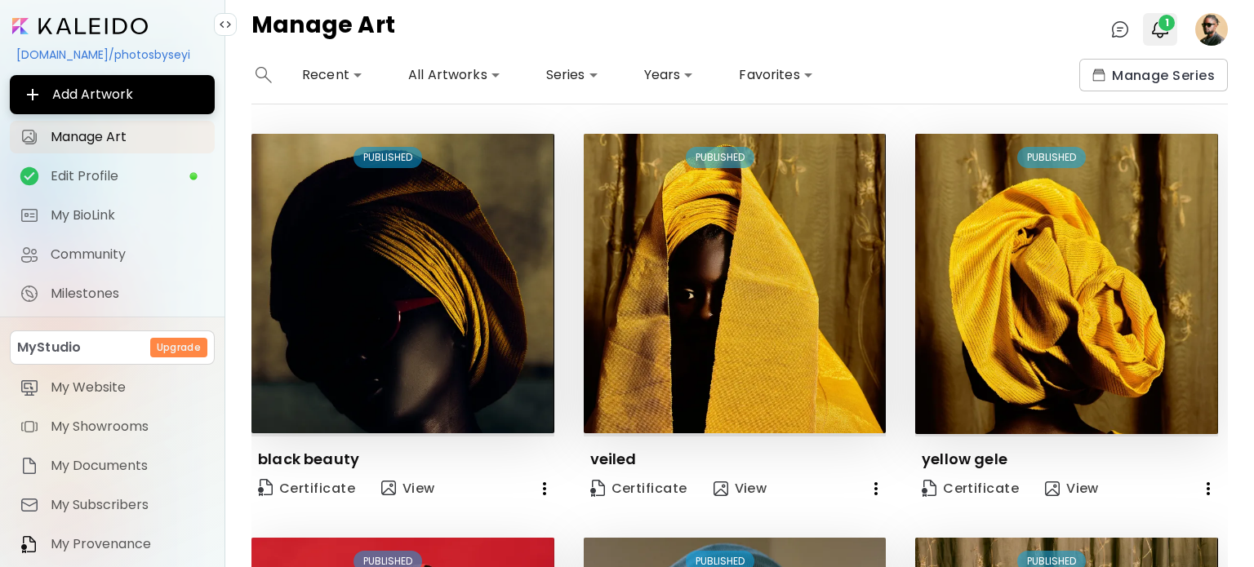
click at [1164, 25] on span "1" at bounding box center [1167, 23] width 16 height 16
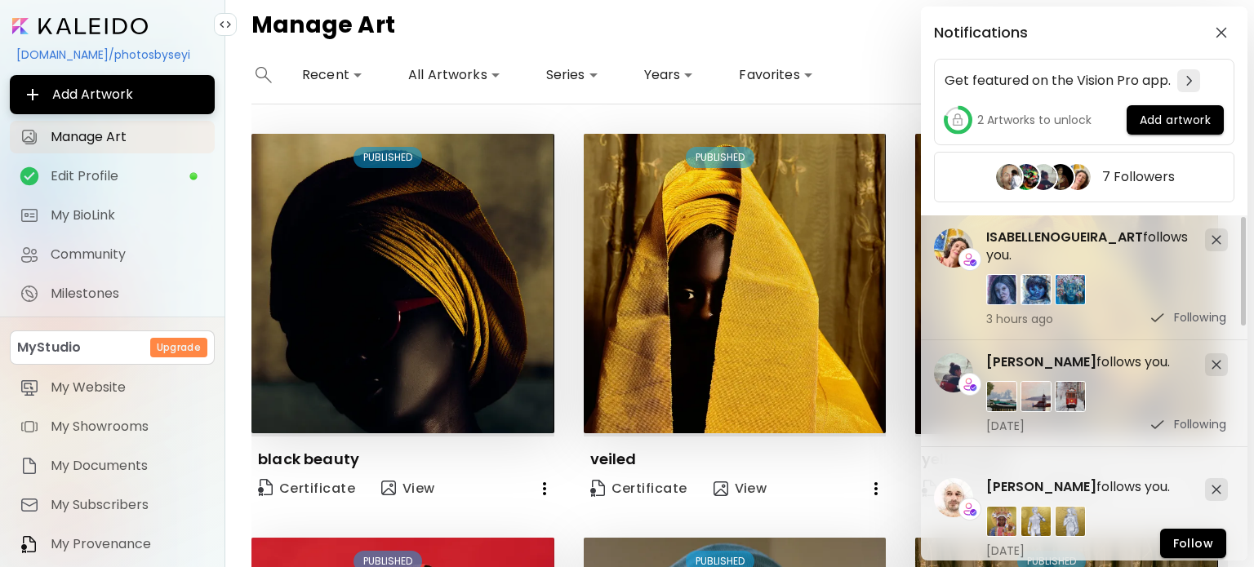
click at [803, 29] on div "Notifications Get featured on the Vision Pro app. 2 Artworks to unlock Add artw…" at bounding box center [627, 283] width 1254 height 567
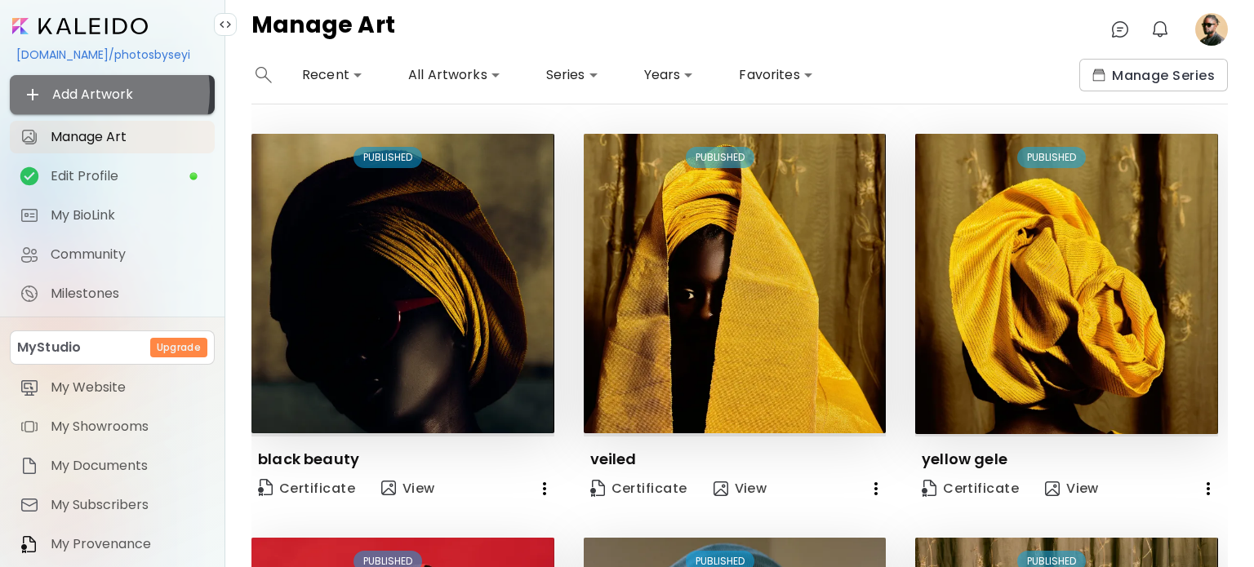
click at [82, 91] on span "Add Artwork" at bounding box center [112, 95] width 179 height 20
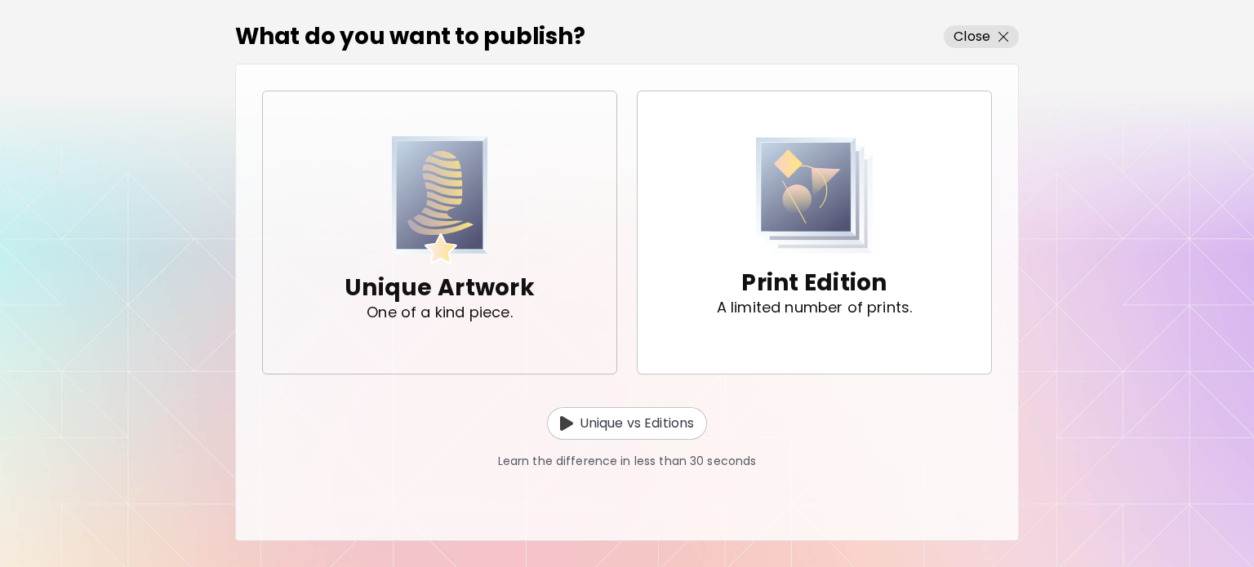
click at [453, 238] on img "button" at bounding box center [440, 200] width 96 height 128
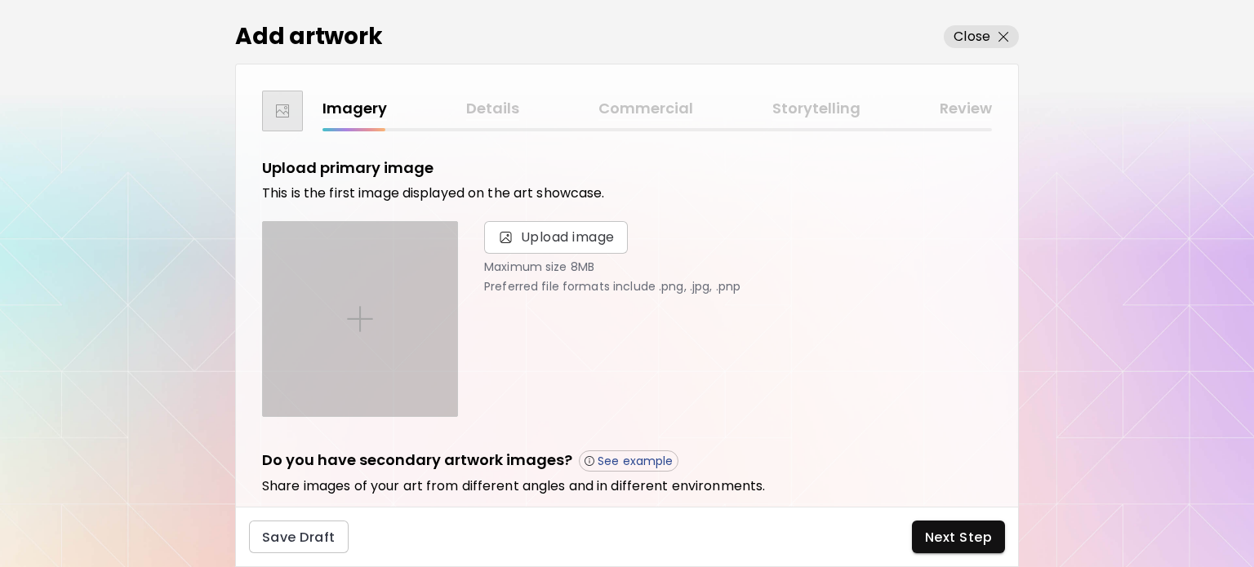
click at [386, 287] on div at bounding box center [360, 319] width 194 height 194
click at [0, 0] on input "file" at bounding box center [0, 0] width 0 height 0
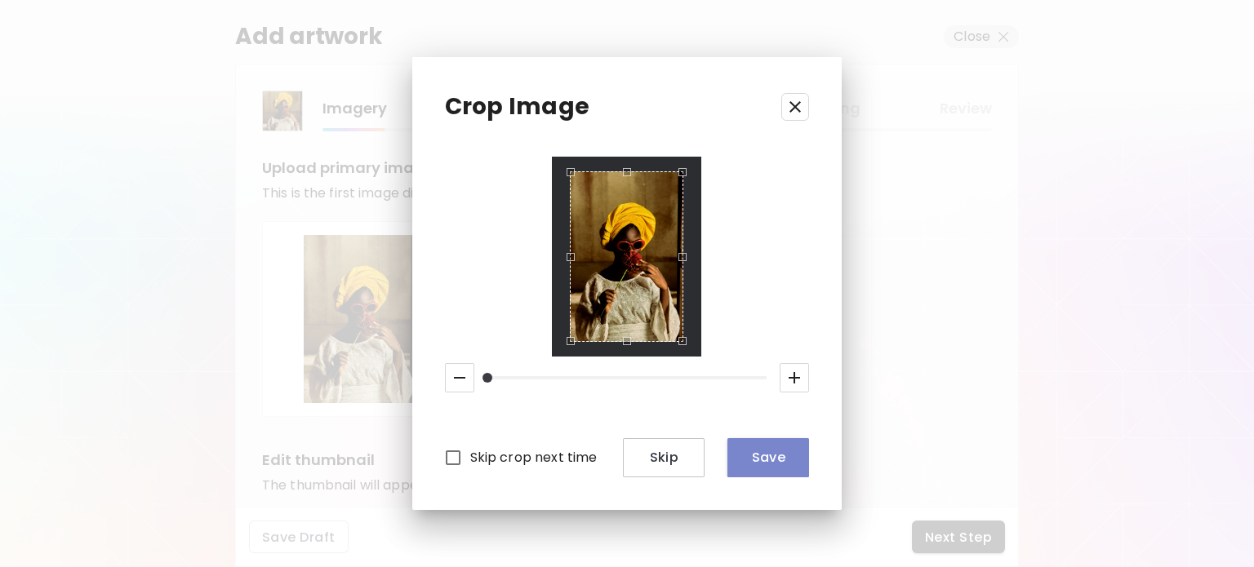
click at [743, 452] on span "Save" at bounding box center [769, 457] width 56 height 17
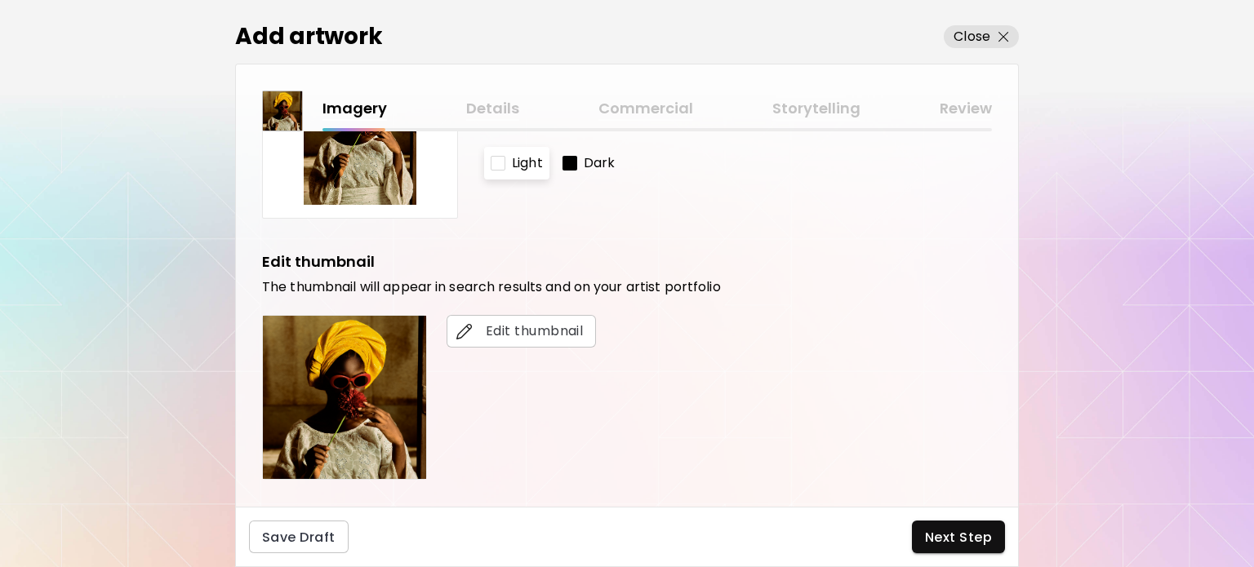
scroll to position [163, 0]
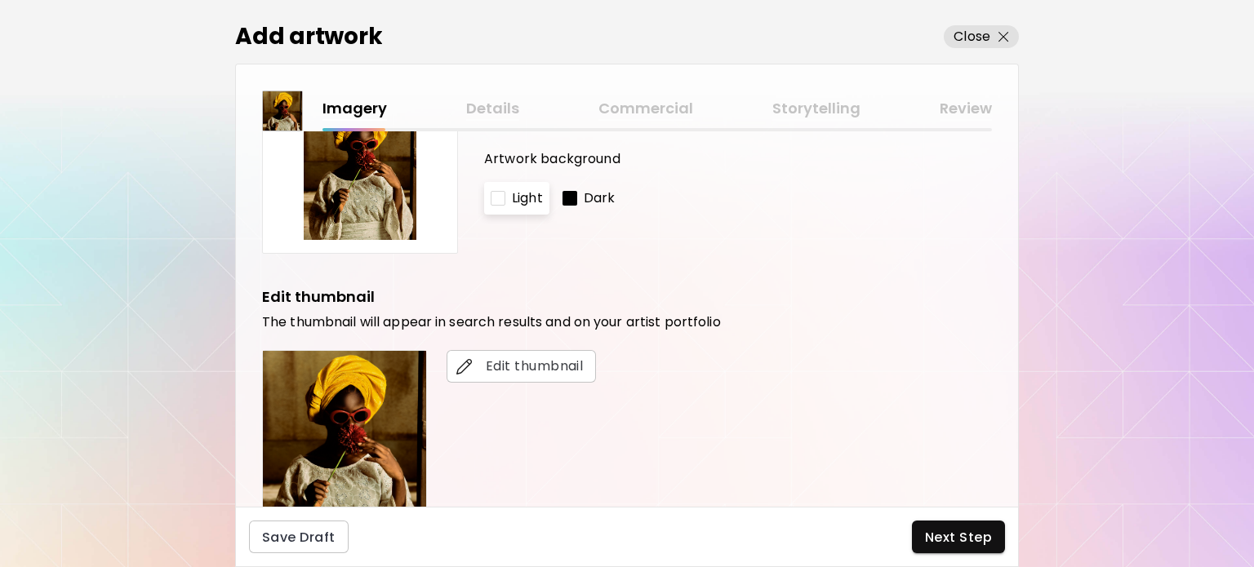
click at [565, 194] on div at bounding box center [570, 198] width 15 height 15
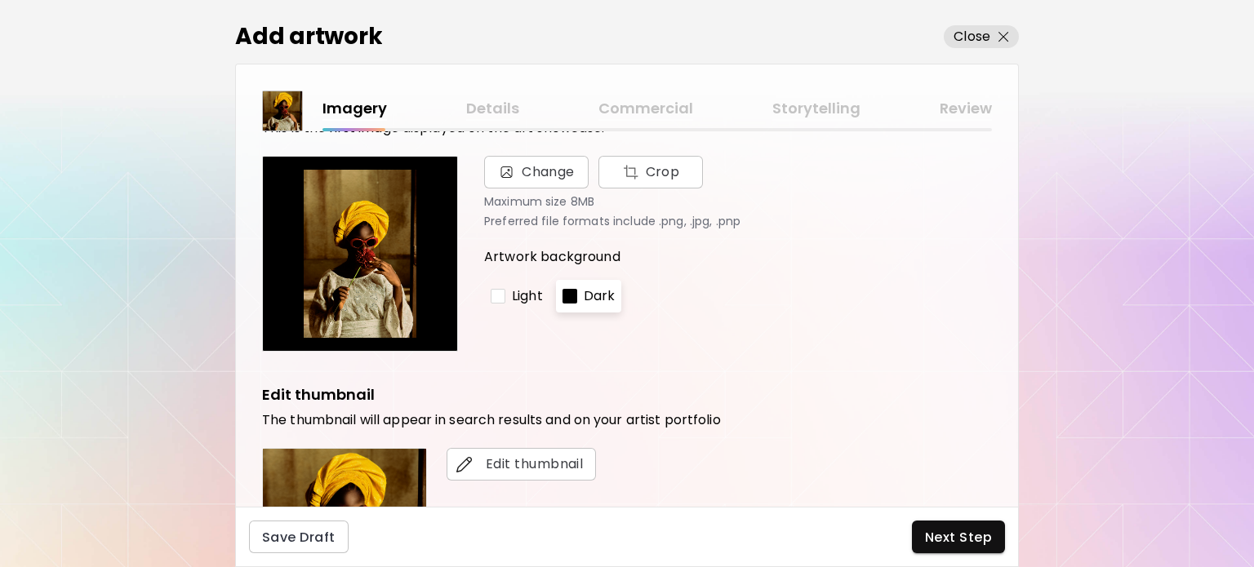
scroll to position [0, 0]
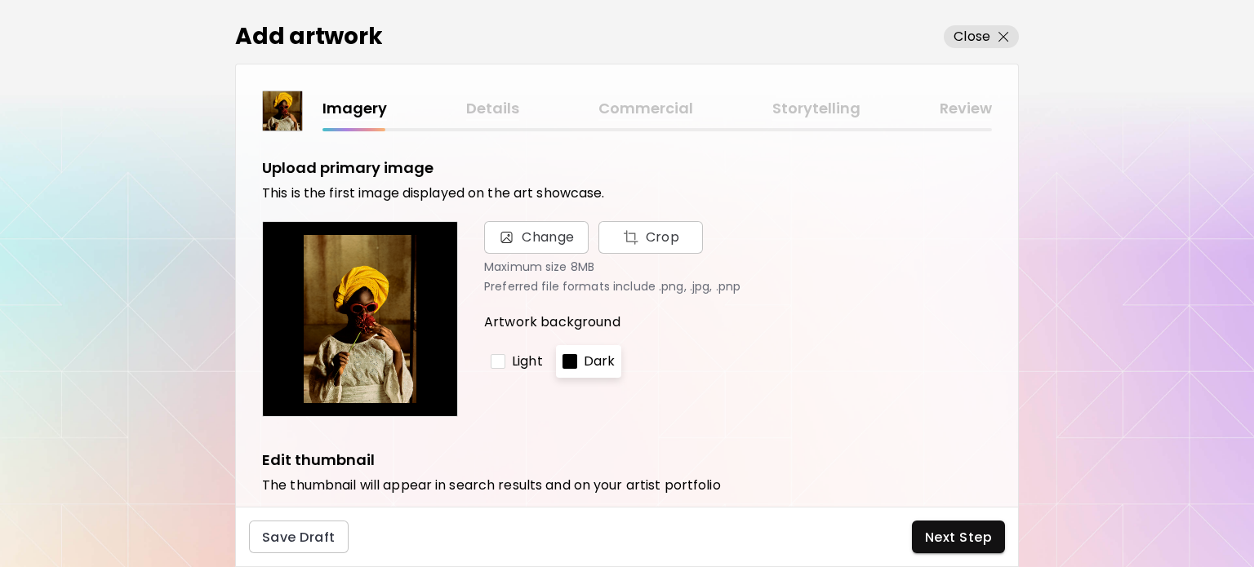
click at [523, 363] on p "Light" at bounding box center [527, 362] width 31 height 20
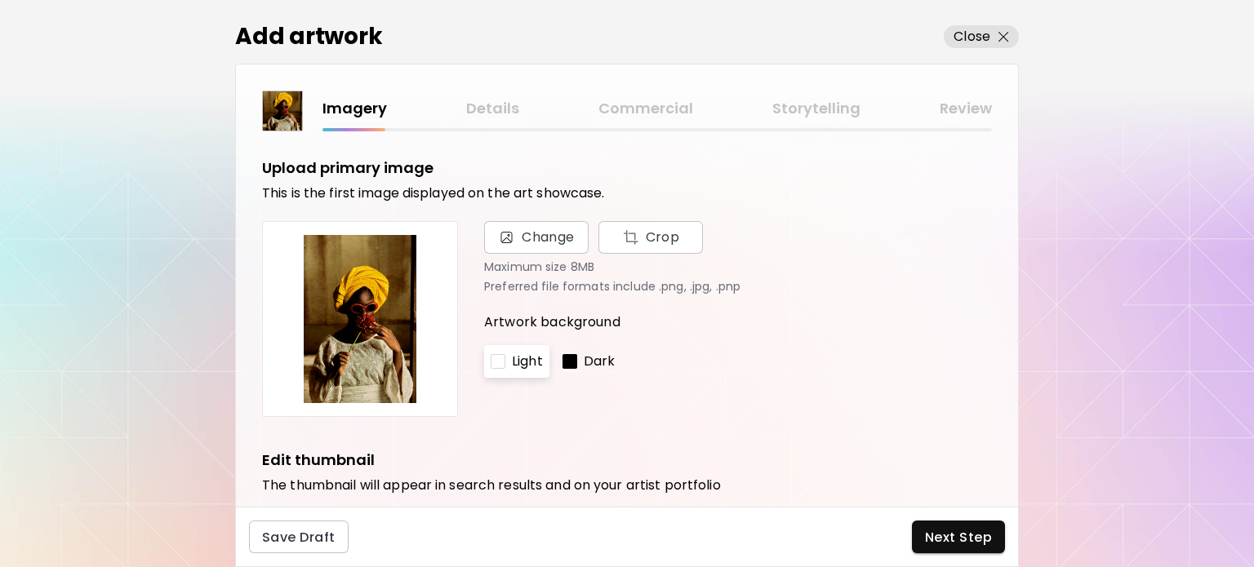
click at [595, 369] on p "Dark" at bounding box center [600, 362] width 32 height 20
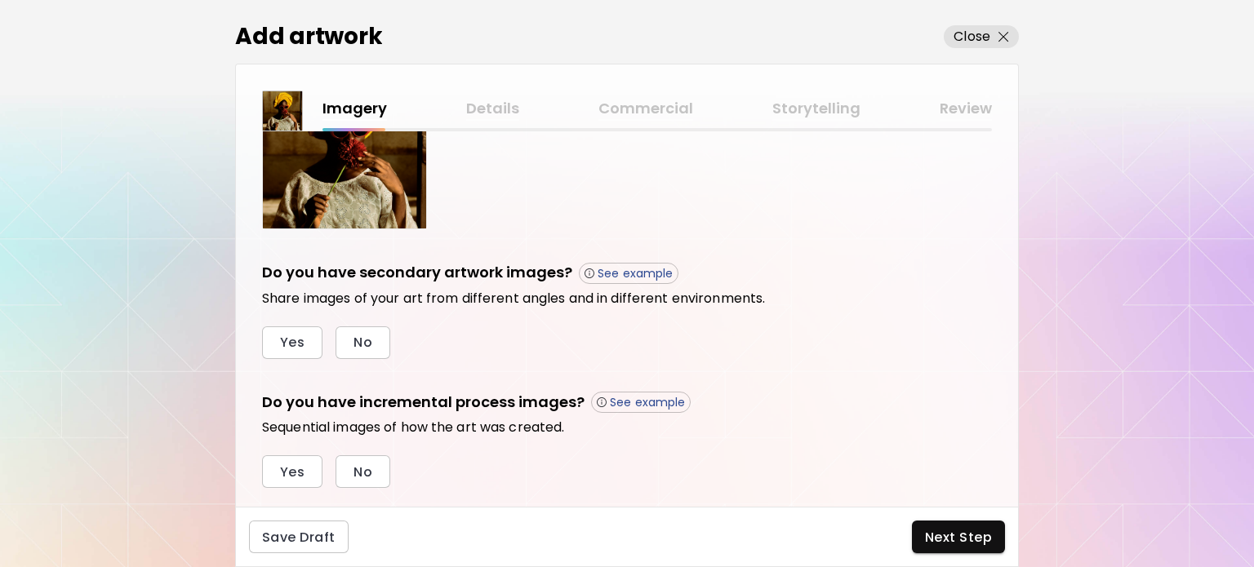
scroll to position [487, 0]
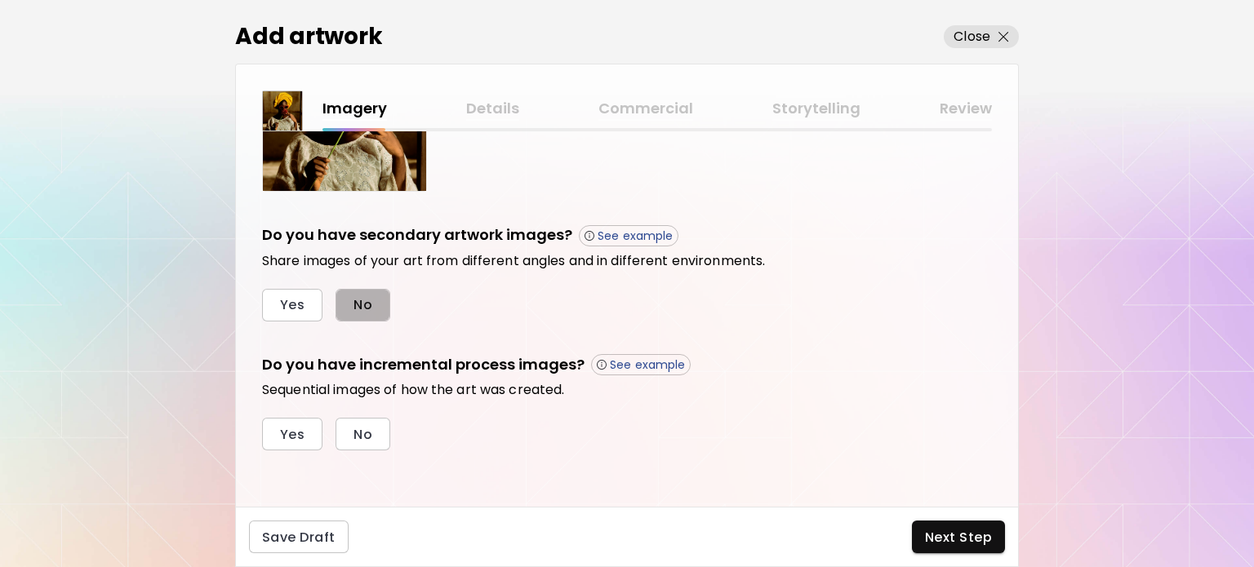
drag, startPoint x: 387, startPoint y: 300, endPoint x: 374, endPoint y: 304, distance: 13.7
click at [385, 300] on button "No" at bounding box center [363, 305] width 55 height 33
click at [369, 426] on span "No" at bounding box center [363, 434] width 19 height 17
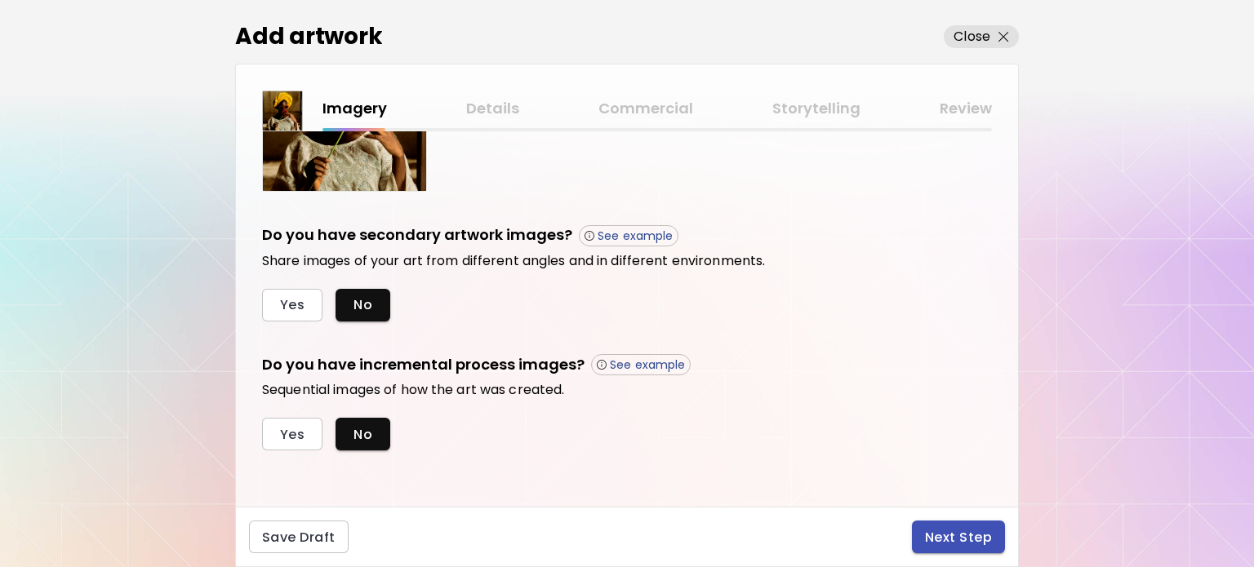
click at [962, 548] on button "Next Step" at bounding box center [958, 537] width 93 height 33
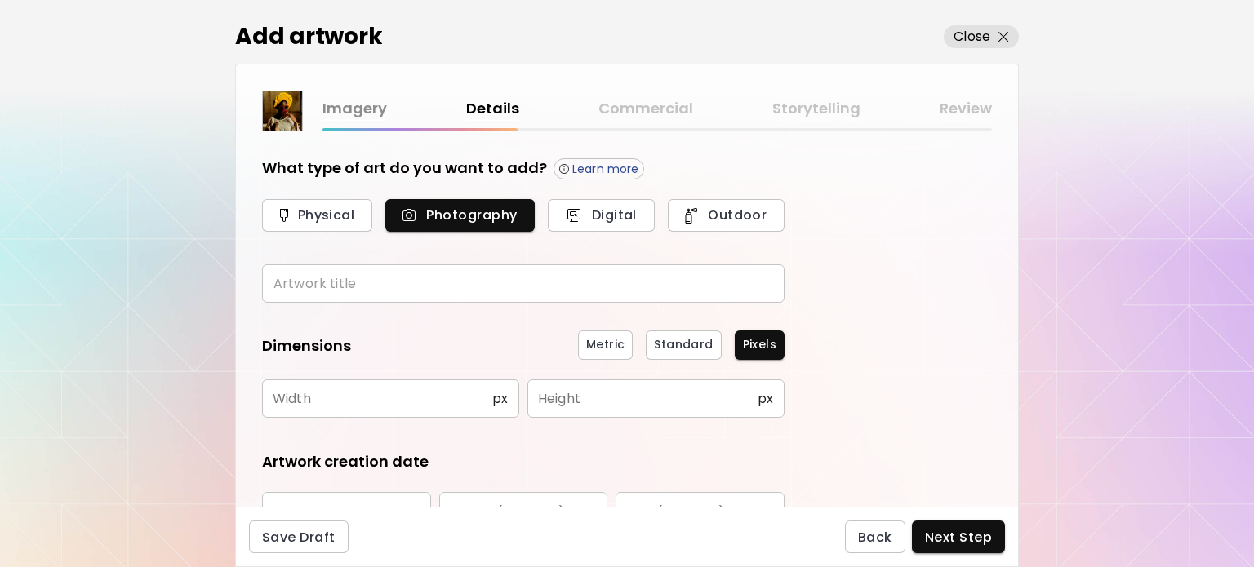
click at [478, 277] on input "text" at bounding box center [523, 284] width 523 height 38
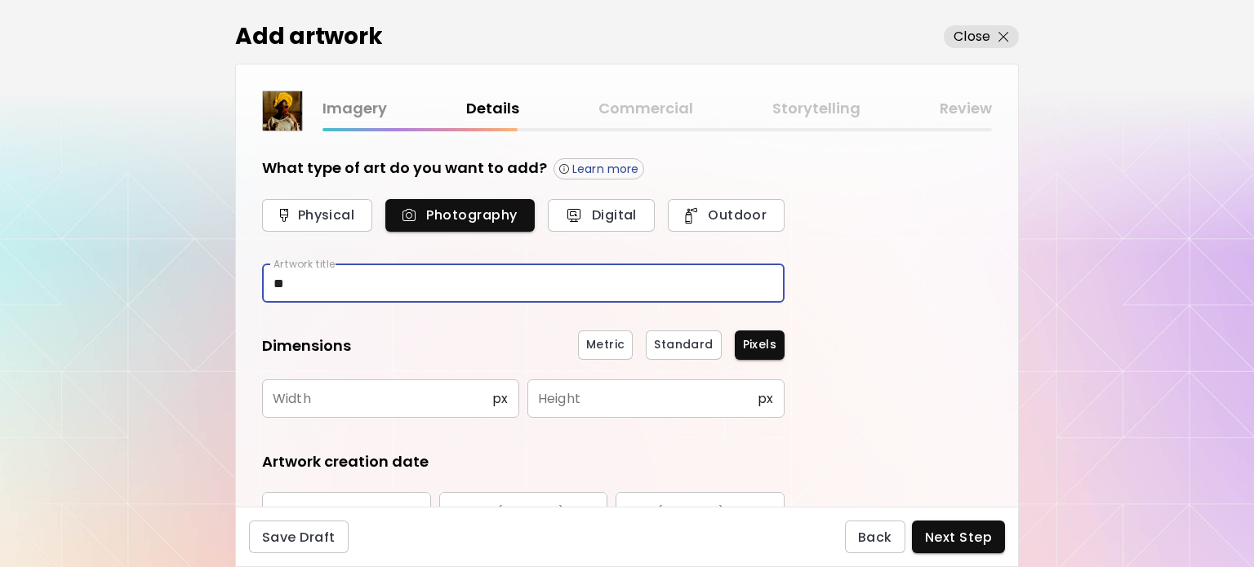
type input "*"
type input "**********"
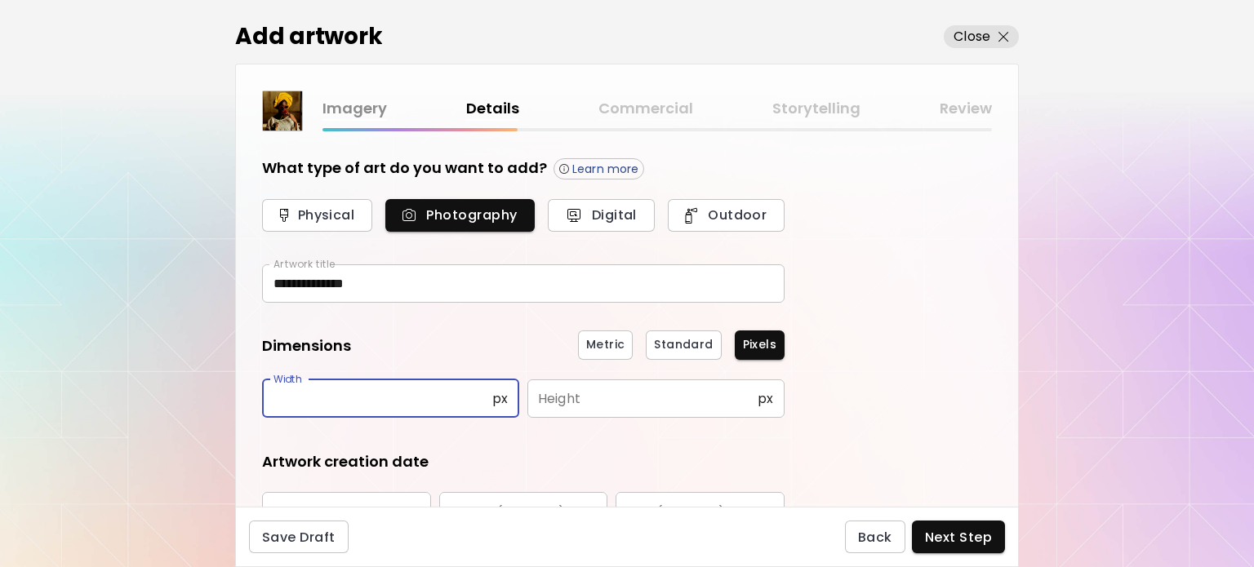
click at [384, 386] on input "text" at bounding box center [377, 399] width 230 height 38
type input "*****"
click at [596, 415] on input "text" at bounding box center [642, 399] width 230 height 38
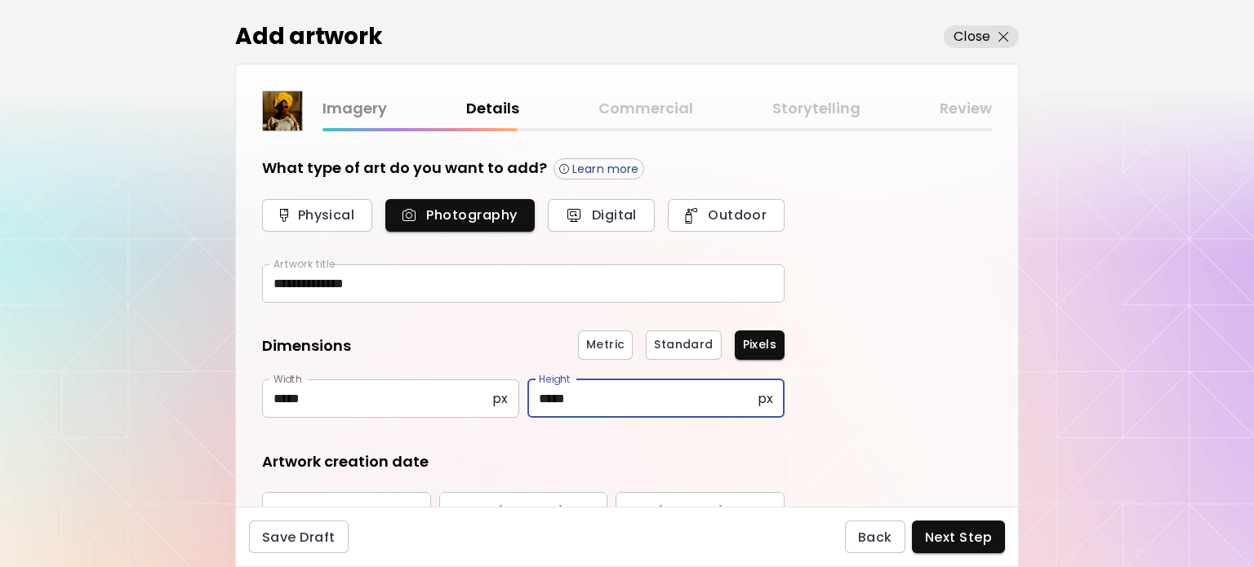
type input "*****"
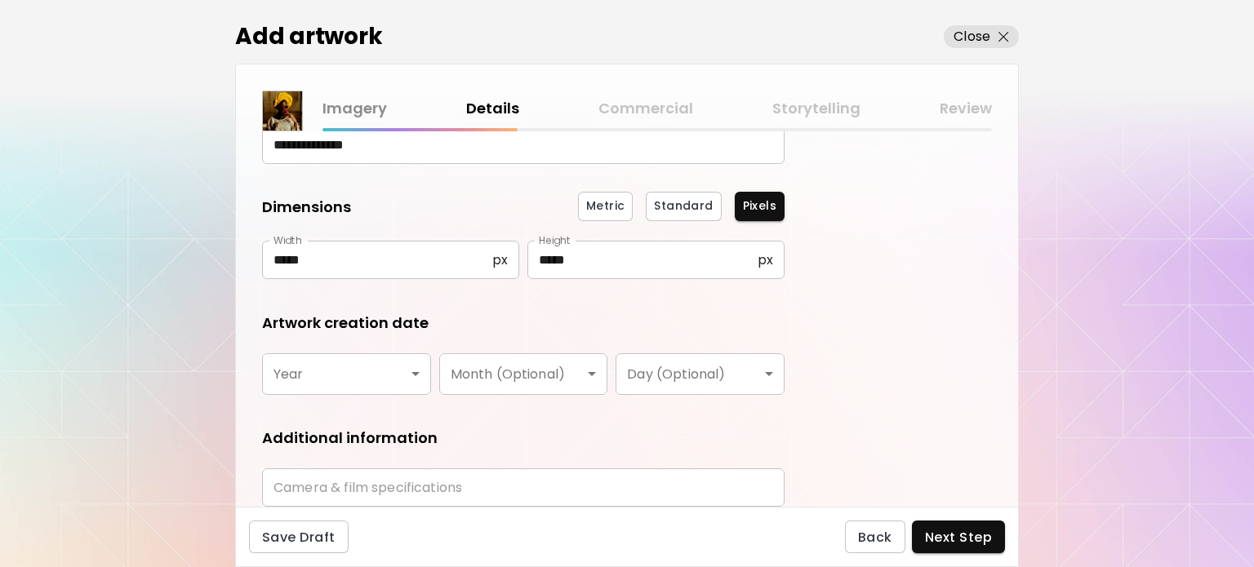
scroll to position [163, 0]
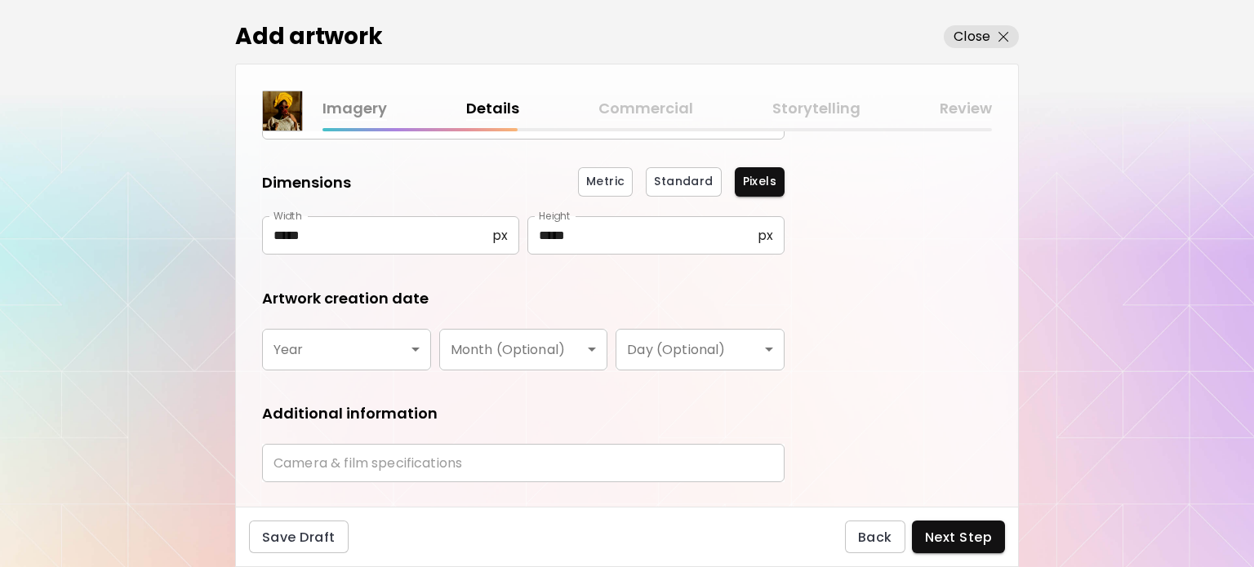
click at [368, 349] on body "**********" at bounding box center [627, 283] width 1254 height 567
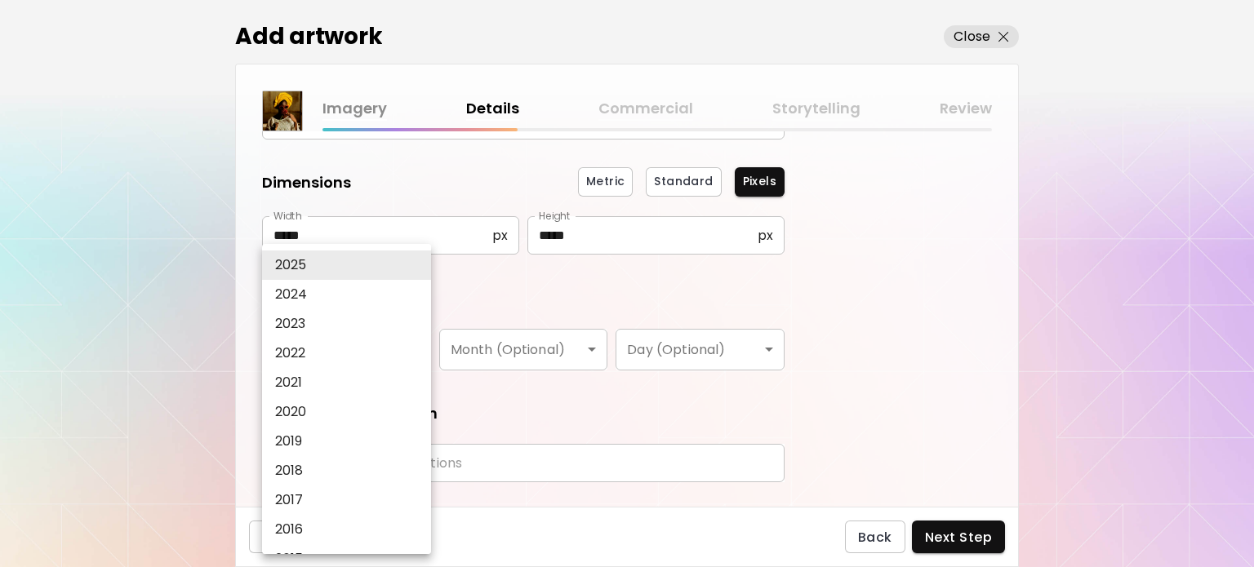
click at [352, 293] on li "2024" at bounding box center [350, 294] width 177 height 29
type input "****"
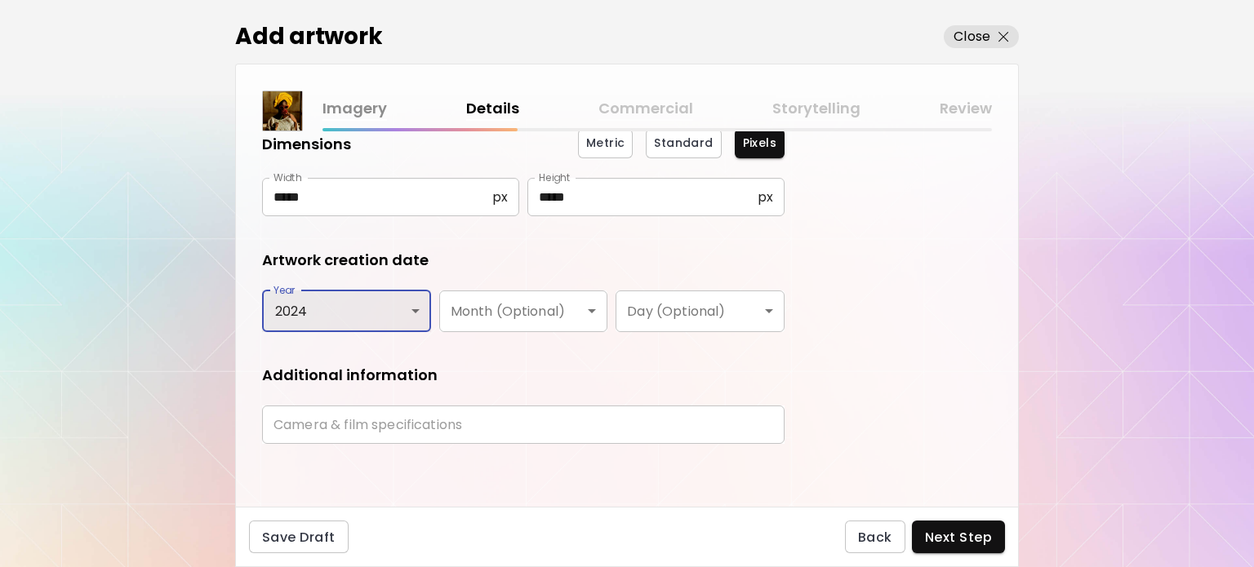
scroll to position [202, 0]
click at [410, 412] on input "text" at bounding box center [523, 424] width 523 height 38
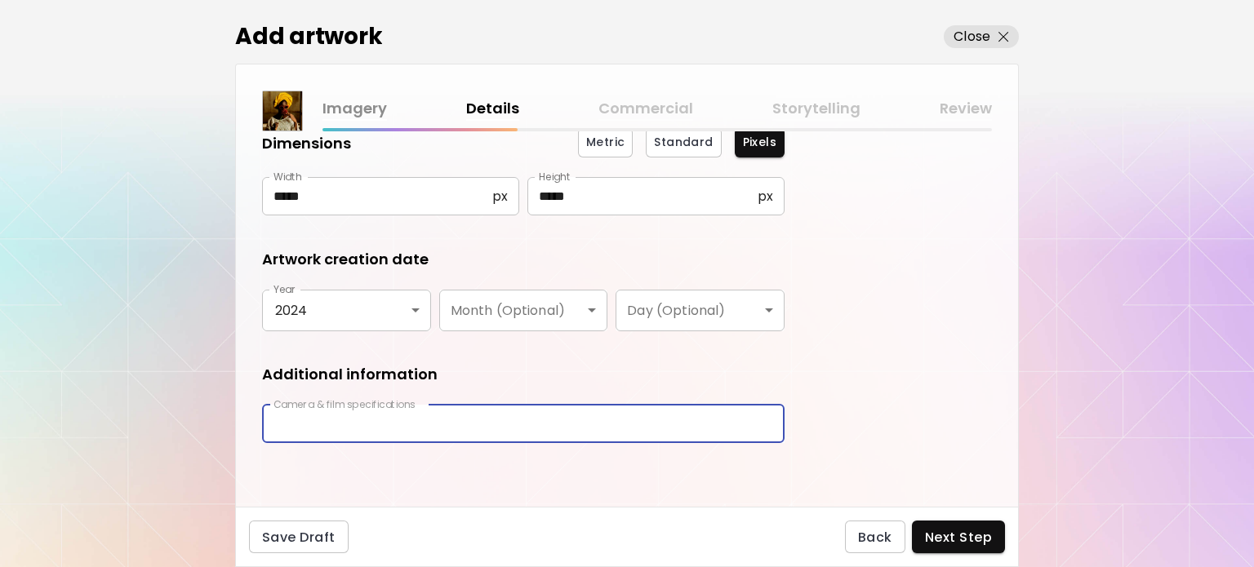
type input "**********"
click at [946, 541] on span "Next Step" at bounding box center [958, 537] width 67 height 17
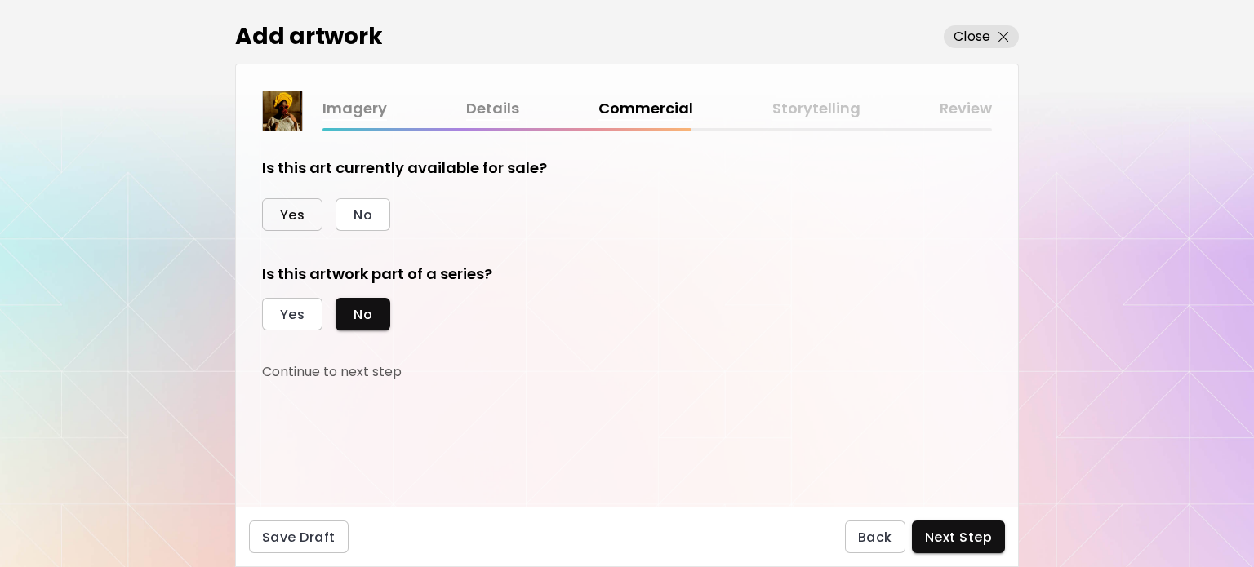
click at [293, 202] on button "Yes" at bounding box center [292, 214] width 60 height 33
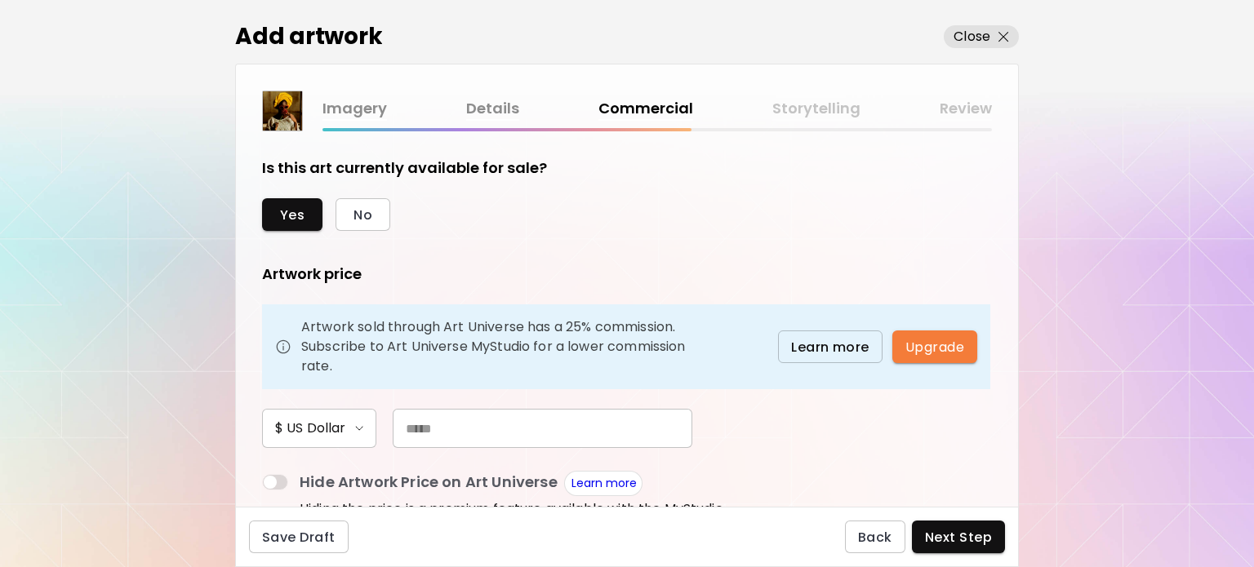
click at [529, 412] on input "text" at bounding box center [543, 428] width 300 height 39
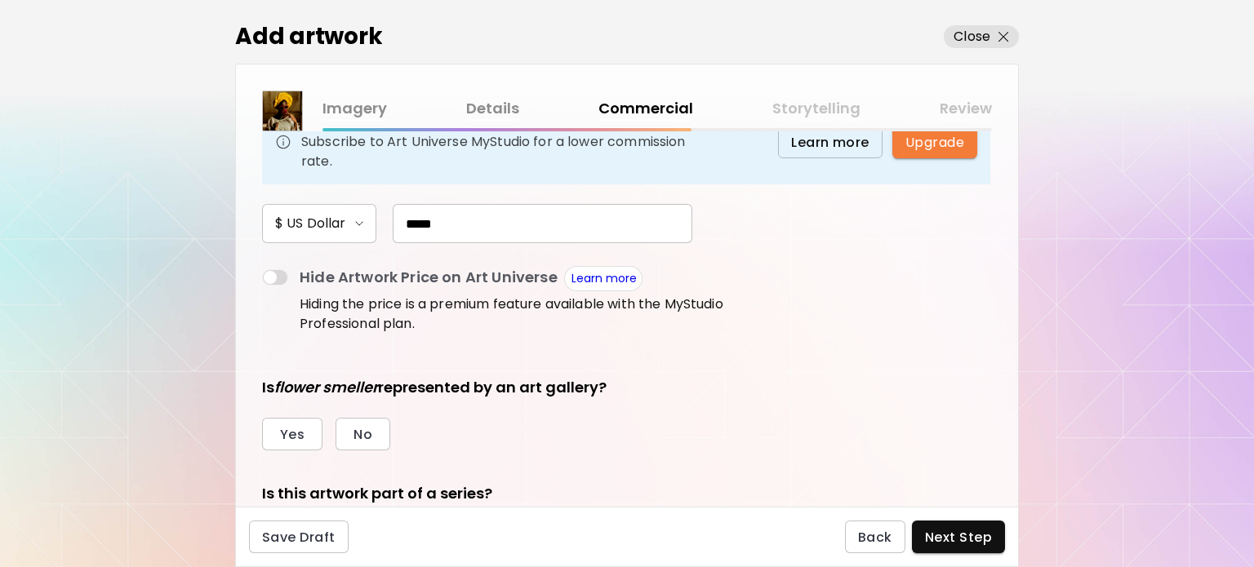
scroll to position [297, 0]
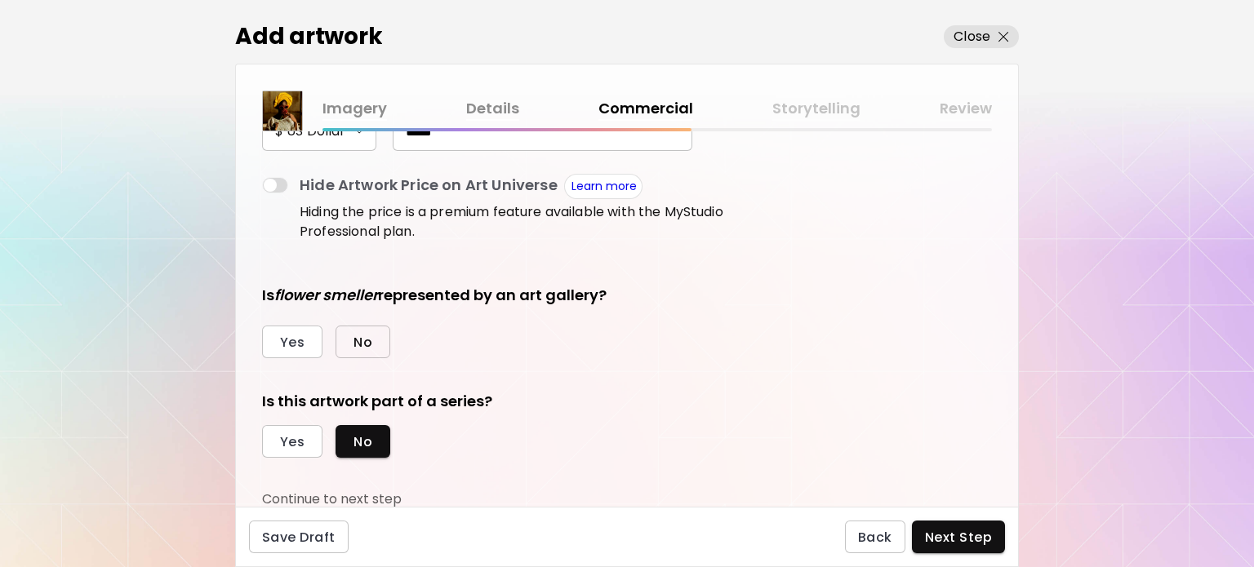
type input "*****"
click at [375, 337] on button "No" at bounding box center [363, 342] width 55 height 33
click at [310, 435] on button "Yes" at bounding box center [292, 441] width 60 height 33
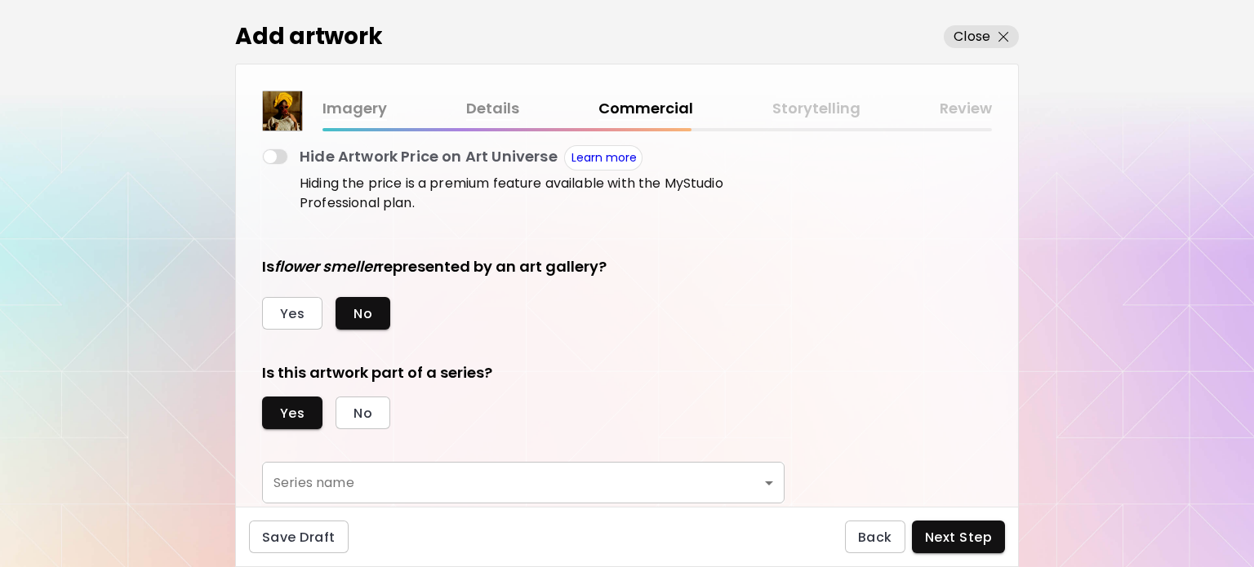
scroll to position [374, 0]
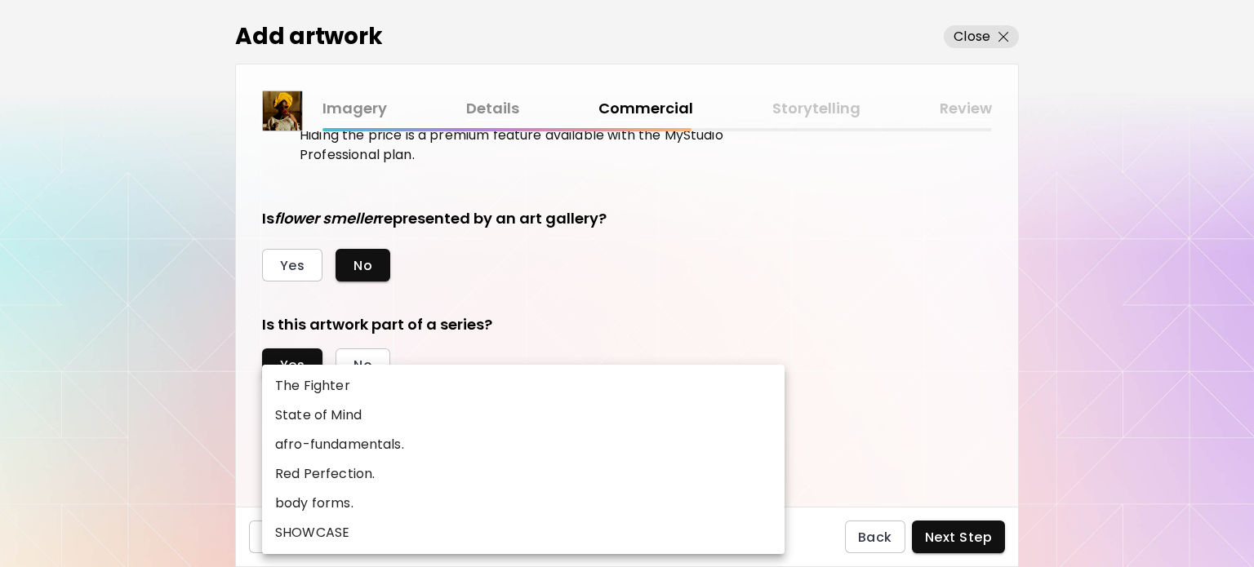
click at [421, 438] on body "kaleido.art/photosbyseyi Add Artwork Manage Art Edit Profile My BioLink Communi…" at bounding box center [627, 283] width 1254 height 567
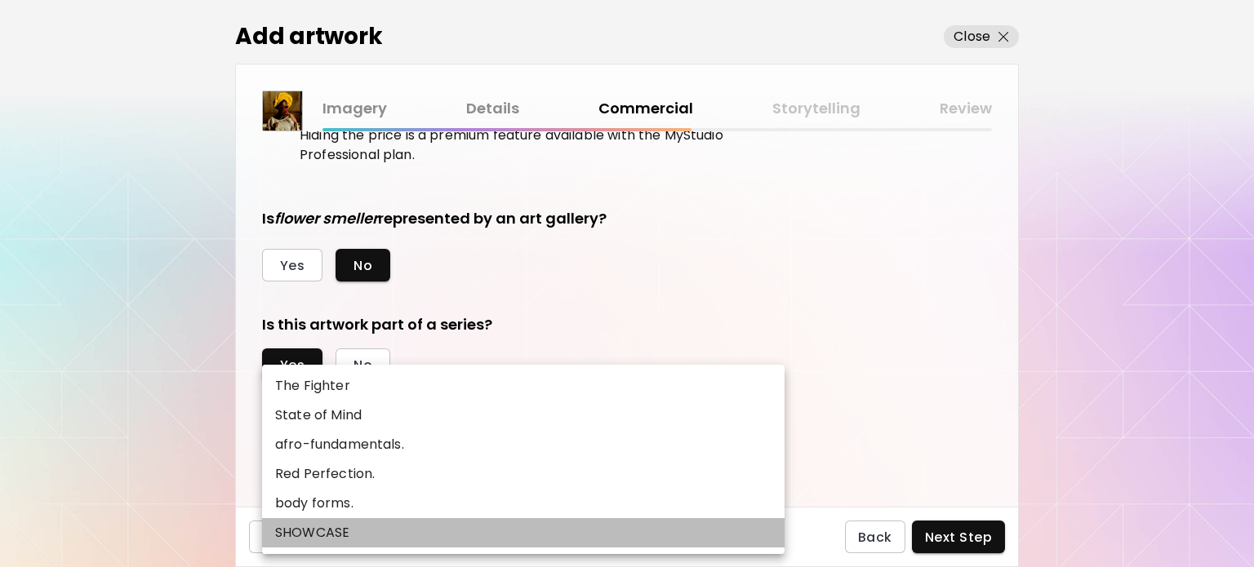
click at [394, 527] on li "SHOWCASE" at bounding box center [523, 532] width 523 height 29
type input "********"
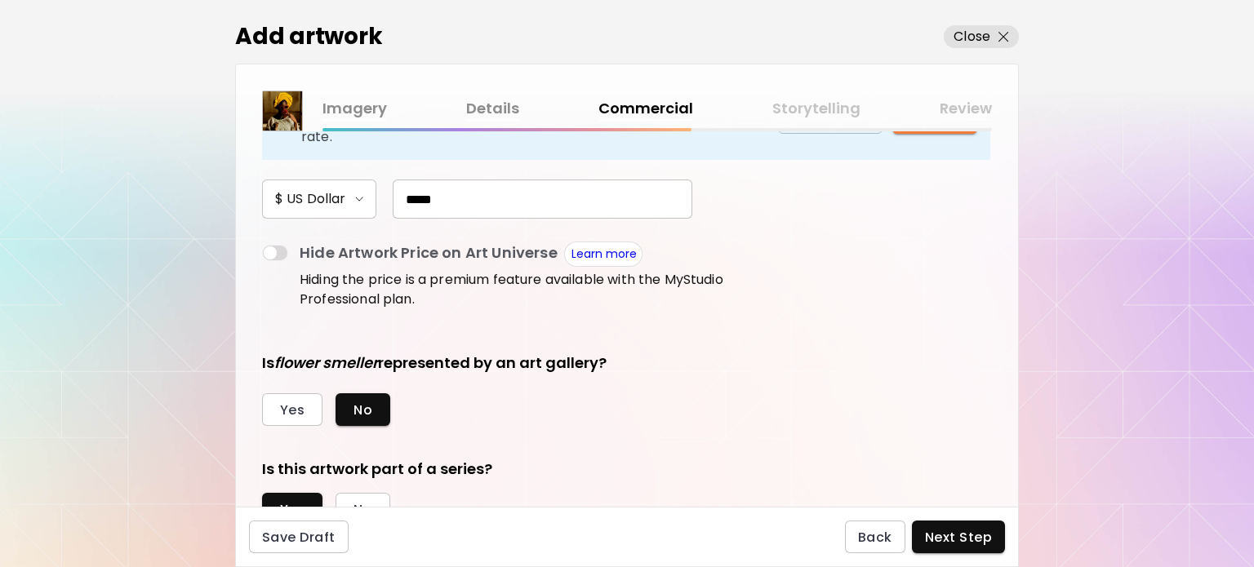
scroll to position [0, 0]
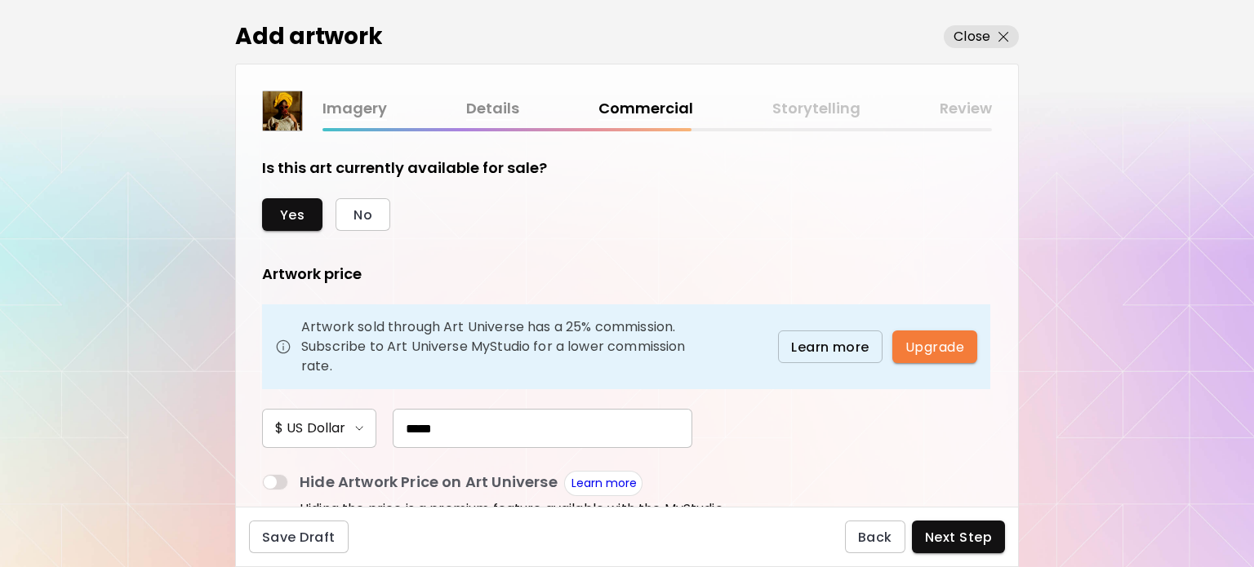
click at [493, 109] on link "Details" at bounding box center [492, 109] width 53 height 24
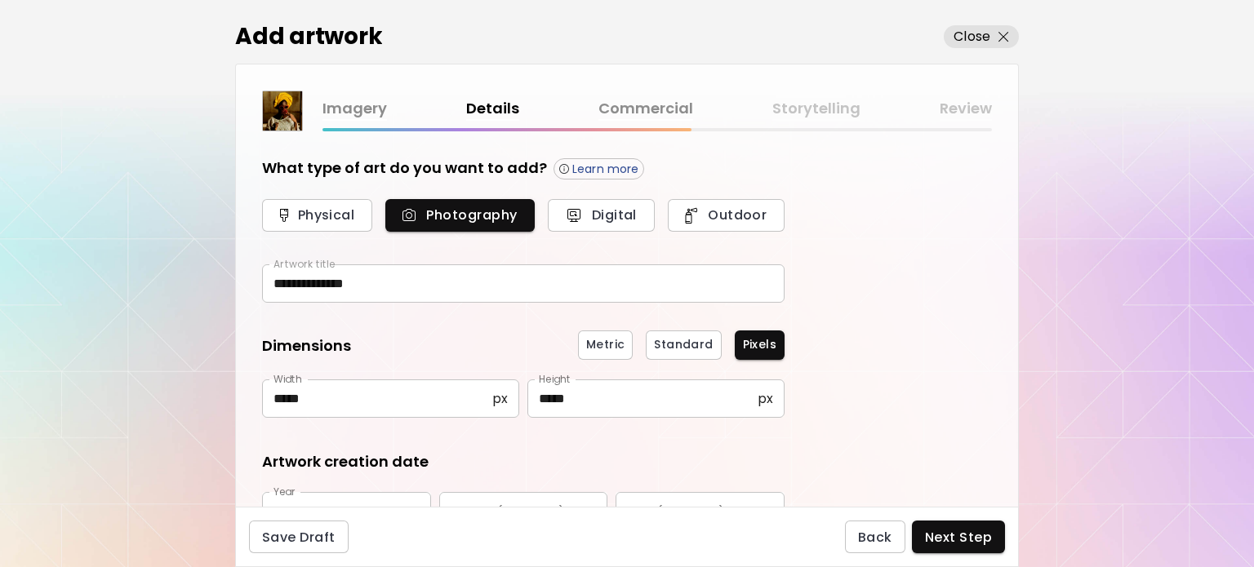
click at [371, 285] on input "**********" at bounding box center [523, 284] width 523 height 38
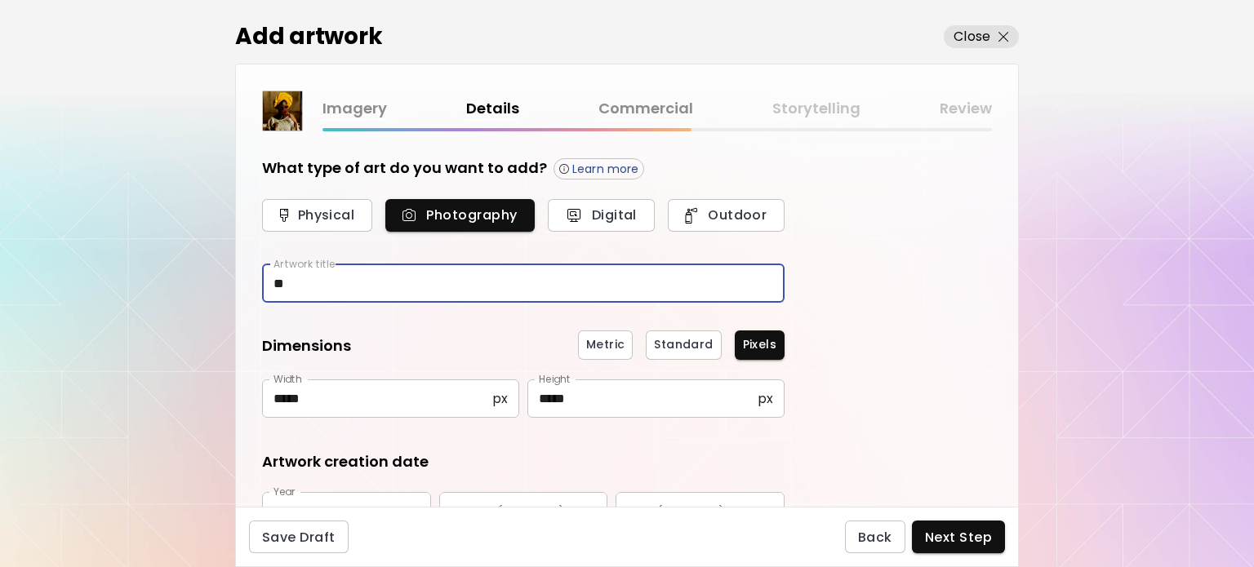
type input "*"
type input "**********"
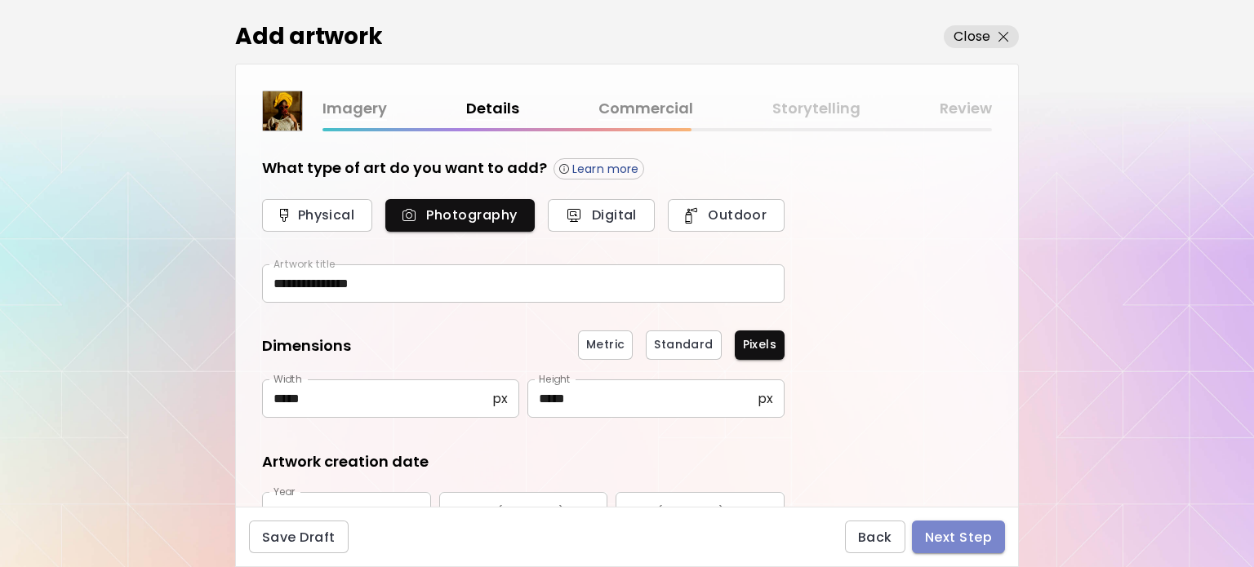
click at [979, 532] on span "Next Step" at bounding box center [958, 537] width 67 height 17
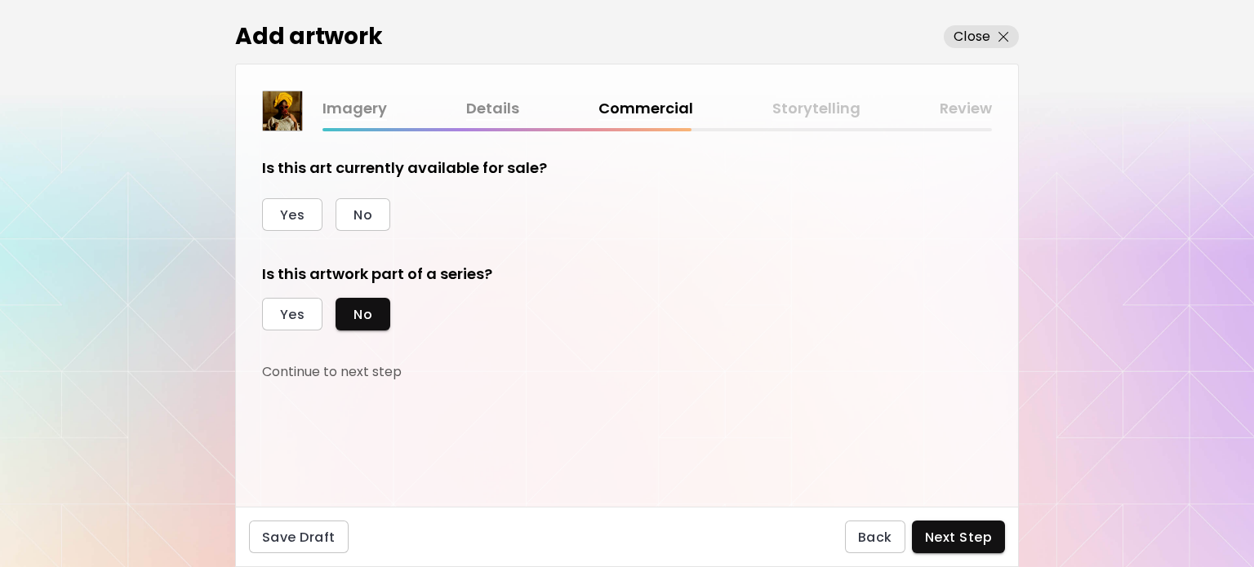
click at [297, 194] on div "Is this art currently available for sale? Yes No" at bounding box center [523, 194] width 523 height 73
click at [296, 208] on span "Yes" at bounding box center [292, 215] width 24 height 17
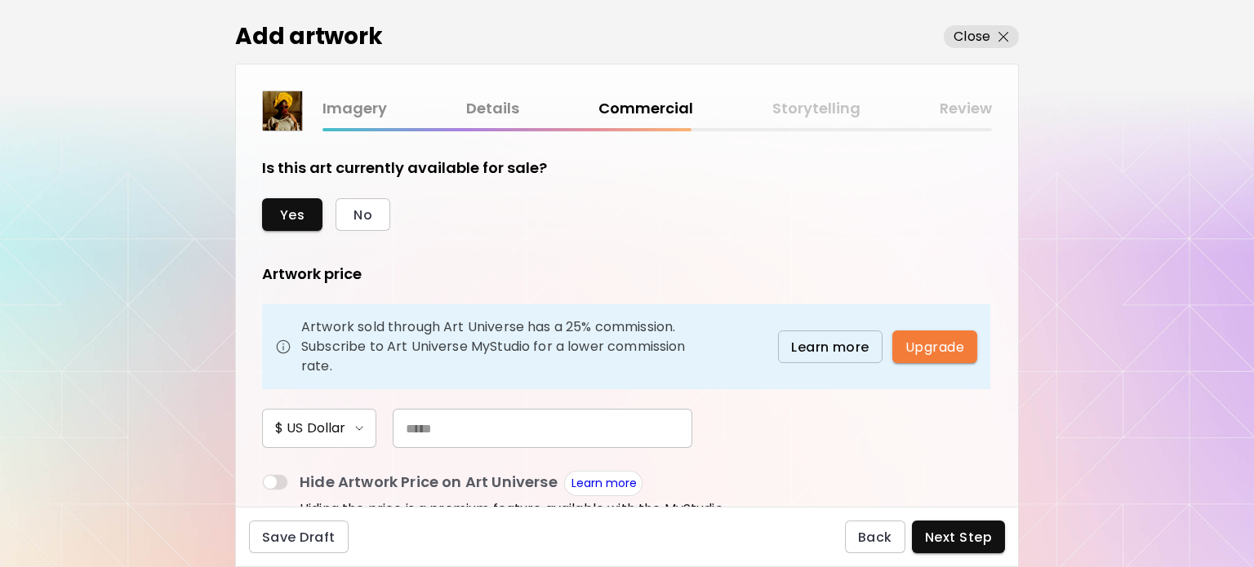
click at [477, 425] on input "text" at bounding box center [543, 428] width 300 height 39
type input "*****"
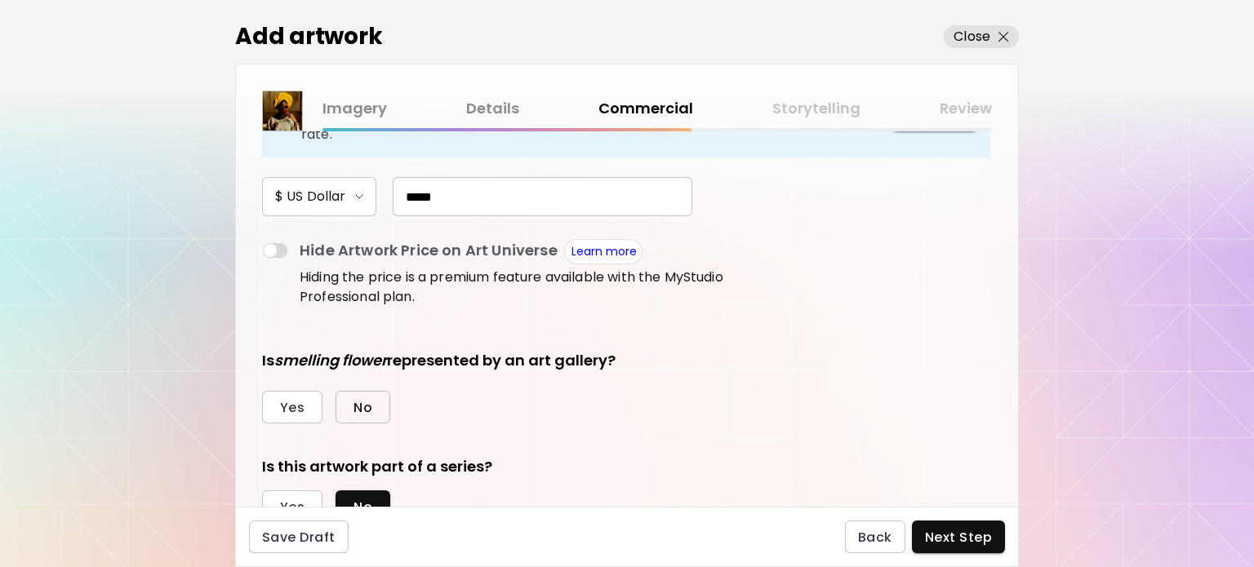
scroll to position [245, 0]
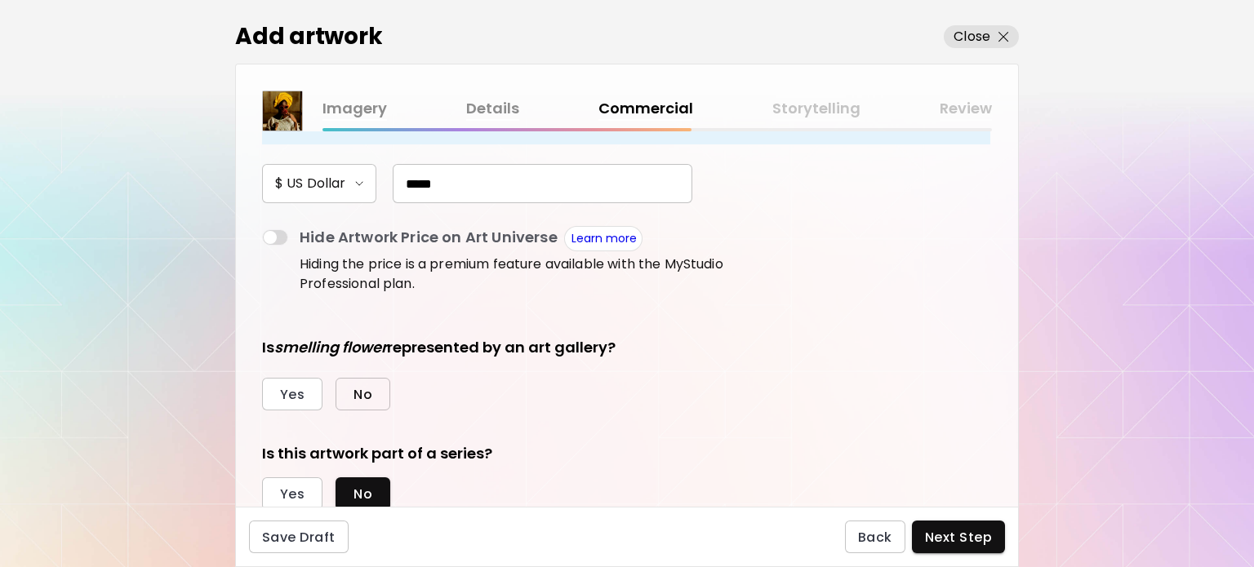
click at [362, 393] on span "No" at bounding box center [363, 394] width 19 height 17
click at [312, 494] on button "Yes" at bounding box center [292, 494] width 60 height 33
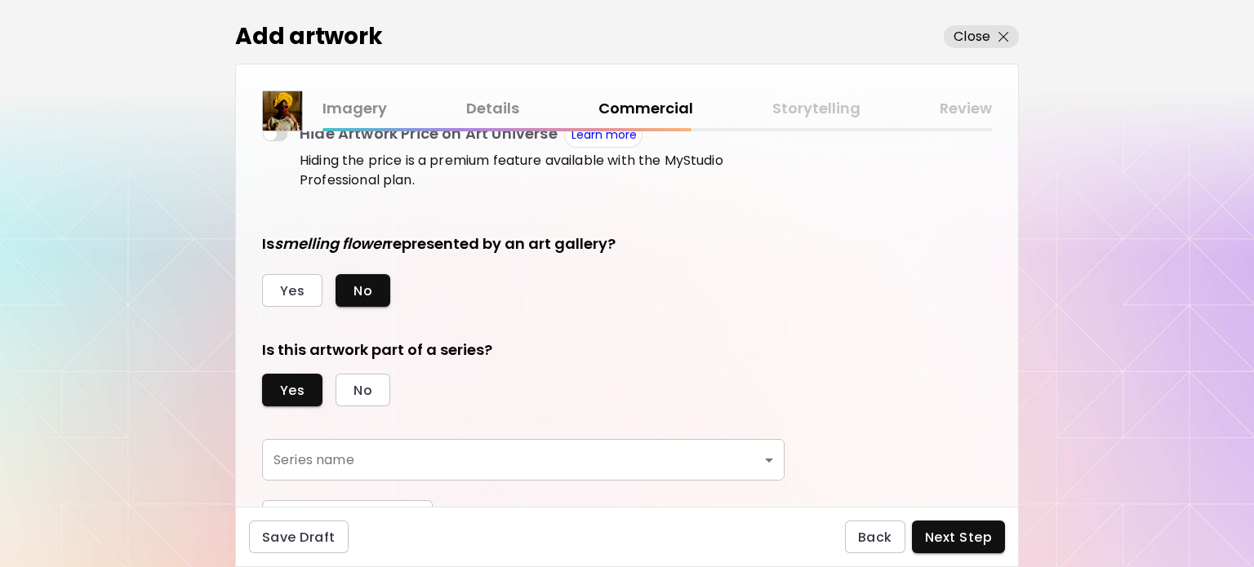
scroll to position [374, 0]
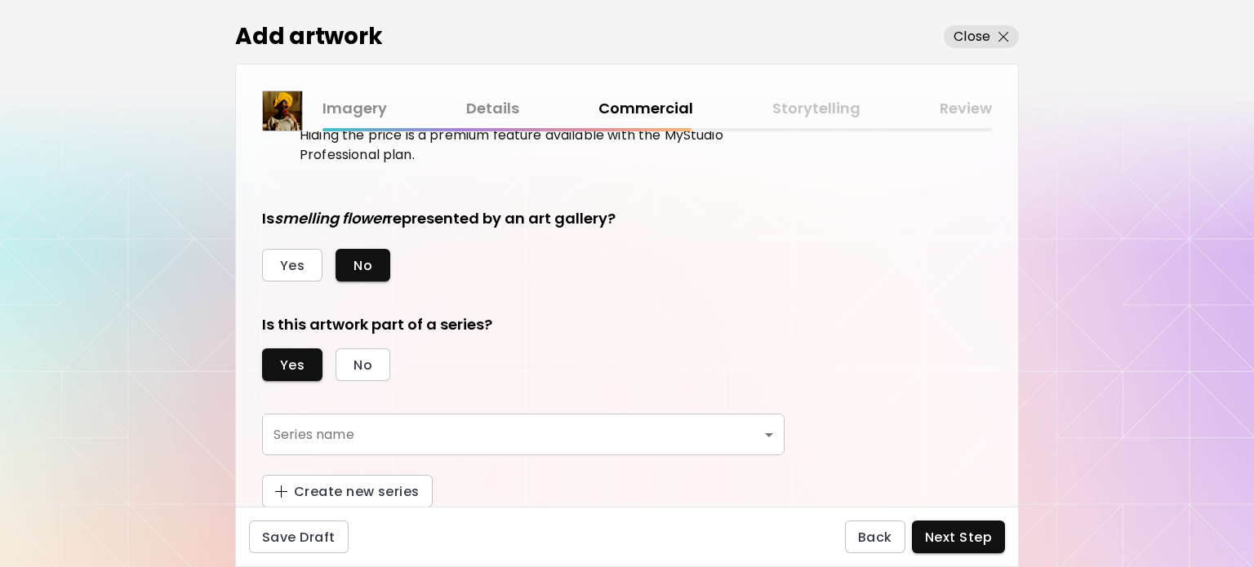
click at [438, 433] on body "kaleido.art/photosbyseyi Add Artwork Manage Art Edit Profile My BioLink Communi…" at bounding box center [627, 283] width 1254 height 567
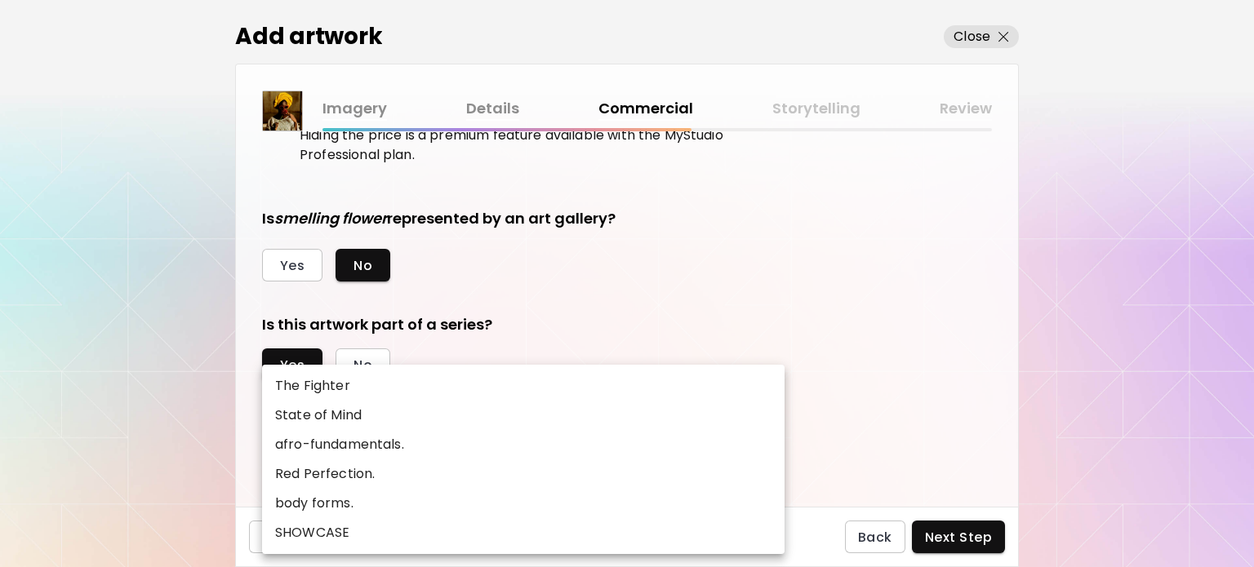
click at [409, 529] on li "SHOWCASE" at bounding box center [523, 532] width 523 height 29
type input "********"
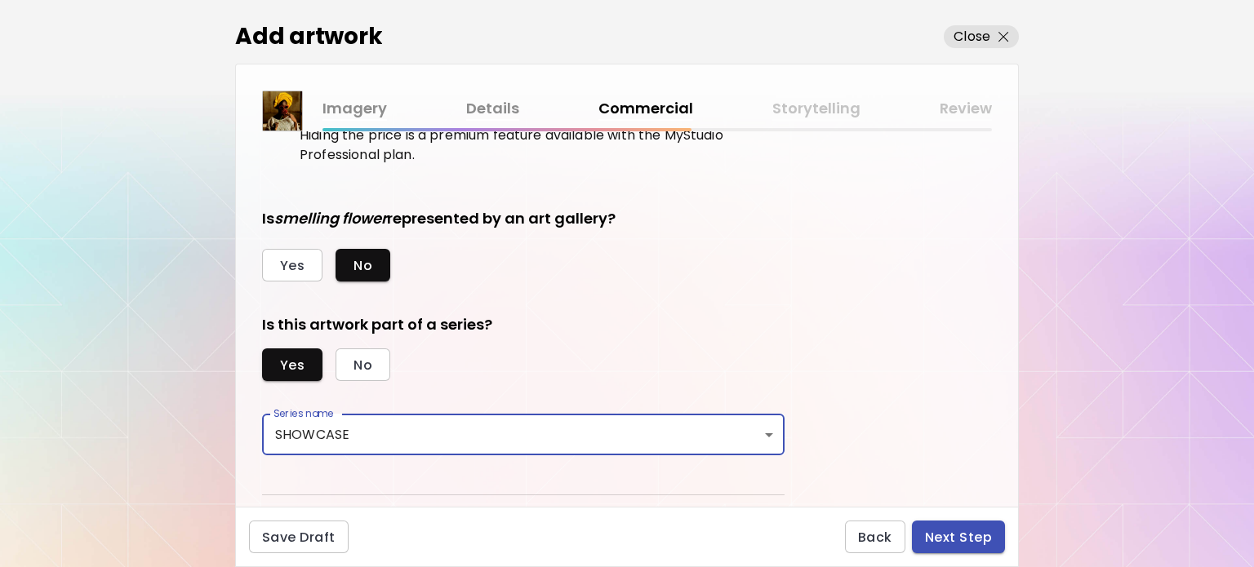
click at [955, 539] on span "Next Step" at bounding box center [958, 537] width 67 height 17
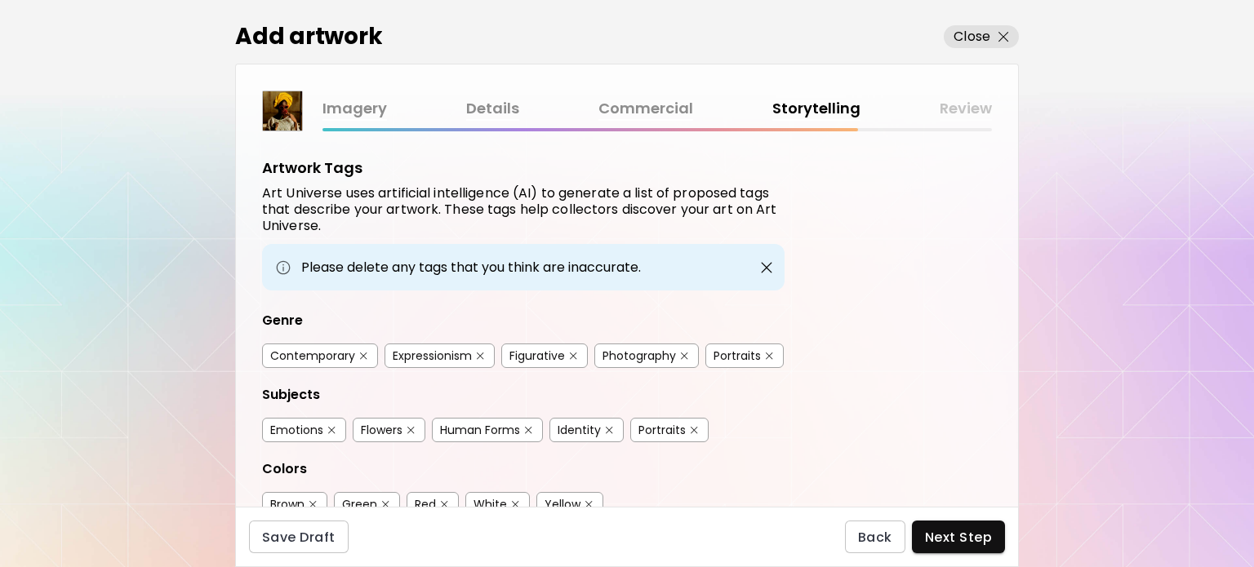
scroll to position [82, 0]
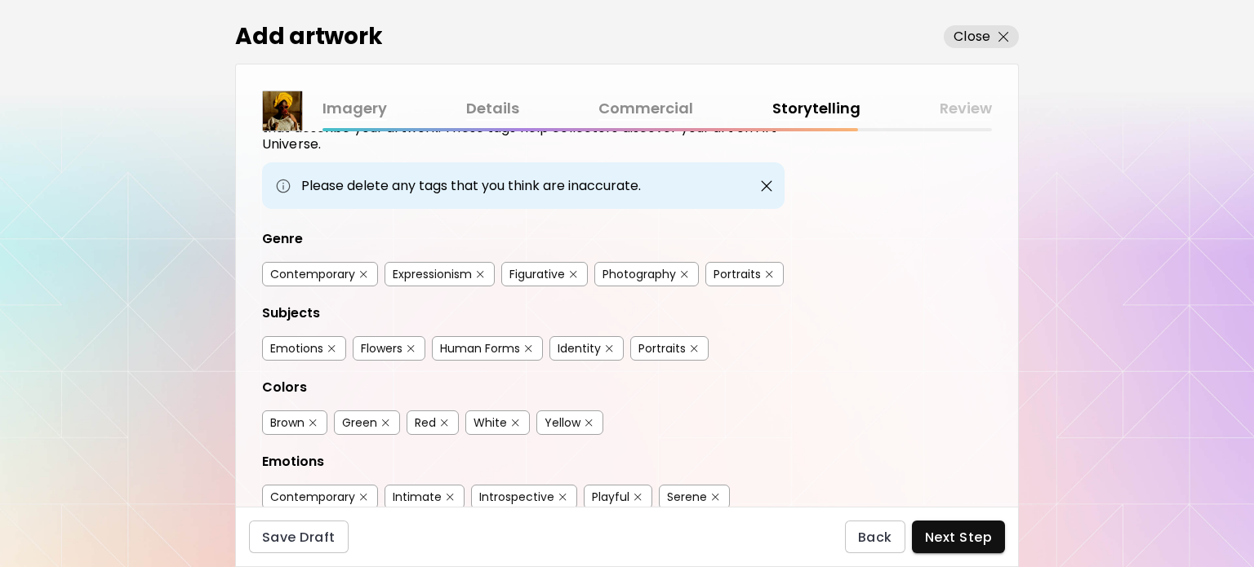
click at [475, 270] on button "button" at bounding box center [480, 275] width 12 height 12
click at [407, 343] on button "button" at bounding box center [411, 349] width 12 height 12
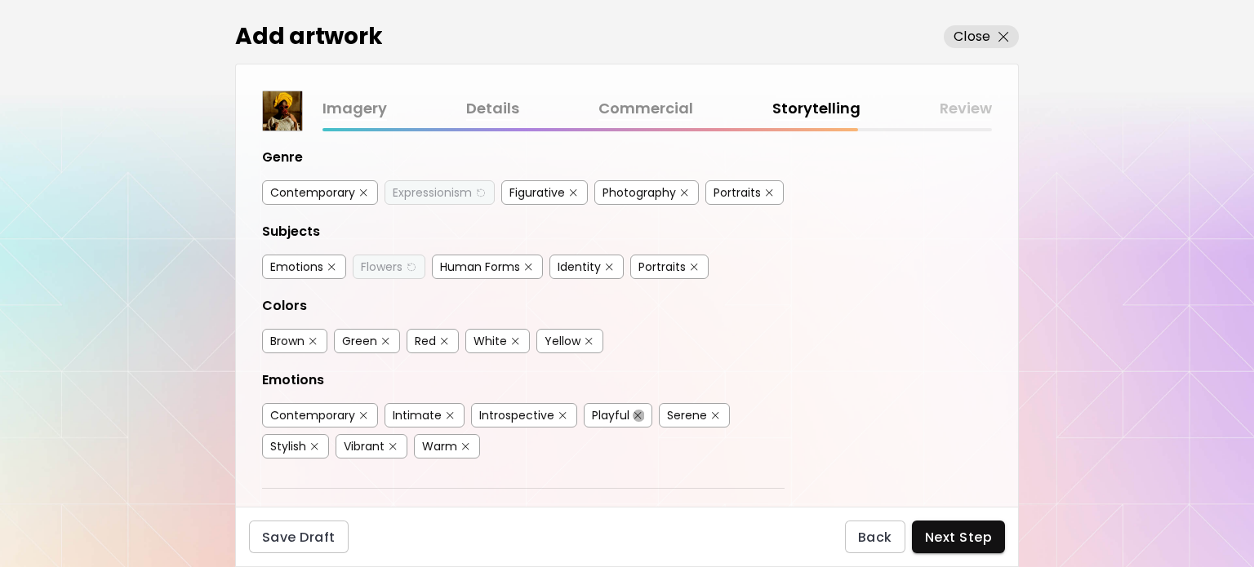
click at [634, 412] on img "button" at bounding box center [637, 415] width 7 height 7
click at [317, 441] on button "button" at bounding box center [315, 447] width 12 height 12
click at [444, 185] on div "Expressionism" at bounding box center [432, 193] width 79 height 16
click at [681, 191] on img "button" at bounding box center [684, 192] width 7 height 7
click at [656, 188] on div "Photography" at bounding box center [639, 193] width 73 height 16
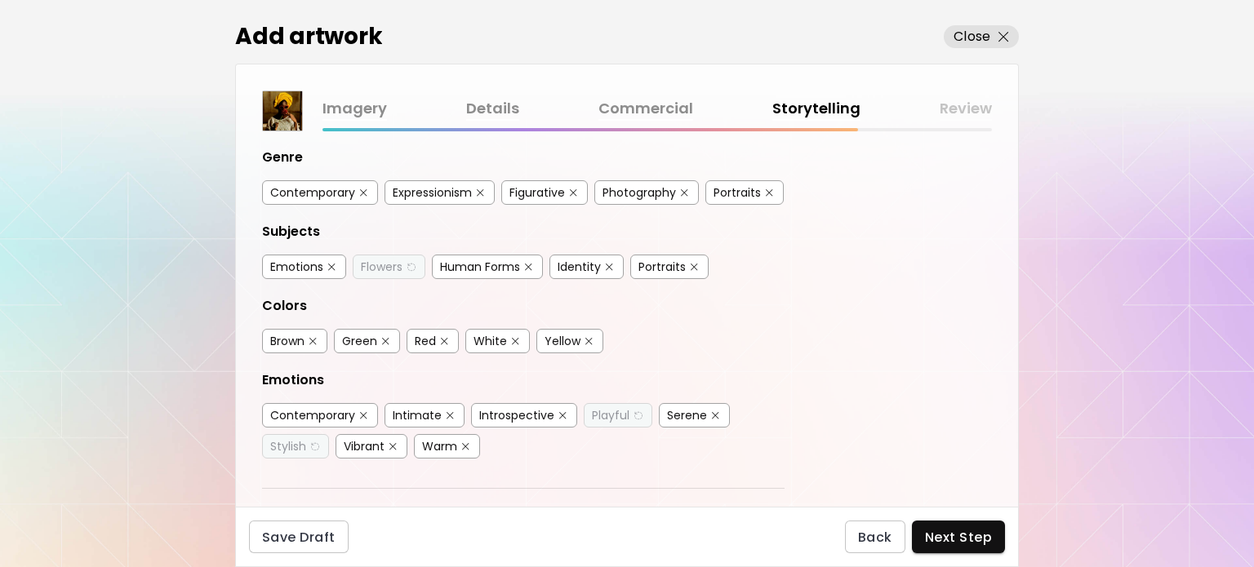
click at [407, 264] on img "button" at bounding box center [410, 267] width 11 height 12
click at [606, 264] on img "button" at bounding box center [609, 267] width 7 height 7
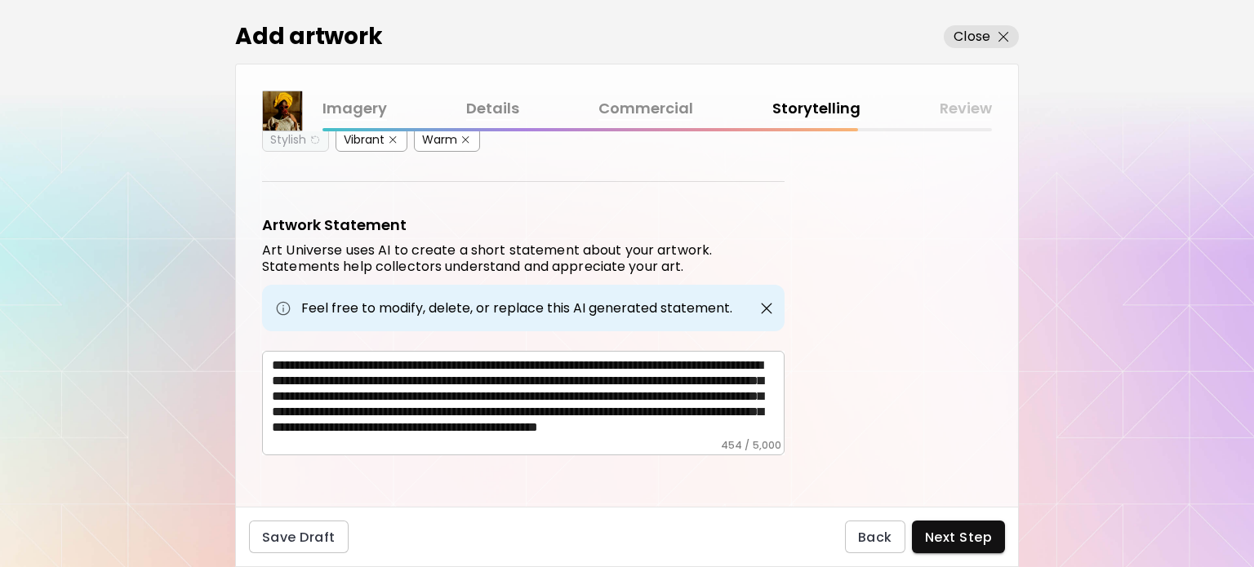
scroll to position [28, 0]
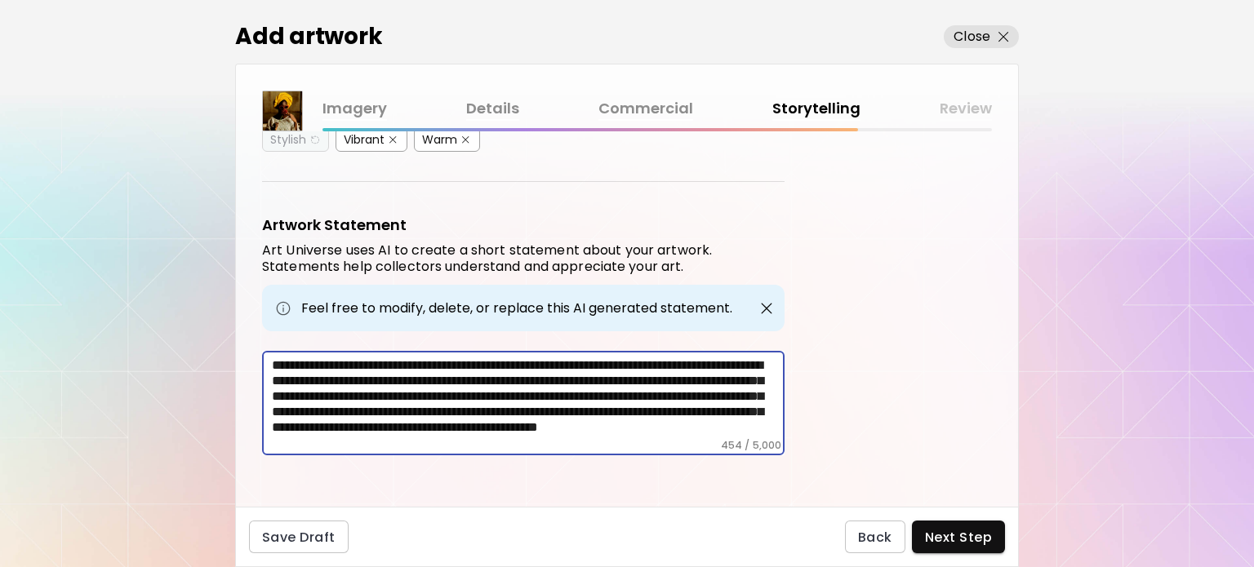
click at [586, 390] on textarea "**********" at bounding box center [528, 399] width 513 height 82
click at [656, 392] on textarea "**********" at bounding box center [528, 399] width 513 height 82
type textarea "**********"
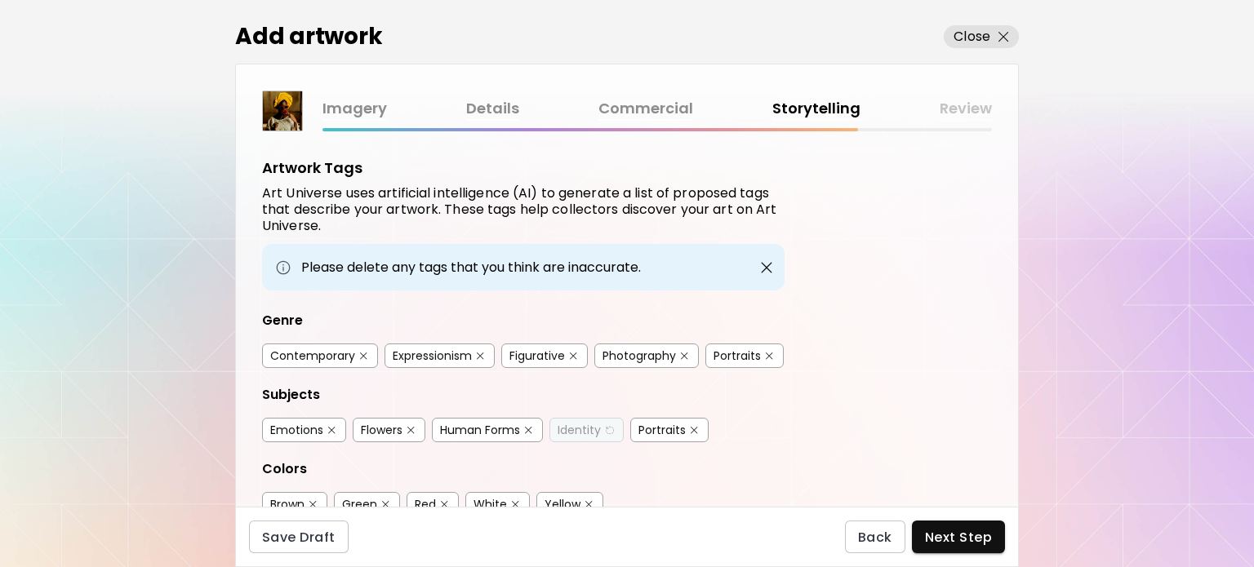
scroll to position [470, 0]
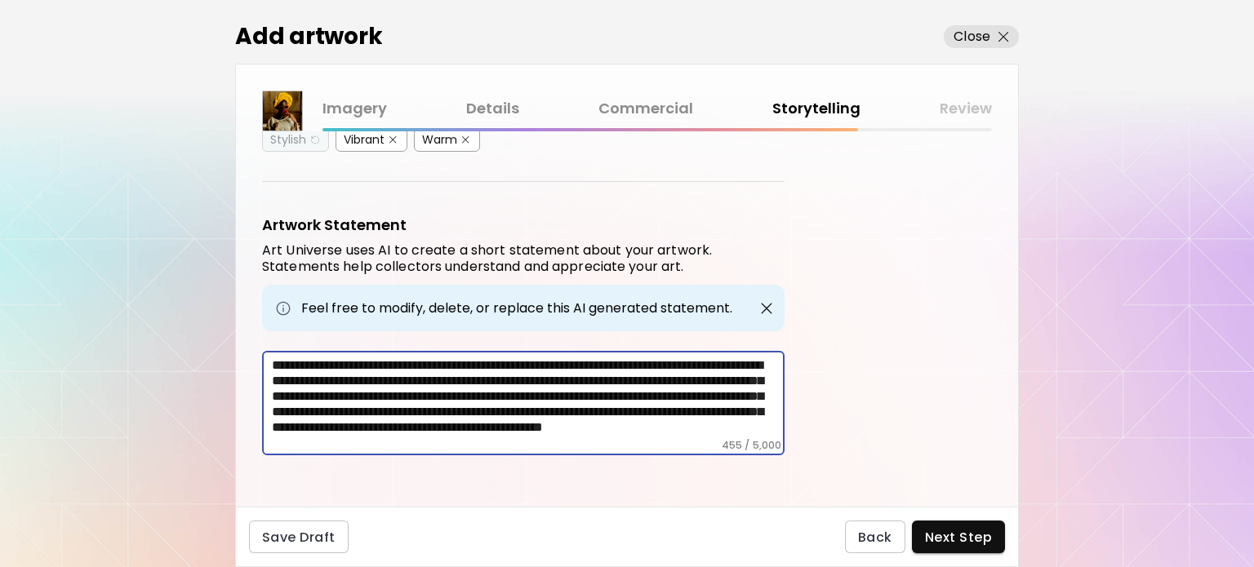
drag, startPoint x: 572, startPoint y: 393, endPoint x: 423, endPoint y: 360, distance: 153.0
click at [423, 360] on textarea "**********" at bounding box center [528, 399] width 513 height 82
drag, startPoint x: 575, startPoint y: 394, endPoint x: 392, endPoint y: 353, distance: 187.4
click at [392, 358] on textarea "**********" at bounding box center [528, 399] width 513 height 82
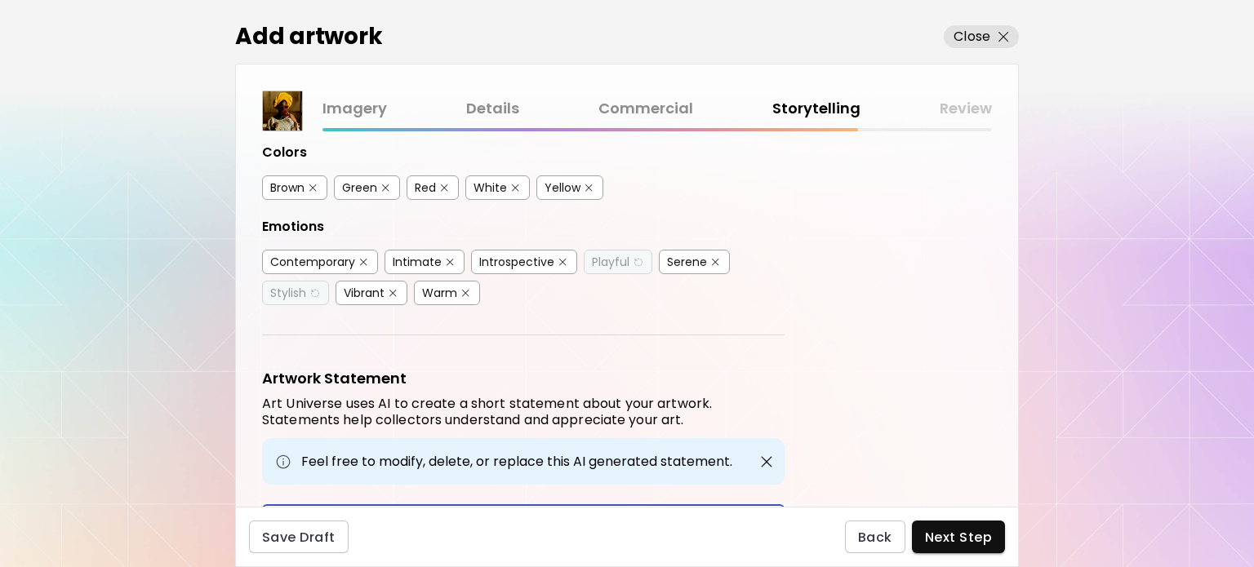
scroll to position [451, 0]
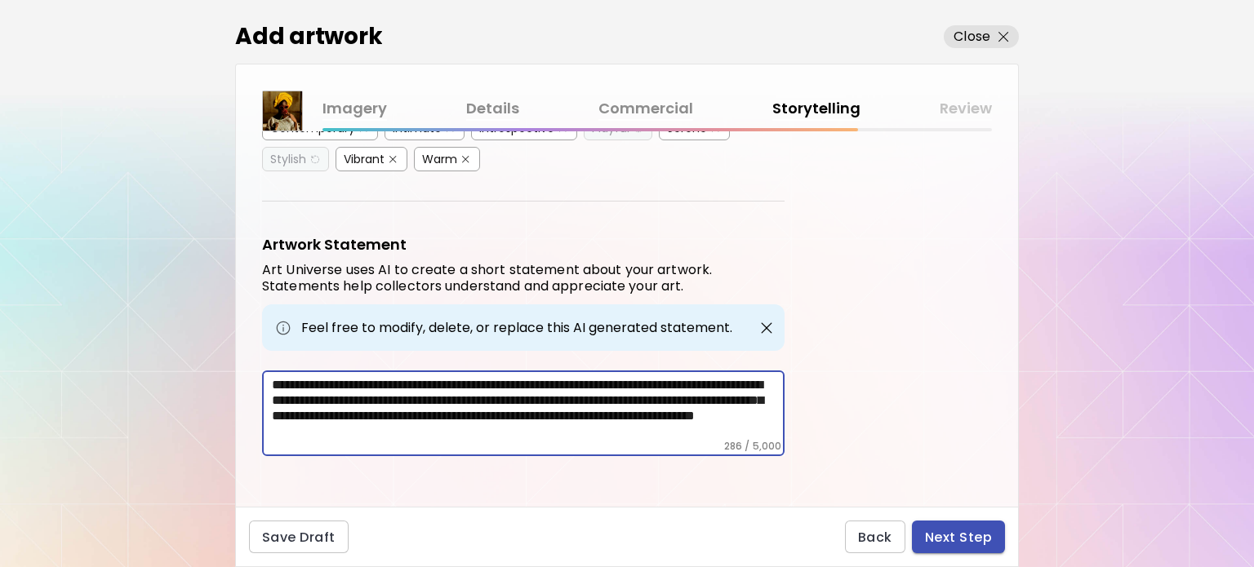
type textarea "**********"
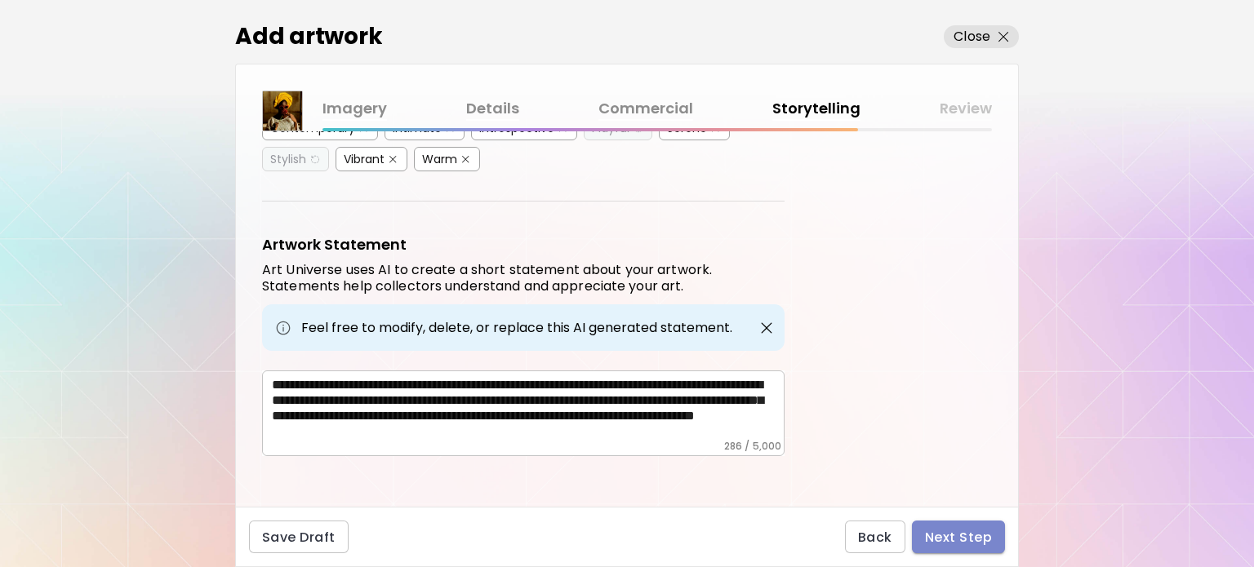
click at [965, 525] on button "Next Step" at bounding box center [958, 537] width 93 height 33
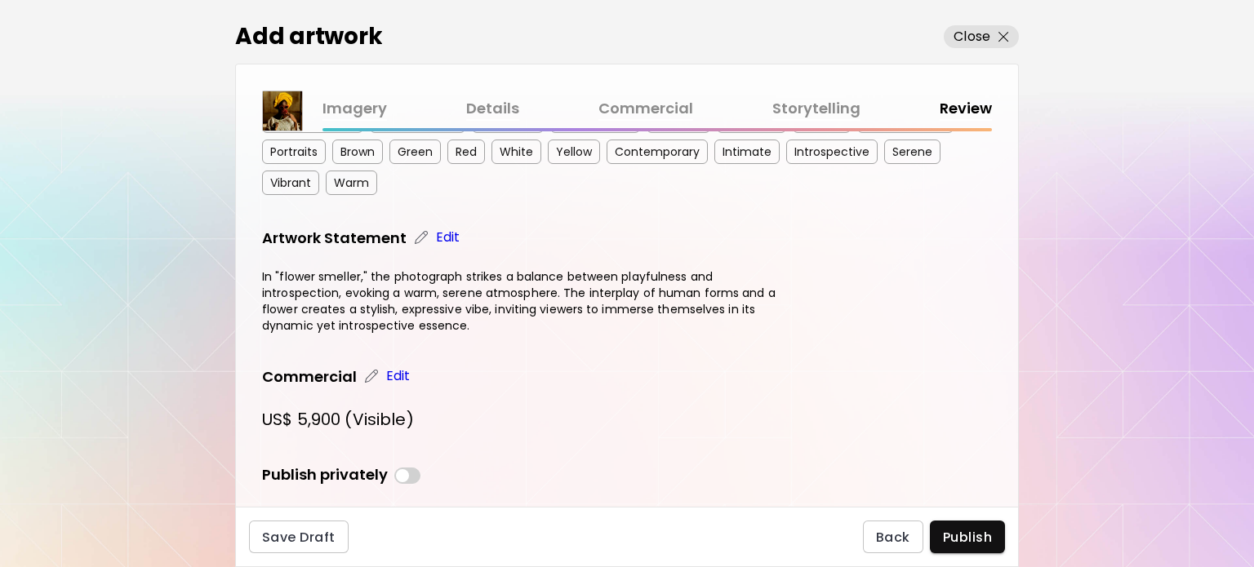
scroll to position [460, 0]
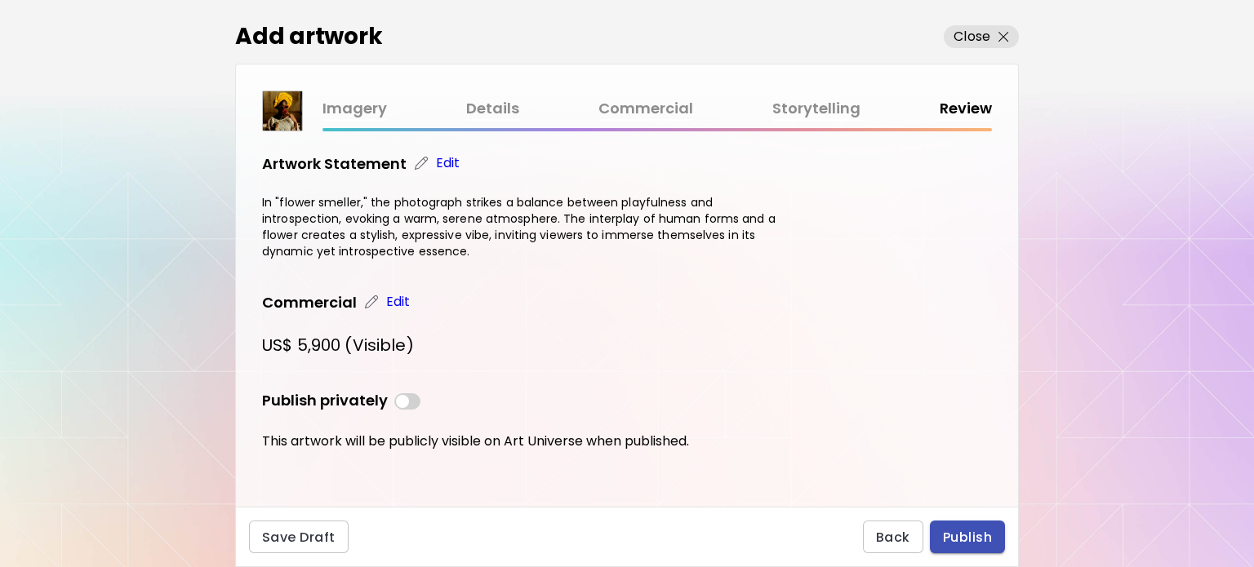
click at [963, 542] on span "Publish" at bounding box center [967, 537] width 49 height 17
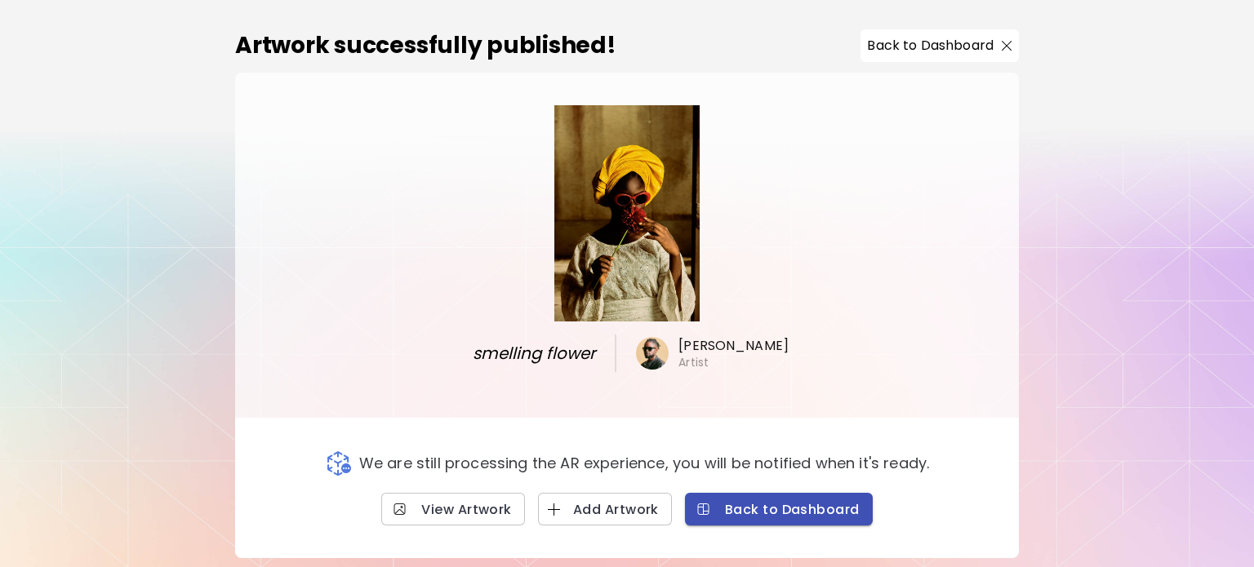
click at [794, 502] on button "Back to Dashboard" at bounding box center [779, 509] width 188 height 33
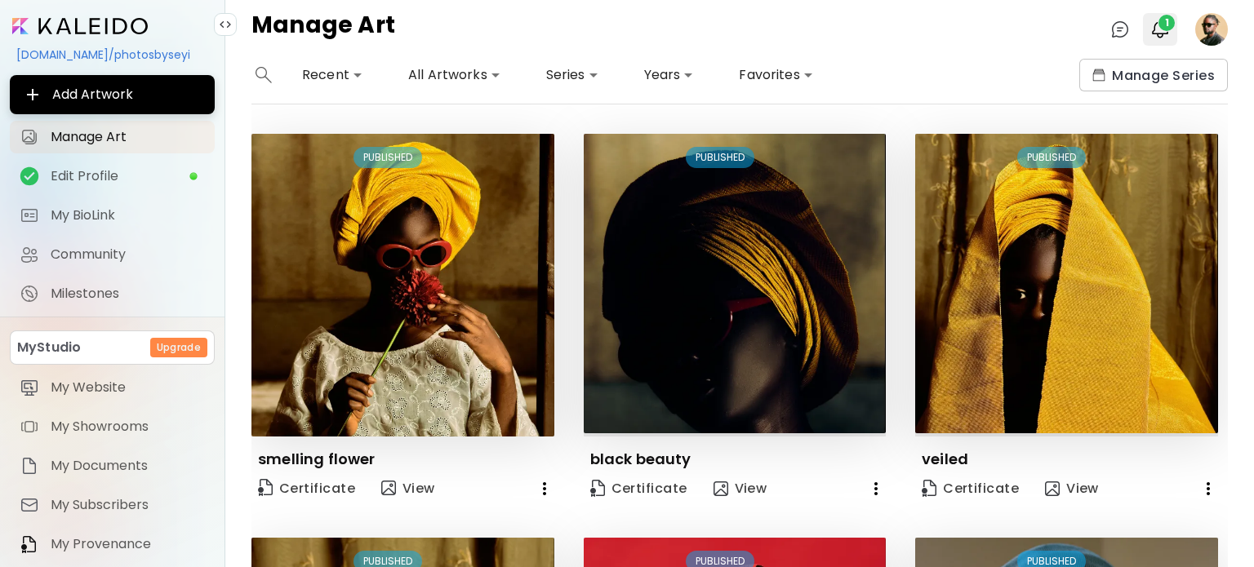
click at [1168, 29] on span "1" at bounding box center [1167, 23] width 16 height 16
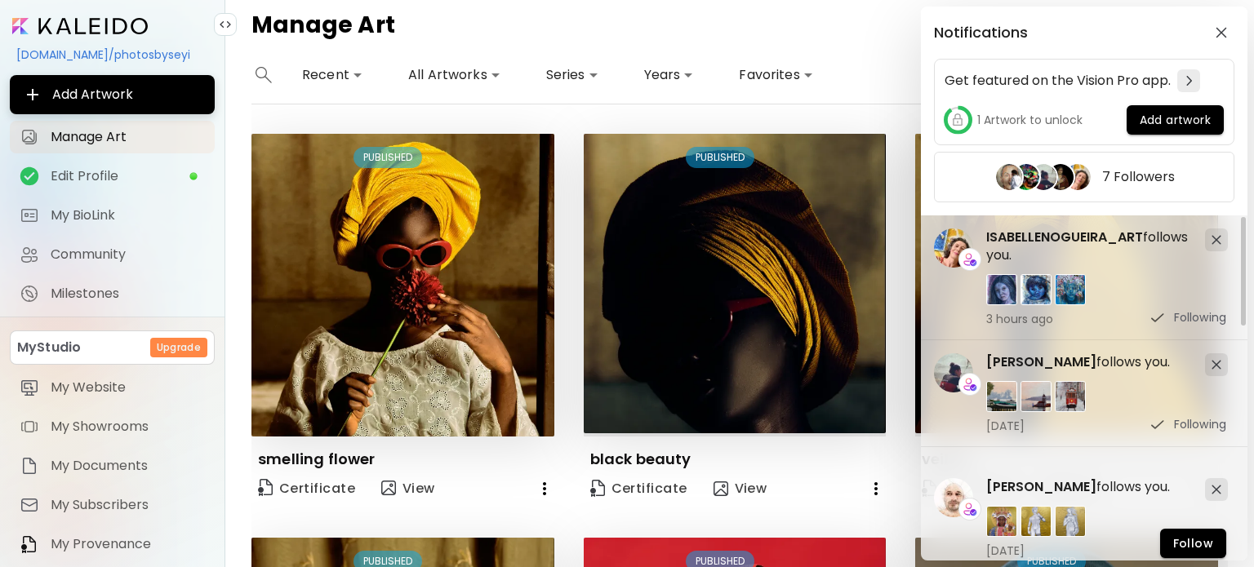
click at [866, 35] on div "Notifications Get featured on the Vision Pro app. 1 Artwork to unlock Add artwo…" at bounding box center [627, 283] width 1254 height 567
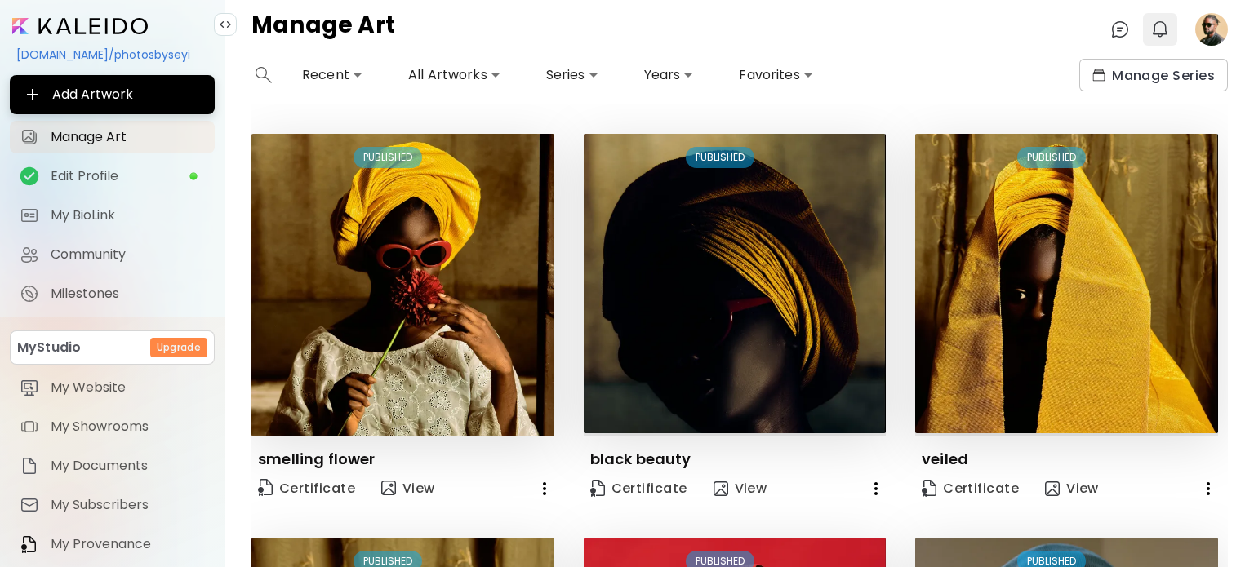
click at [1166, 37] on img "button" at bounding box center [1160, 30] width 20 height 20
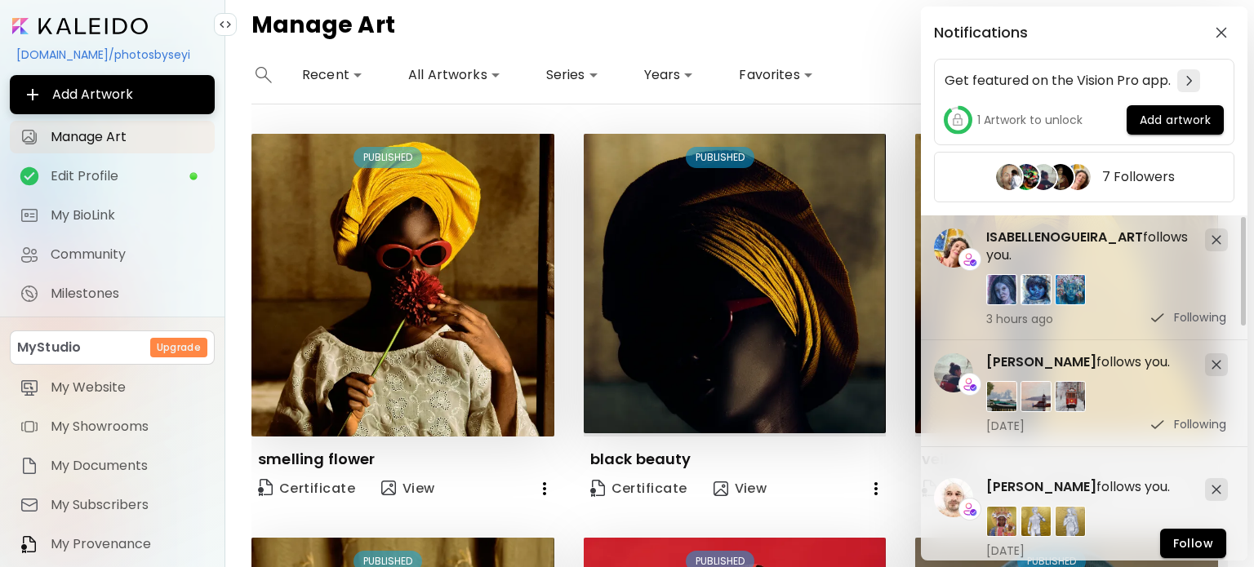
click at [145, 84] on div "Notifications Get featured on the Vision Pro app. 1 Artwork to unlock Add artwo…" at bounding box center [627, 283] width 1254 height 567
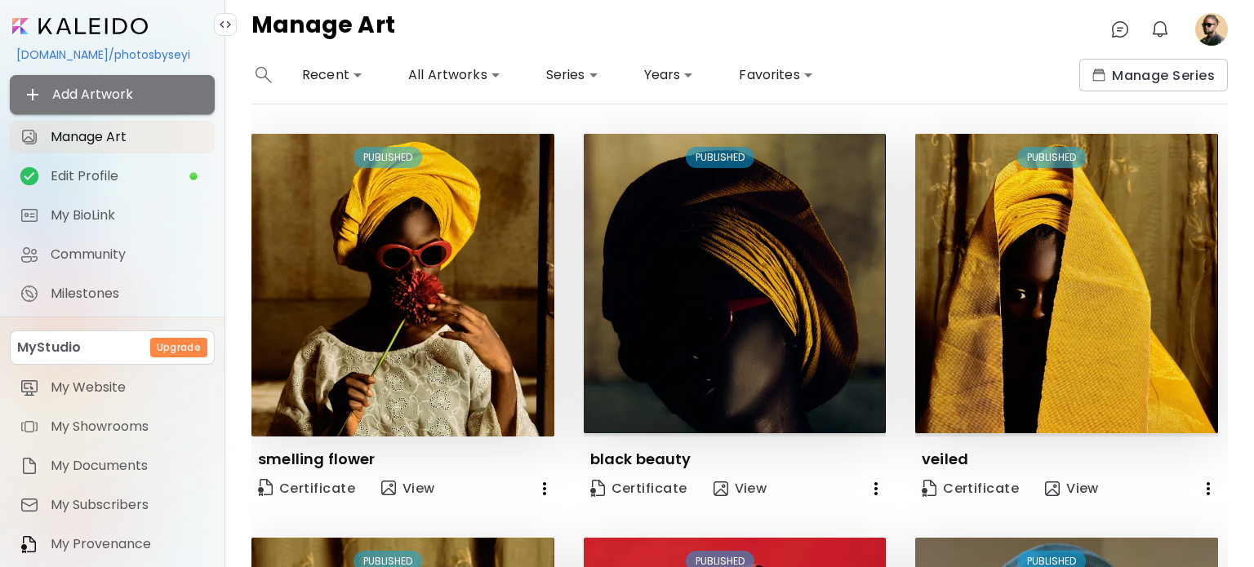
click at [142, 91] on span "Add Artwork" at bounding box center [112, 95] width 179 height 20
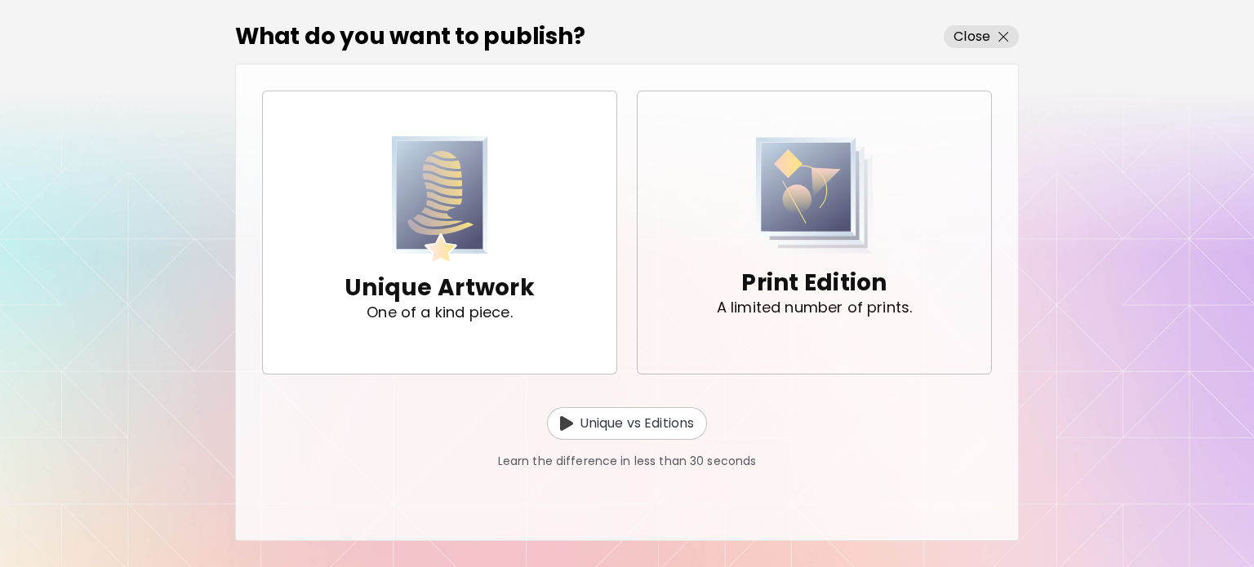
click at [841, 278] on p "Print Edition" at bounding box center [813, 283] width 145 height 33
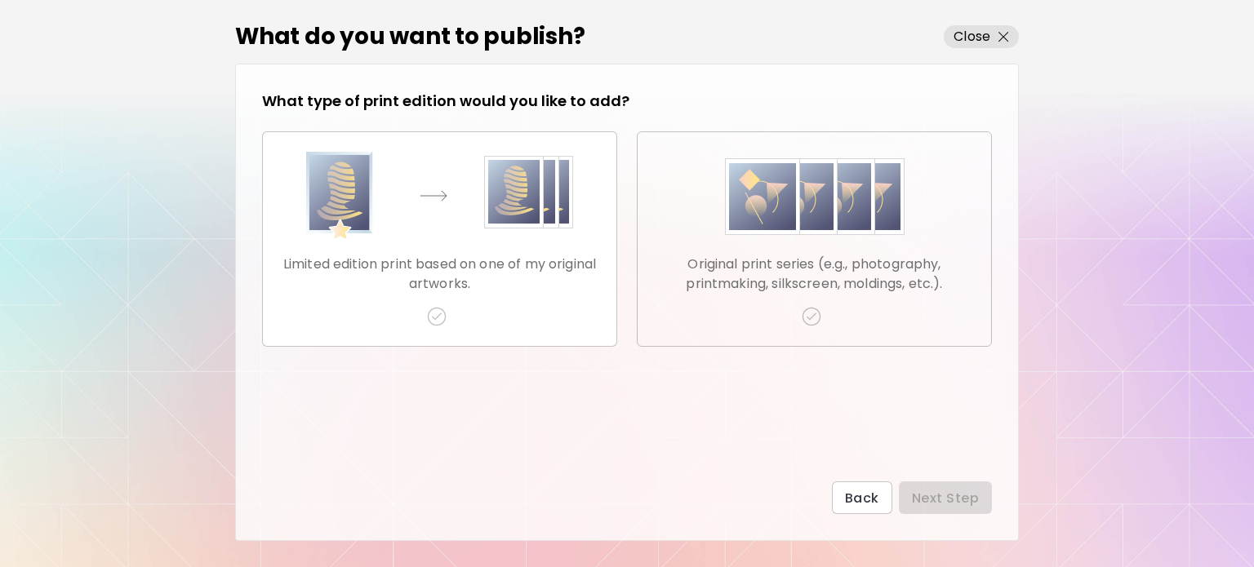
click at [753, 282] on p "Original print series (e.g., photography, printmaking, silkscreen, moldings, et…" at bounding box center [814, 274] width 327 height 39
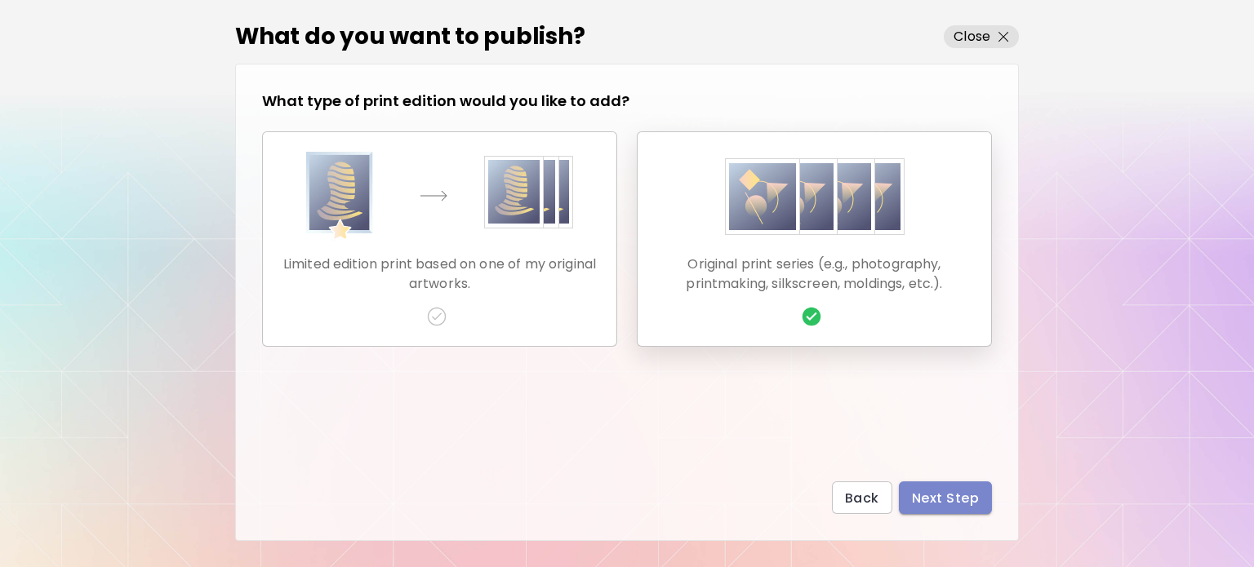
click at [955, 496] on span "Next Step" at bounding box center [945, 498] width 67 height 17
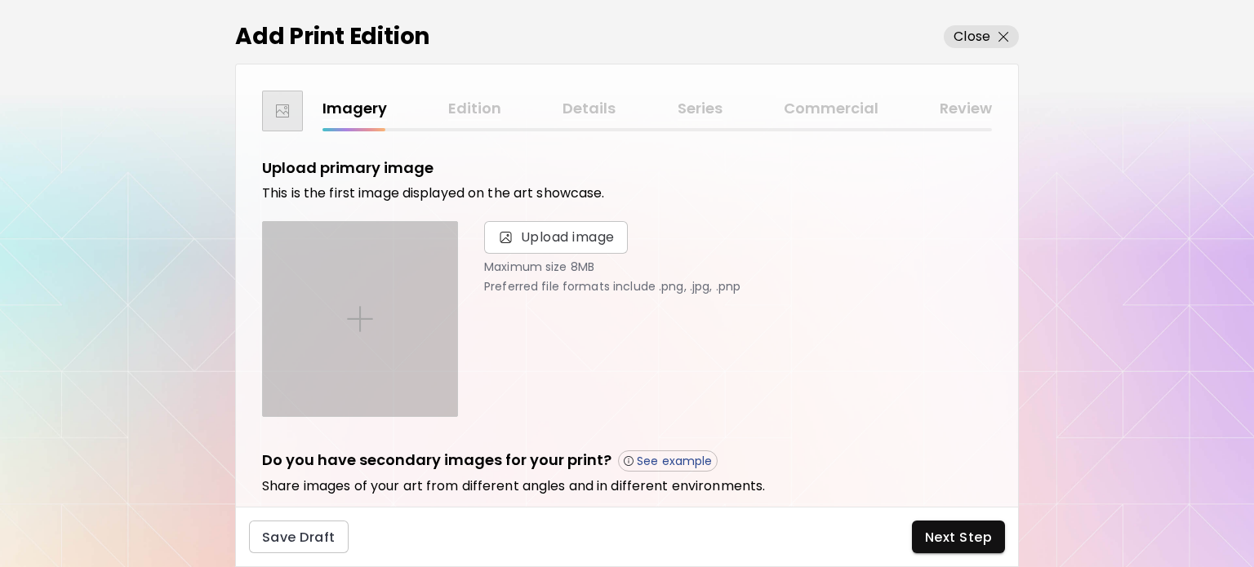
click at [426, 283] on div at bounding box center [360, 319] width 194 height 194
click at [0, 0] on input "file" at bounding box center [0, 0] width 0 height 0
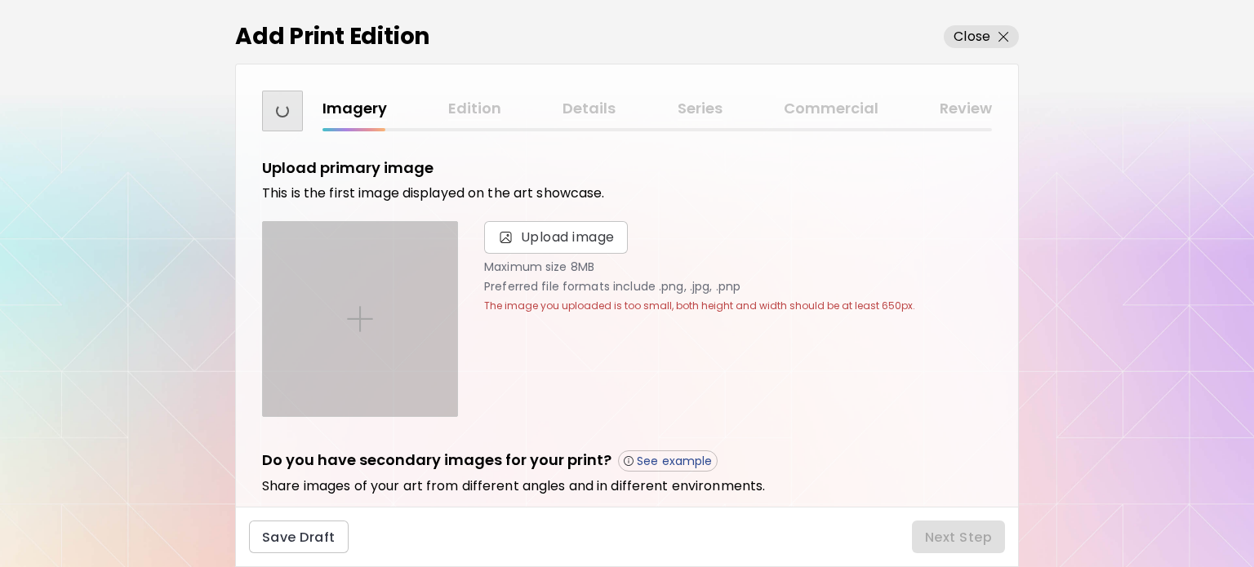
click at [398, 310] on div at bounding box center [360, 319] width 194 height 194
click at [0, 0] on input "file" at bounding box center [0, 0] width 0 height 0
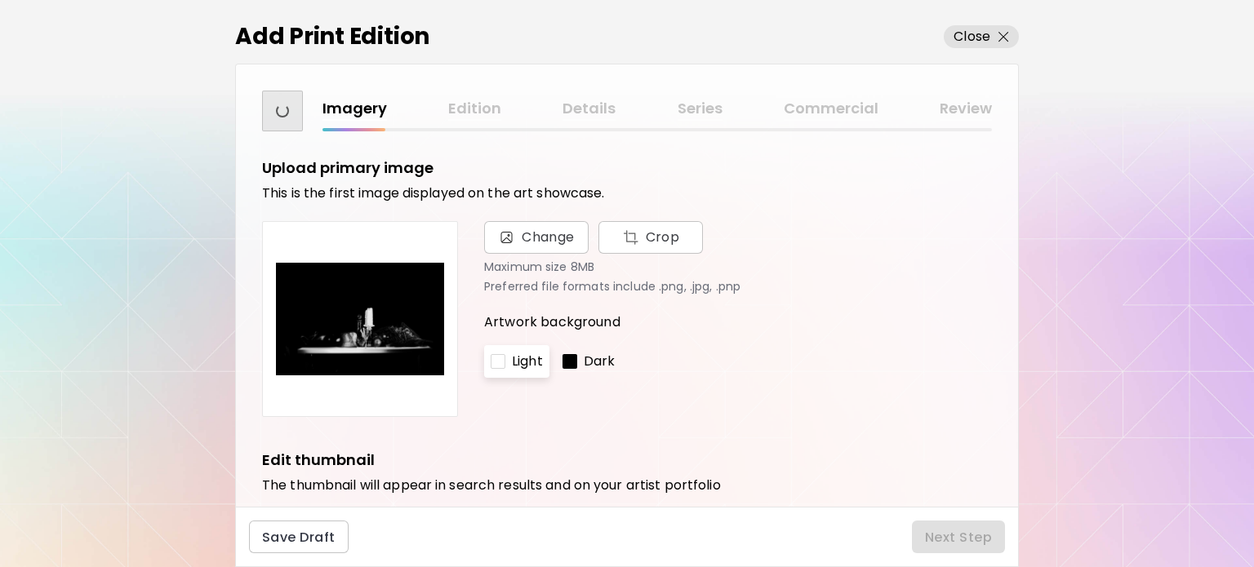
click at [779, 461] on span "Save" at bounding box center [769, 457] width 56 height 17
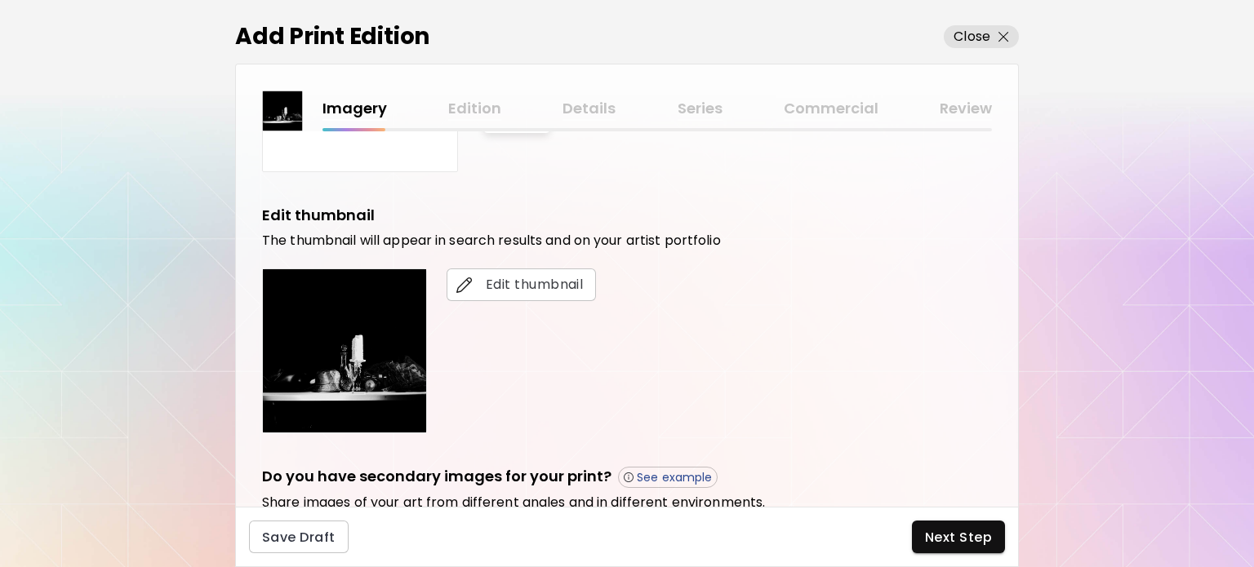
scroll to position [327, 0]
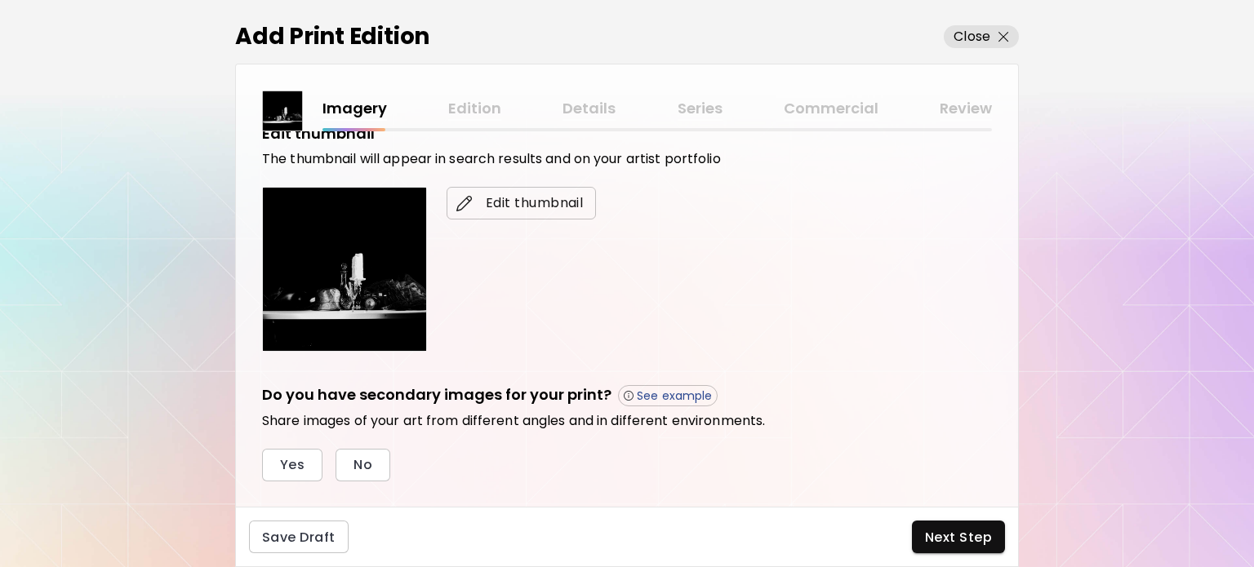
click at [526, 206] on span "Edit thumbnail" at bounding box center [521, 204] width 123 height 20
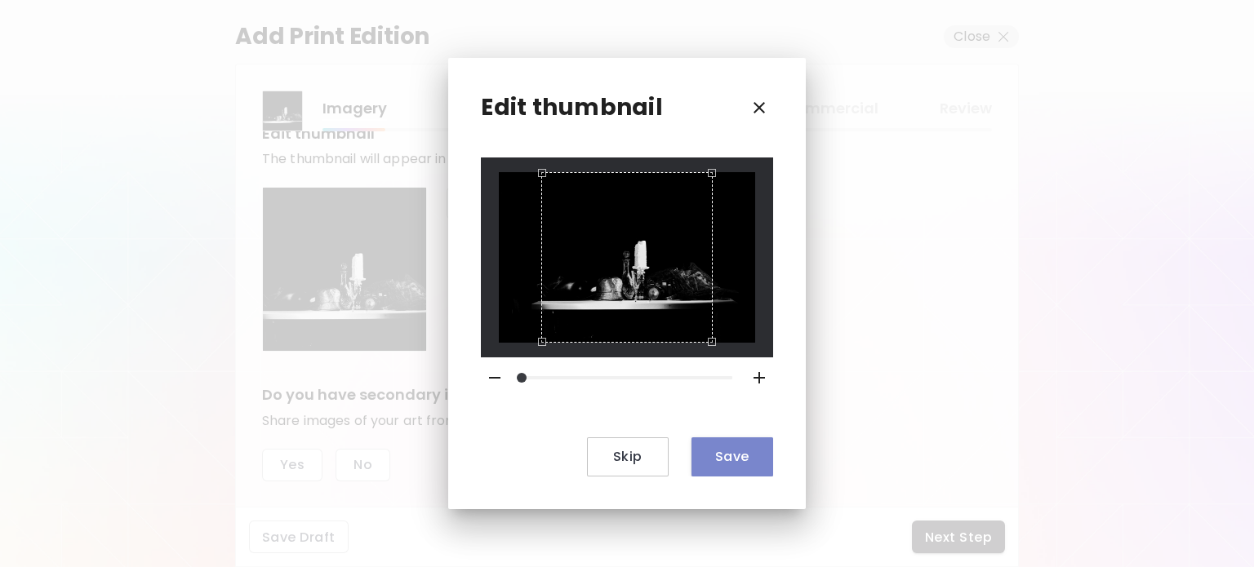
click at [728, 463] on span "Save" at bounding box center [733, 456] width 56 height 17
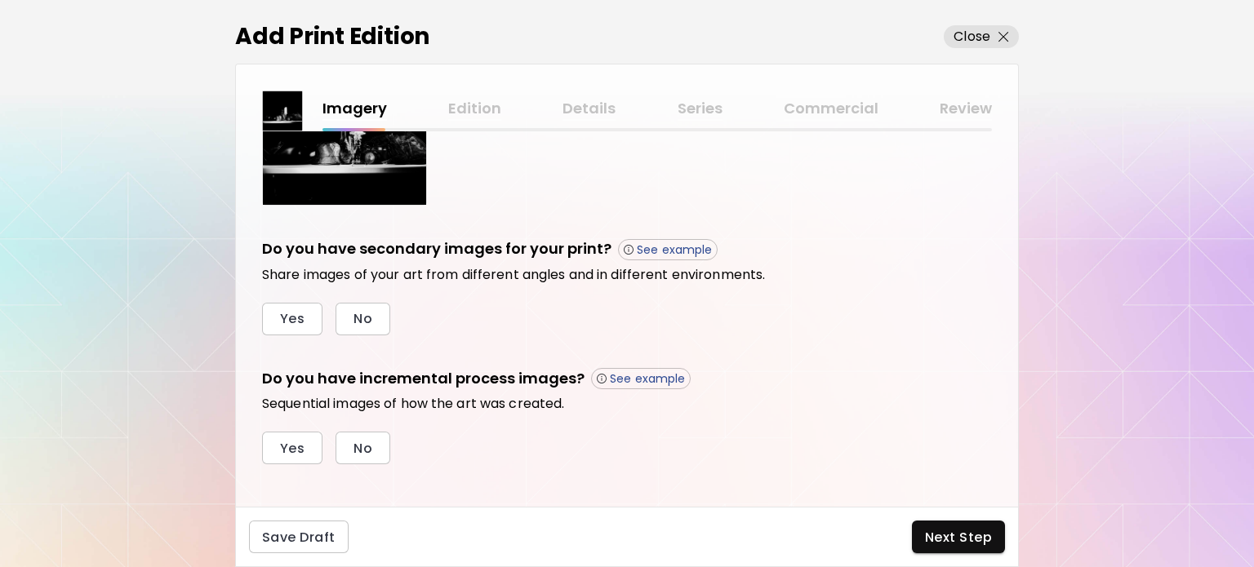
scroll to position [487, 0]
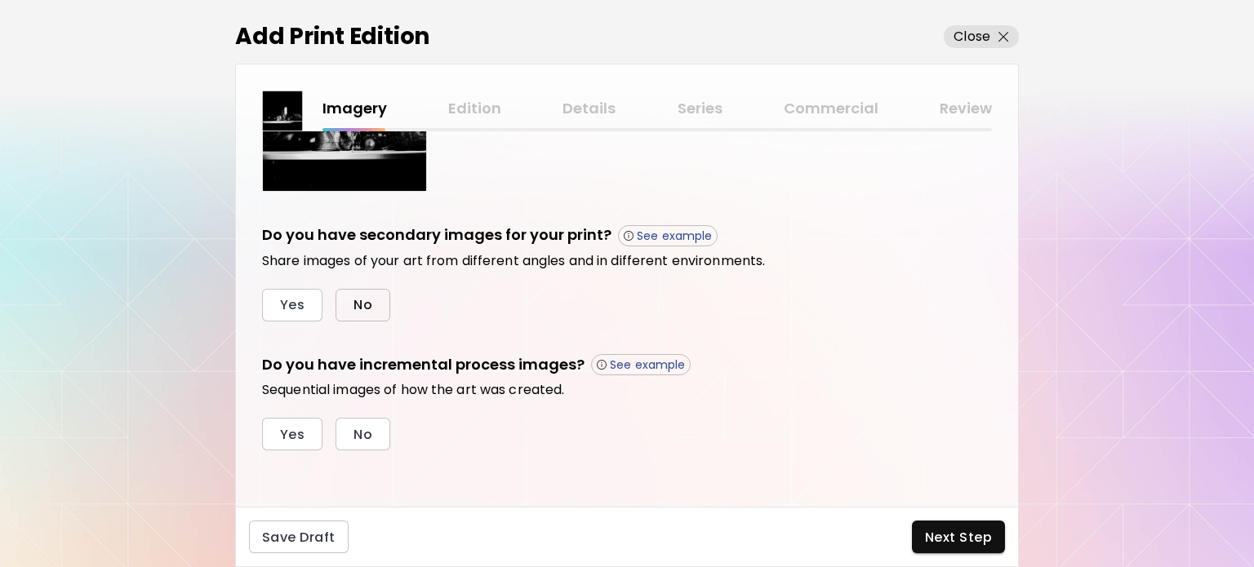
click at [377, 308] on button "No" at bounding box center [363, 305] width 55 height 33
click at [376, 427] on button "No" at bounding box center [363, 434] width 55 height 33
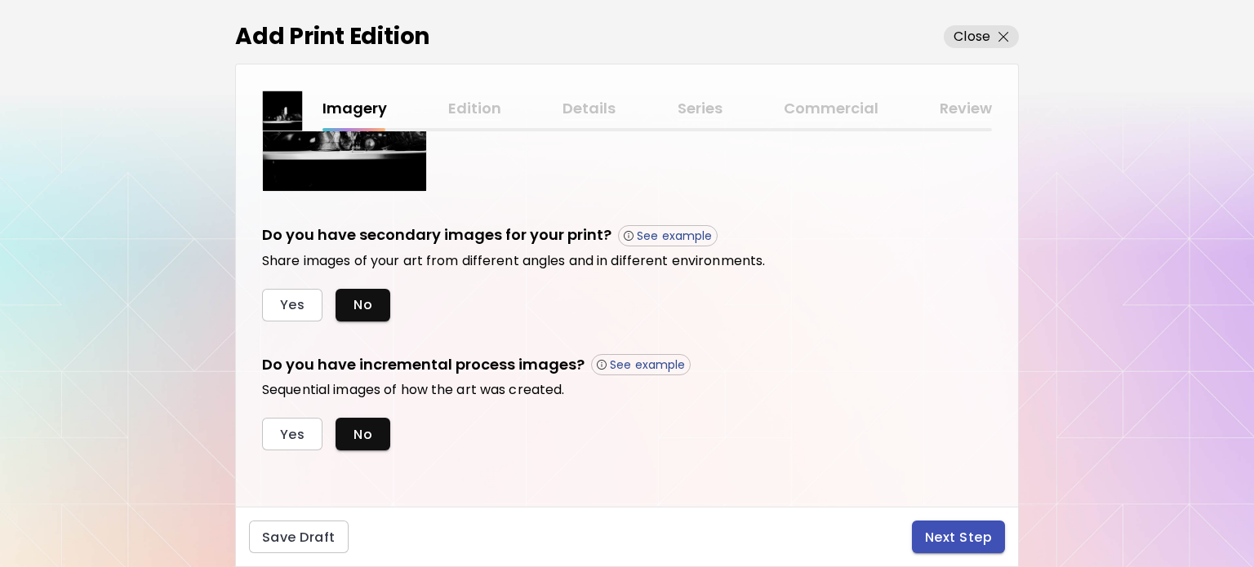
click at [950, 533] on span "Next Step" at bounding box center [958, 537] width 67 height 17
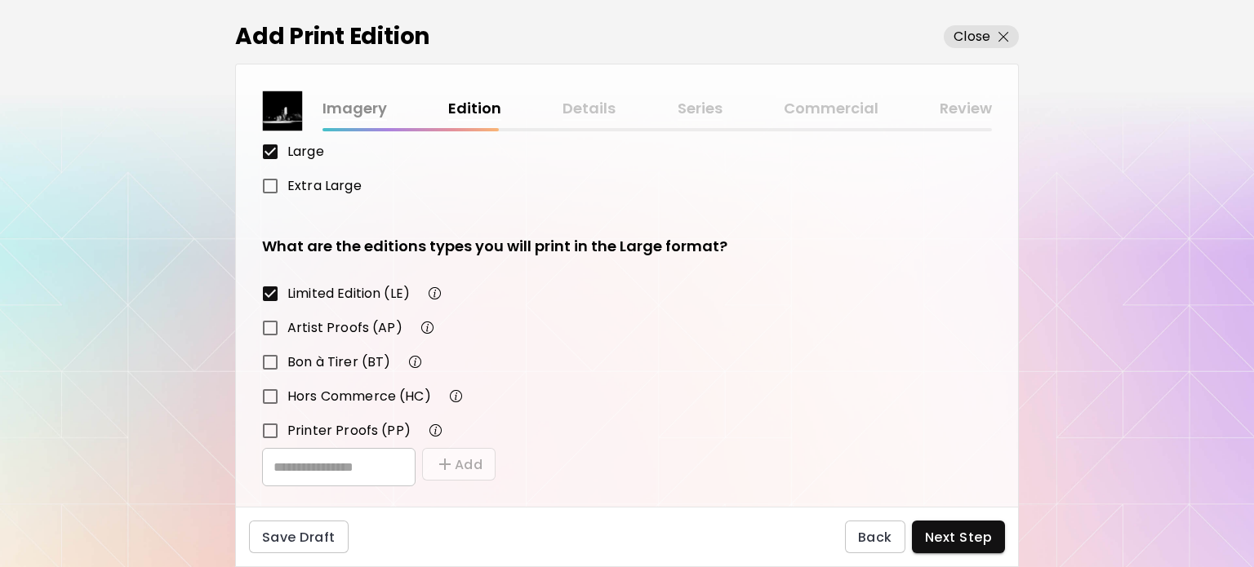
scroll to position [220, 0]
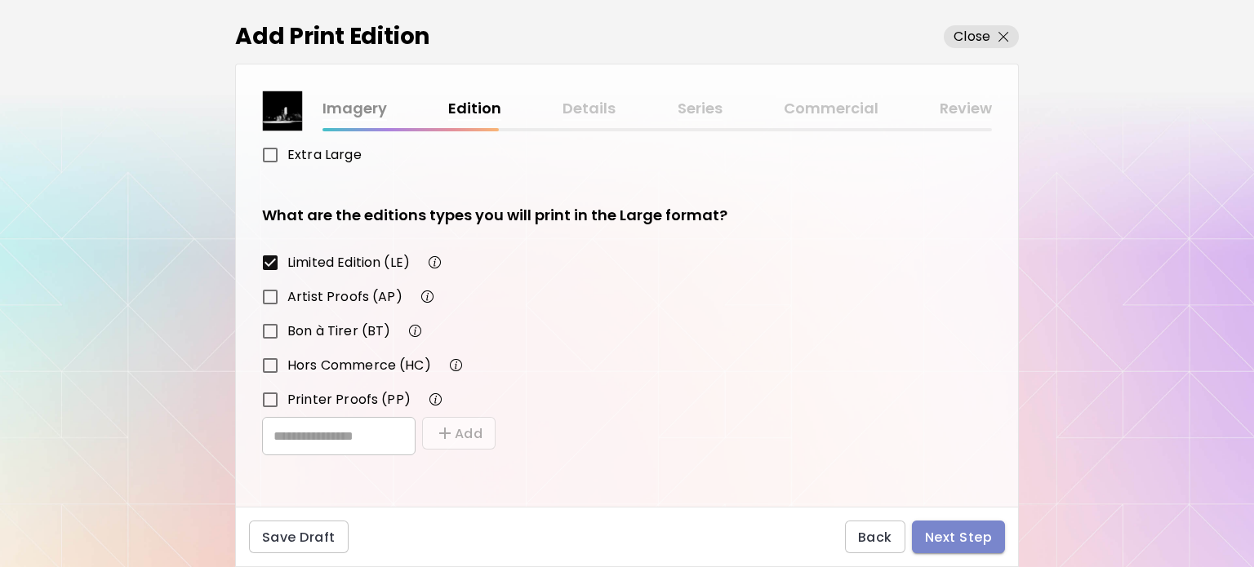
click at [963, 550] on button "Next Step" at bounding box center [958, 537] width 93 height 33
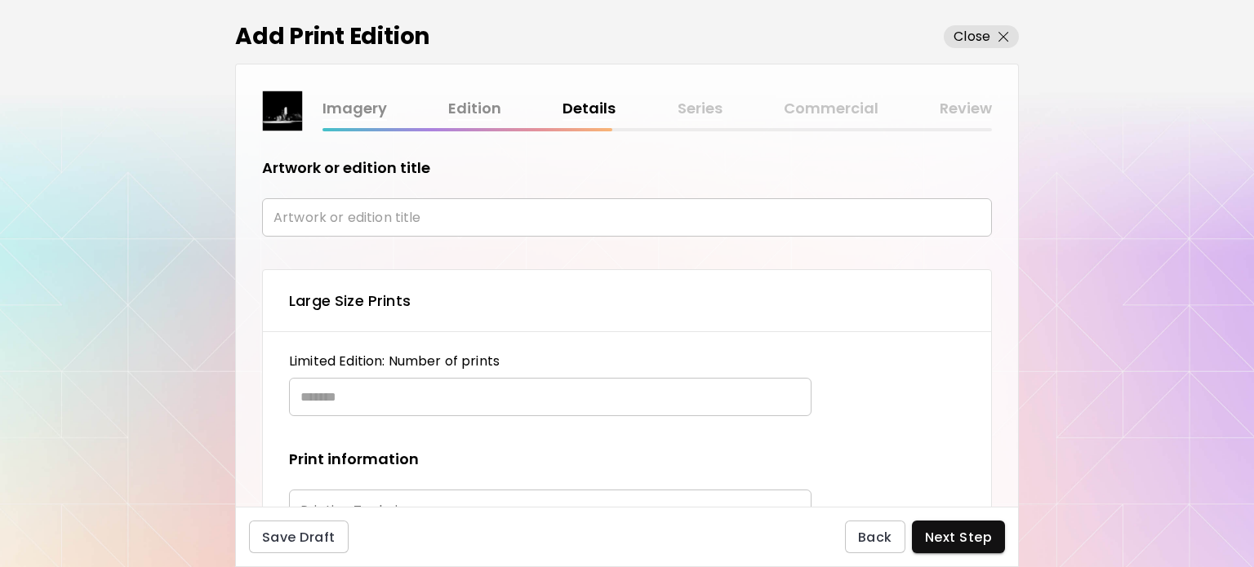
click at [689, 224] on input "text" at bounding box center [627, 217] width 730 height 38
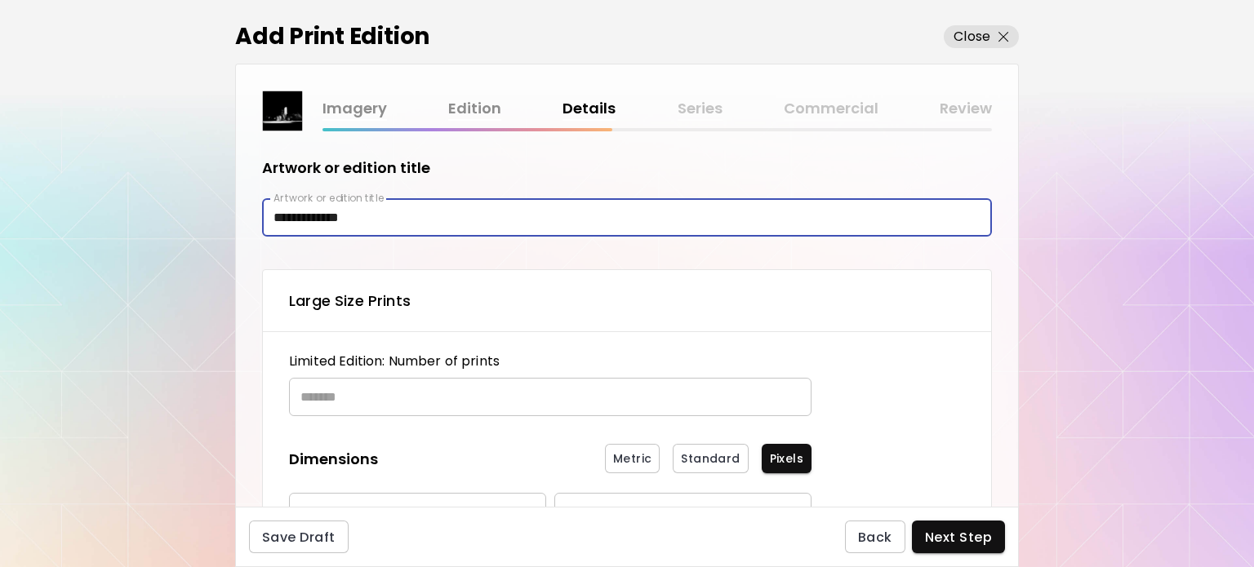
type input "**********"
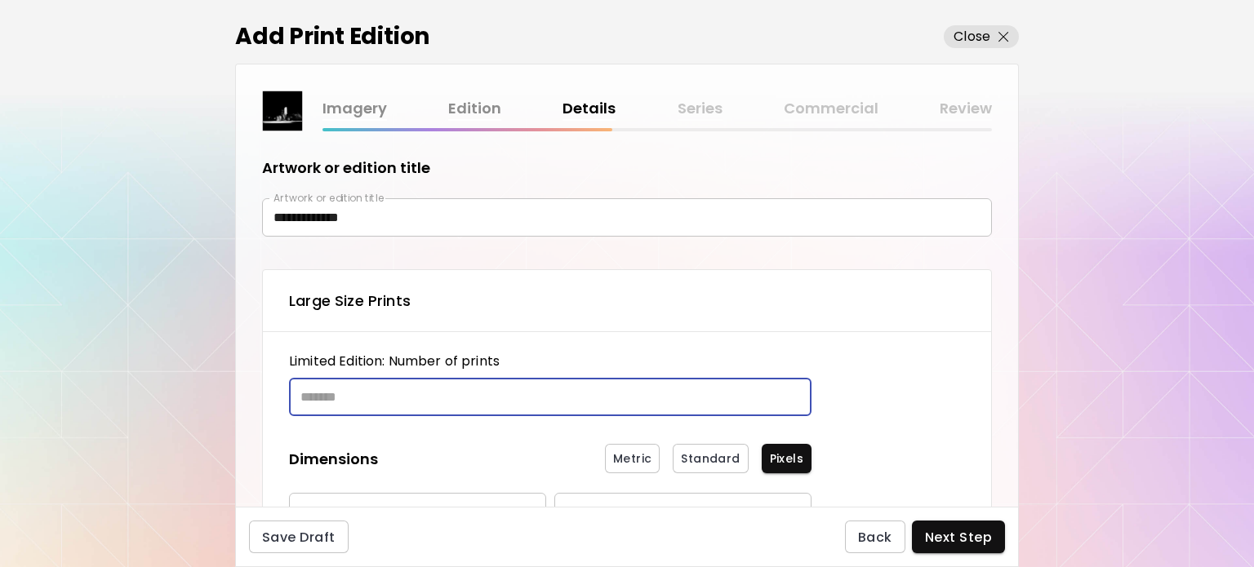
click at [481, 391] on input "text" at bounding box center [544, 397] width 511 height 38
type input "*"
type input "**"
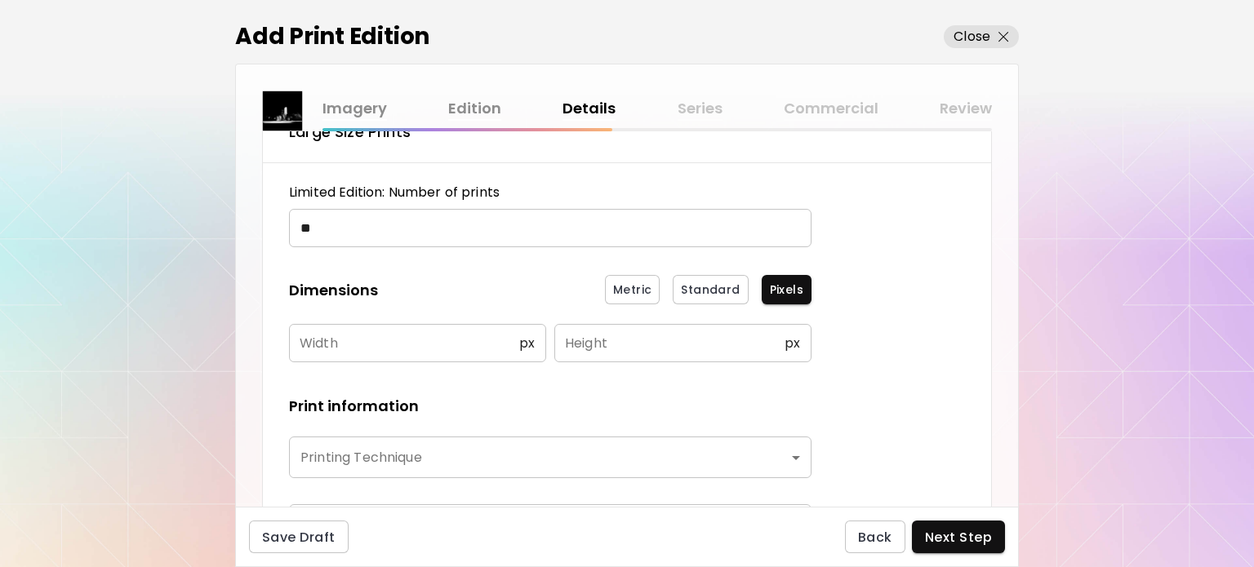
scroll to position [245, 0]
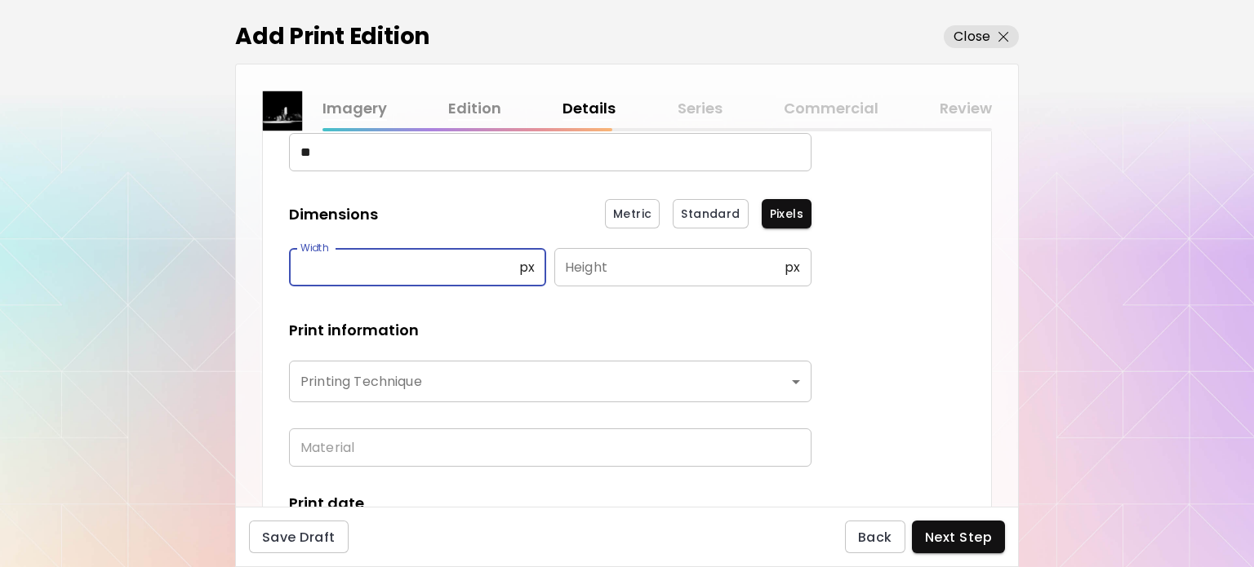
click at [392, 256] on input "text" at bounding box center [404, 267] width 230 height 38
click at [341, 276] on input "text" at bounding box center [404, 267] width 230 height 38
click at [412, 272] on input "text" at bounding box center [404, 267] width 230 height 38
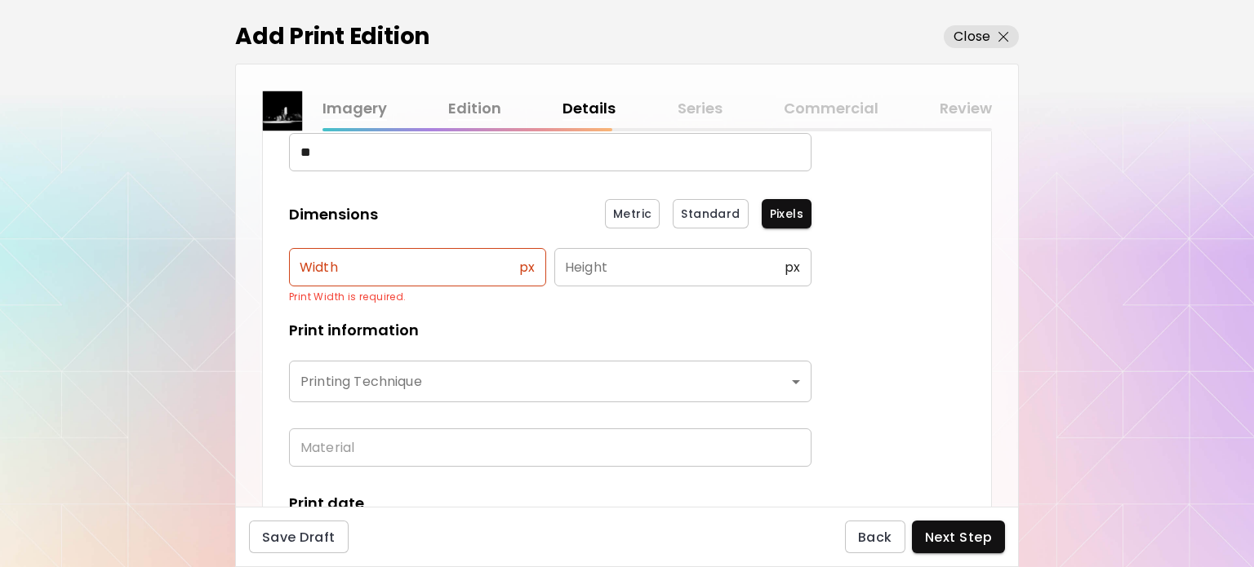
scroll to position [0, 0]
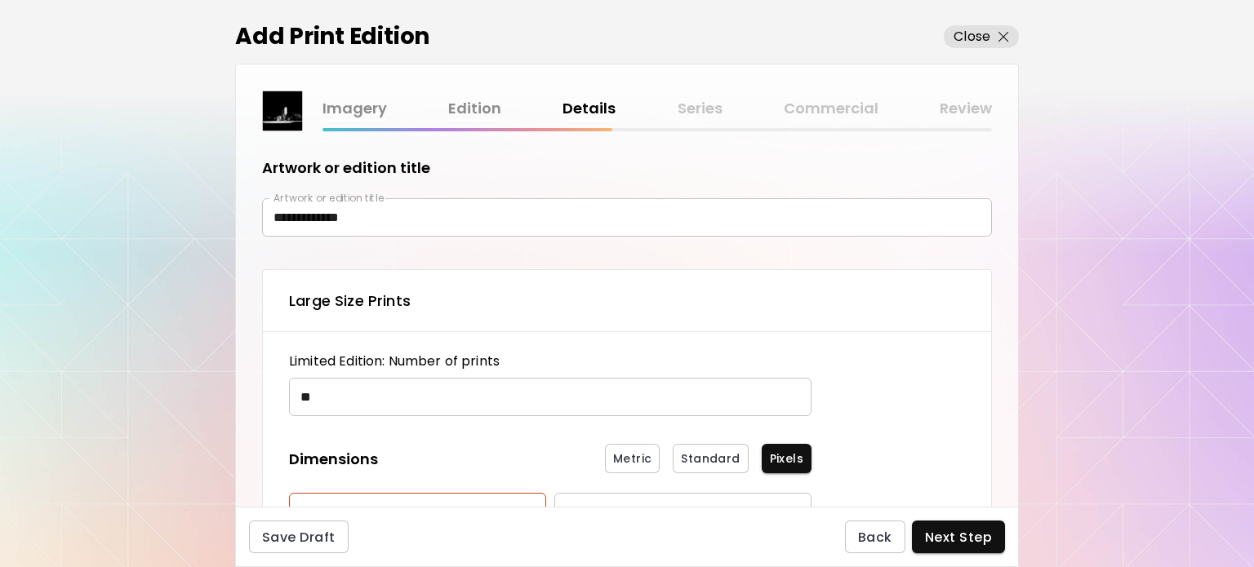
click at [380, 268] on div "**********" at bounding box center [627, 319] width 782 height 376
drag, startPoint x: 379, startPoint y: 260, endPoint x: 356, endPoint y: 248, distance: 25.9
click at [377, 260] on div "**********" at bounding box center [627, 319] width 782 height 376
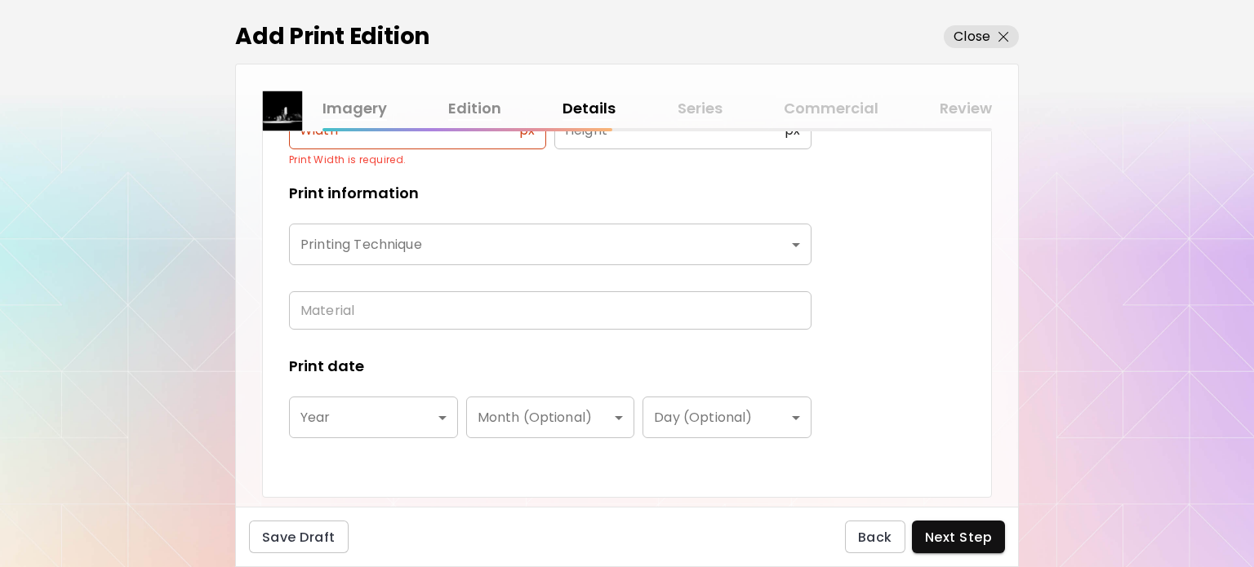
scroll to position [572, 0]
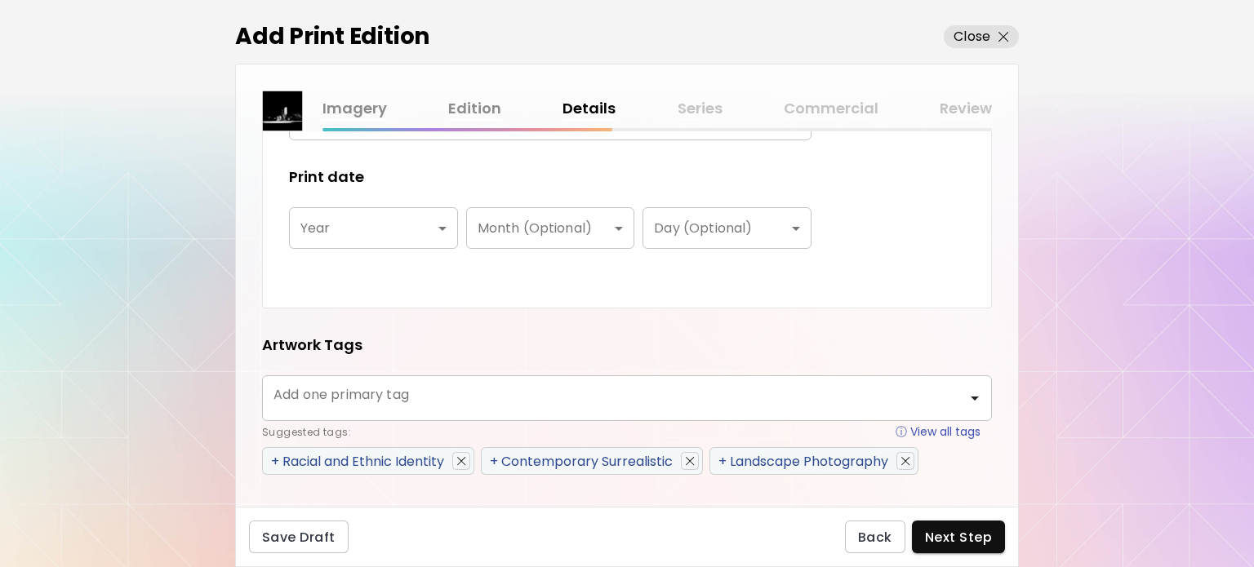
click at [407, 256] on div "Limited Edition: Number of prints ** ​ Dimensions Metric Standard Pixels Width …" at bounding box center [550, 30] width 523 height 501
click at [390, 267] on div "Limited Edition: Number of prints ** ​ Dimensions Metric Standard Pixels Width …" at bounding box center [550, 30] width 523 height 501
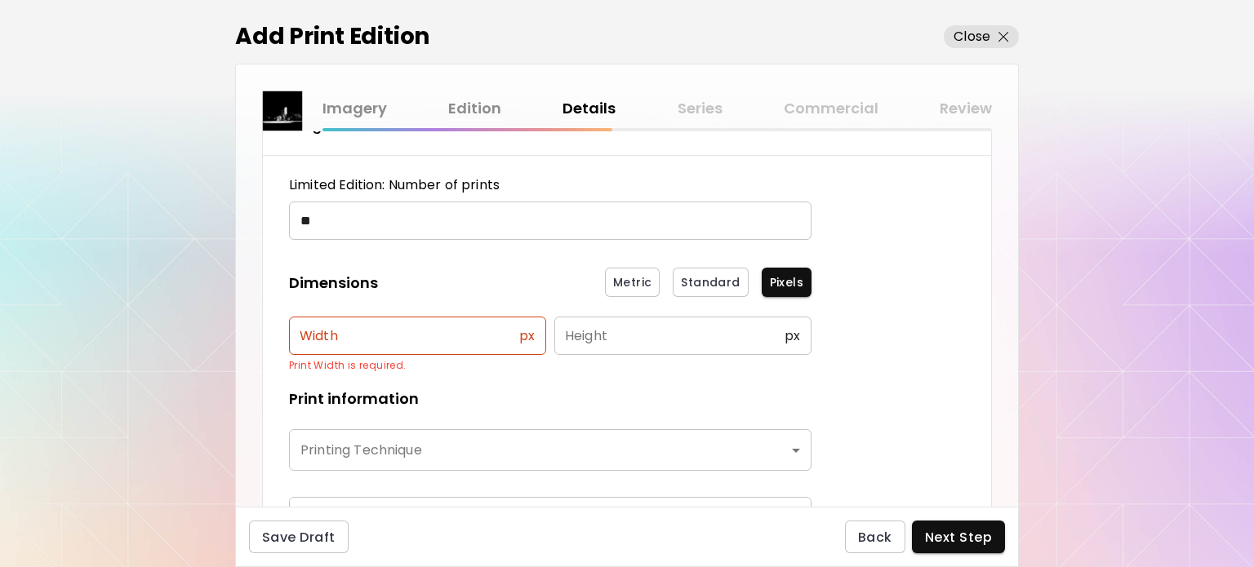
scroll to position [163, 0]
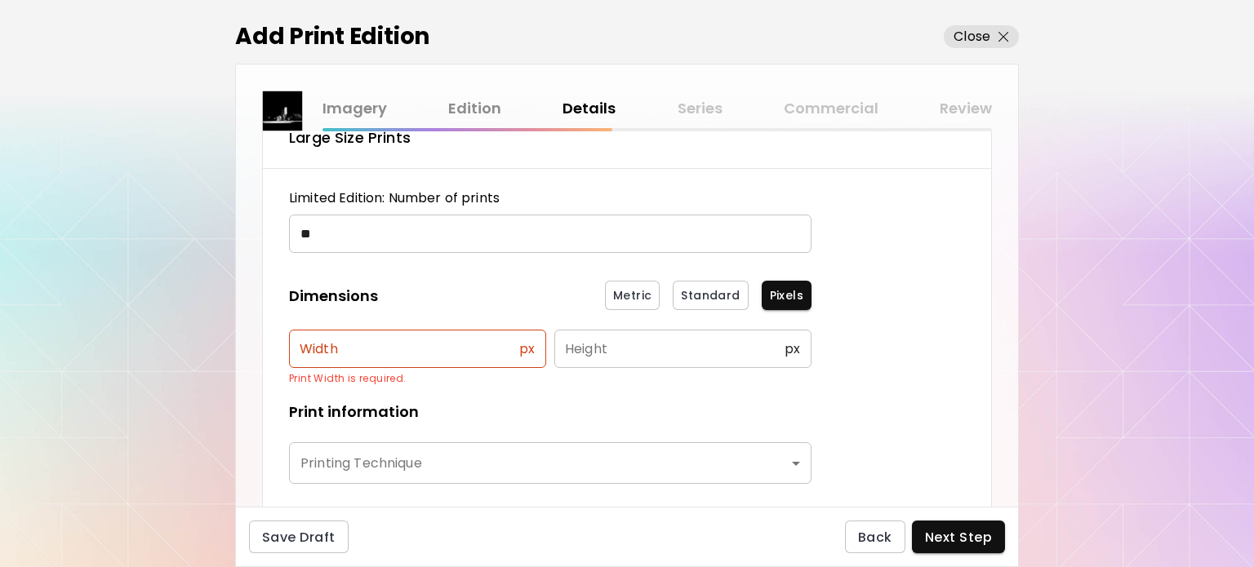
click at [370, 269] on div "Limited Edition: Number of prints ** ​ Dimensions Metric Standard Pixels Width …" at bounding box center [550, 439] width 523 height 501
click at [370, 268] on div "Limited Edition: Number of prints ** ​ Dimensions Metric Standard Pixels Width …" at bounding box center [550, 439] width 523 height 501
click at [370, 336] on input "text" at bounding box center [404, 349] width 230 height 38
type input "*"
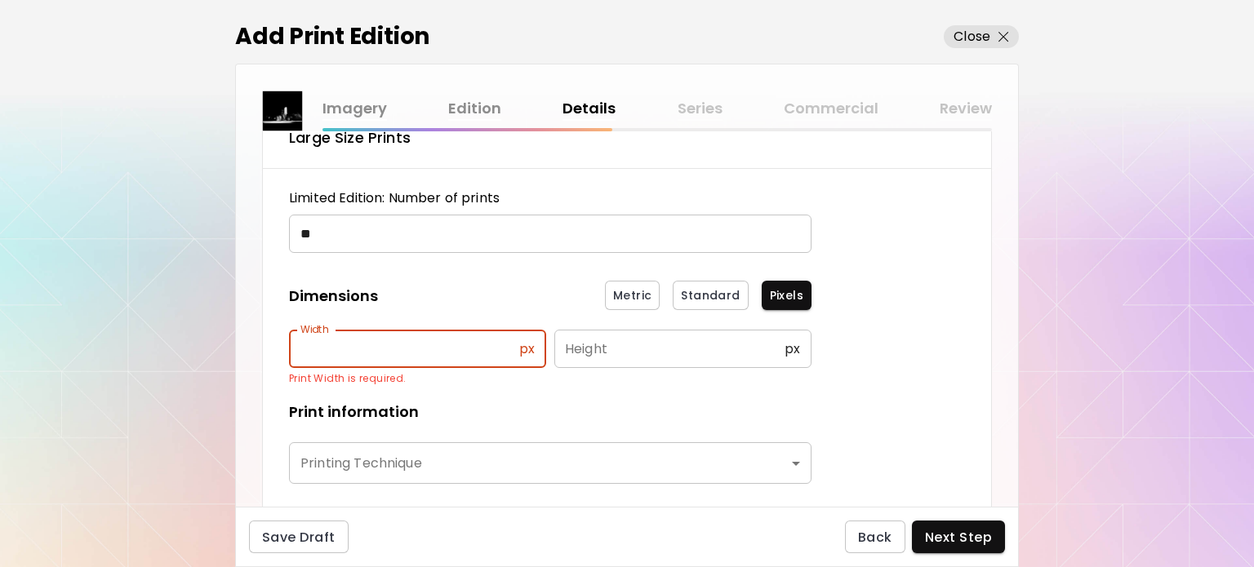
click at [376, 355] on input "text" at bounding box center [404, 349] width 230 height 38
click at [353, 334] on input "text" at bounding box center [404, 349] width 230 height 38
click at [319, 347] on input "text" at bounding box center [404, 349] width 230 height 38
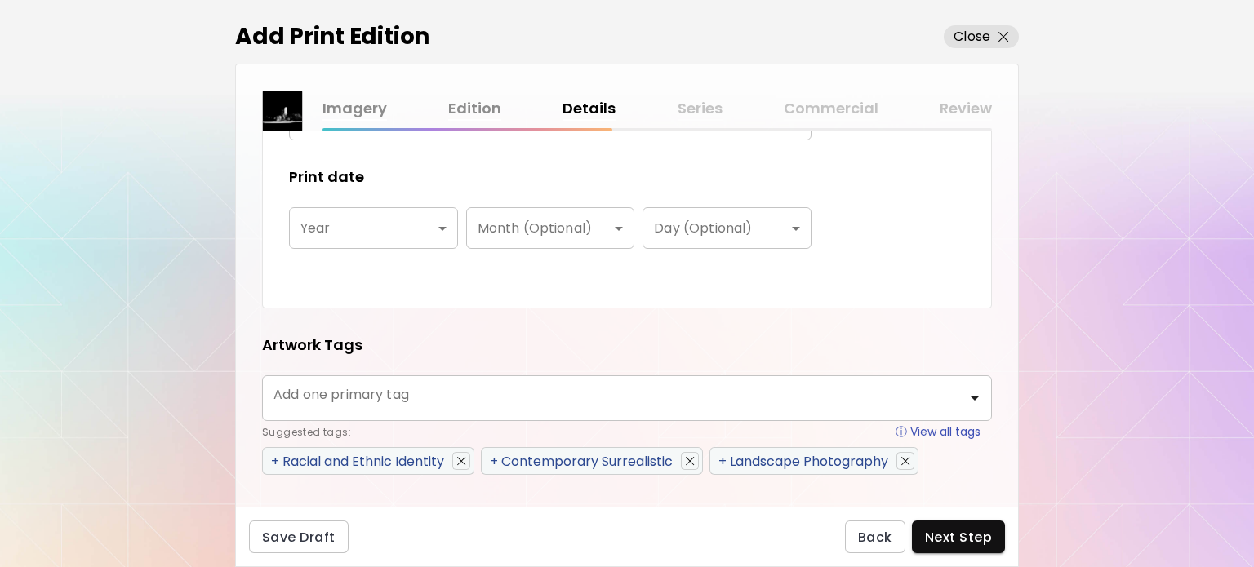
click at [349, 349] on h5 "Artwork Tags" at bounding box center [312, 345] width 100 height 21
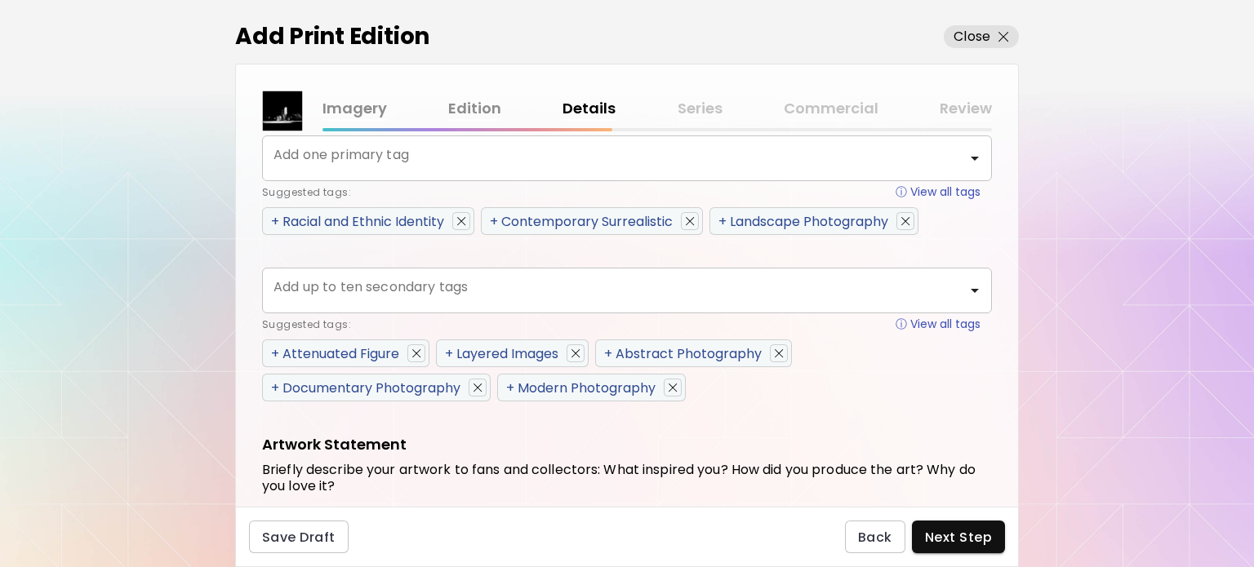
scroll to position [817, 0]
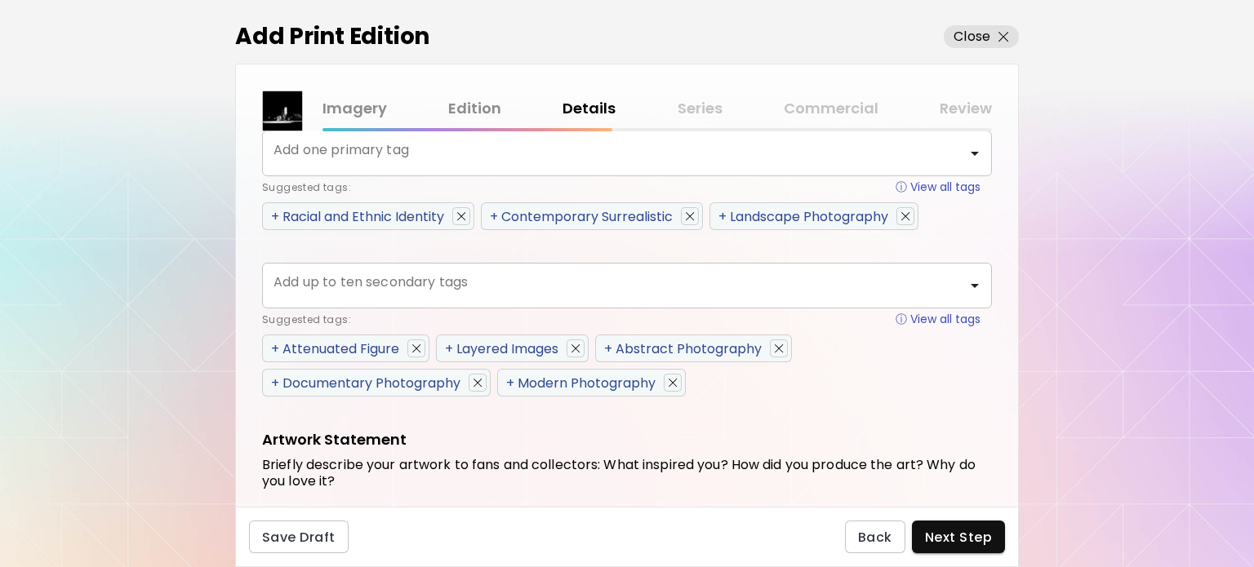
drag, startPoint x: 351, startPoint y: 341, endPoint x: 349, endPoint y: 355, distance: 14.1
click at [349, 355] on div "+ Attenuated Figure" at bounding box center [335, 349] width 128 height 20
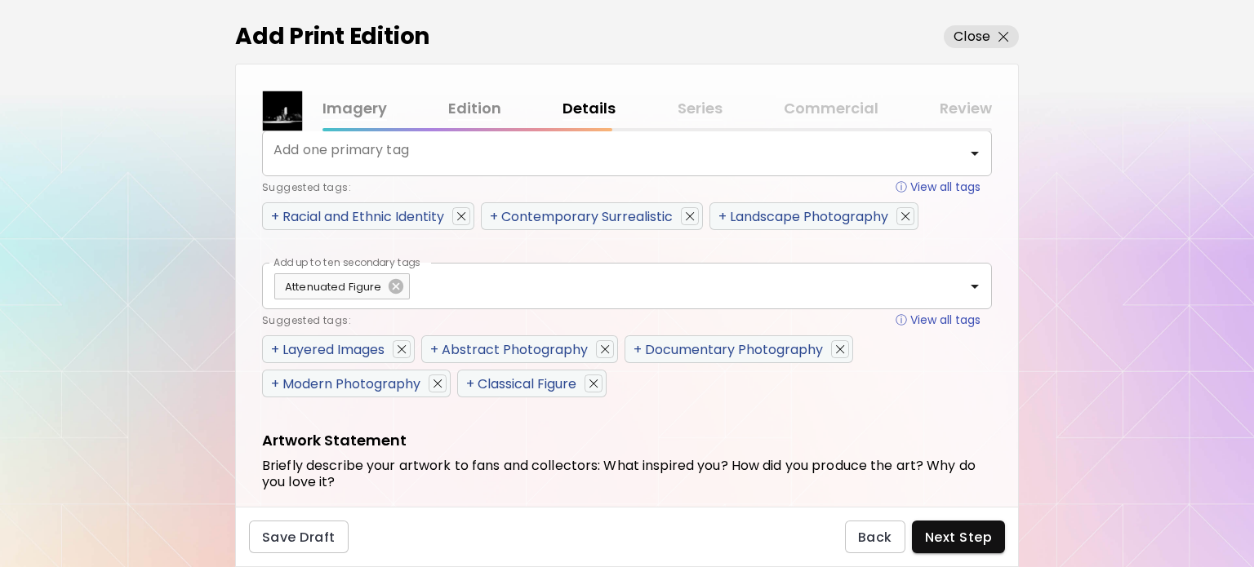
click at [349, 356] on div "+ Layered Images" at bounding box center [327, 350] width 113 height 20
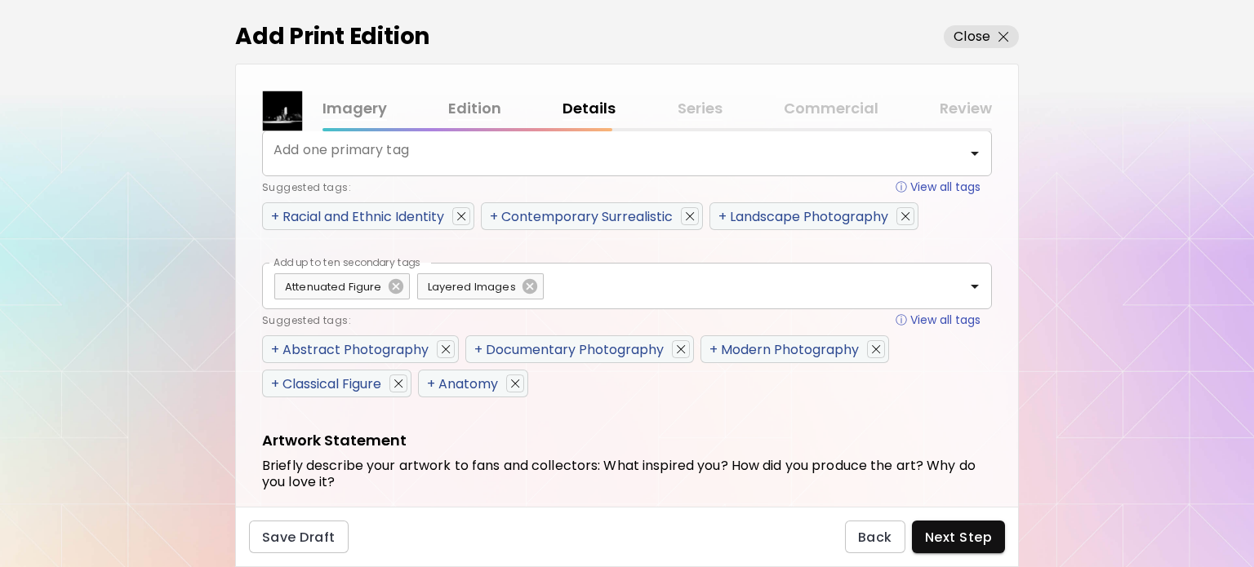
click at [349, 356] on div "+ Abstract Photography" at bounding box center [350, 350] width 158 height 20
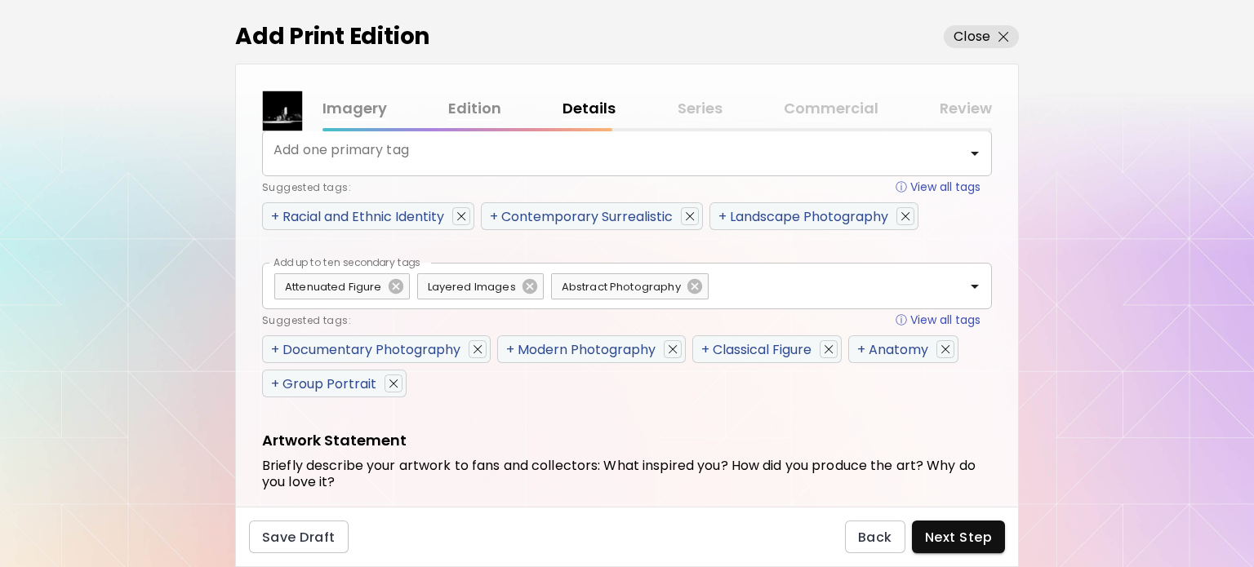
click at [349, 356] on div "+ Documentary Photography" at bounding box center [365, 350] width 189 height 20
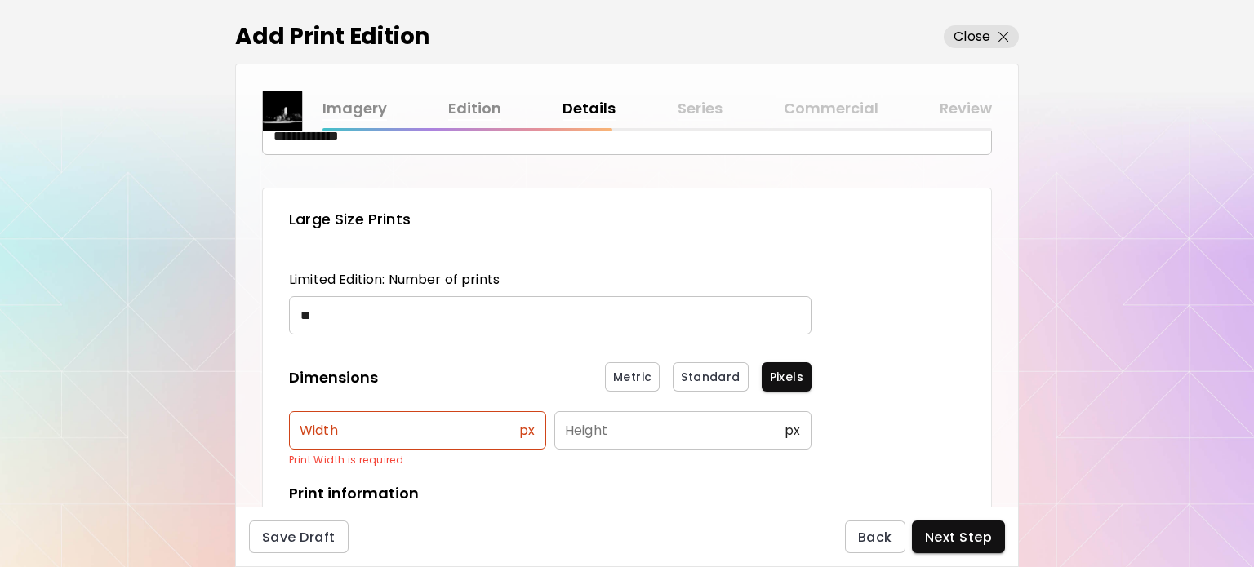
scroll to position [245, 0]
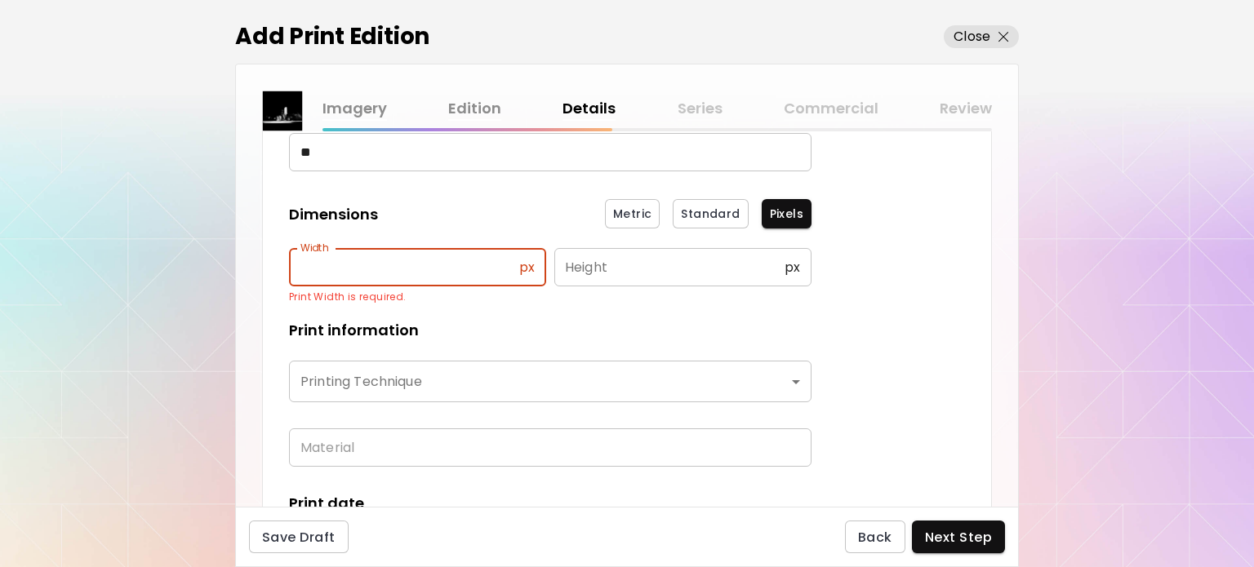
click at [364, 281] on input "text" at bounding box center [404, 267] width 230 height 38
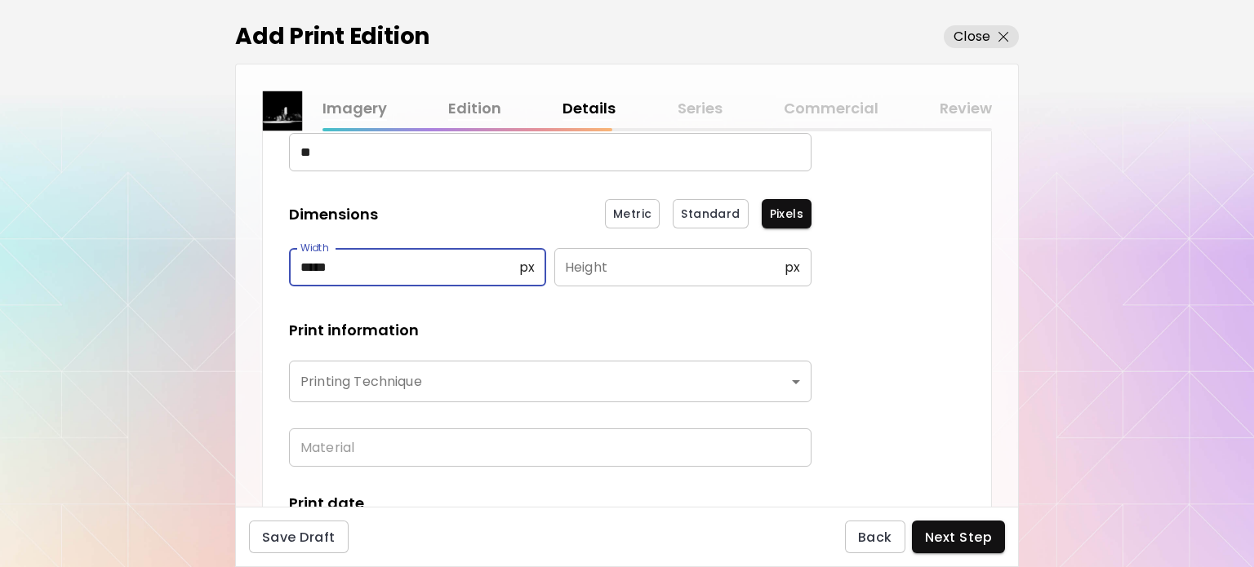
type input "*****"
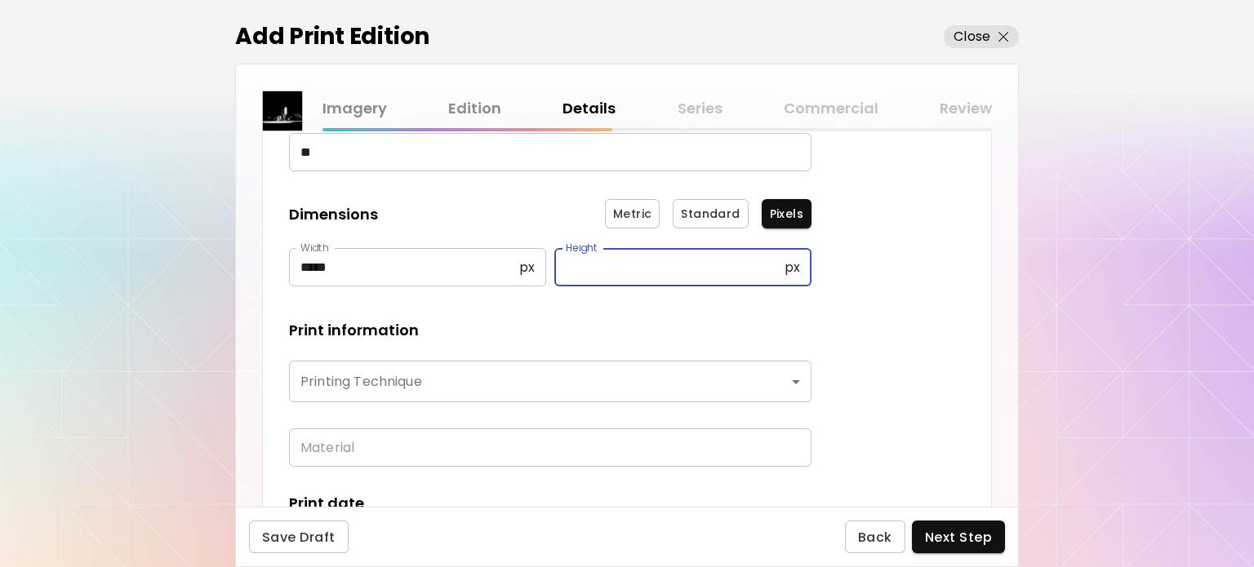
click at [580, 275] on input "text" at bounding box center [669, 267] width 230 height 38
type input "*****"
click at [408, 368] on body "**********" at bounding box center [627, 283] width 1254 height 567
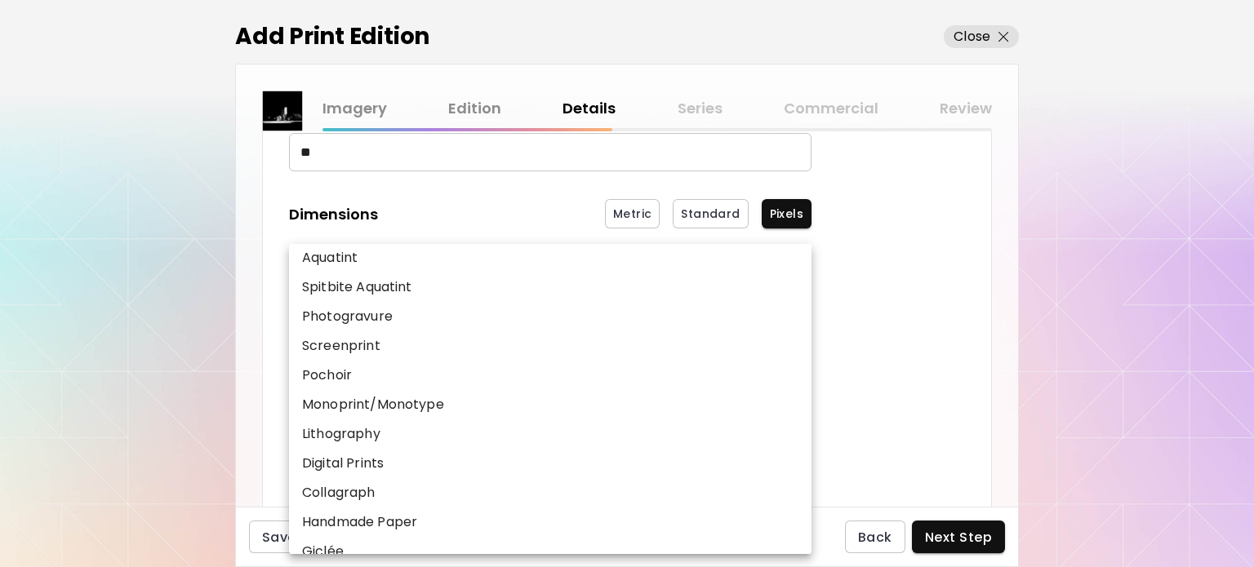
scroll to position [202, 0]
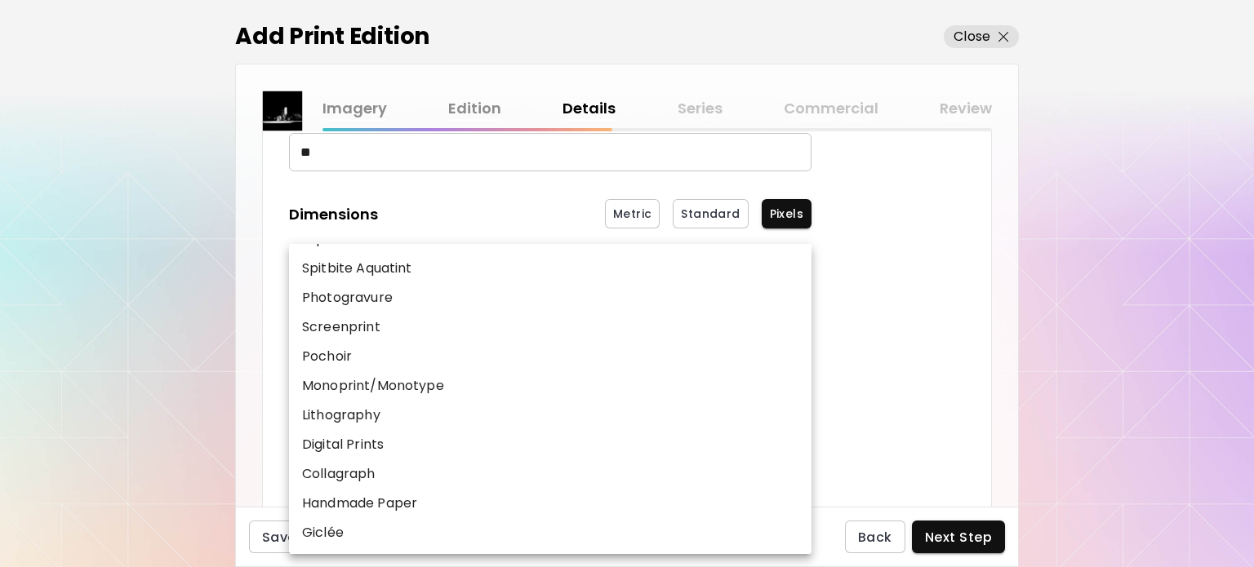
click at [389, 528] on li "Giclée" at bounding box center [554, 532] width 531 height 29
type input "******"
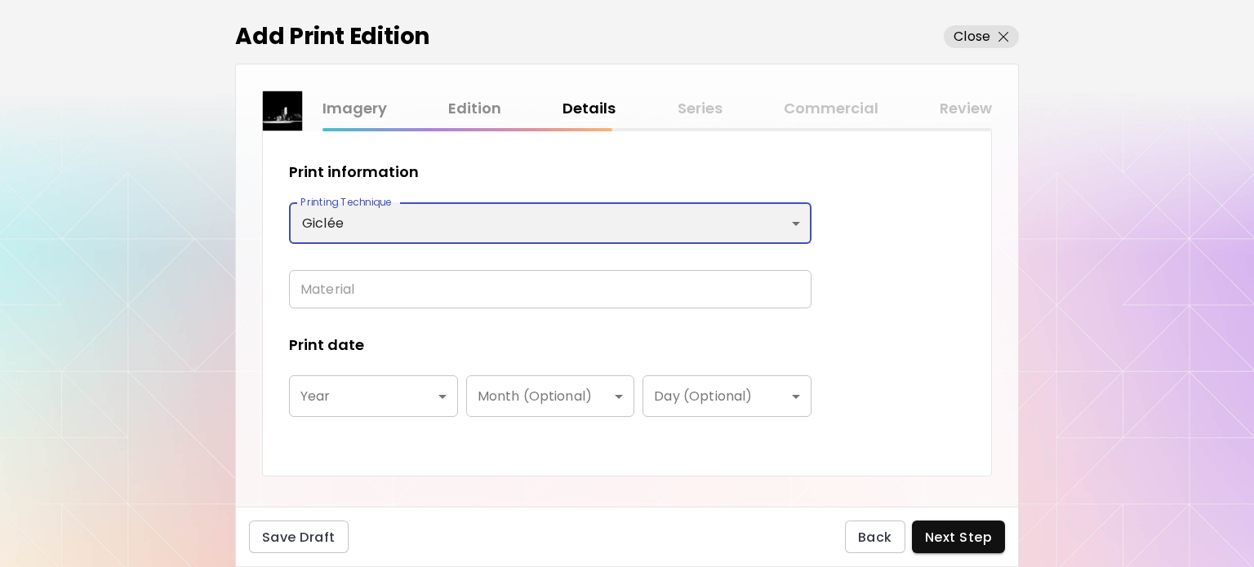
scroll to position [408, 0]
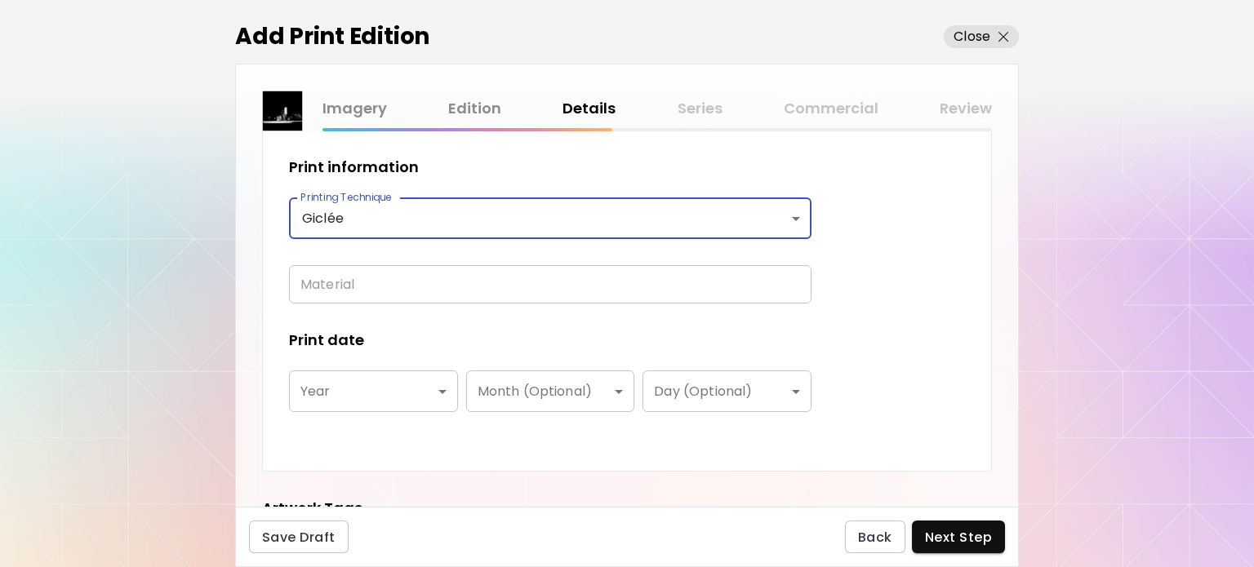
click at [408, 380] on body "**********" at bounding box center [627, 283] width 1254 height 567
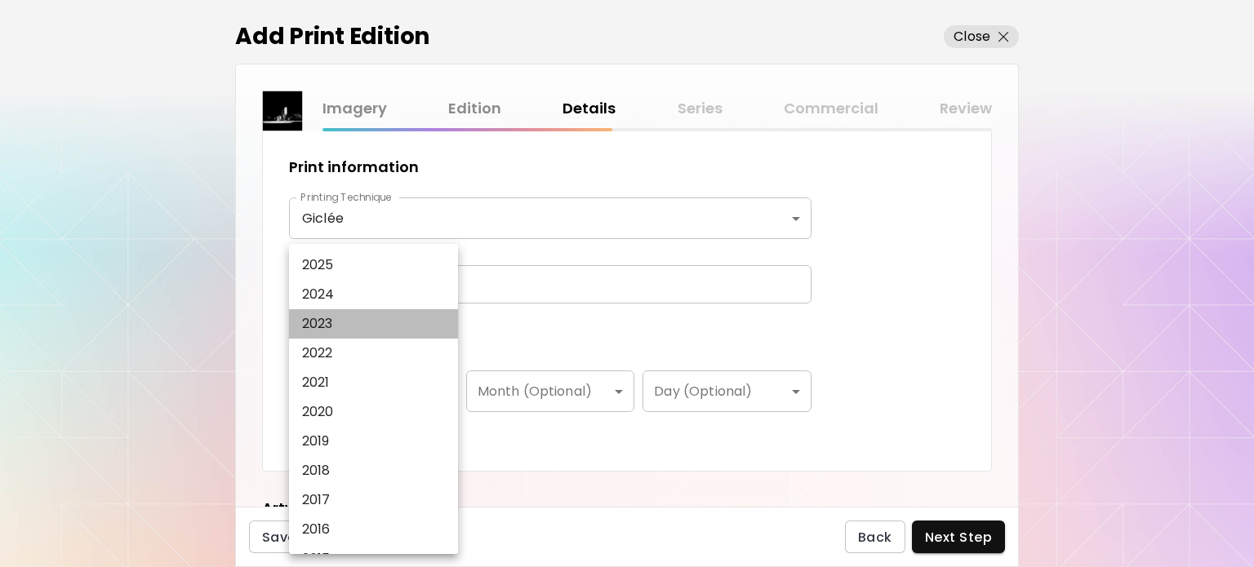
click at [371, 318] on li "2023" at bounding box center [377, 323] width 177 height 29
type input "****"
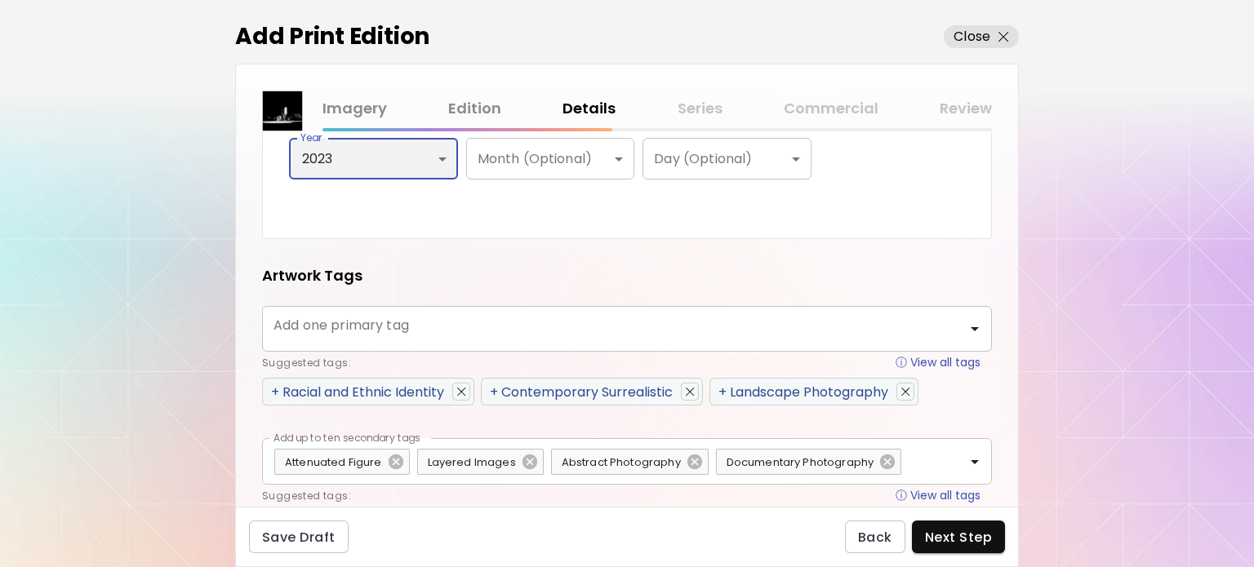
scroll to position [653, 0]
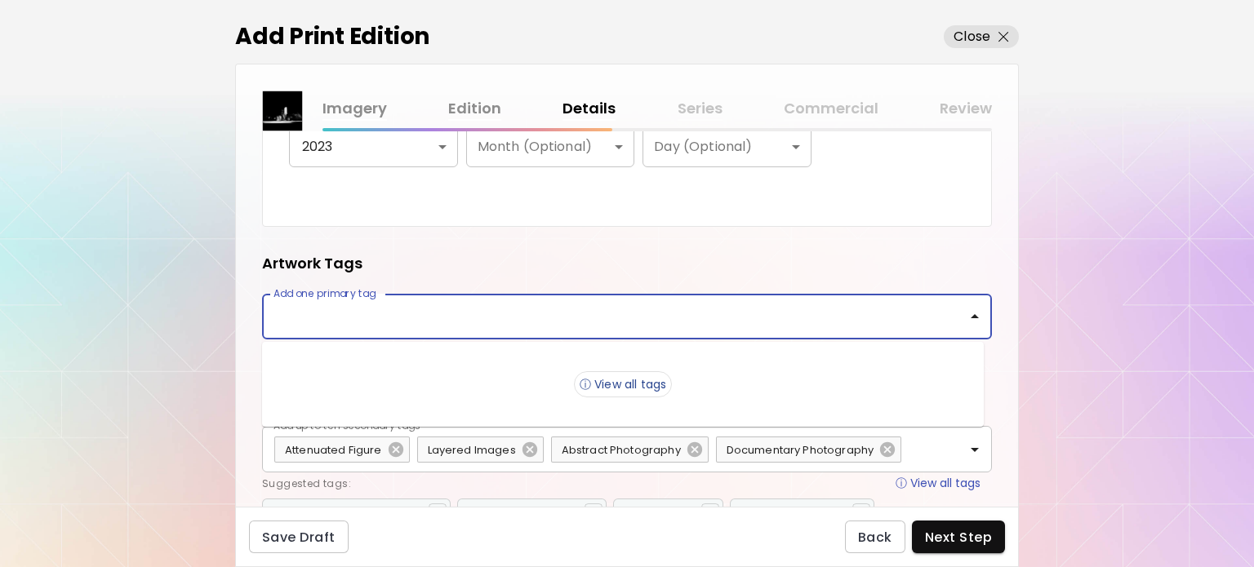
click at [467, 327] on input "Add one primary tag" at bounding box center [604, 316] width 670 height 31
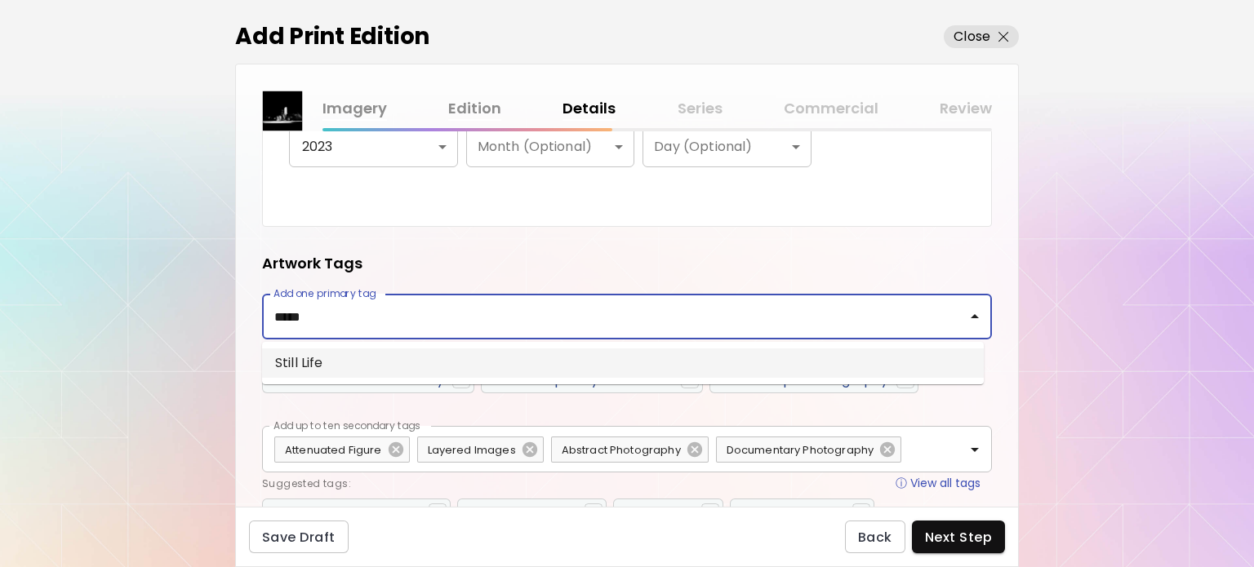
click at [467, 354] on li "Still Life" at bounding box center [623, 363] width 722 height 29
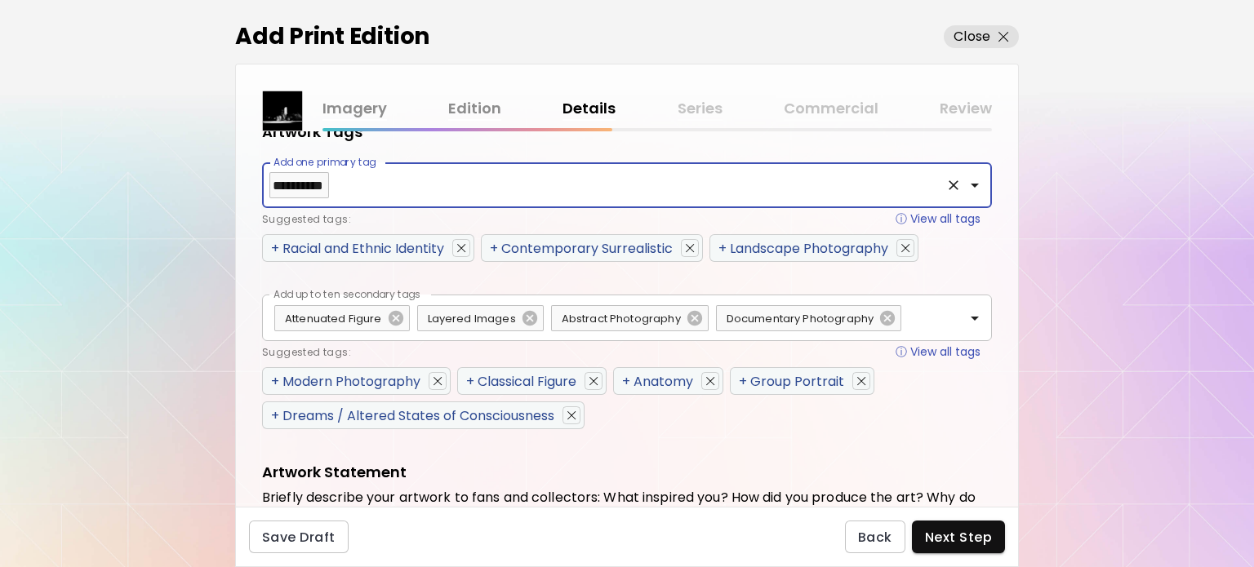
scroll to position [817, 0]
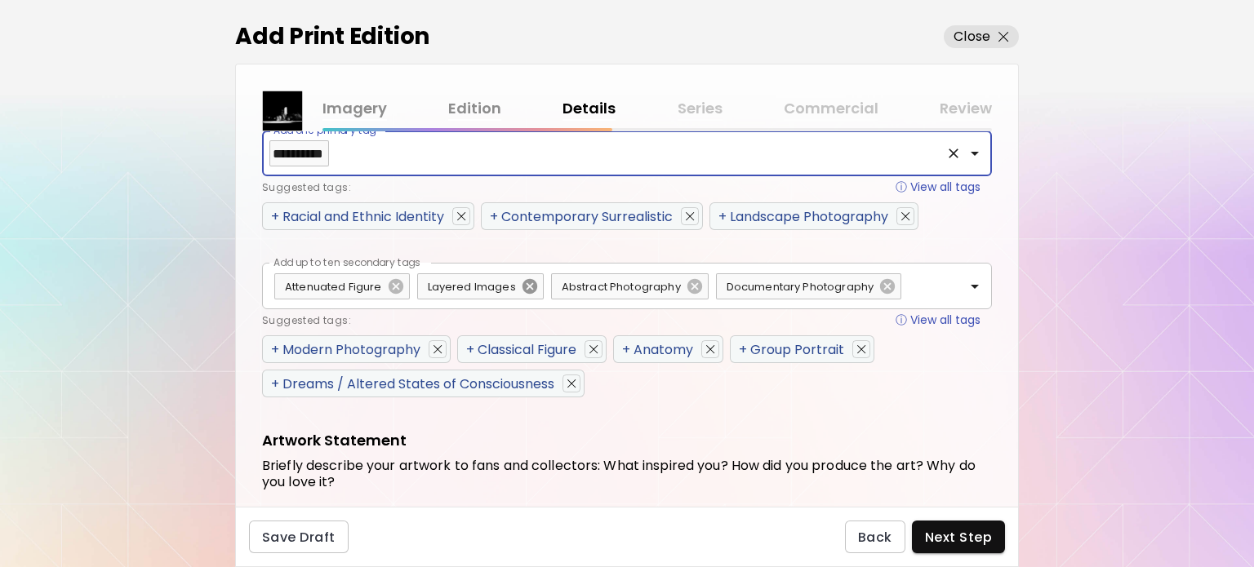
click at [529, 279] on icon at bounding box center [530, 286] width 15 height 15
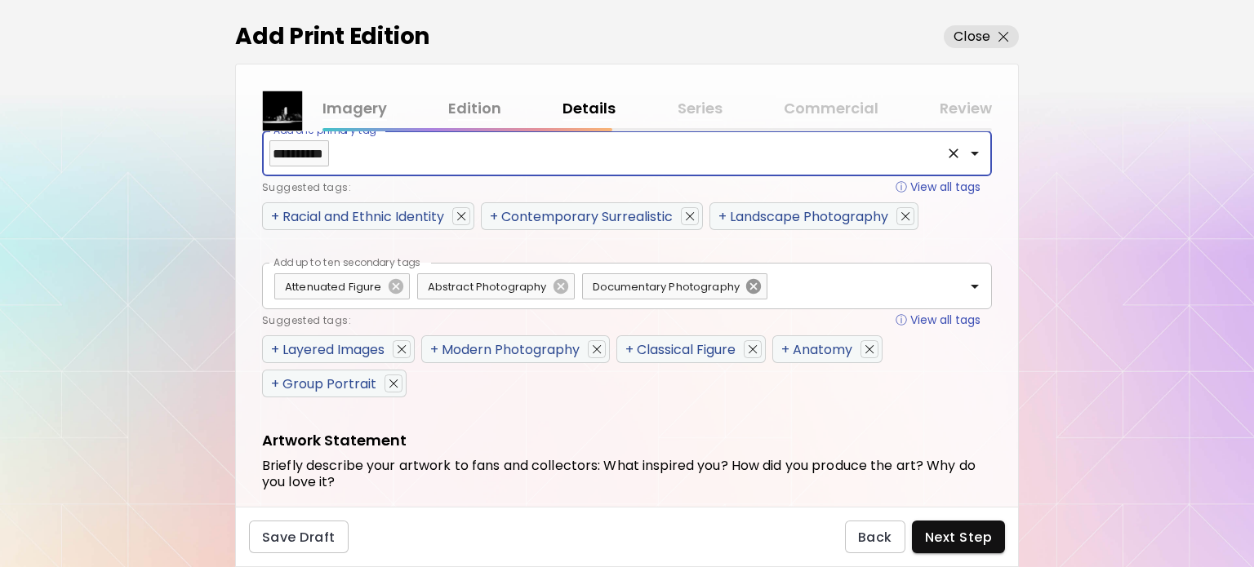
click at [756, 282] on icon at bounding box center [753, 286] width 15 height 15
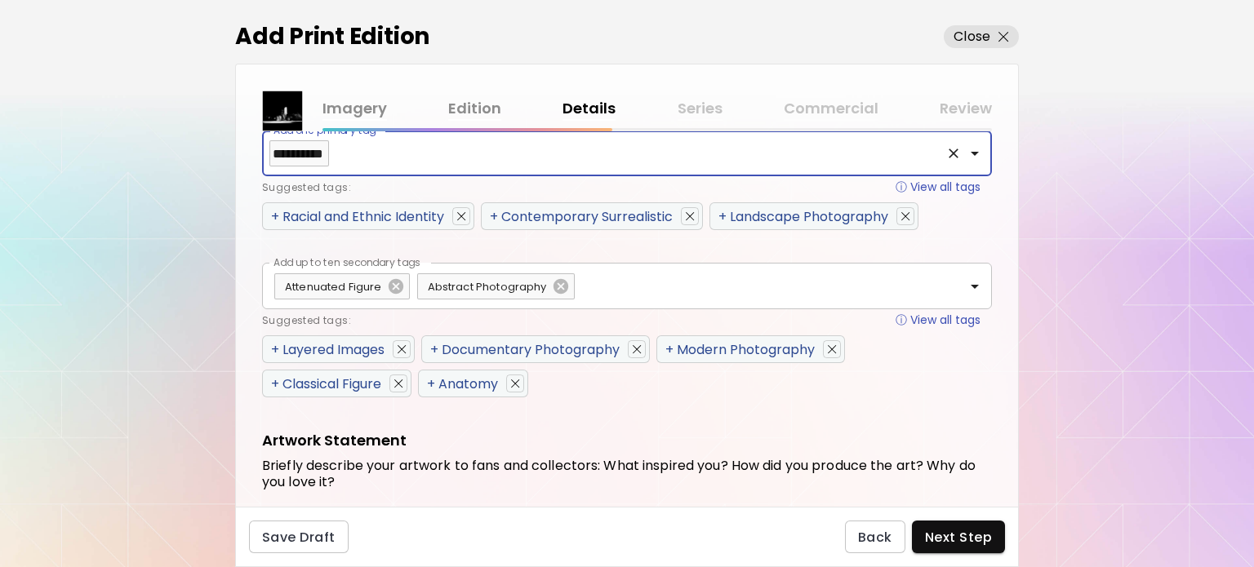
type input "**********"
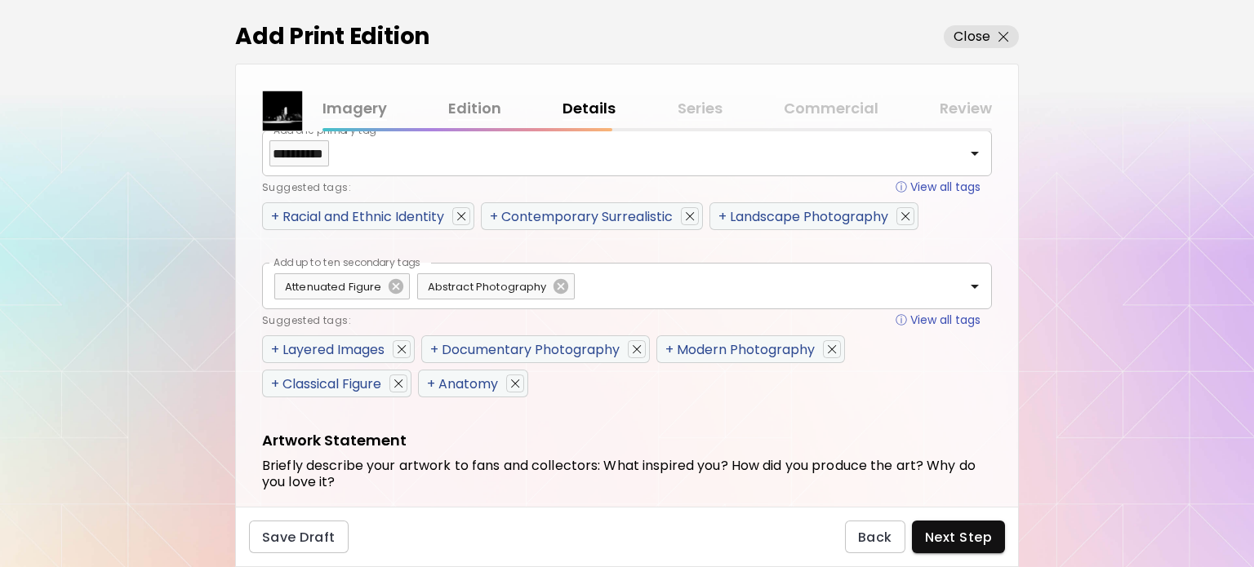
click at [674, 345] on span "+" at bounding box center [669, 349] width 8 height 19
click at [558, 275] on div "Abstract Photography" at bounding box center [496, 287] width 158 height 26
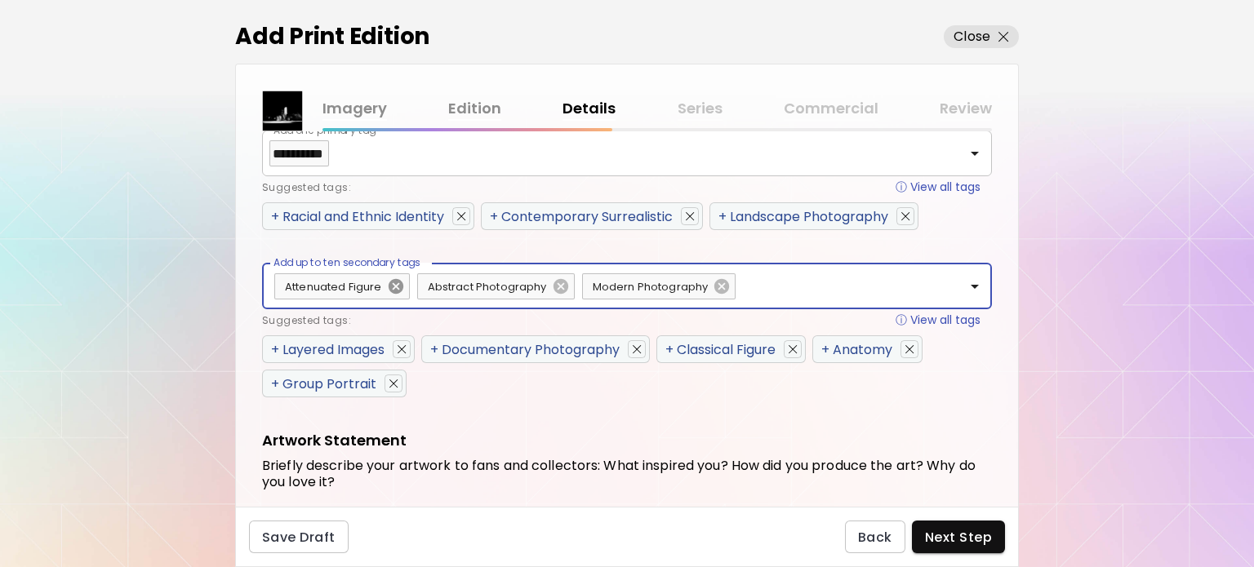
click at [394, 283] on icon at bounding box center [396, 287] width 18 height 18
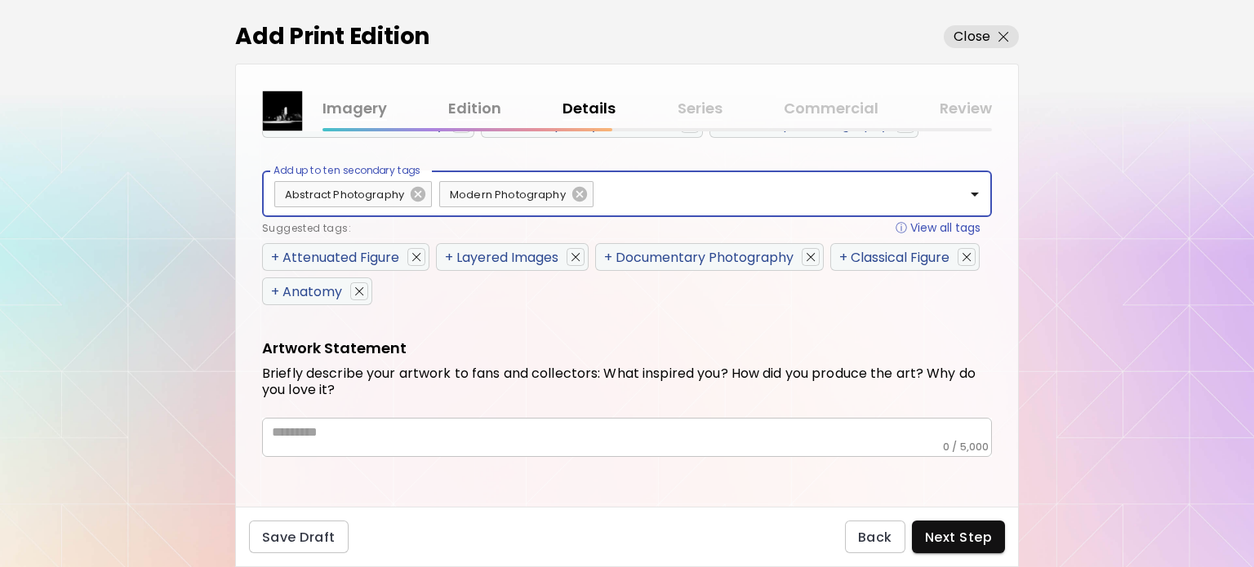
scroll to position [909, 0]
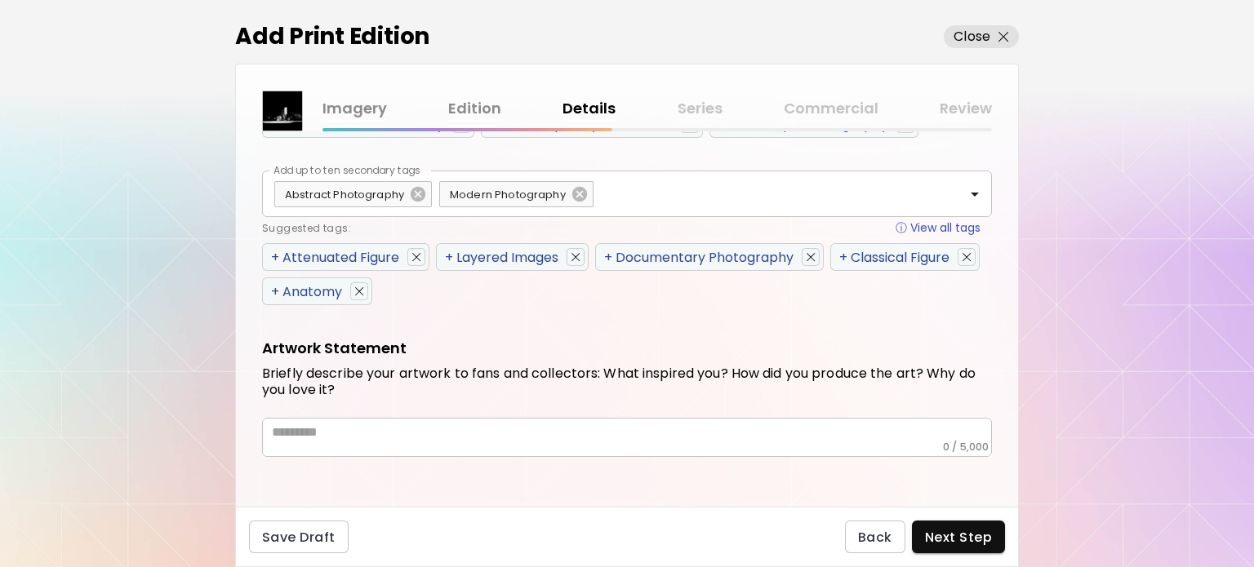
click at [452, 418] on div "* ​" at bounding box center [627, 437] width 730 height 39
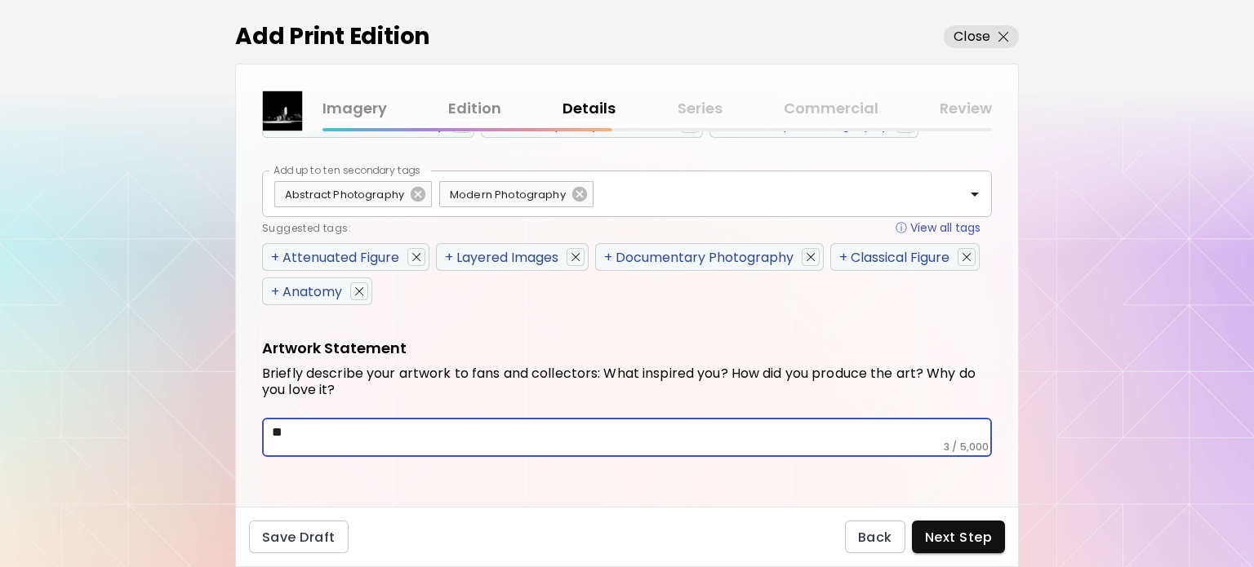
type textarea "*"
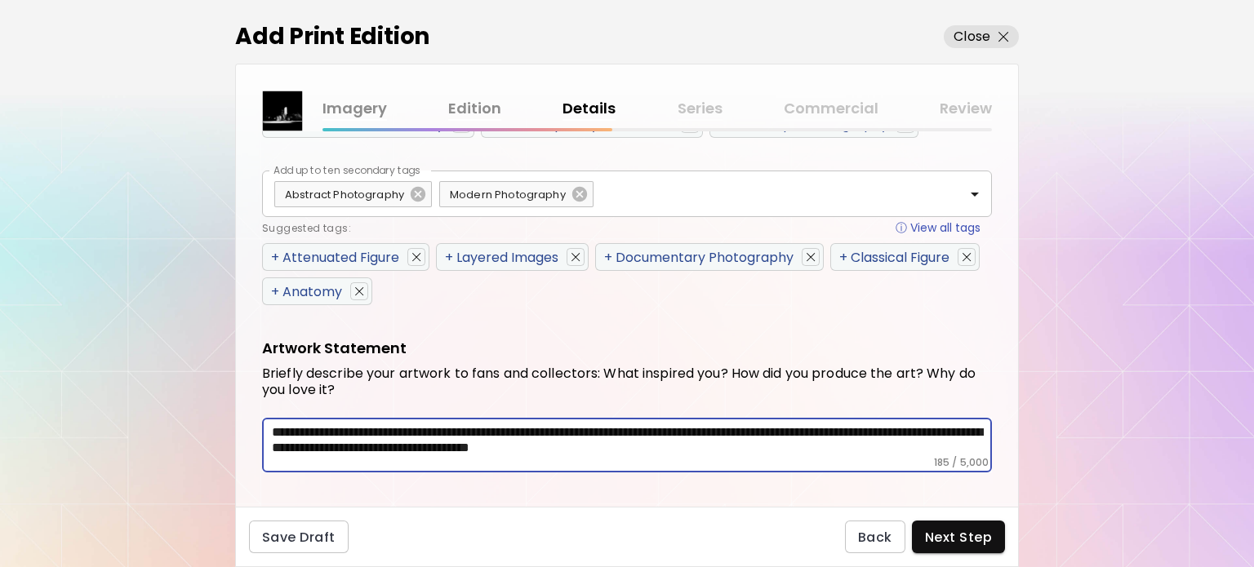
scroll to position [924, 0]
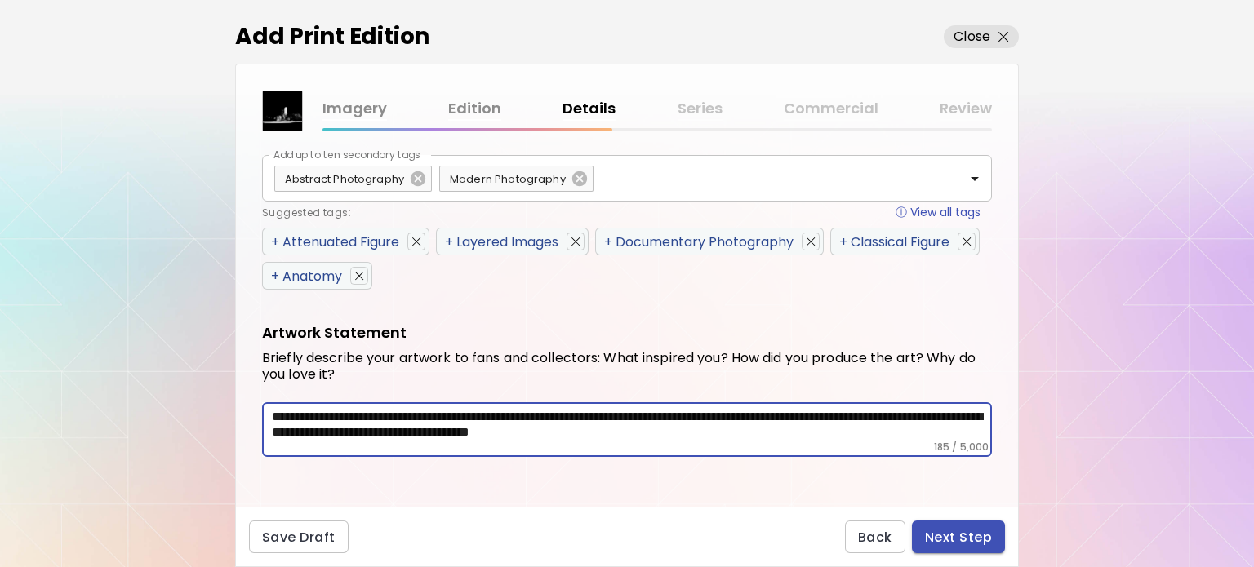
type textarea "**********"
click at [942, 533] on span "Next Step" at bounding box center [958, 537] width 67 height 17
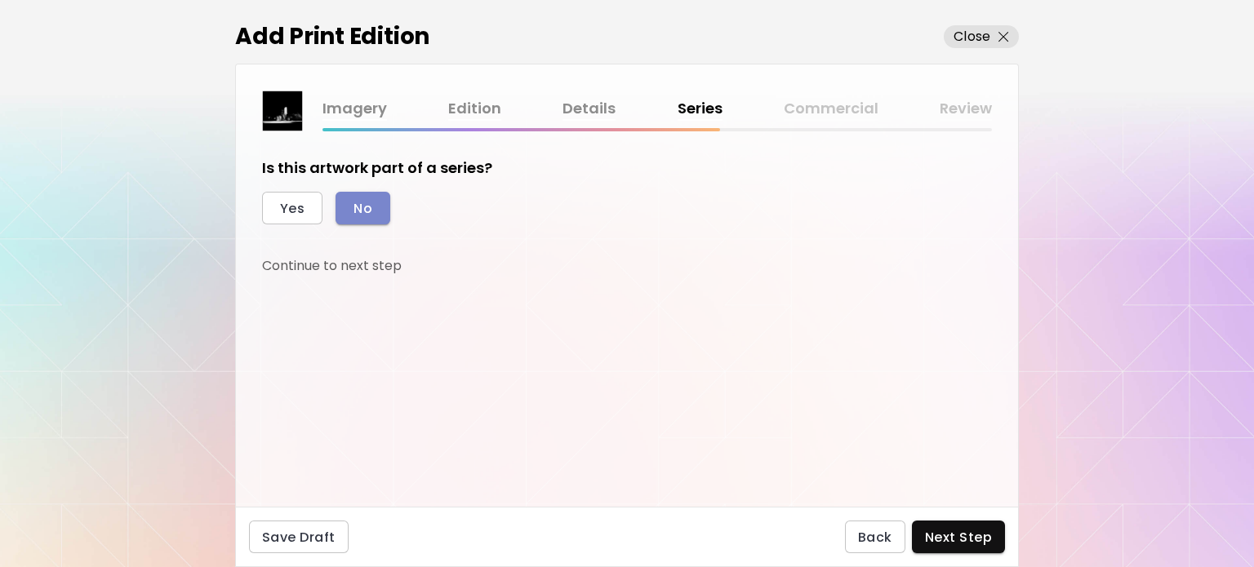
click at [362, 207] on span "No" at bounding box center [363, 208] width 19 height 17
click at [953, 536] on span "Next Step" at bounding box center [958, 537] width 67 height 17
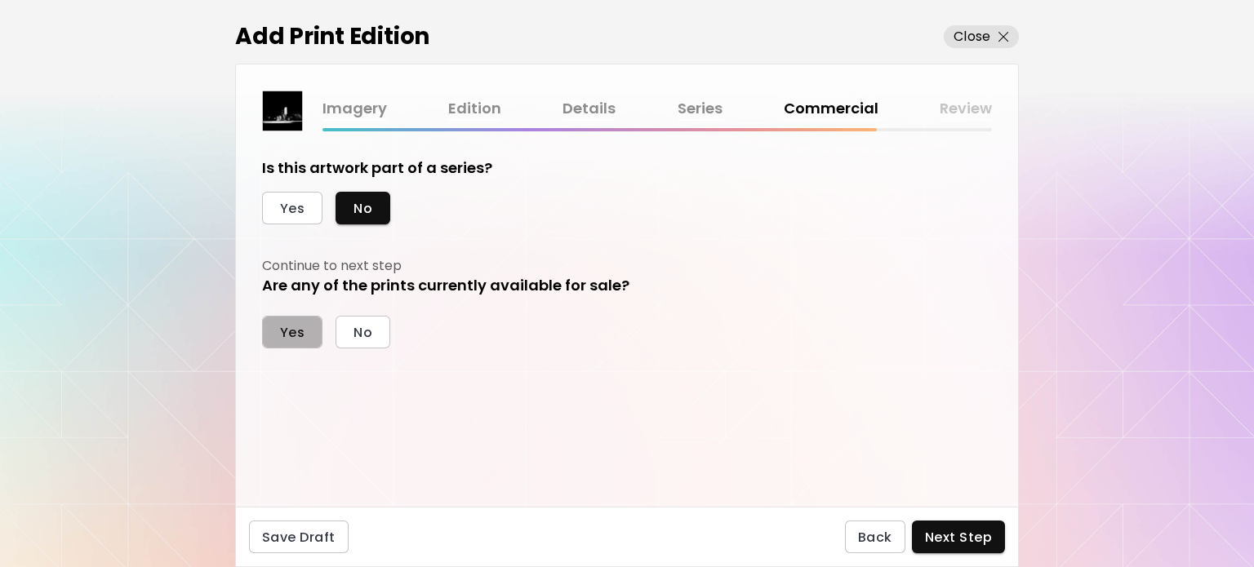
click at [307, 335] on button "Yes" at bounding box center [292, 332] width 60 height 33
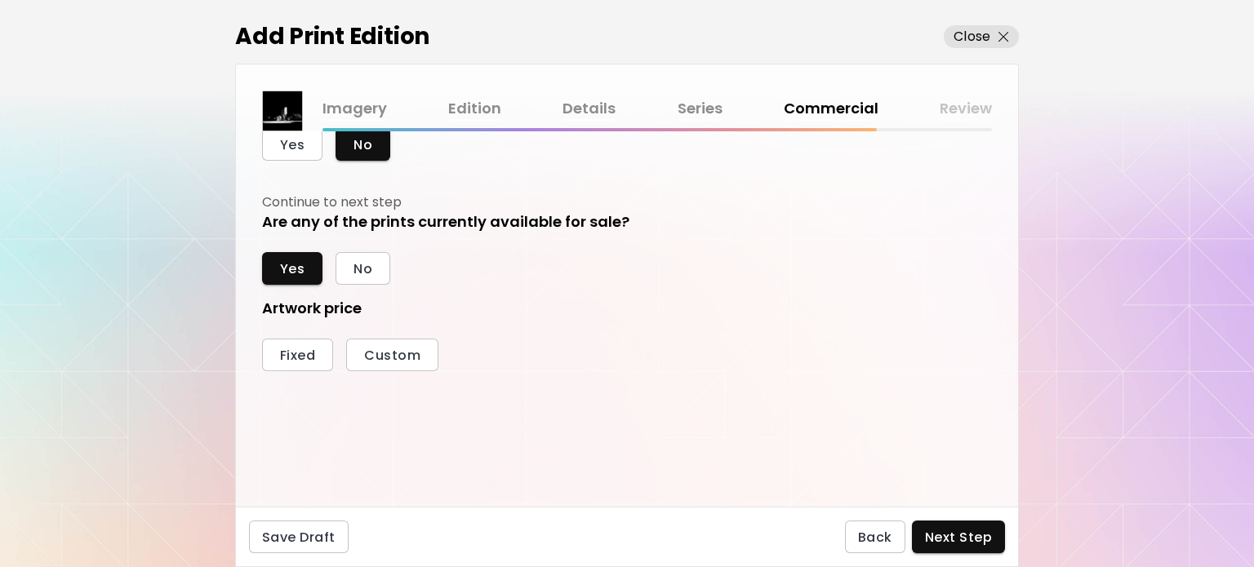
scroll to position [82, 0]
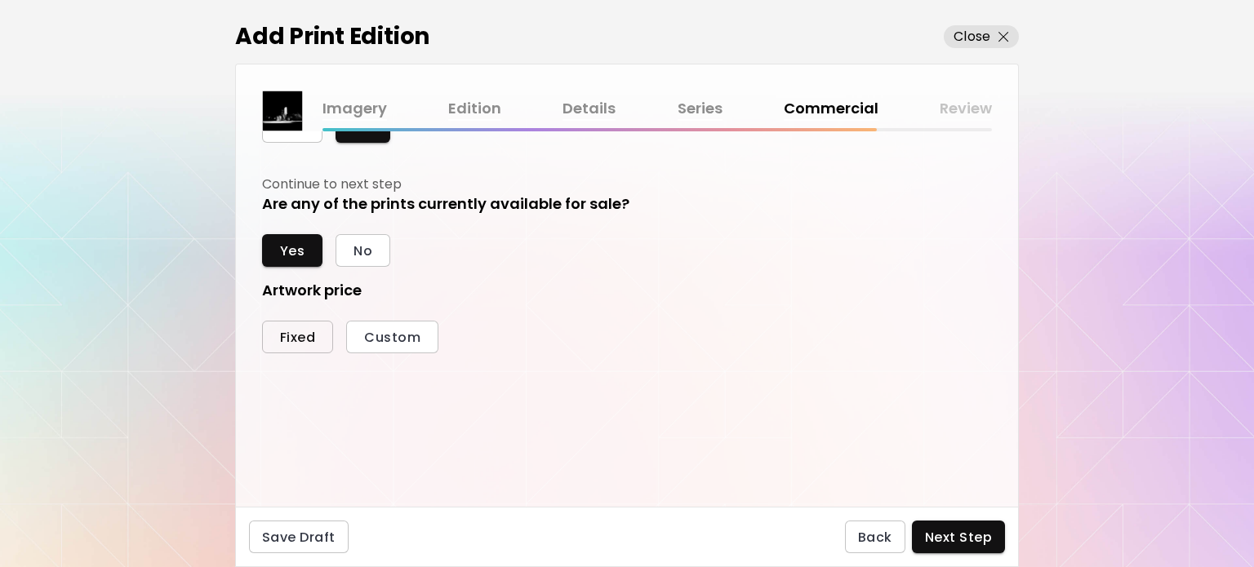
click at [314, 336] on span "Fixed" at bounding box center [297, 337] width 35 height 17
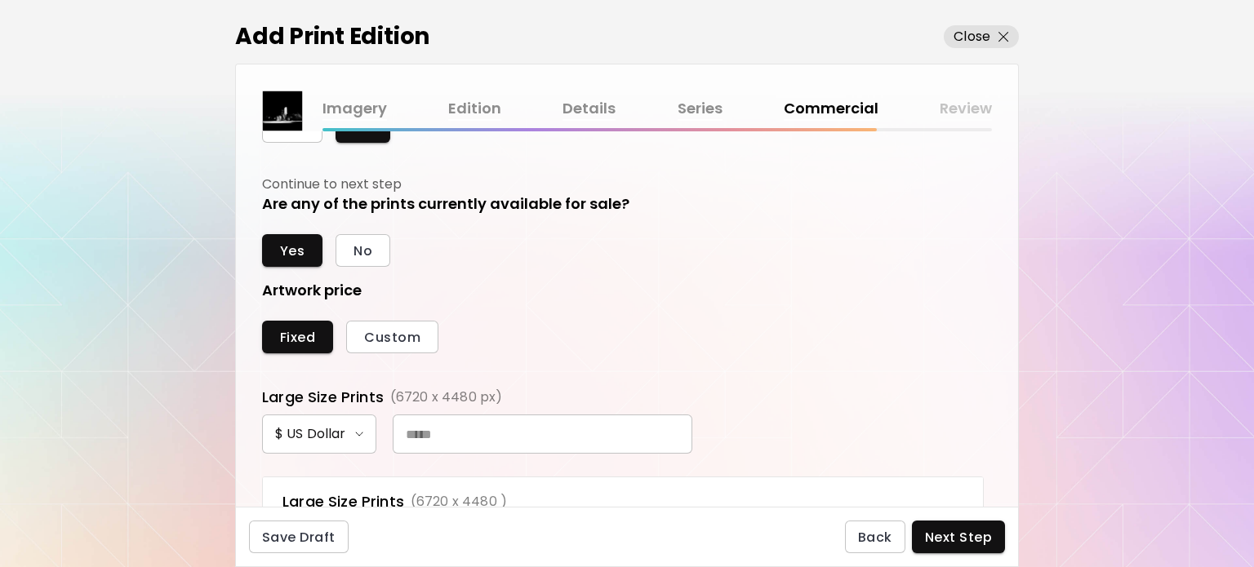
scroll to position [163, 0]
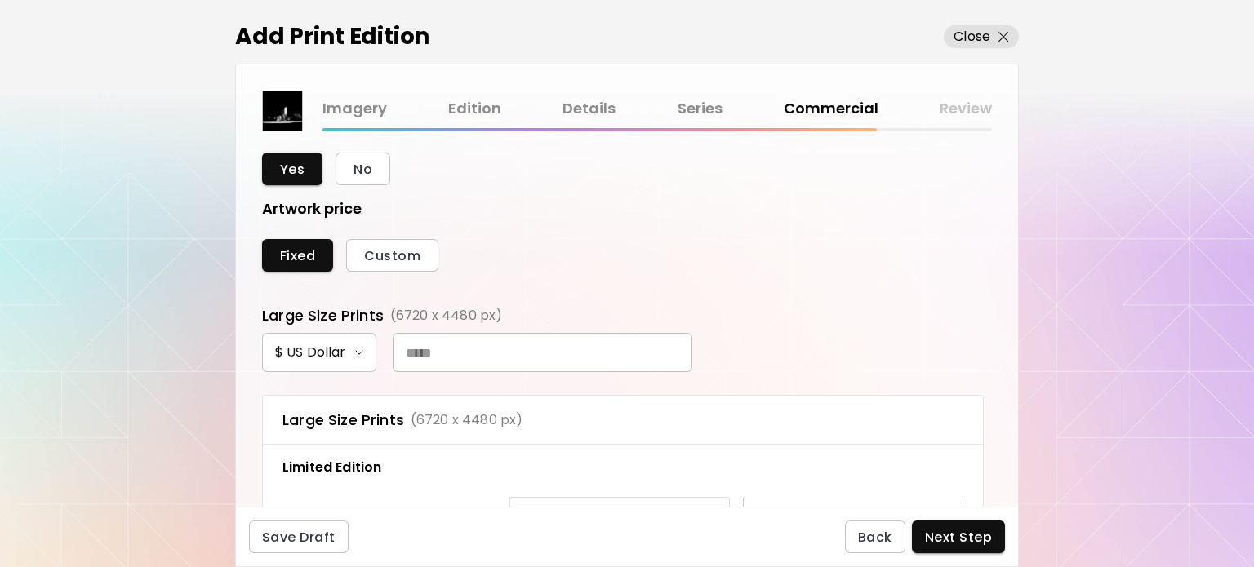
click at [474, 351] on input "text" at bounding box center [543, 352] width 300 height 39
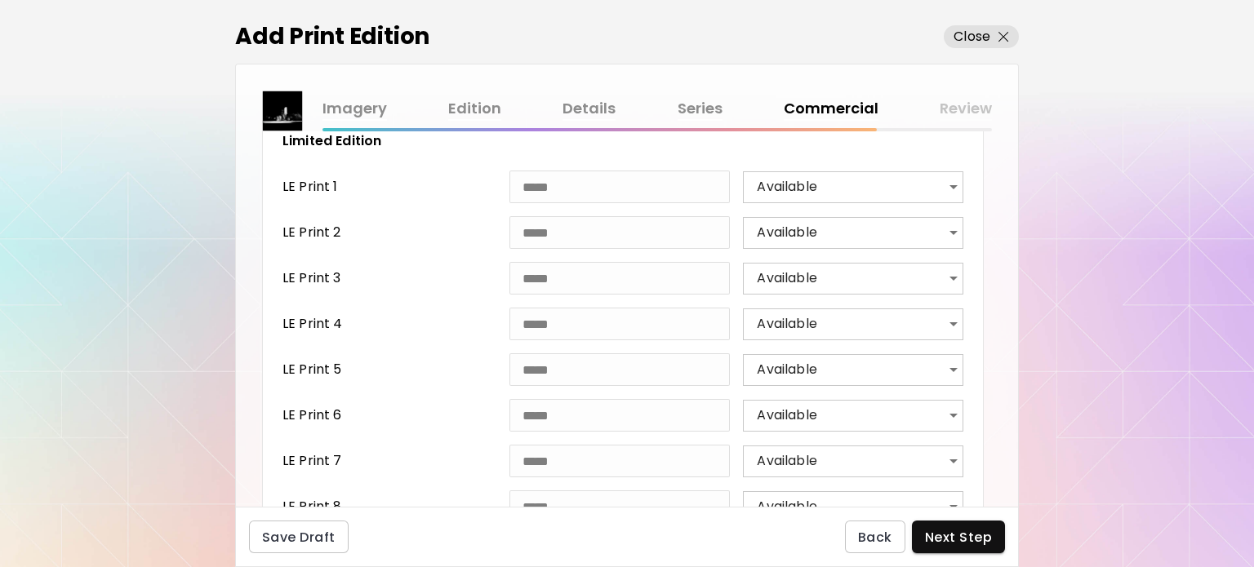
scroll to position [883, 0]
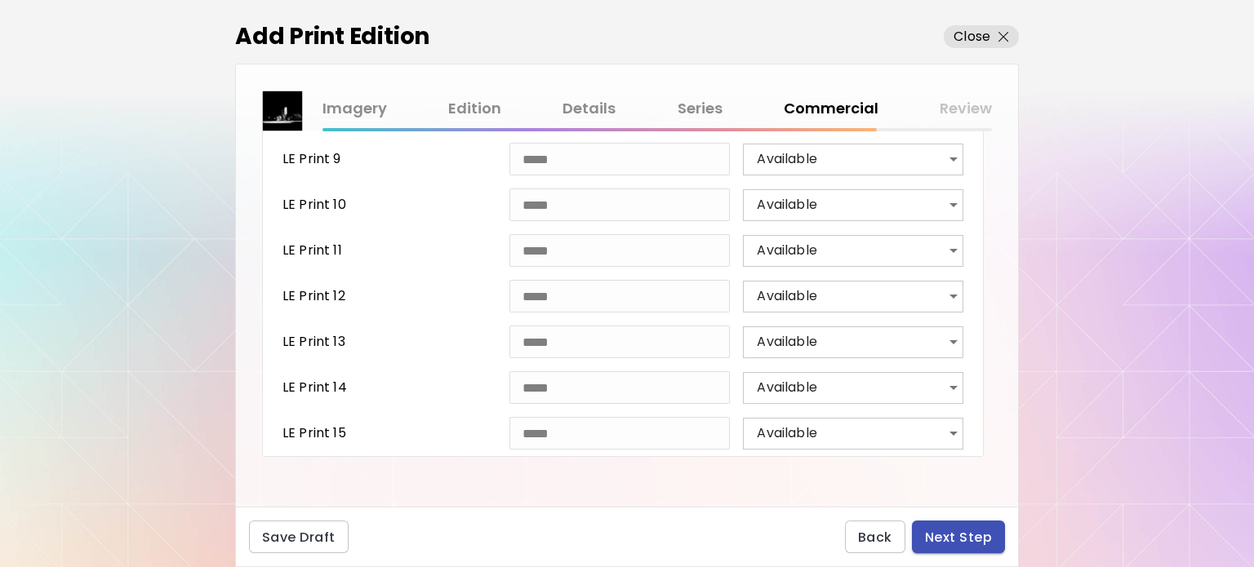
type input "*****"
click at [947, 541] on span "Next Step" at bounding box center [958, 537] width 67 height 17
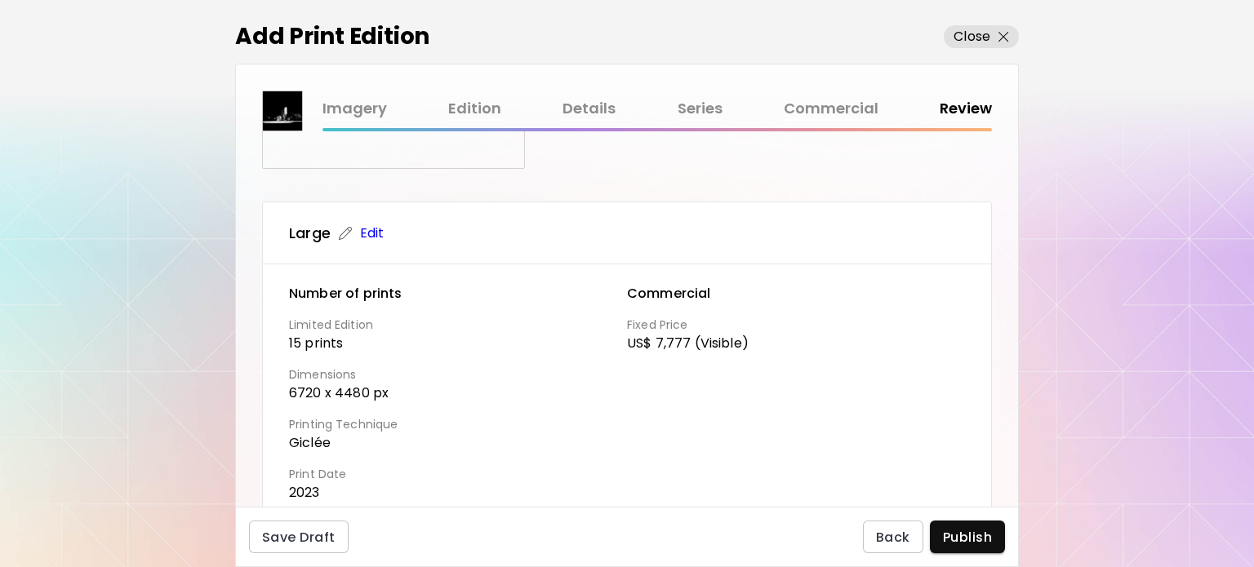
scroll to position [454, 0]
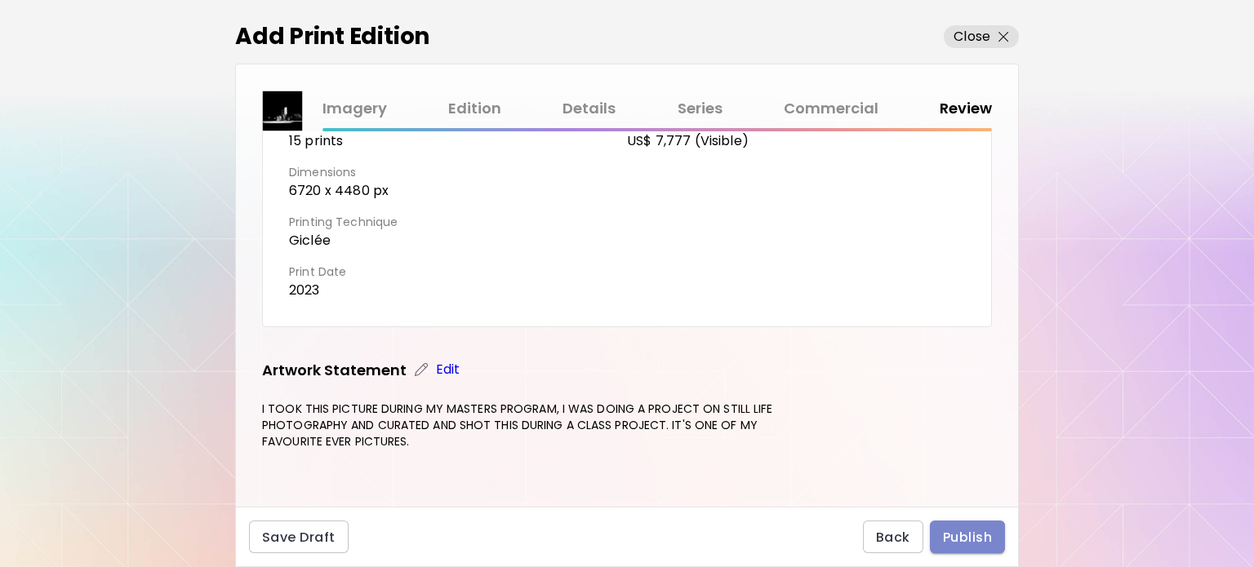
click at [959, 540] on span "Publish" at bounding box center [967, 537] width 49 height 17
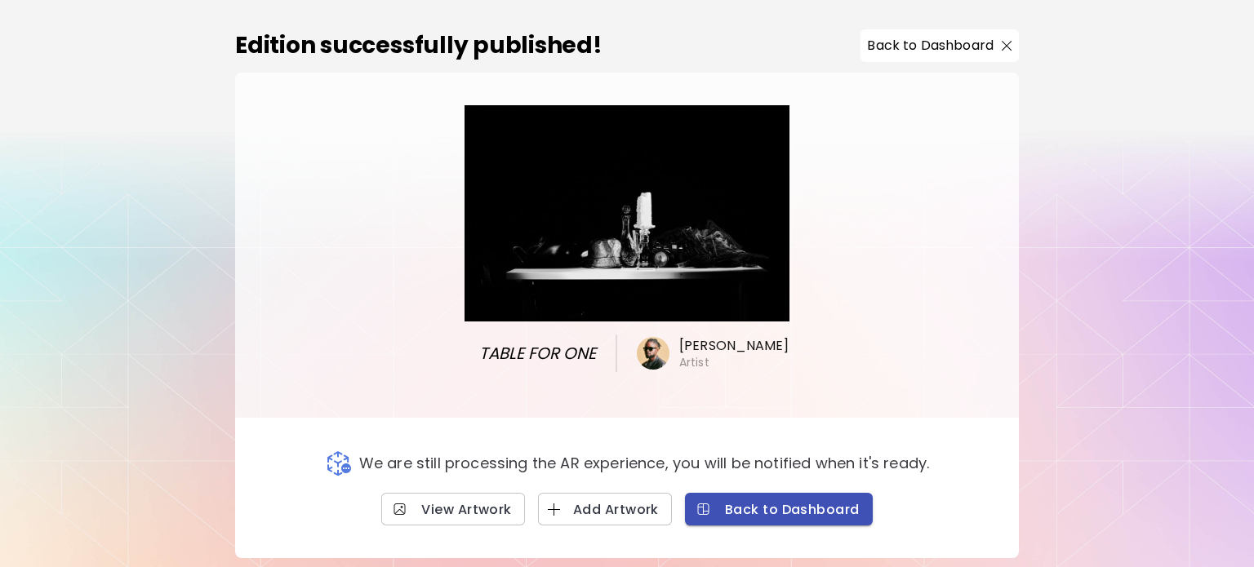
click at [771, 505] on button "Back to Dashboard" at bounding box center [779, 509] width 188 height 33
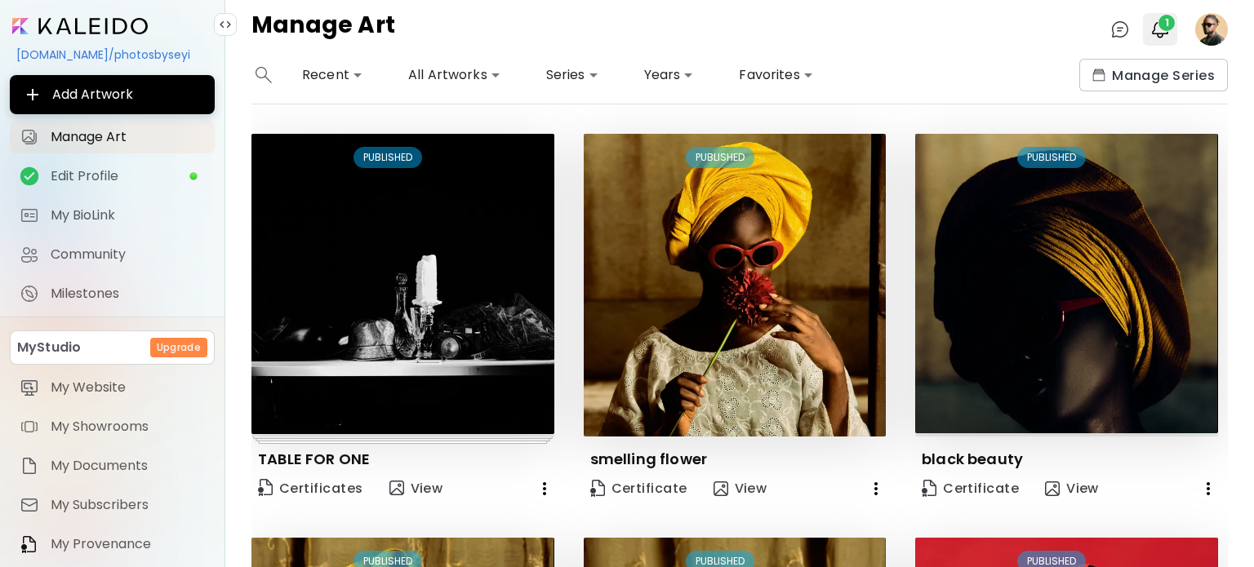
click at [1155, 20] on img "button" at bounding box center [1160, 30] width 20 height 20
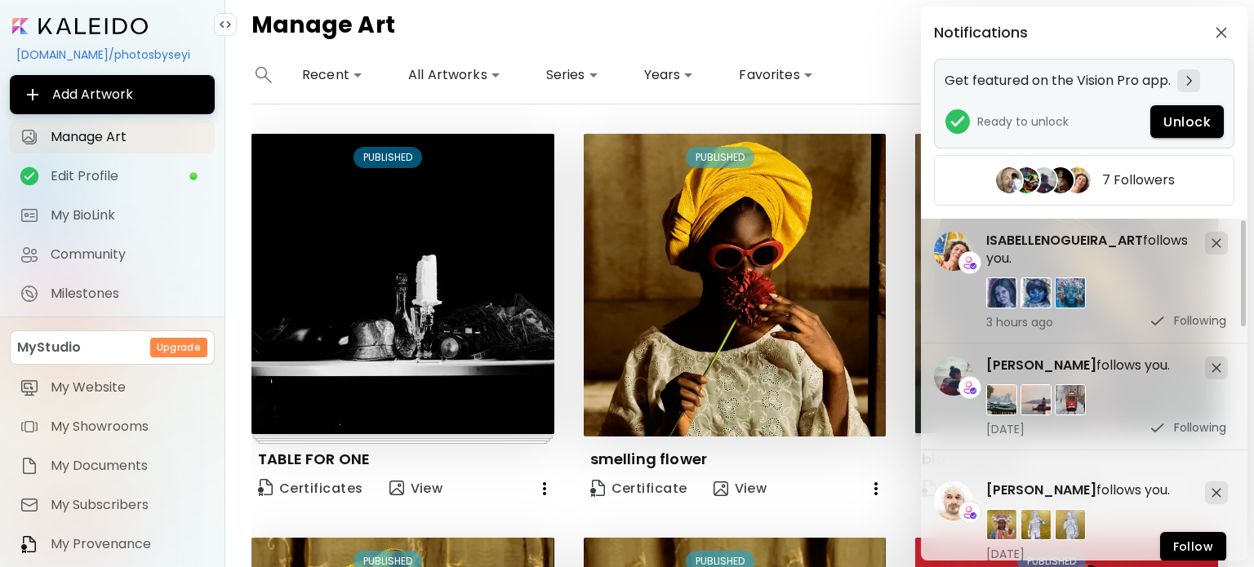
click at [1189, 120] on span "Unlock" at bounding box center [1187, 121] width 47 height 17
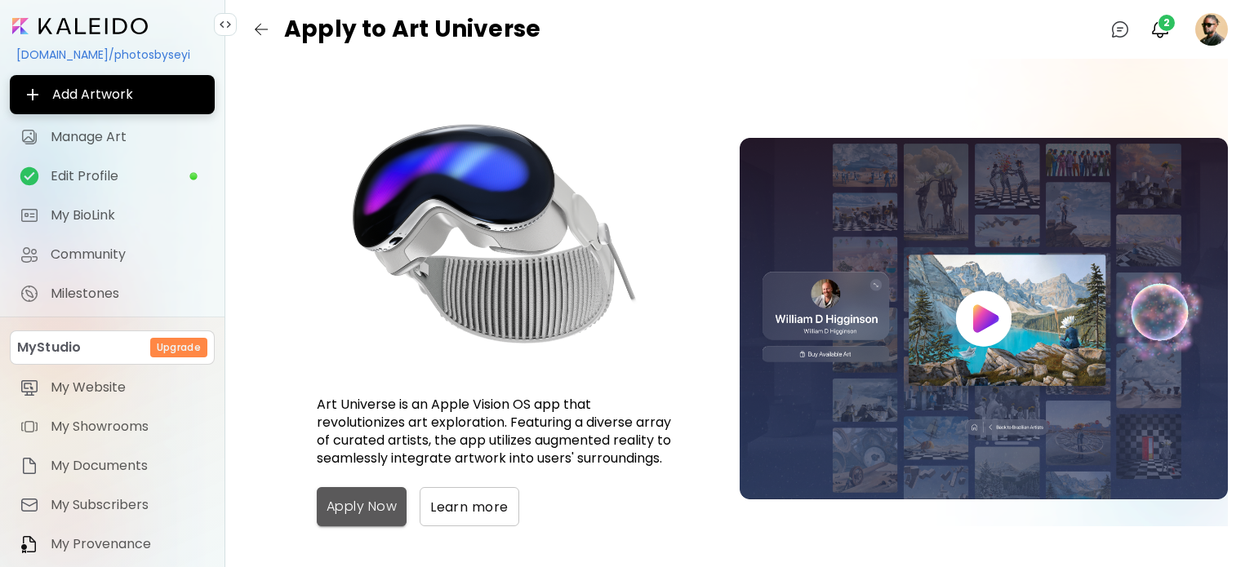
click at [355, 506] on span "Apply Now" at bounding box center [362, 507] width 70 height 20
click at [1168, 29] on span "2" at bounding box center [1167, 23] width 16 height 16
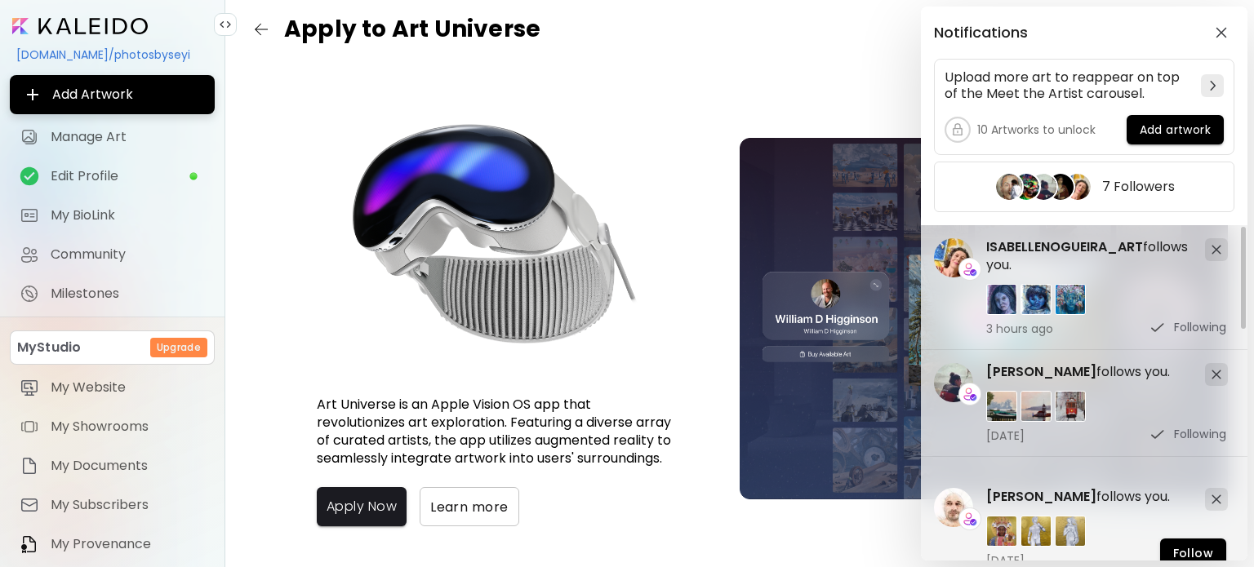
click at [897, 75] on div "Notifications Upload more art to reappear on top of the Meet the Artist carouse…" at bounding box center [627, 283] width 1254 height 567
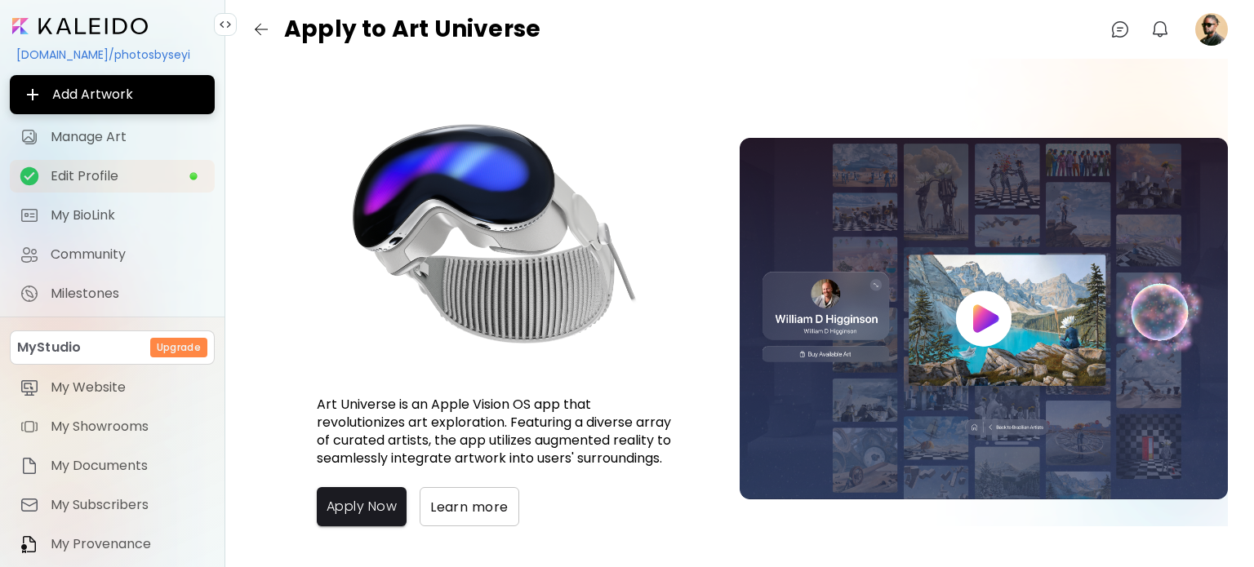
click at [108, 168] on span "Edit Profile" at bounding box center [120, 176] width 138 height 16
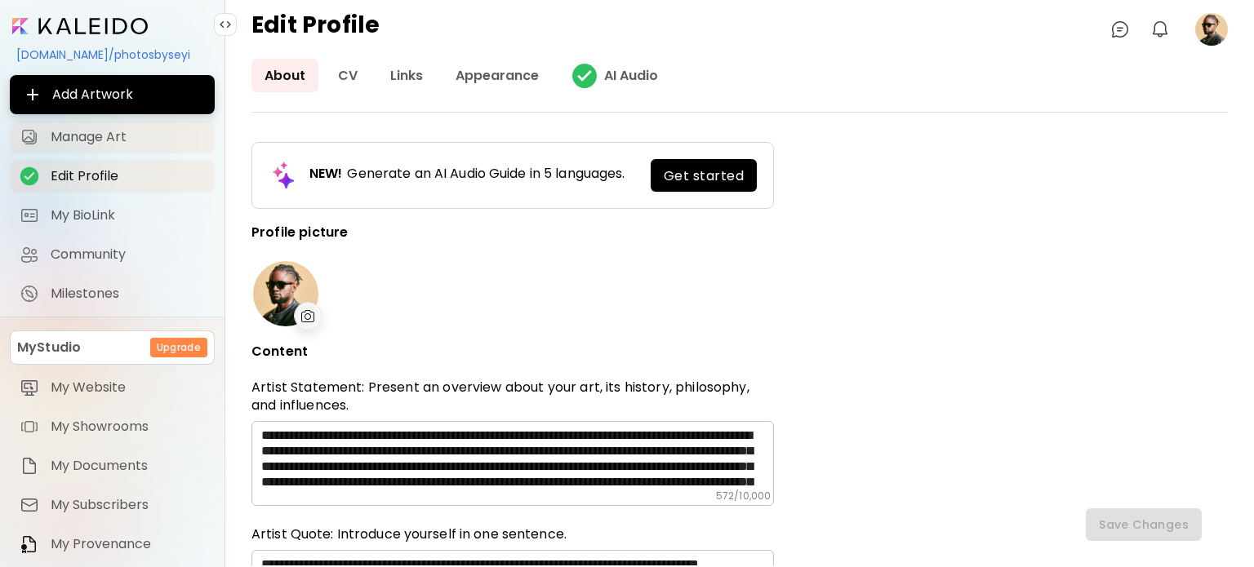
click at [69, 129] on span "Manage Art" at bounding box center [128, 137] width 154 height 16
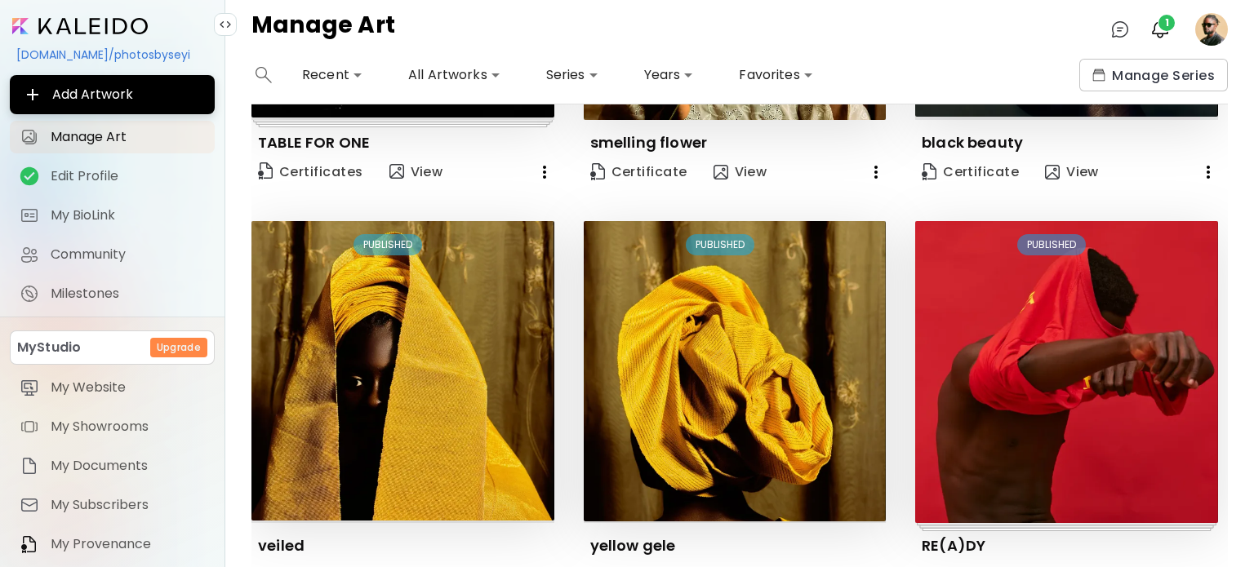
scroll to position [490, 0]
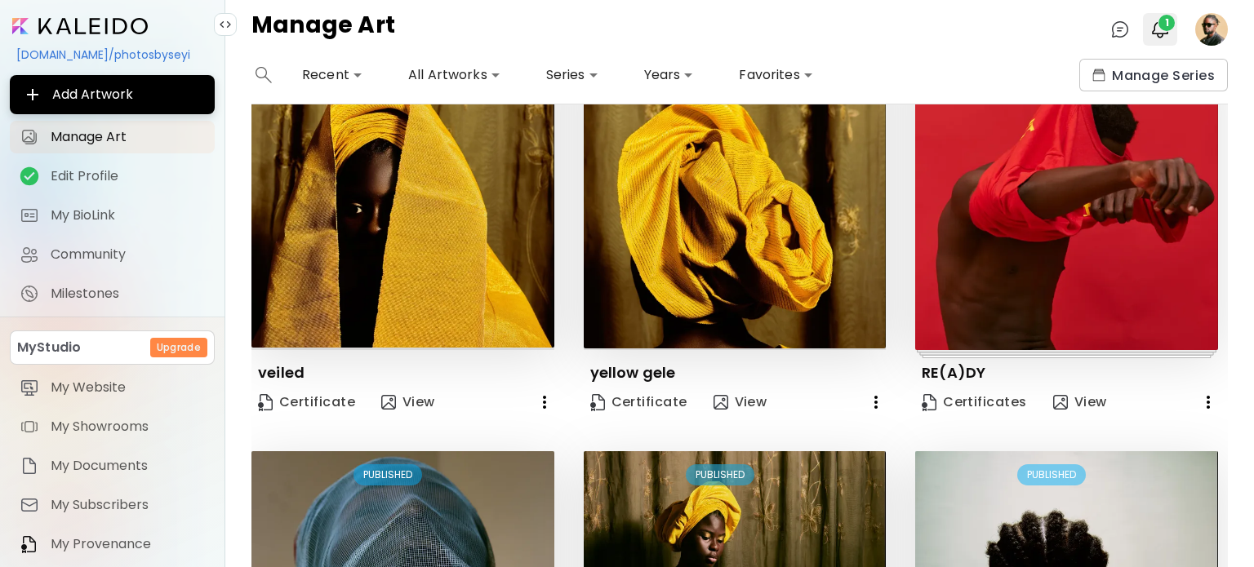
click at [1148, 30] on button "1" at bounding box center [1160, 30] width 28 height 28
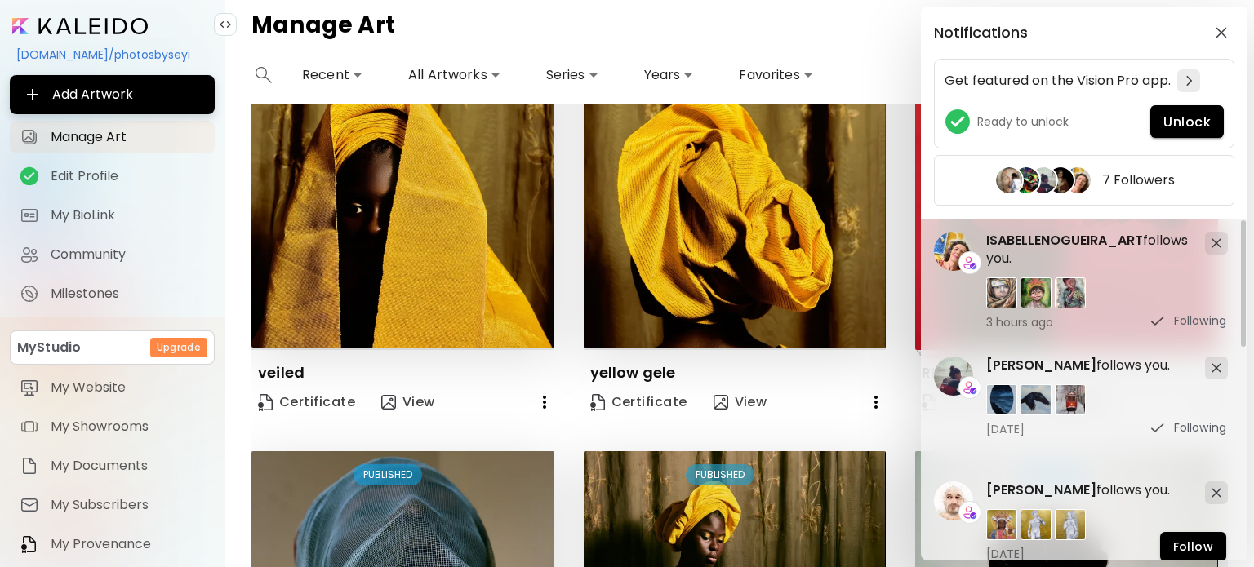
click at [874, 41] on div "Notifications Get featured on the Vision Pro app. Ready to unlock Unlock 7 Foll…" at bounding box center [627, 283] width 1254 height 567
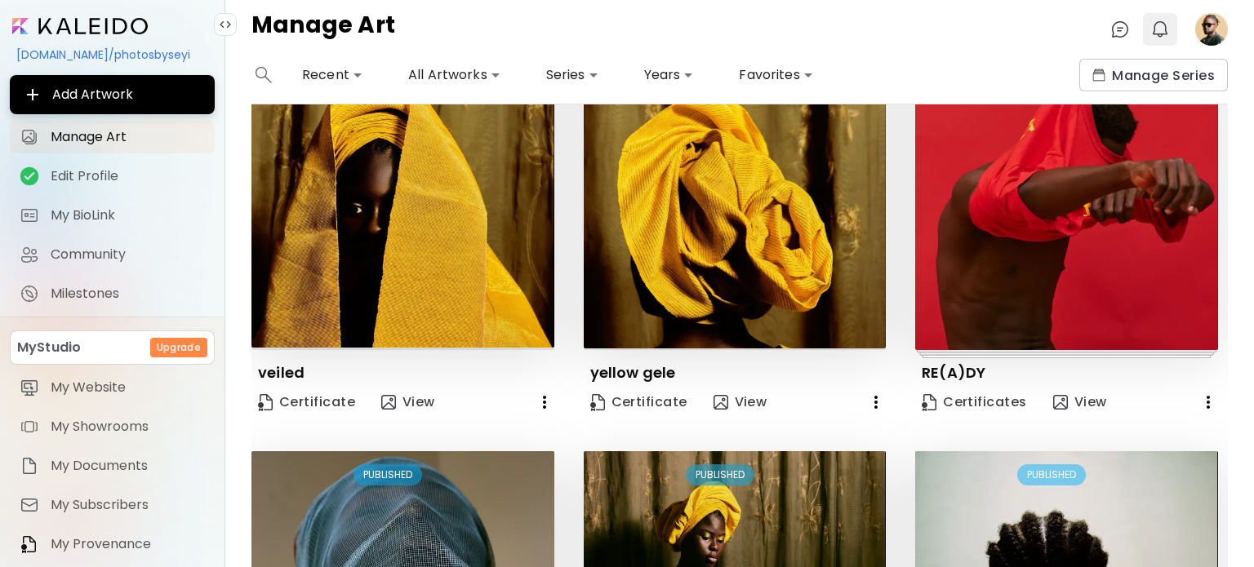
click at [1169, 27] on button "0" at bounding box center [1160, 30] width 28 height 28
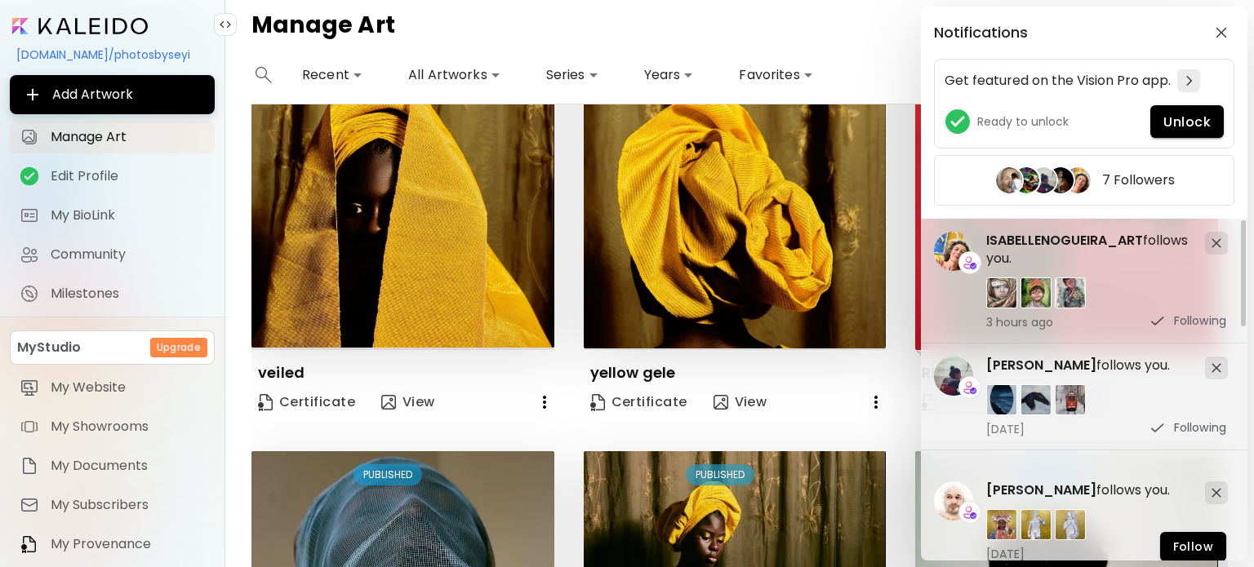
click at [767, 36] on div "Notifications Get featured on the Vision Pro app. Ready to unlock Unlock 7 Foll…" at bounding box center [627, 283] width 1254 height 567
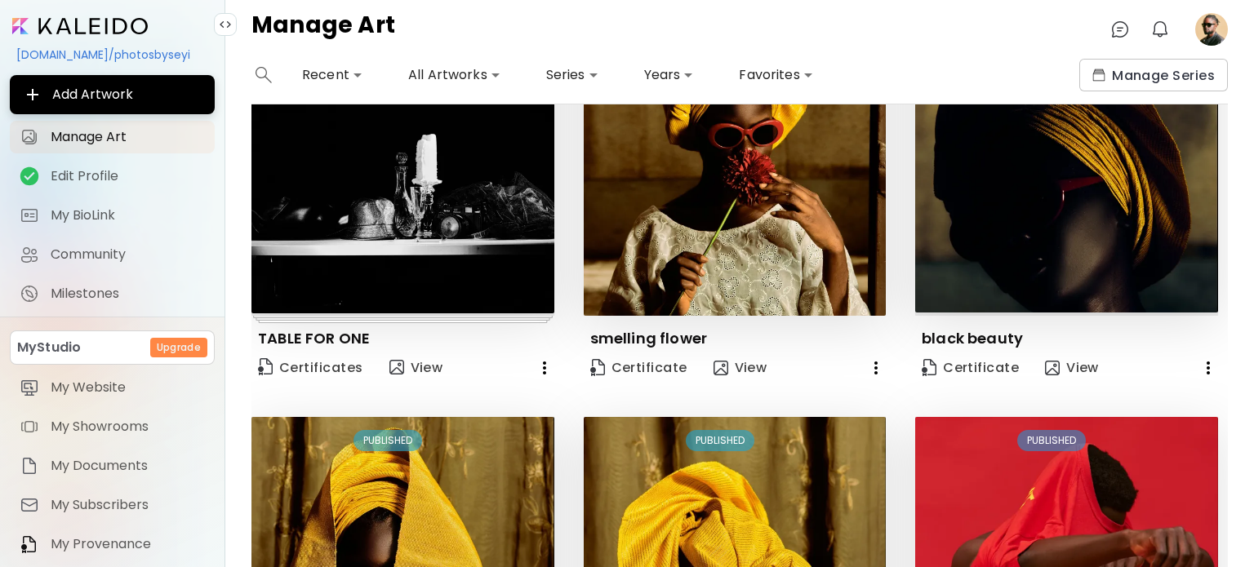
scroll to position [0, 0]
